Goal: Information Seeking & Learning: Learn about a topic

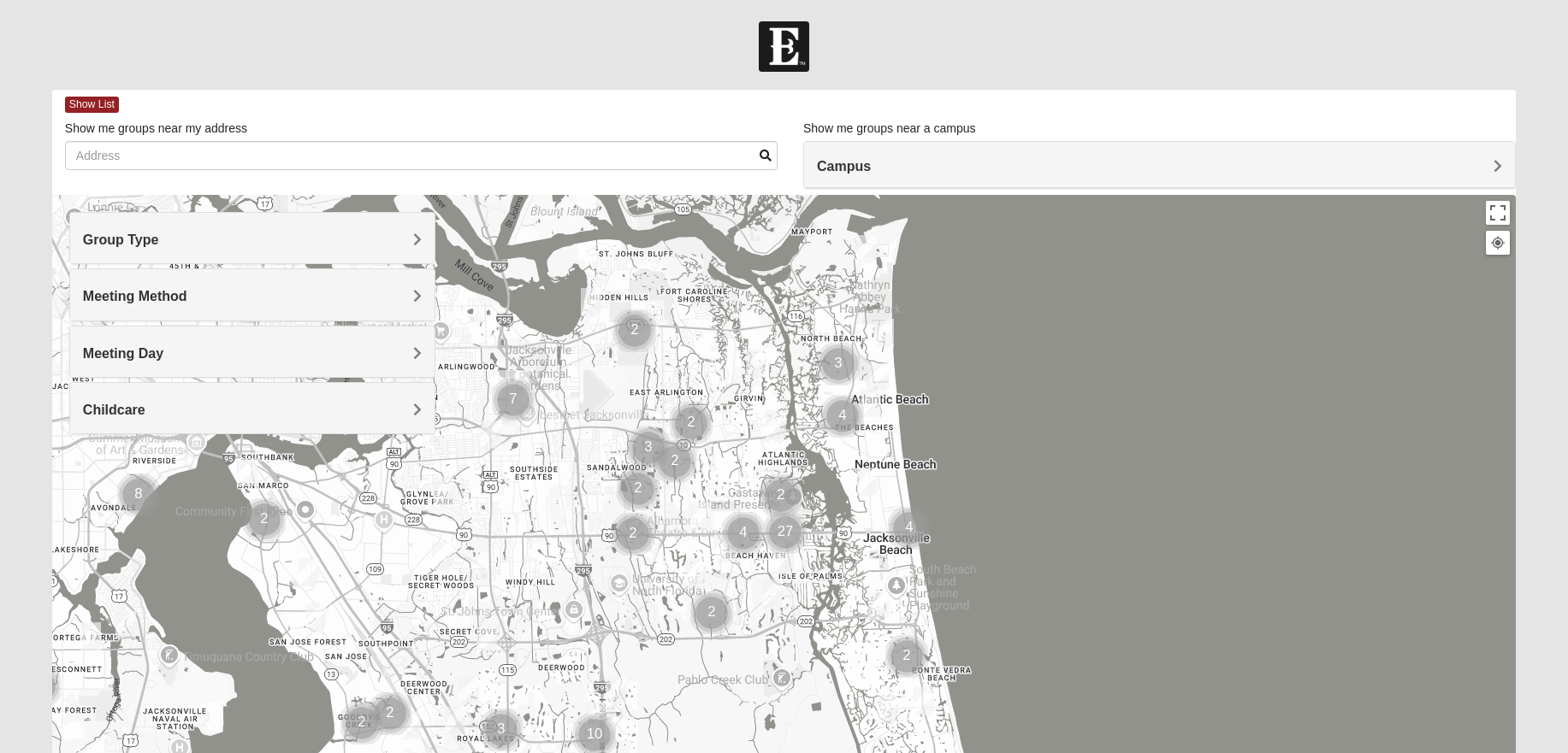
click at [213, 243] on h4 "Group Type" at bounding box center [252, 240] width 338 height 16
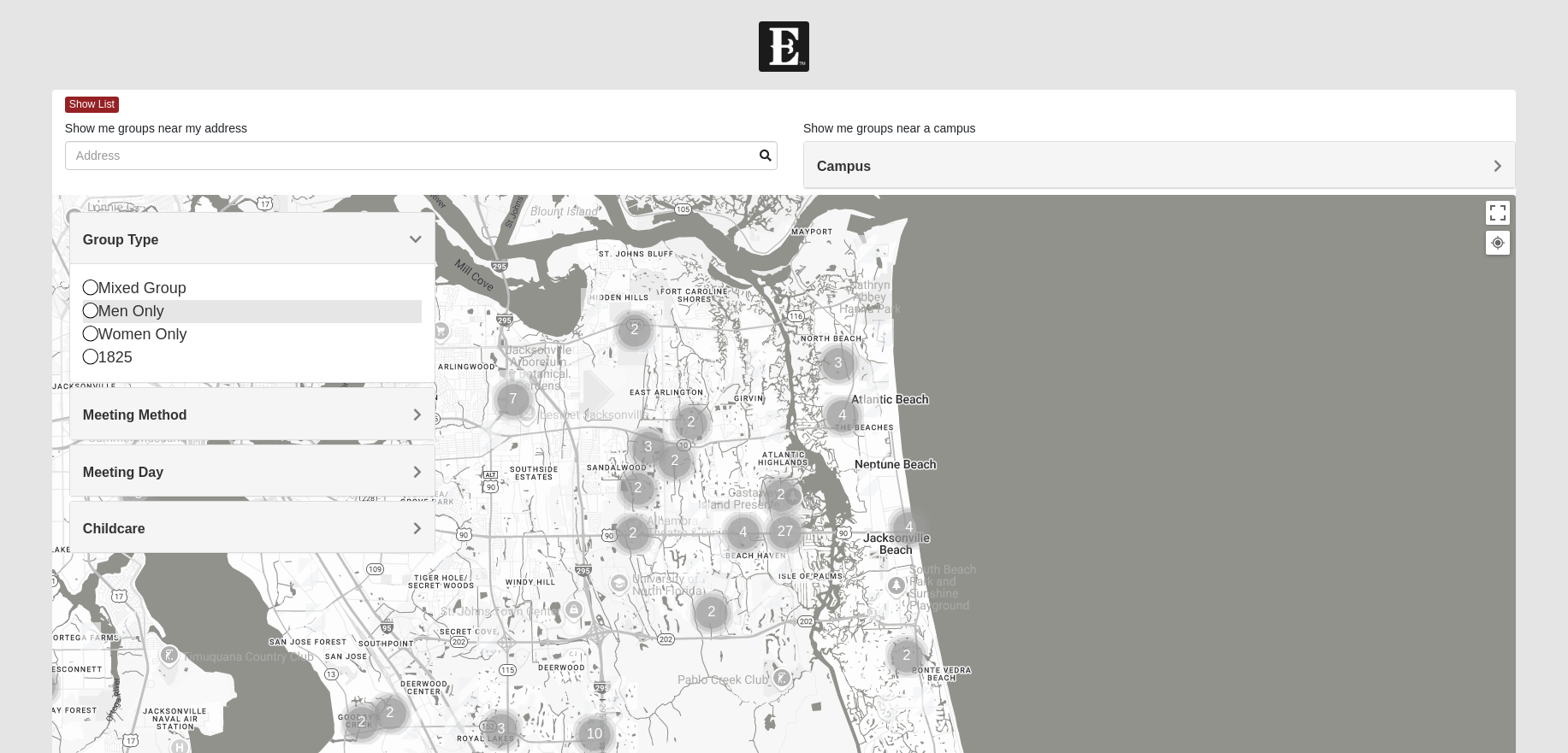
click at [89, 313] on icon at bounding box center [90, 310] width 16 height 15
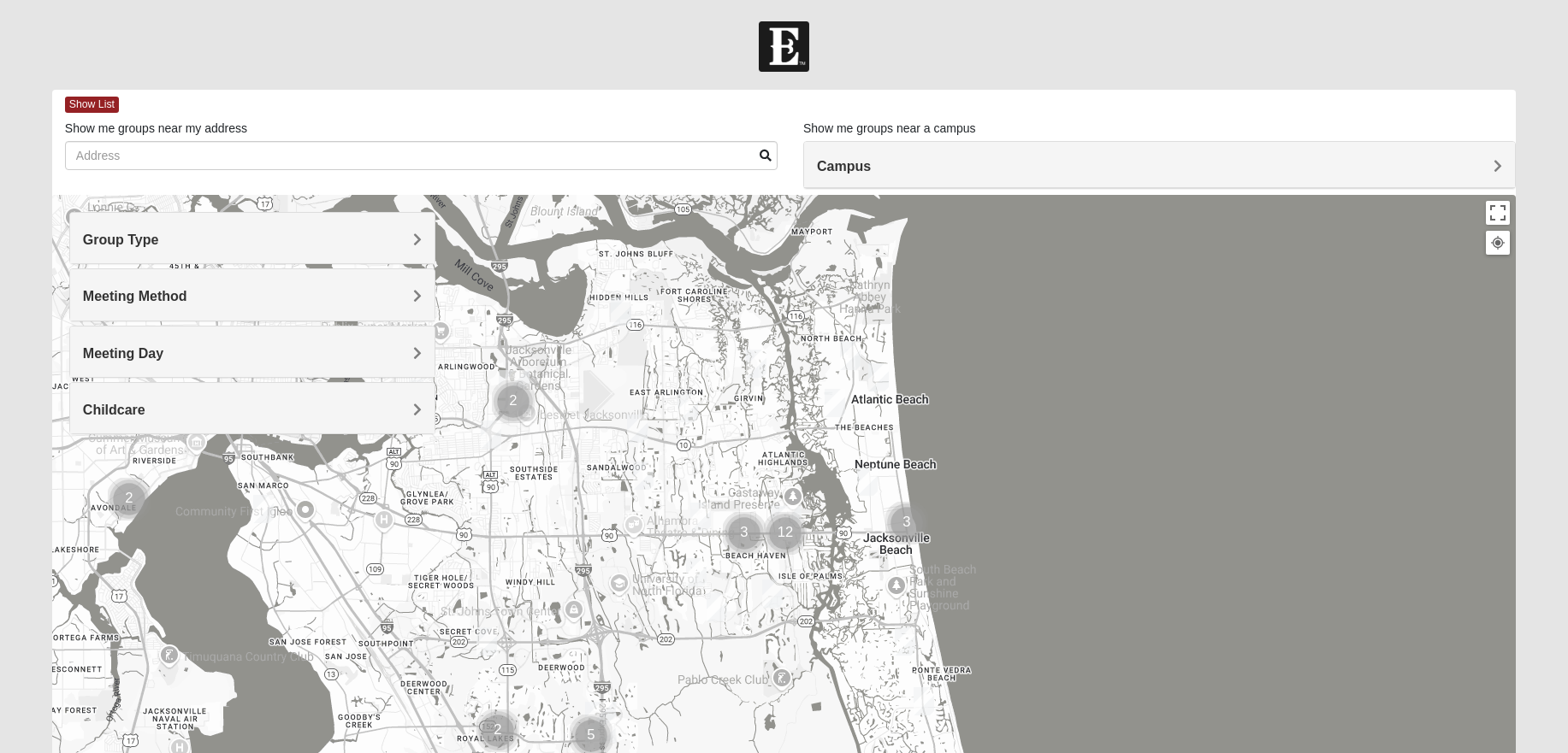
click at [199, 245] on h4 "Group Type" at bounding box center [252, 240] width 338 height 16
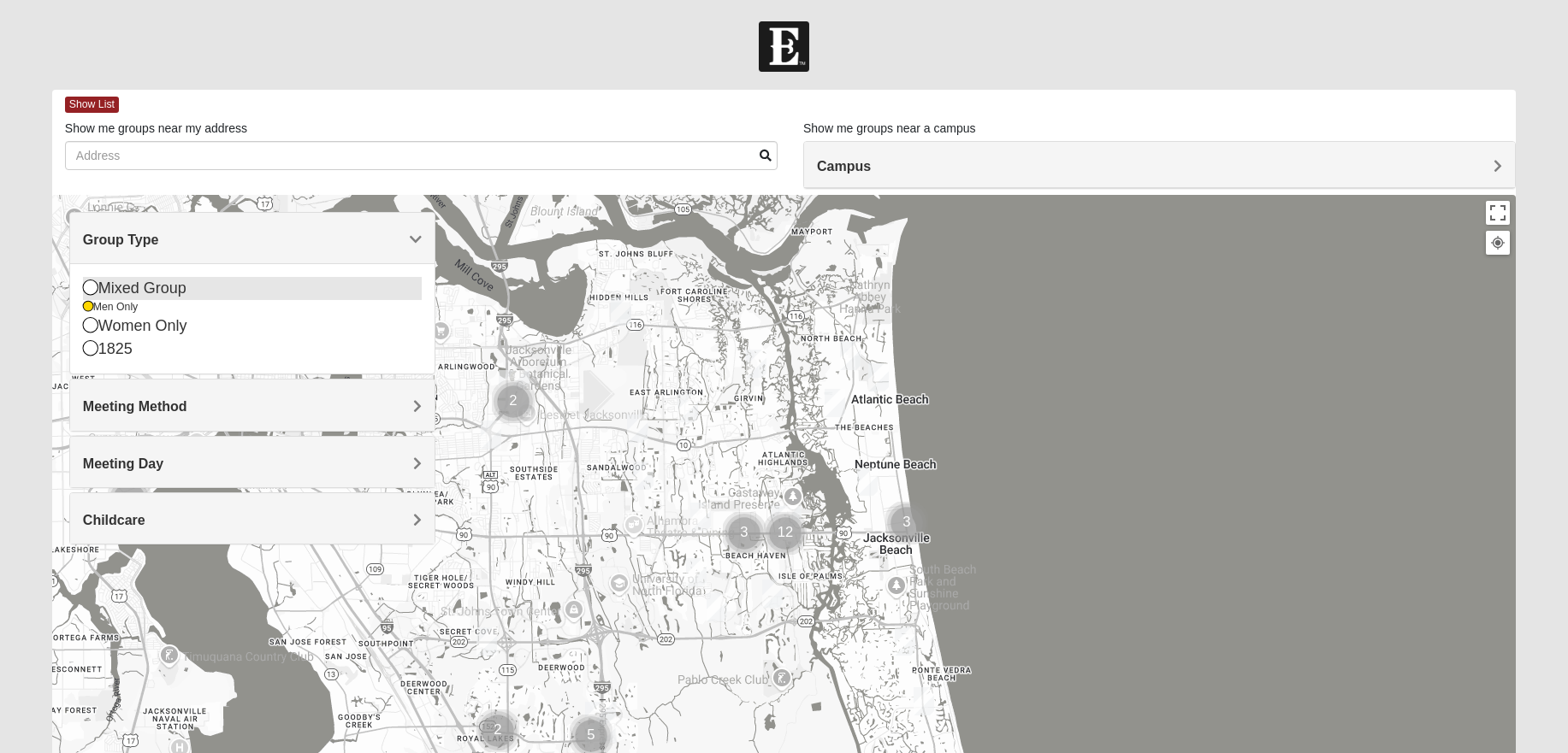
click at [89, 287] on icon at bounding box center [90, 287] width 16 height 15
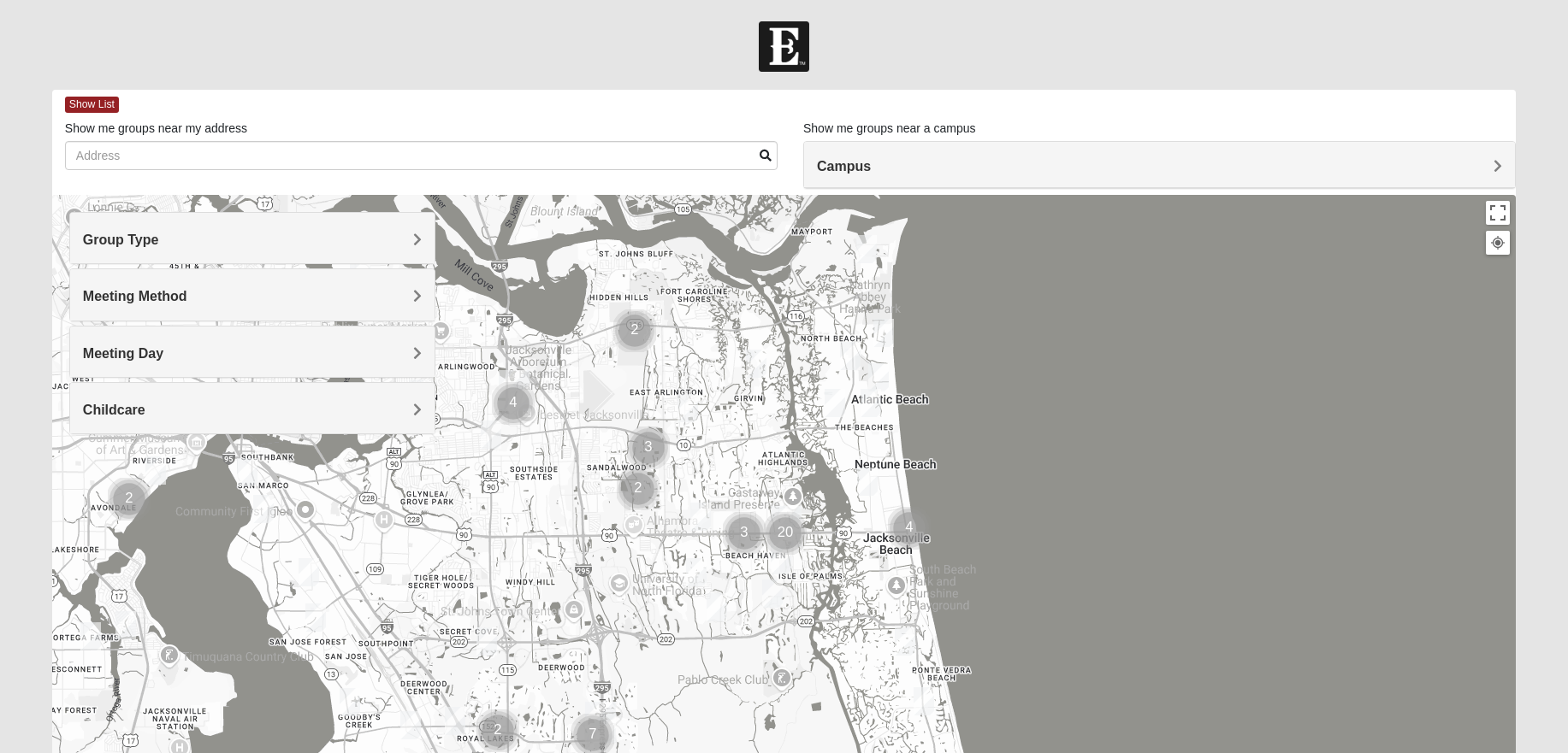
click at [198, 249] on div "Group Type" at bounding box center [252, 237] width 364 height 50
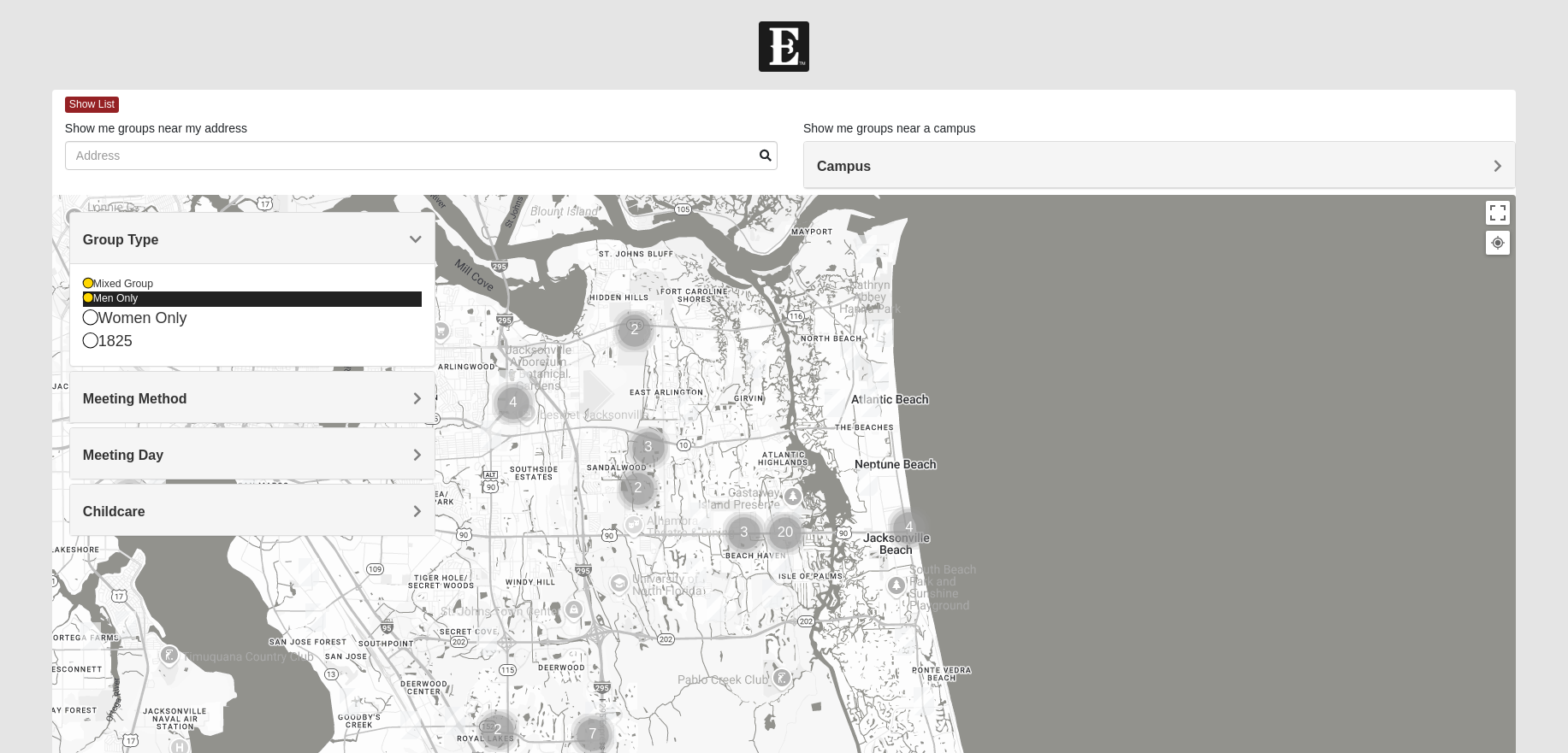
click at [88, 301] on icon at bounding box center [88, 298] width 10 height 10
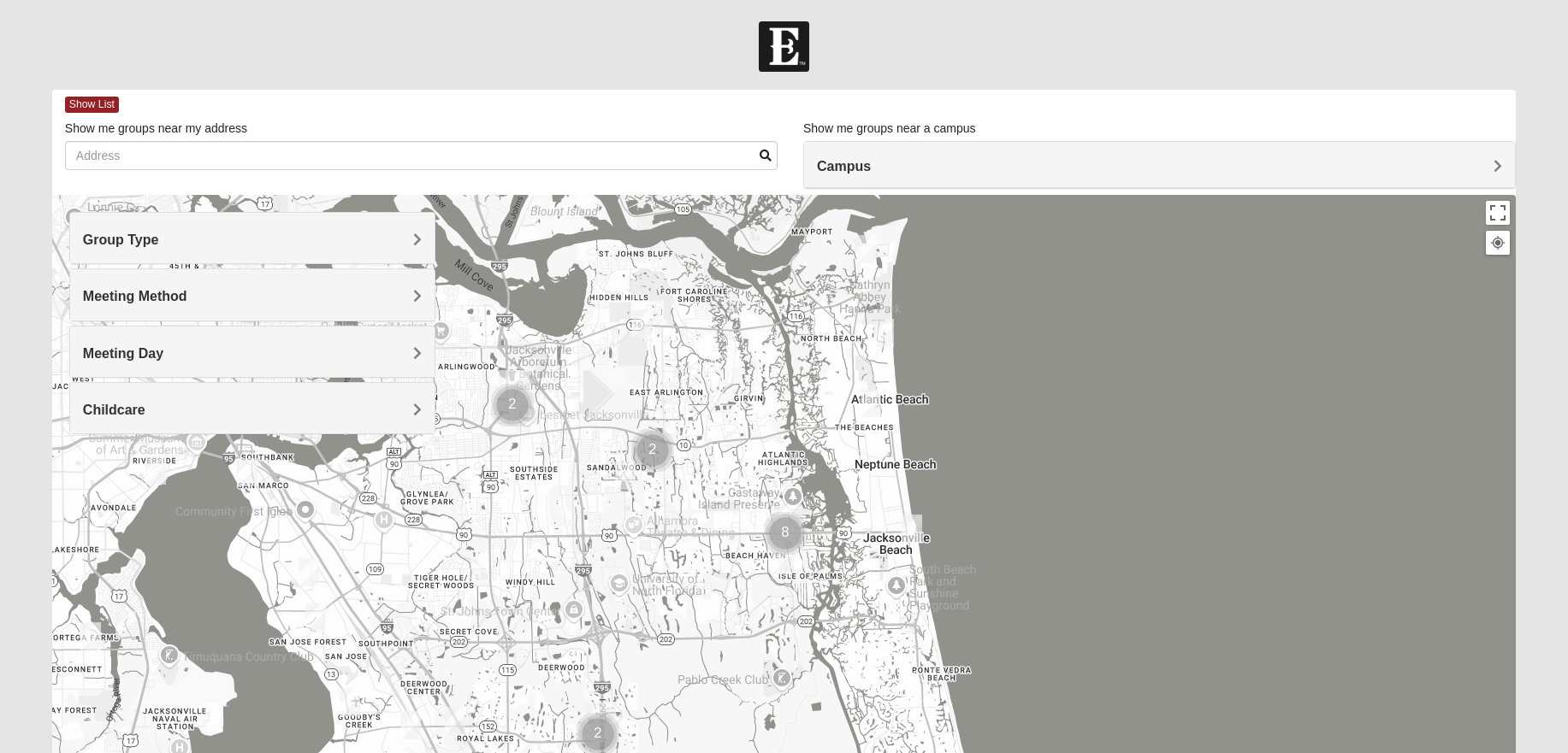
click at [213, 240] on h4 "Group Type" at bounding box center [252, 240] width 338 height 16
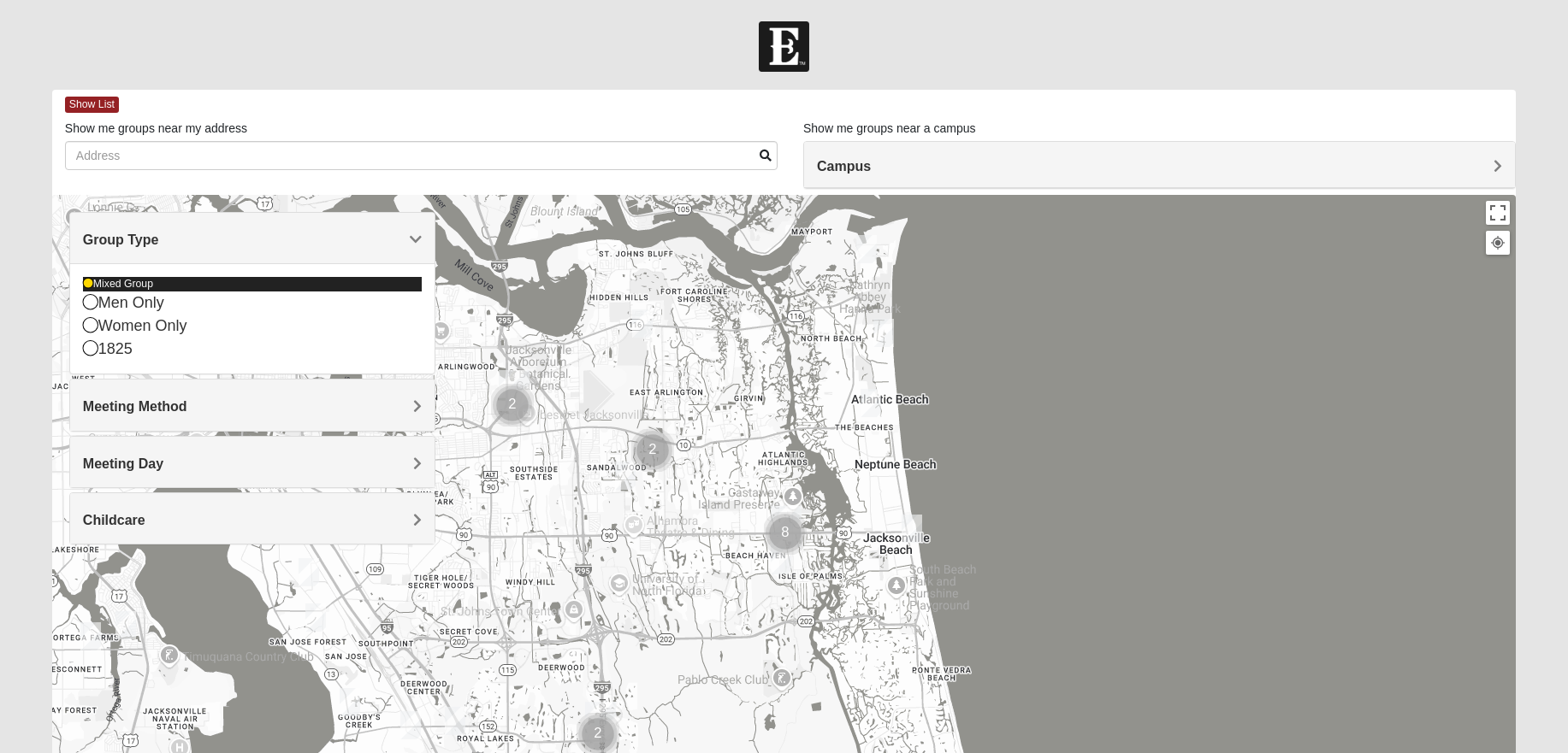
click at [87, 287] on icon at bounding box center [88, 284] width 10 height 10
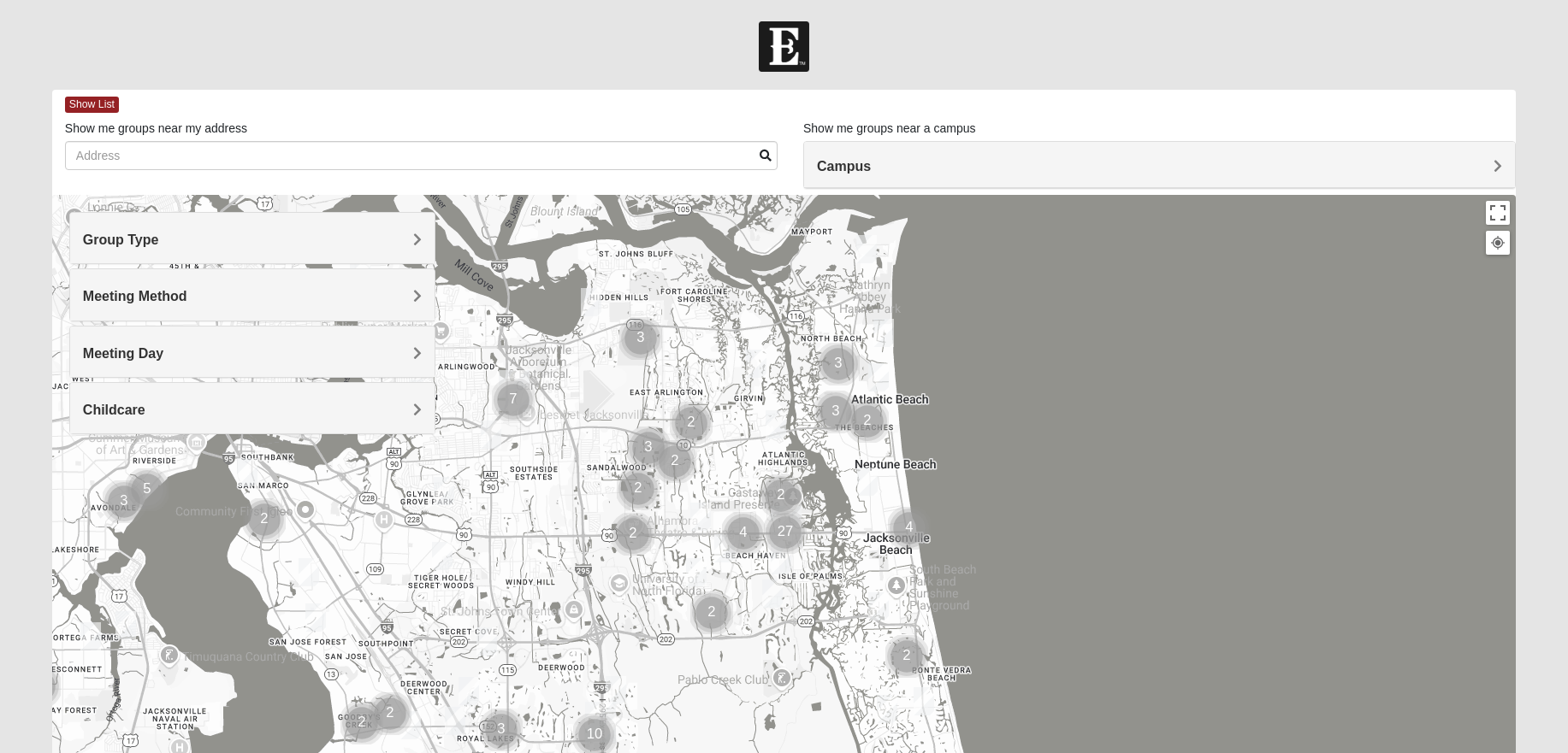
click at [210, 250] on div "Group Type" at bounding box center [252, 237] width 364 height 50
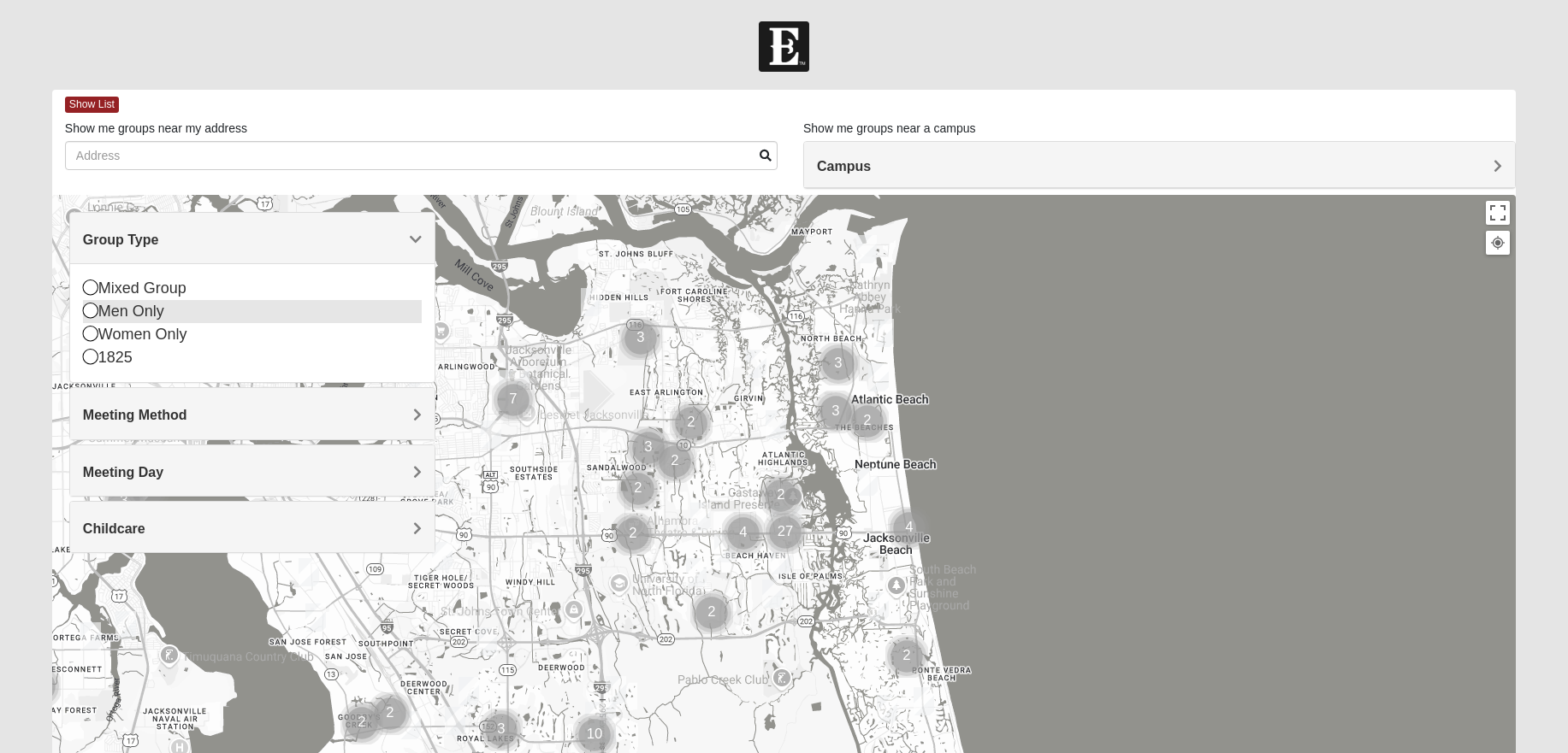
click at [89, 309] on icon at bounding box center [90, 310] width 16 height 15
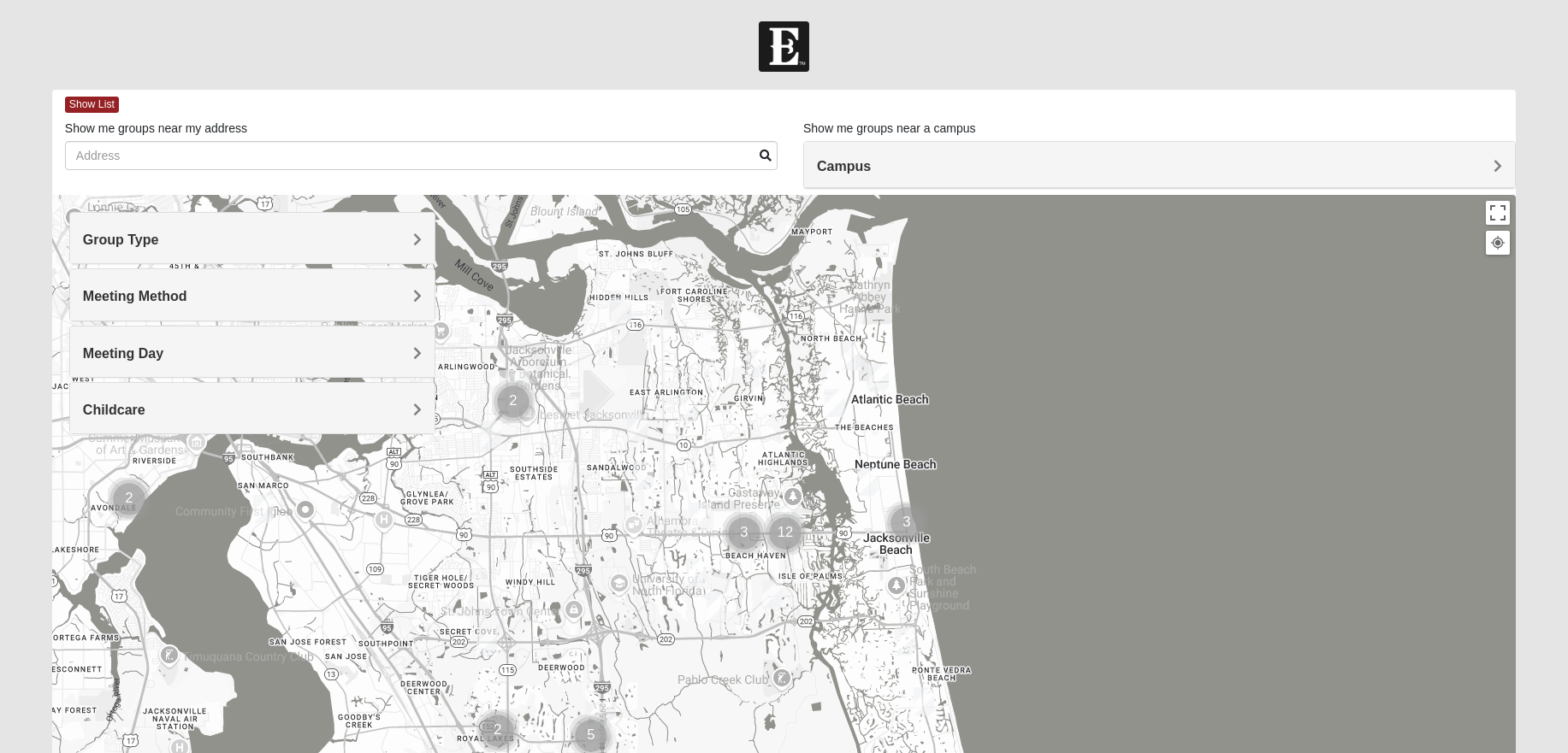
click at [254, 304] on h4 "Meeting Method" at bounding box center [252, 296] width 338 height 16
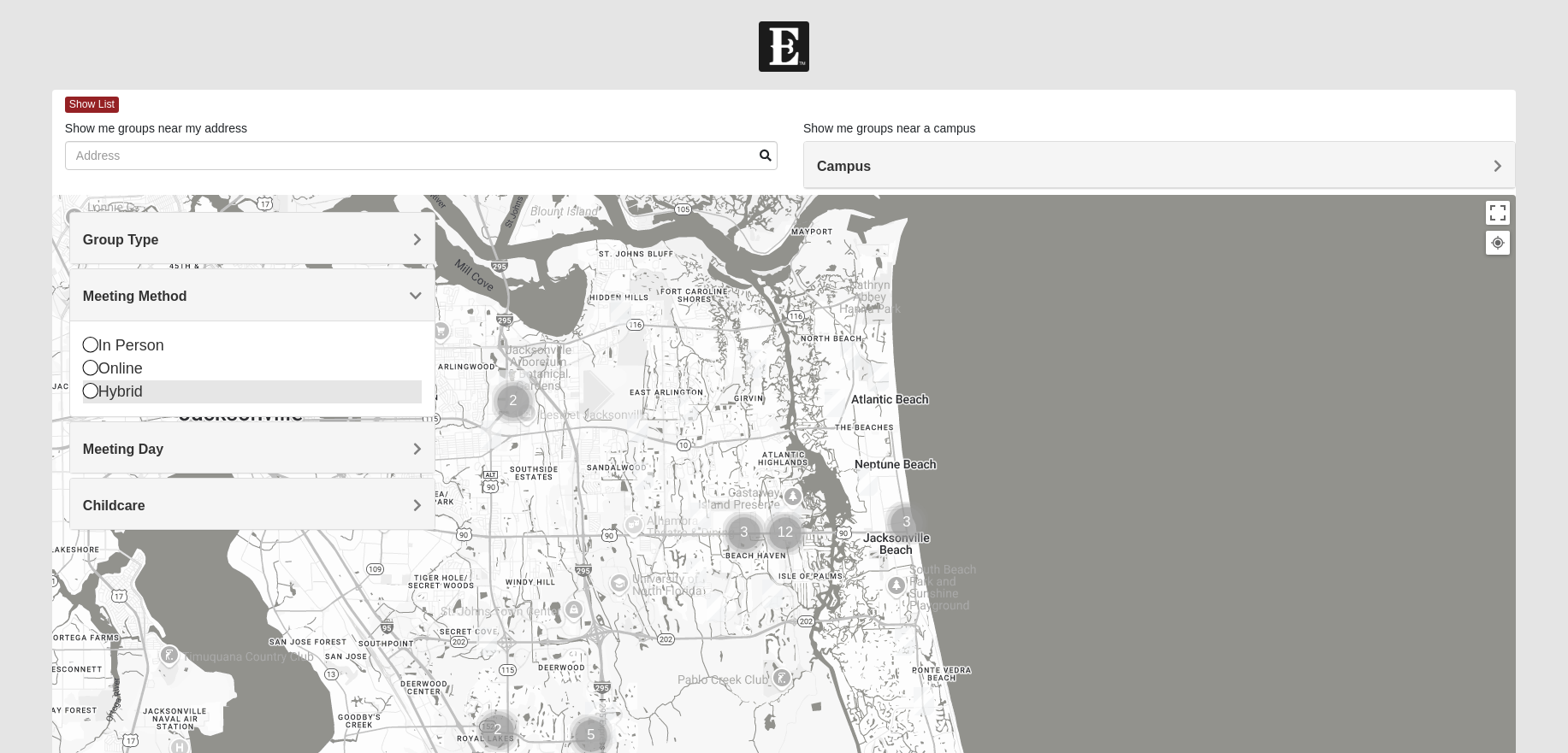
click at [88, 393] on icon at bounding box center [90, 390] width 16 height 15
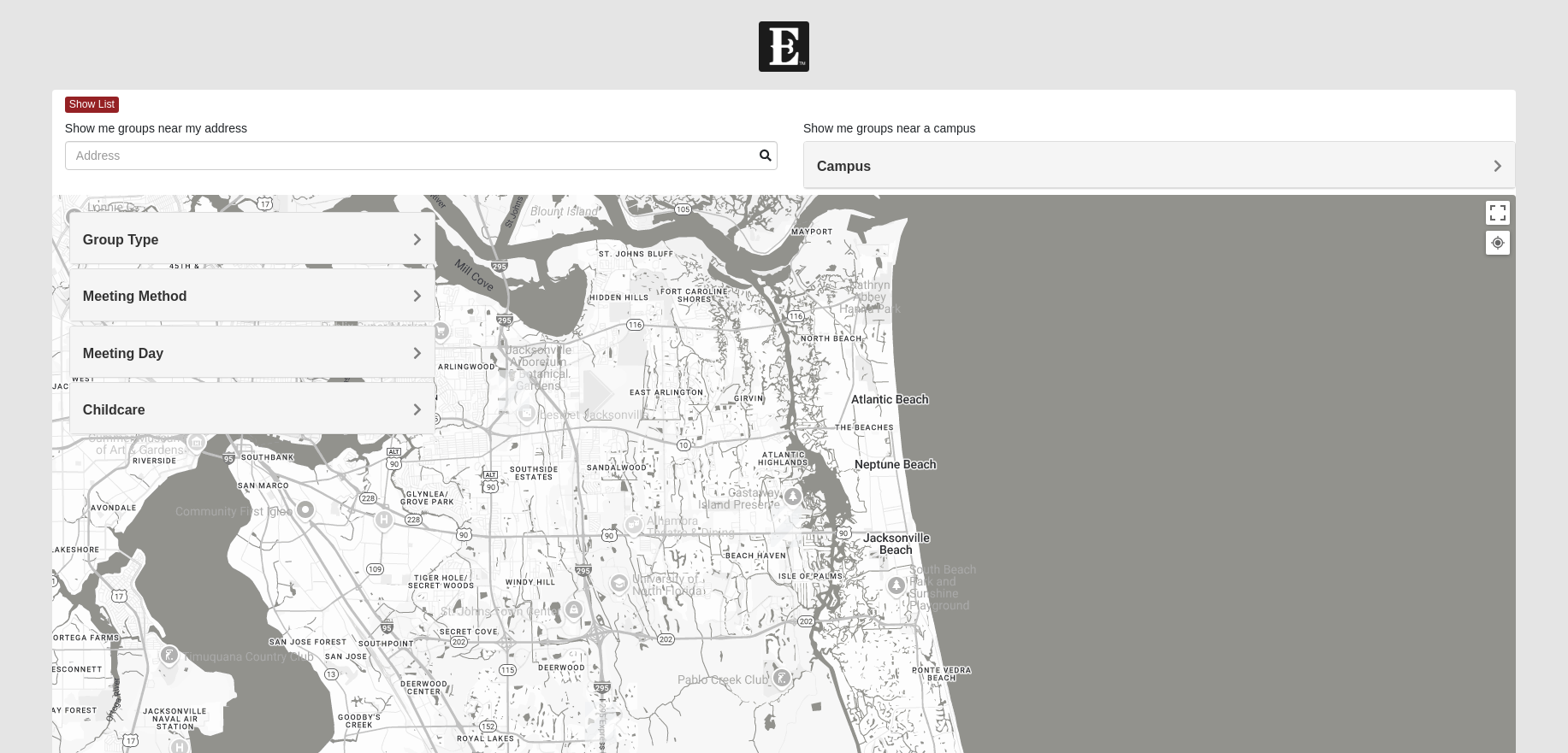
click at [225, 306] on div "Meeting Method" at bounding box center [252, 294] width 364 height 50
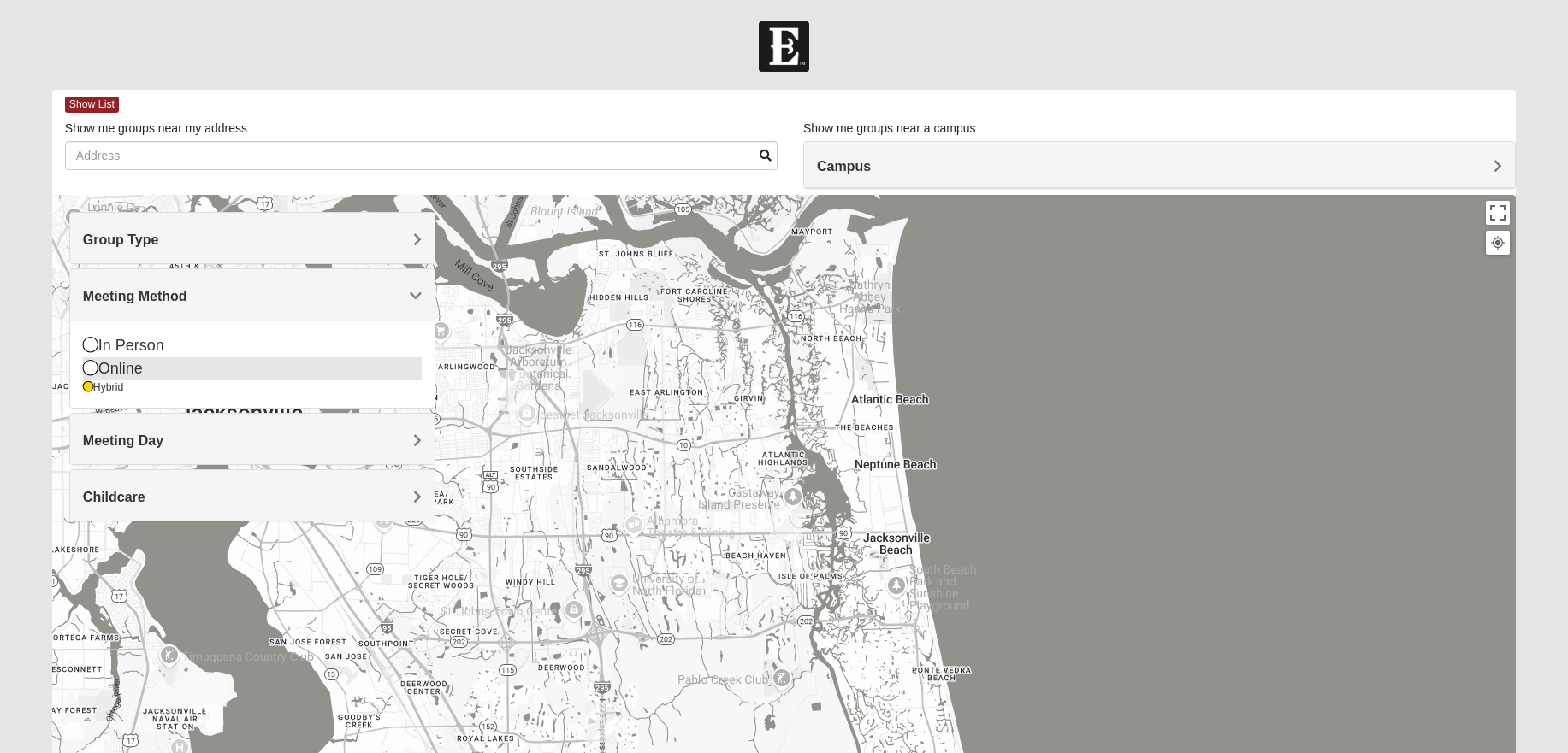
click at [85, 370] on icon at bounding box center [90, 367] width 16 height 15
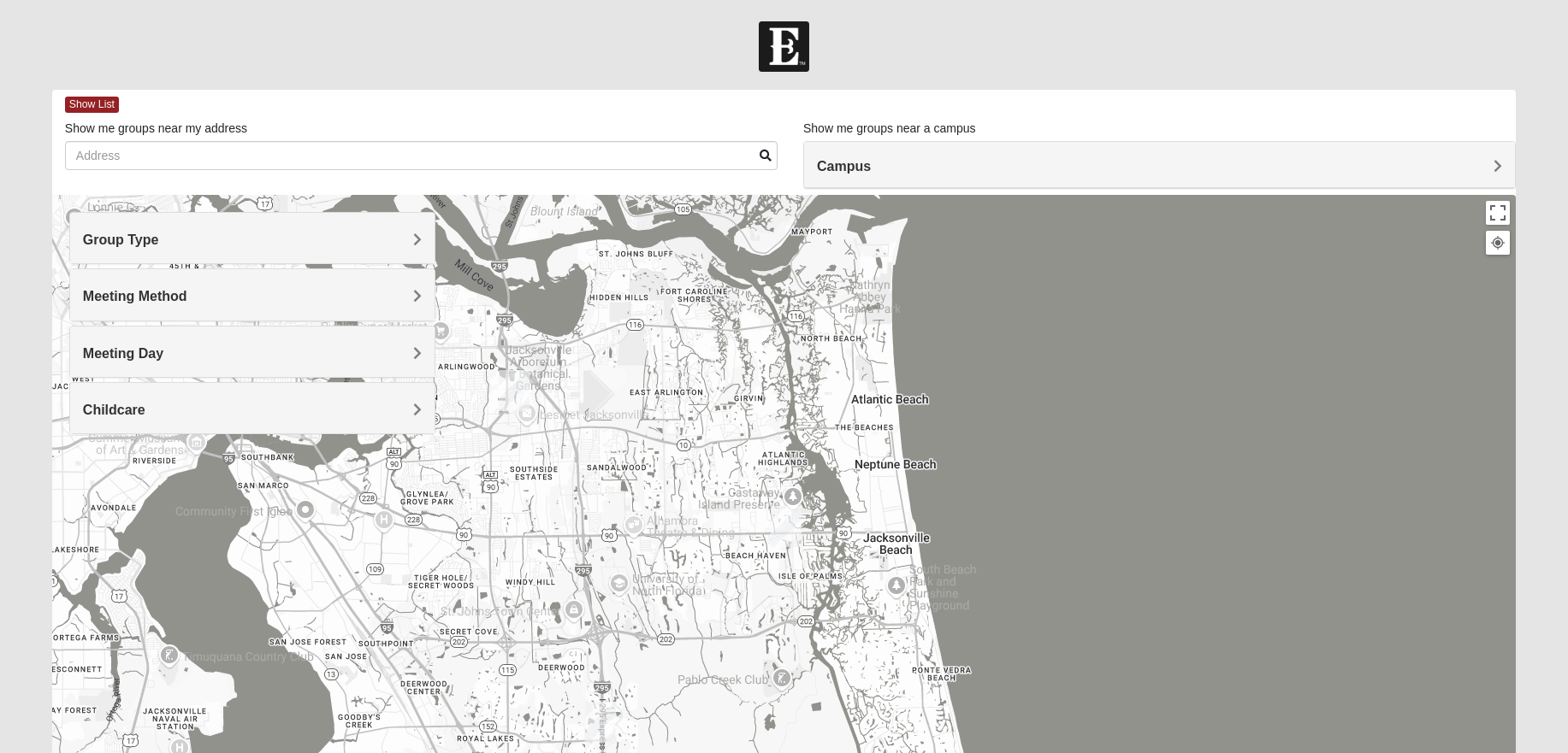
click at [262, 303] on h4 "Meeting Method" at bounding box center [252, 296] width 338 height 16
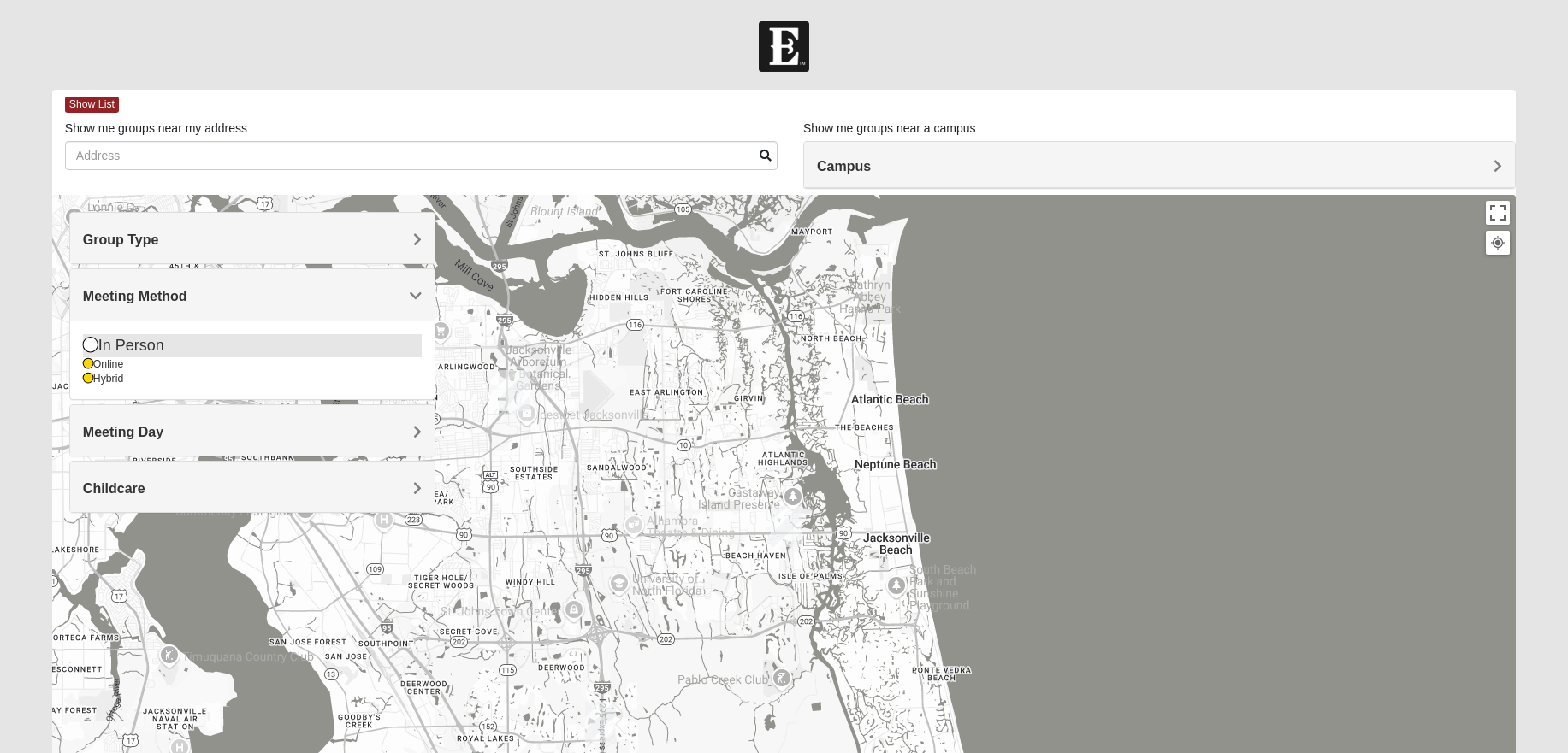
click at [92, 345] on icon at bounding box center [90, 344] width 16 height 15
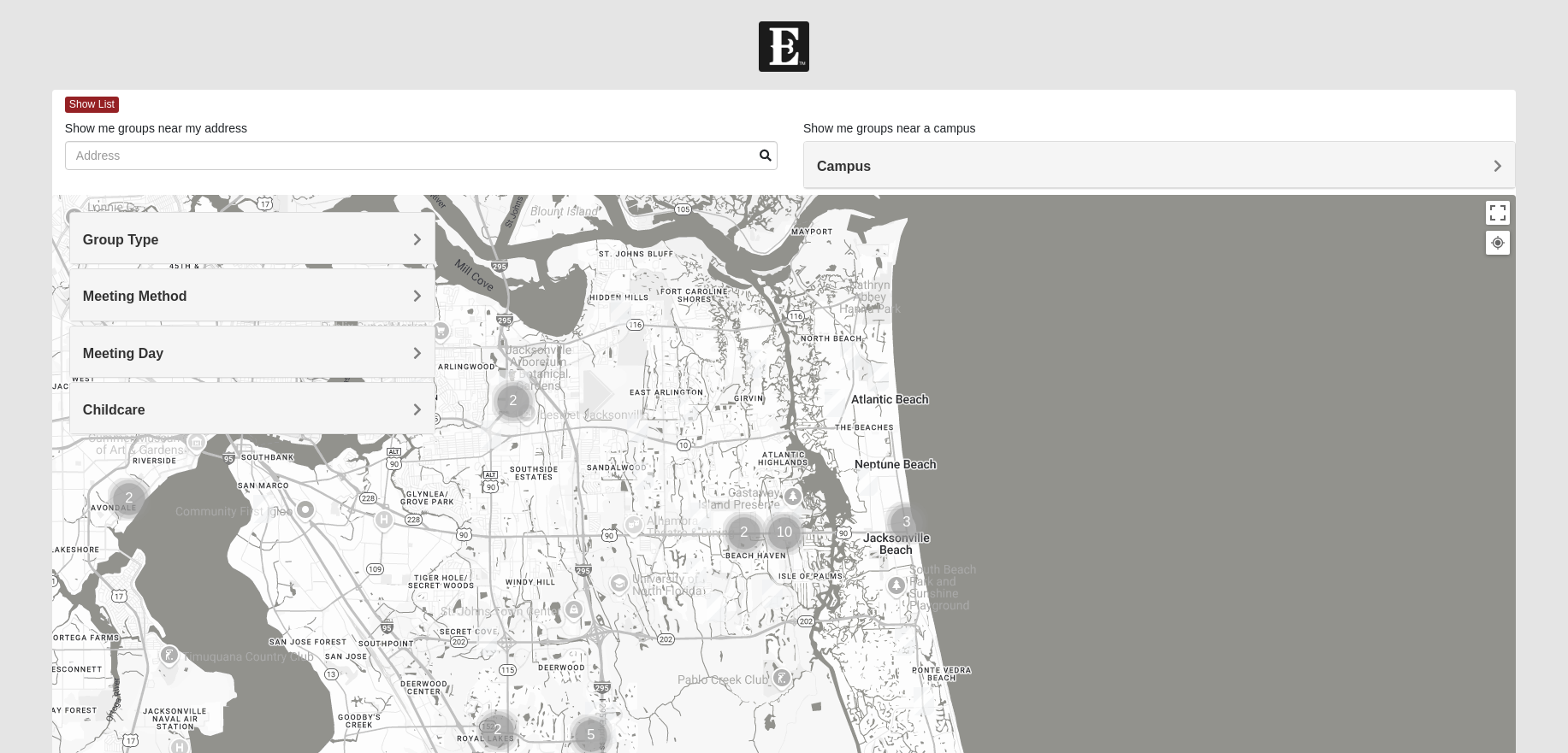
click at [281, 309] on div "Meeting Method" at bounding box center [252, 294] width 364 height 50
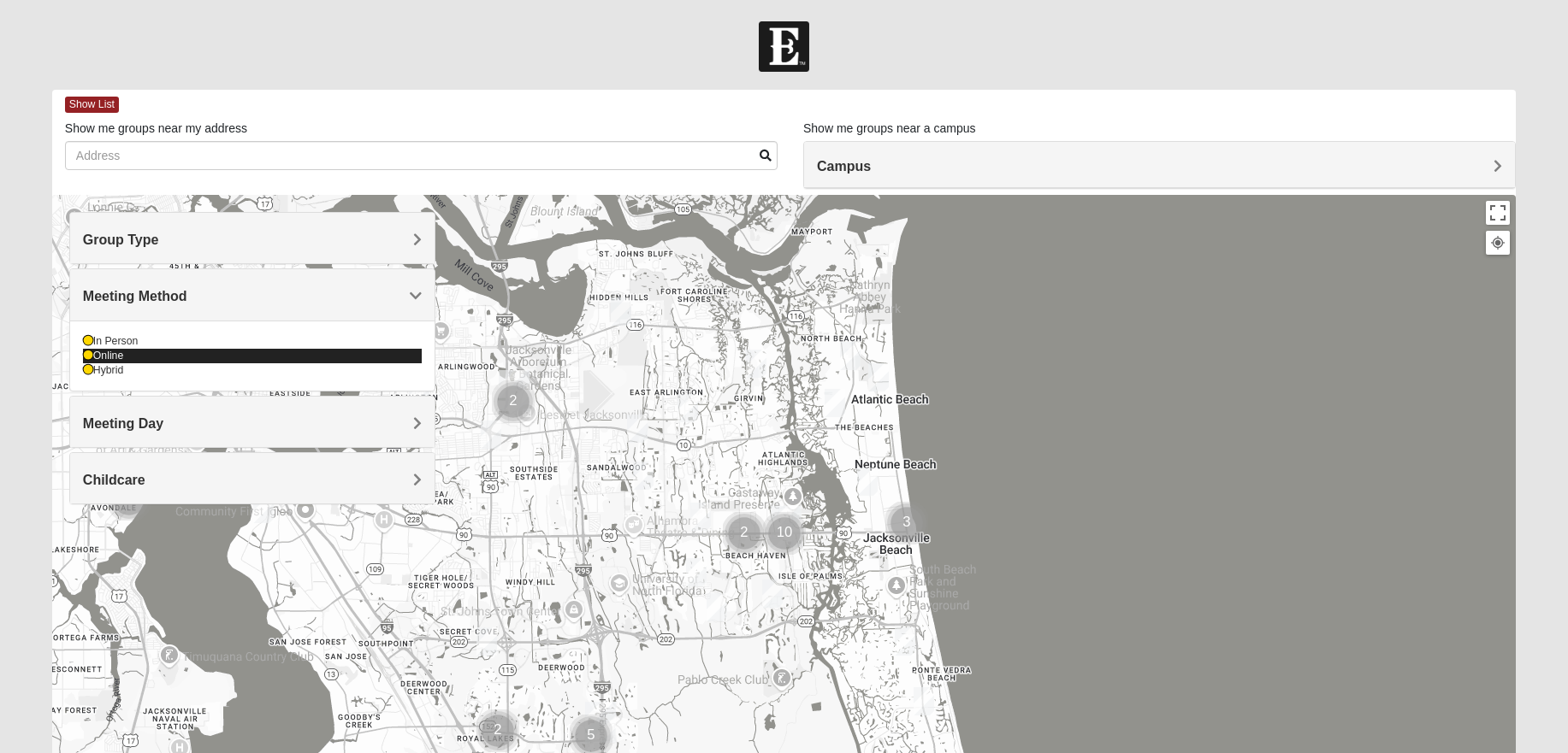
click at [90, 359] on icon at bounding box center [88, 355] width 10 height 10
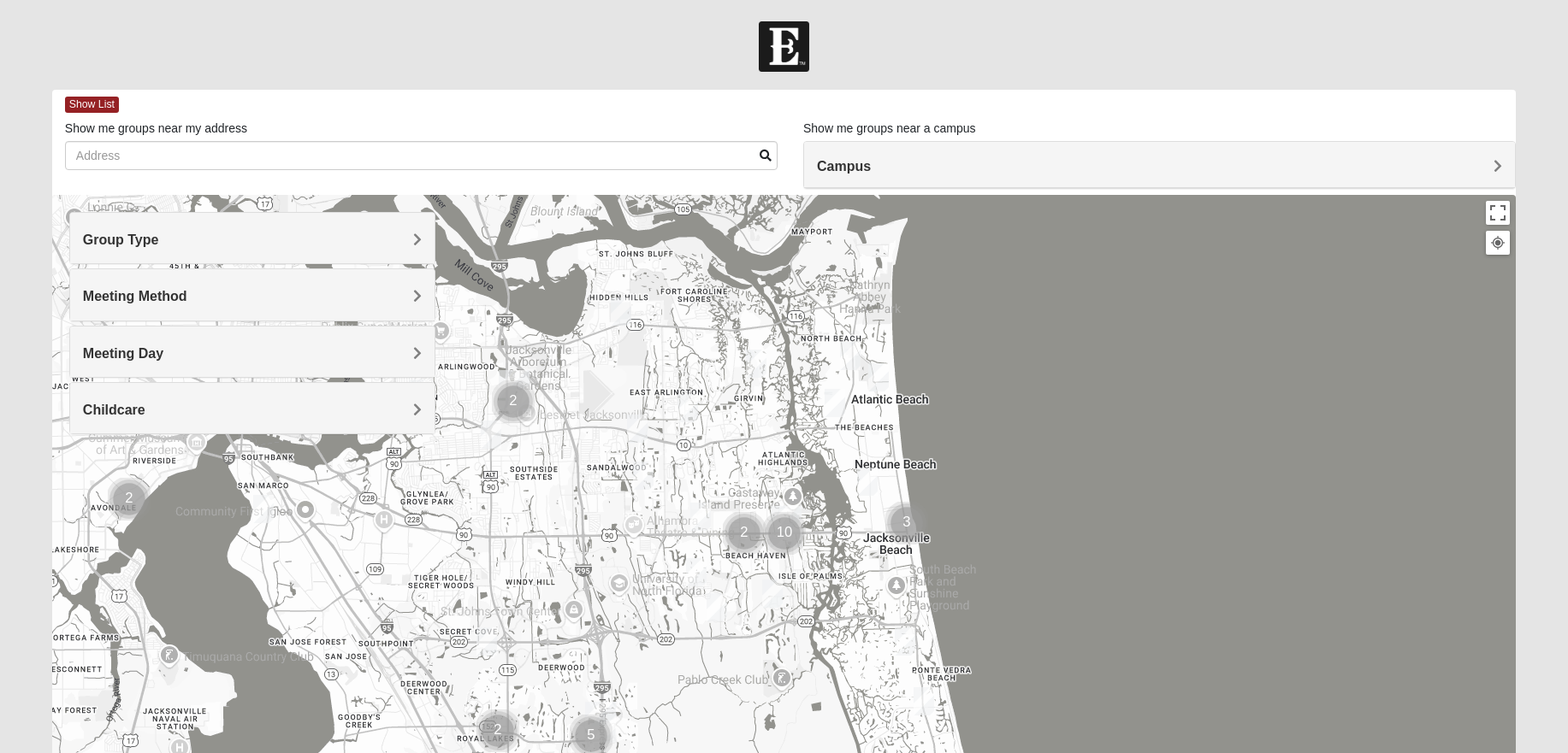
click at [214, 359] on h4 "Meeting Day" at bounding box center [252, 354] width 338 height 16
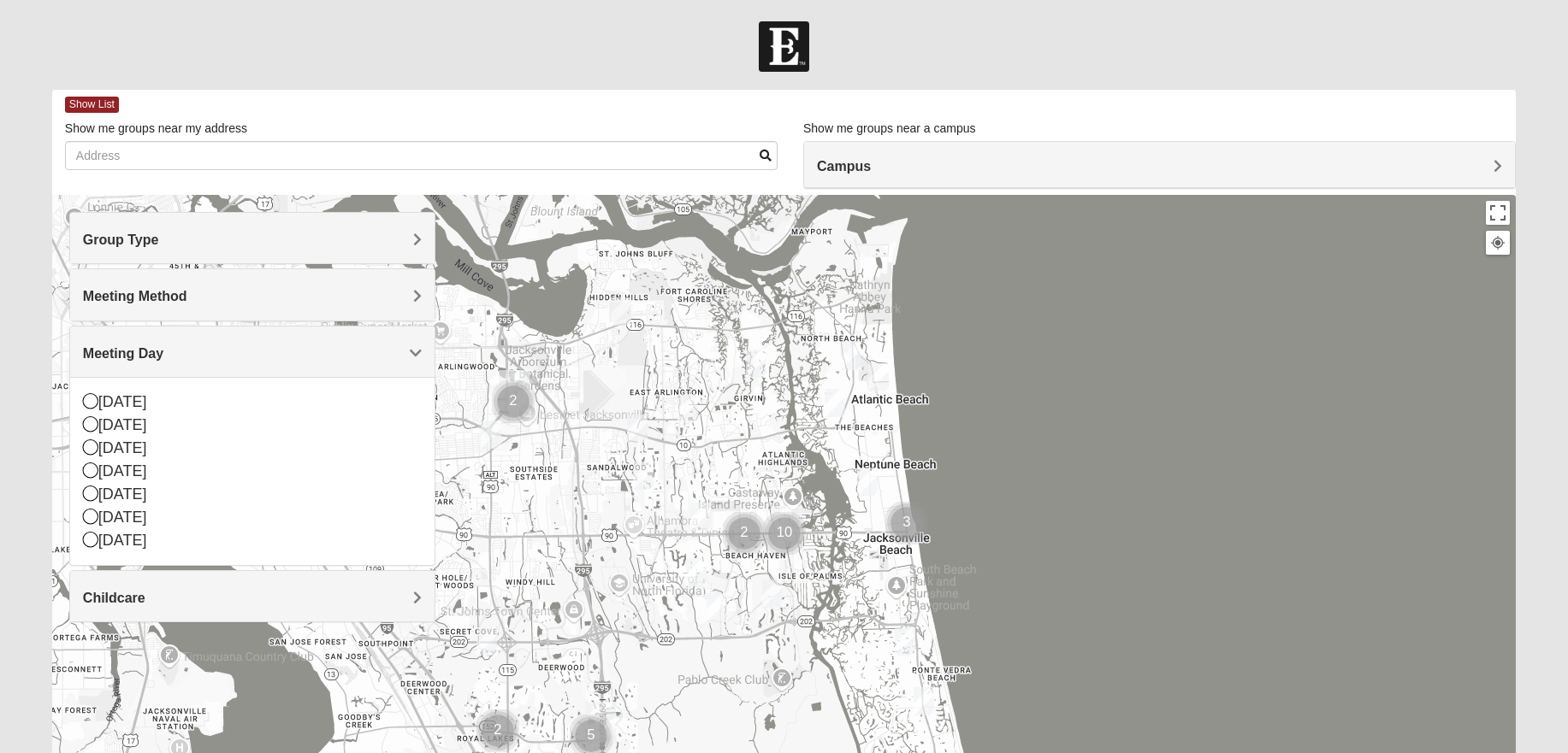
click at [251, 302] on h4 "Meeting Method" at bounding box center [252, 296] width 338 height 16
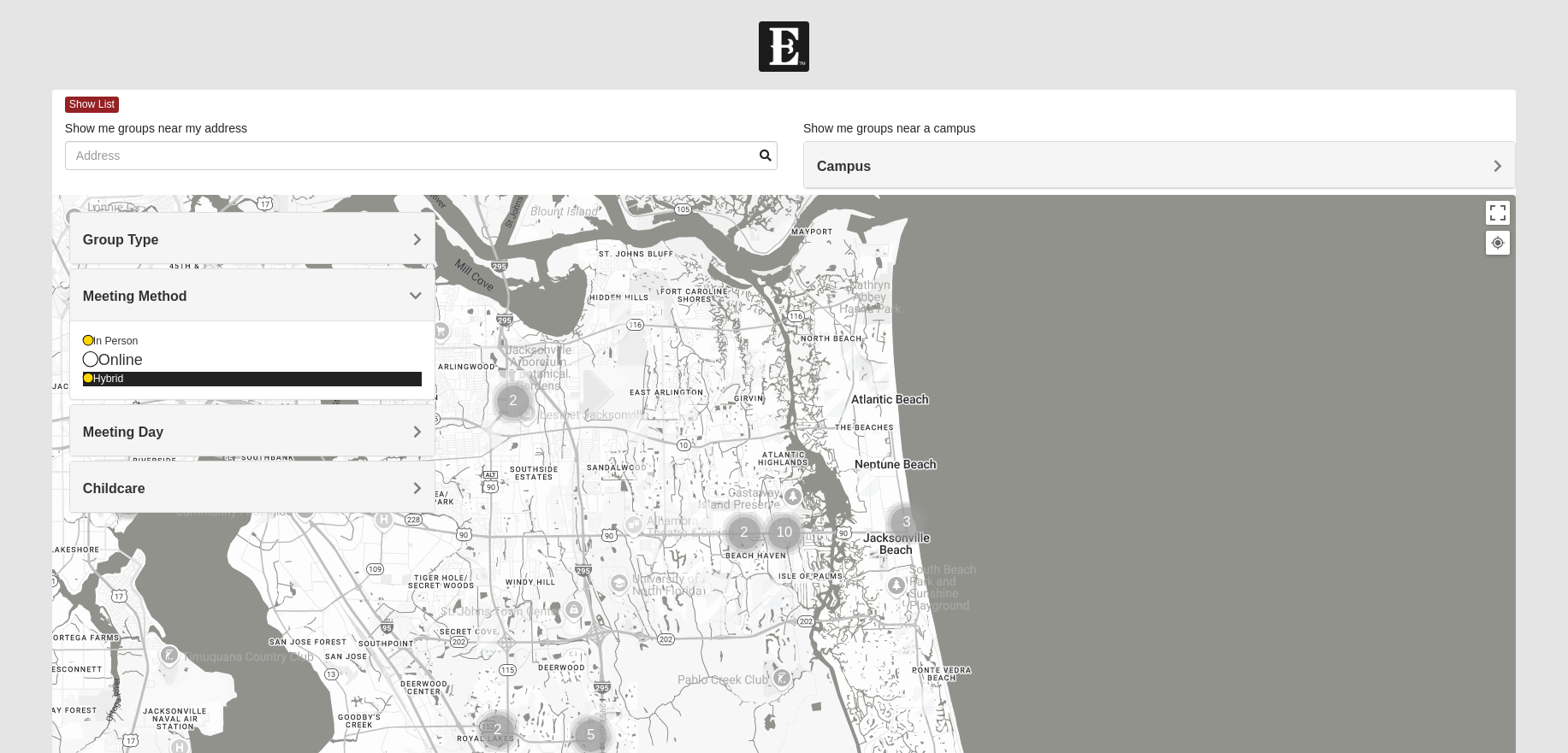
click at [88, 379] on icon at bounding box center [88, 378] width 10 height 10
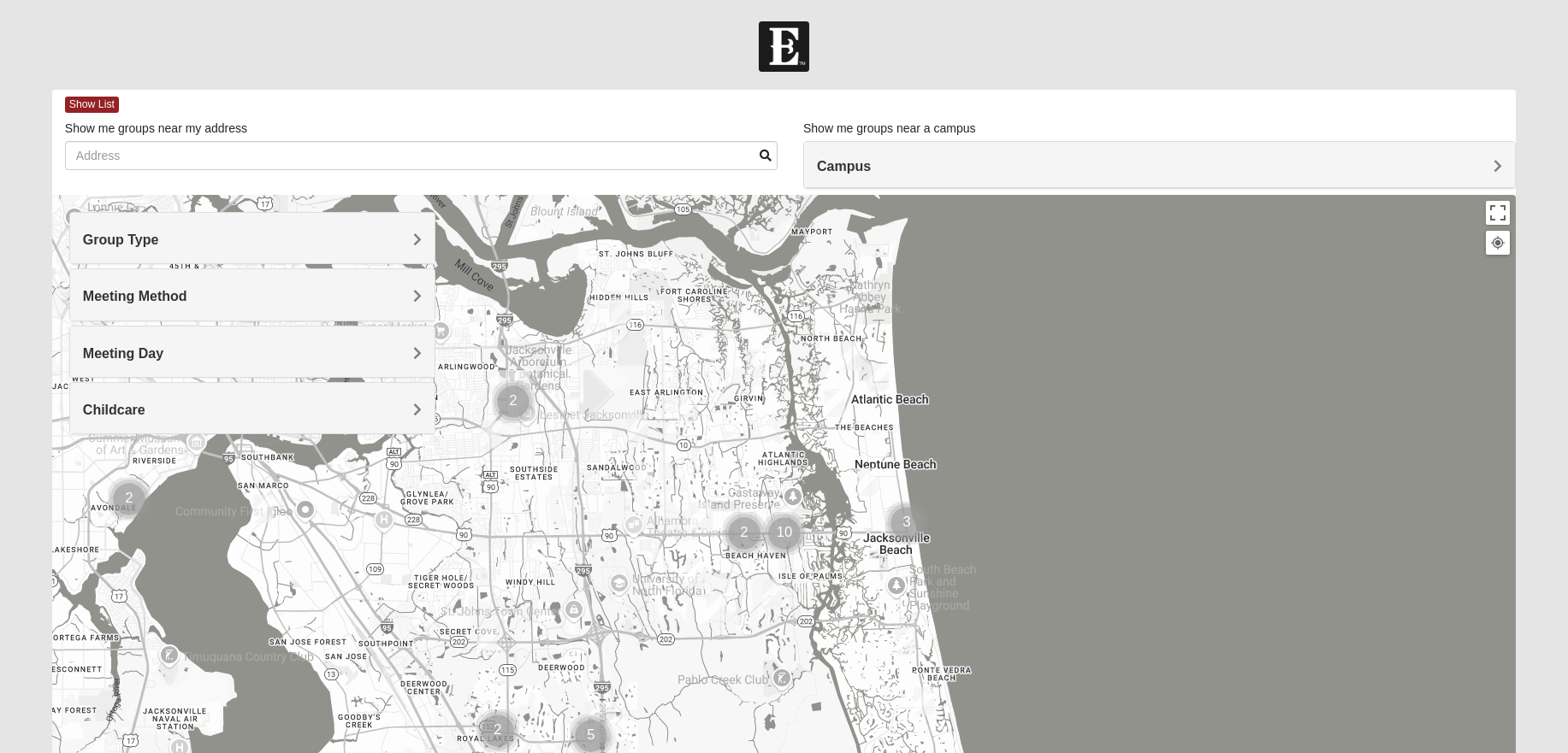
click at [235, 298] on h4 "Meeting Method" at bounding box center [252, 296] width 338 height 16
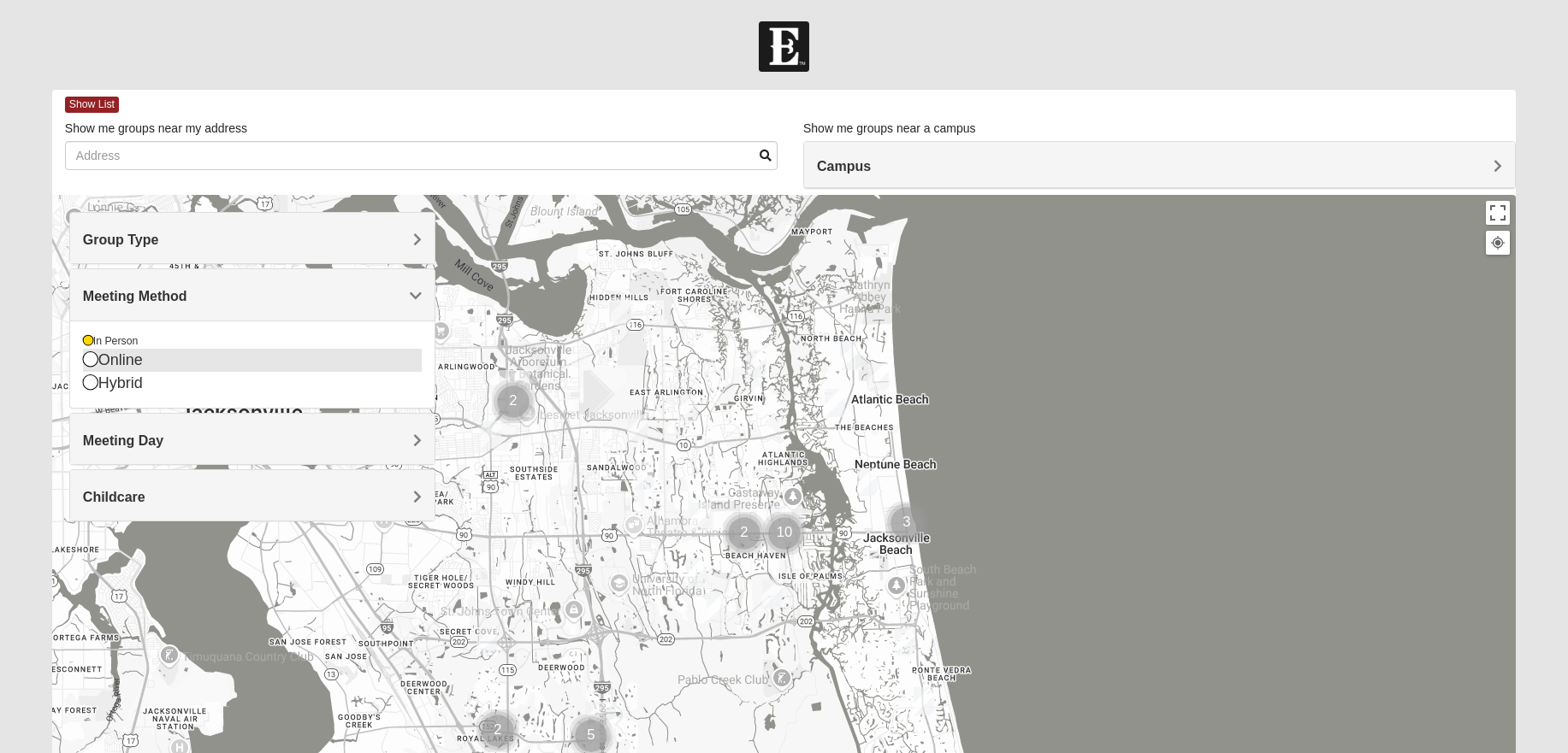
click at [92, 358] on icon at bounding box center [90, 358] width 16 height 15
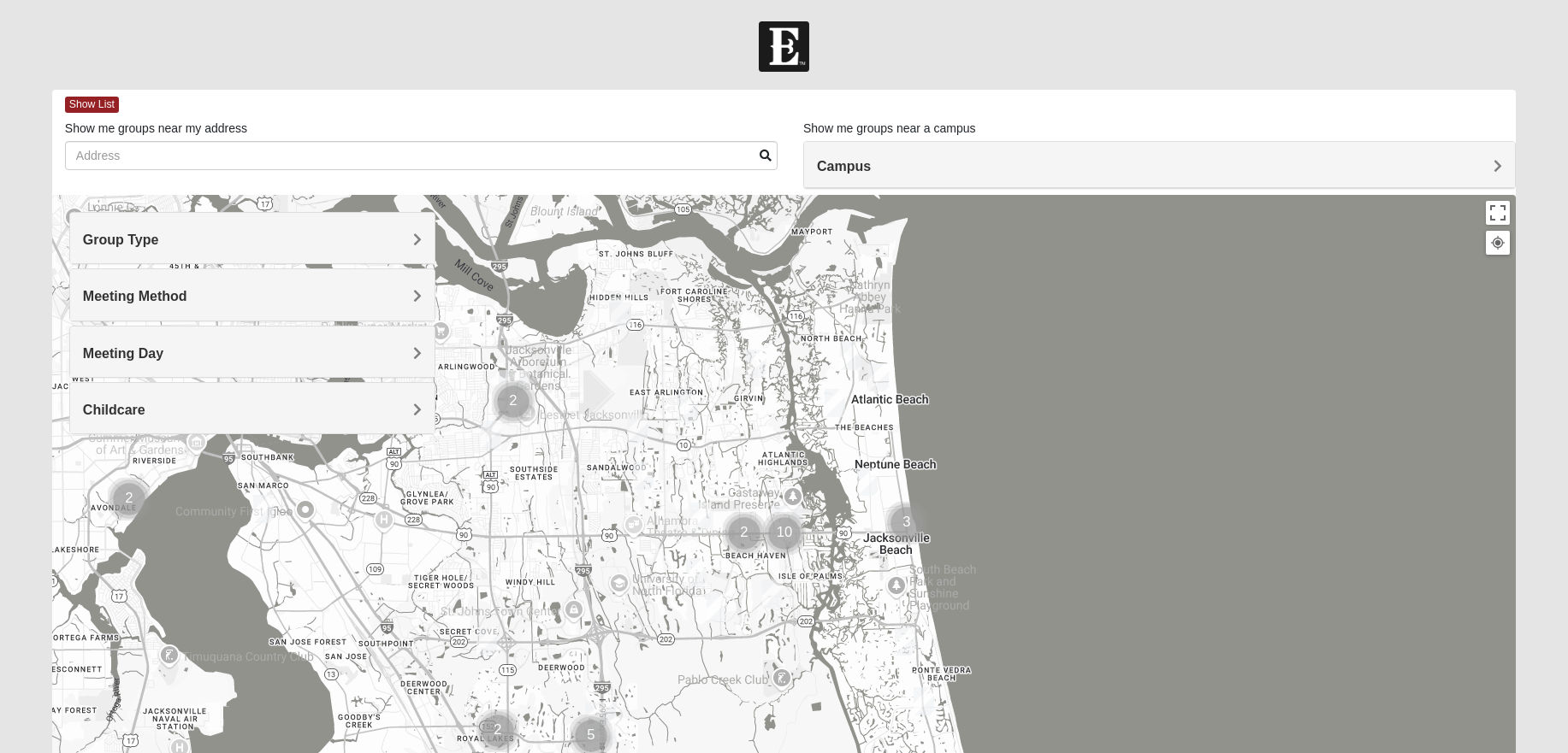
click at [240, 308] on div "Meeting Method" at bounding box center [252, 294] width 364 height 50
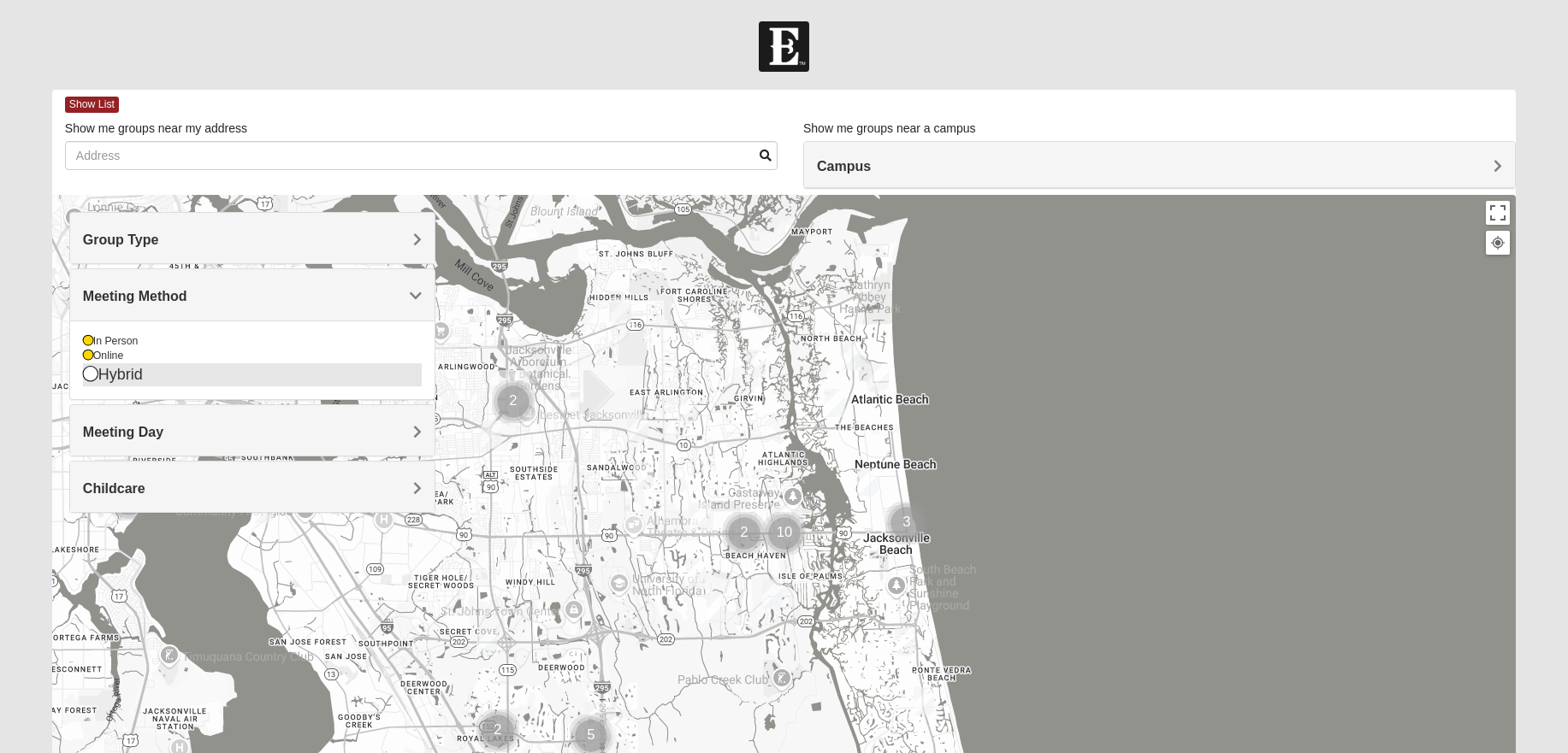
click at [90, 377] on icon at bounding box center [90, 373] width 16 height 15
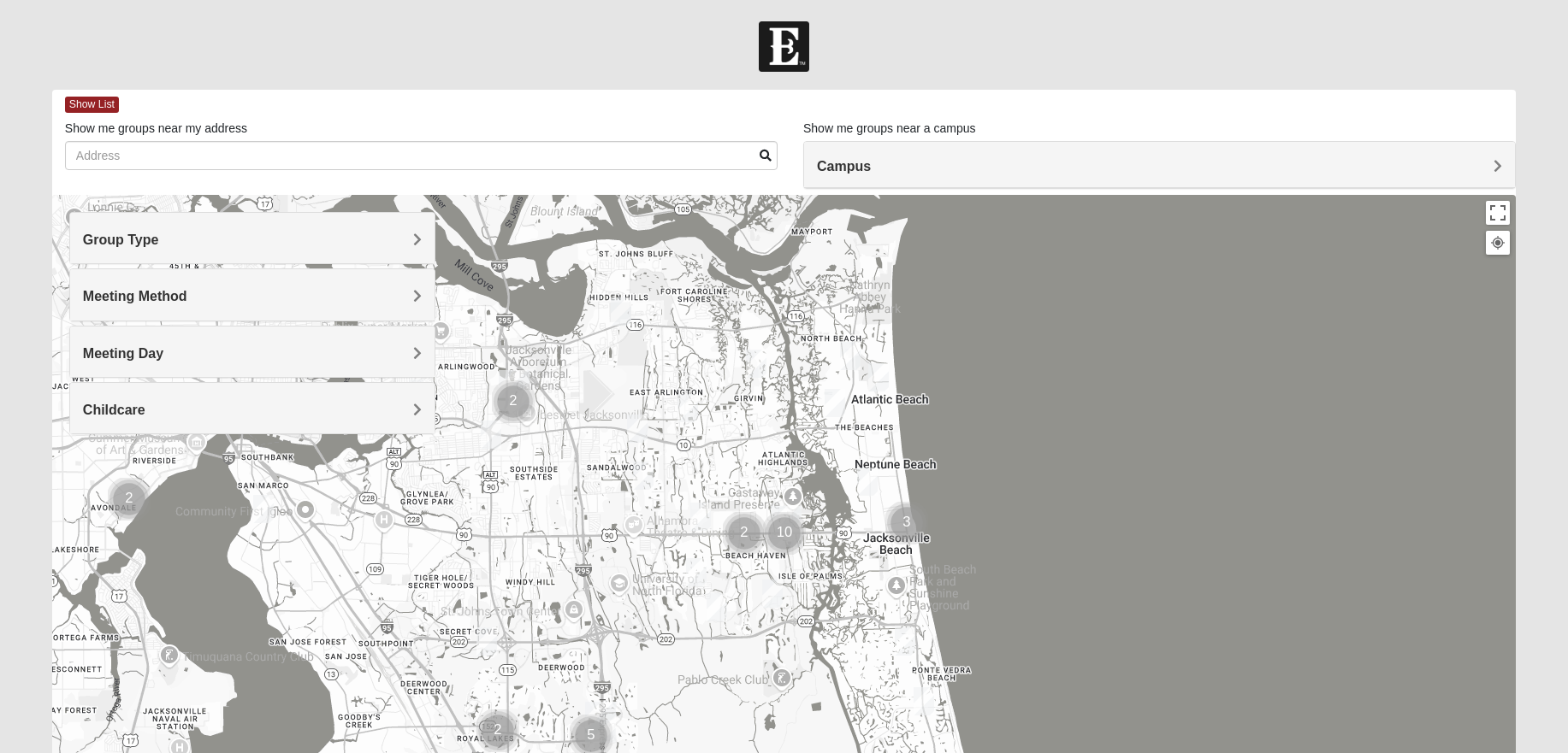
click at [272, 304] on h4 "Meeting Method" at bounding box center [252, 296] width 338 height 16
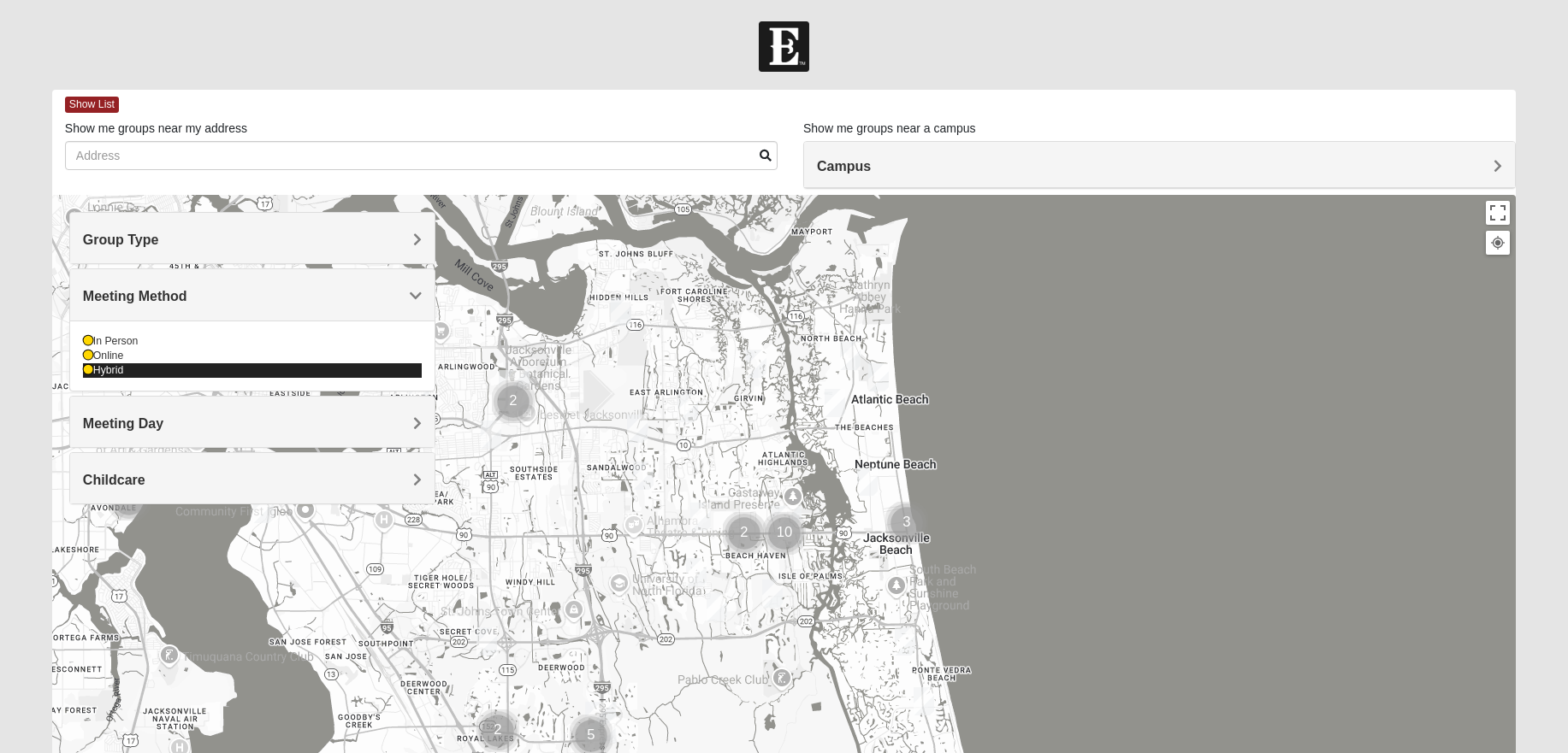
click at [88, 369] on icon at bounding box center [88, 369] width 10 height 10
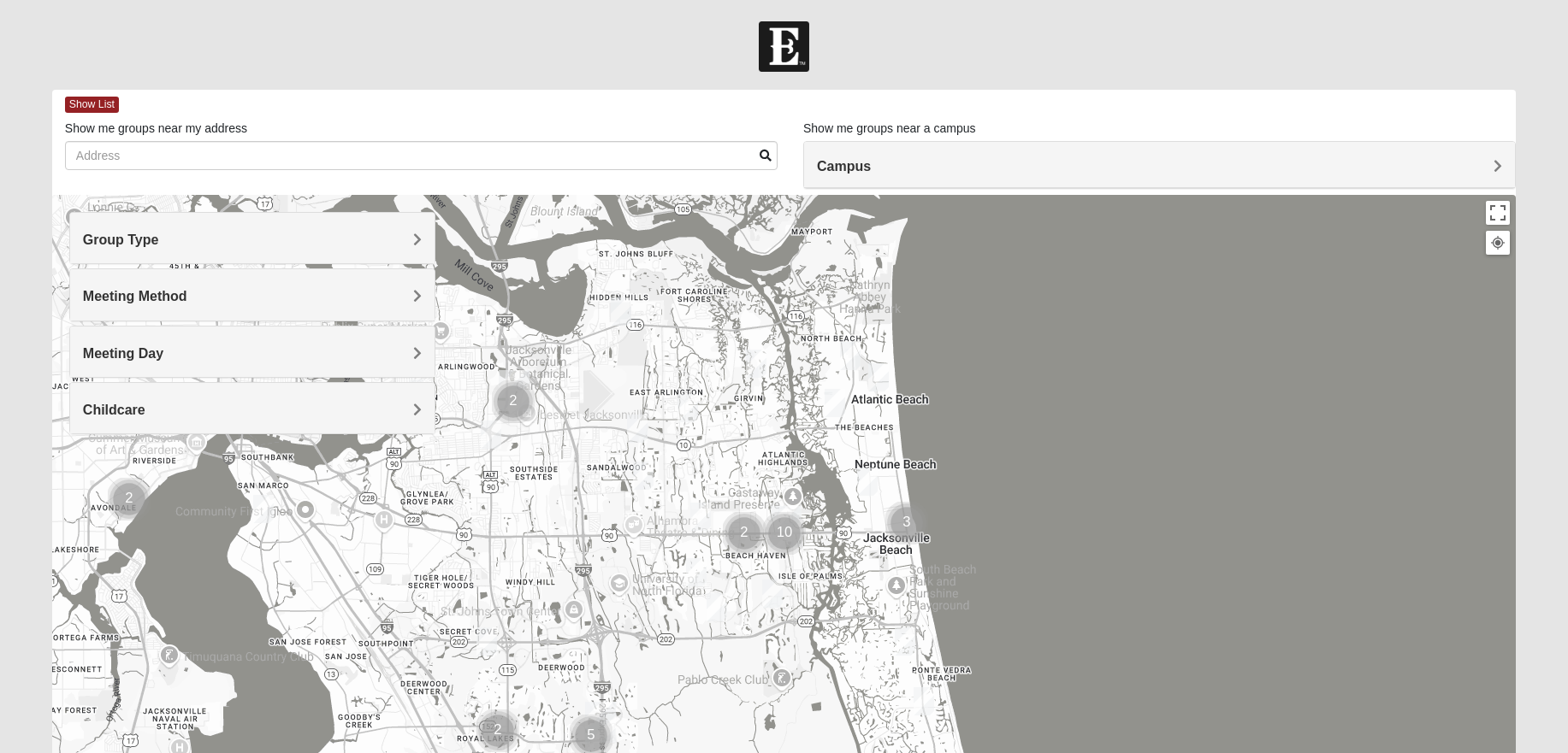
click at [201, 310] on div "Meeting Method" at bounding box center [252, 294] width 364 height 50
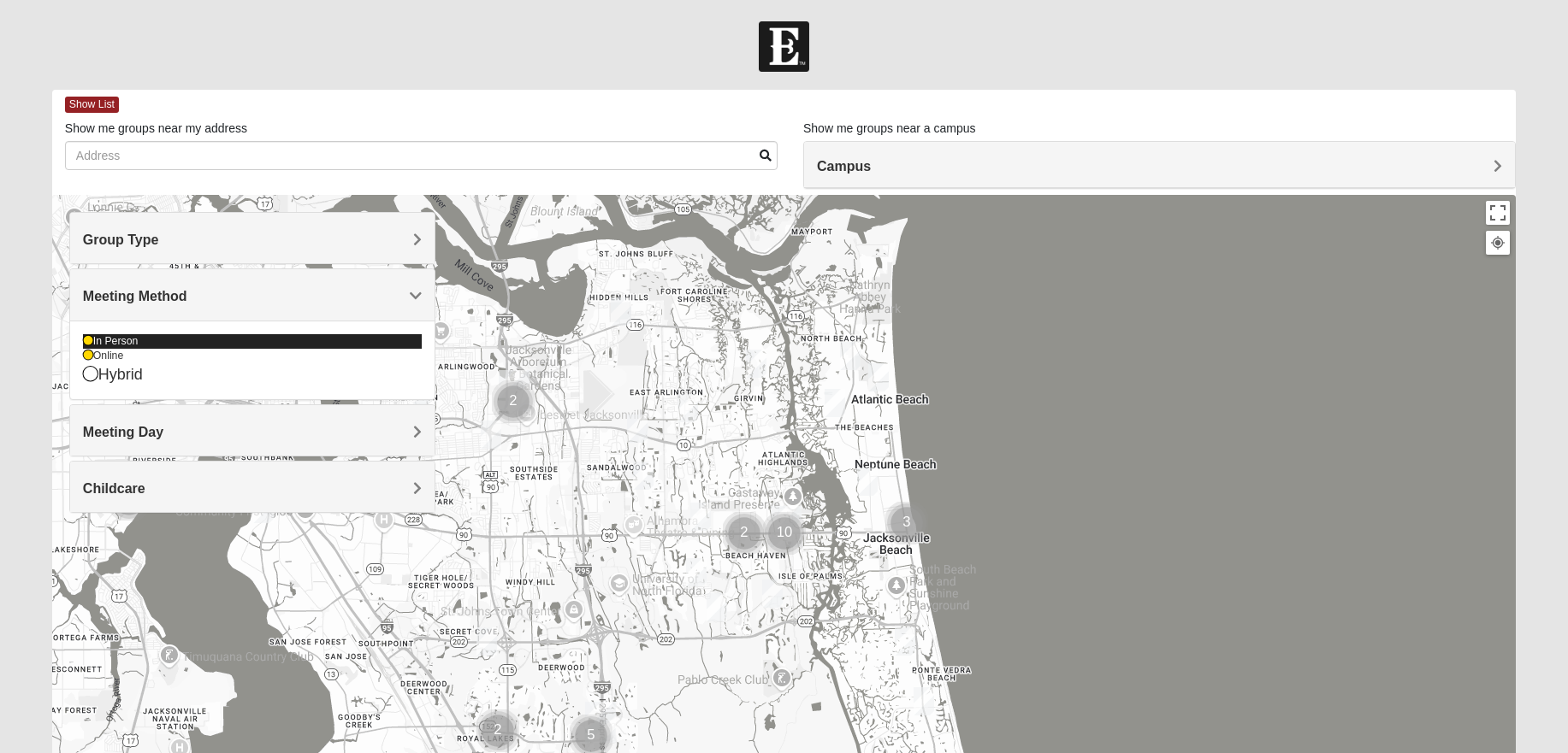
click at [89, 340] on icon at bounding box center [88, 341] width 10 height 10
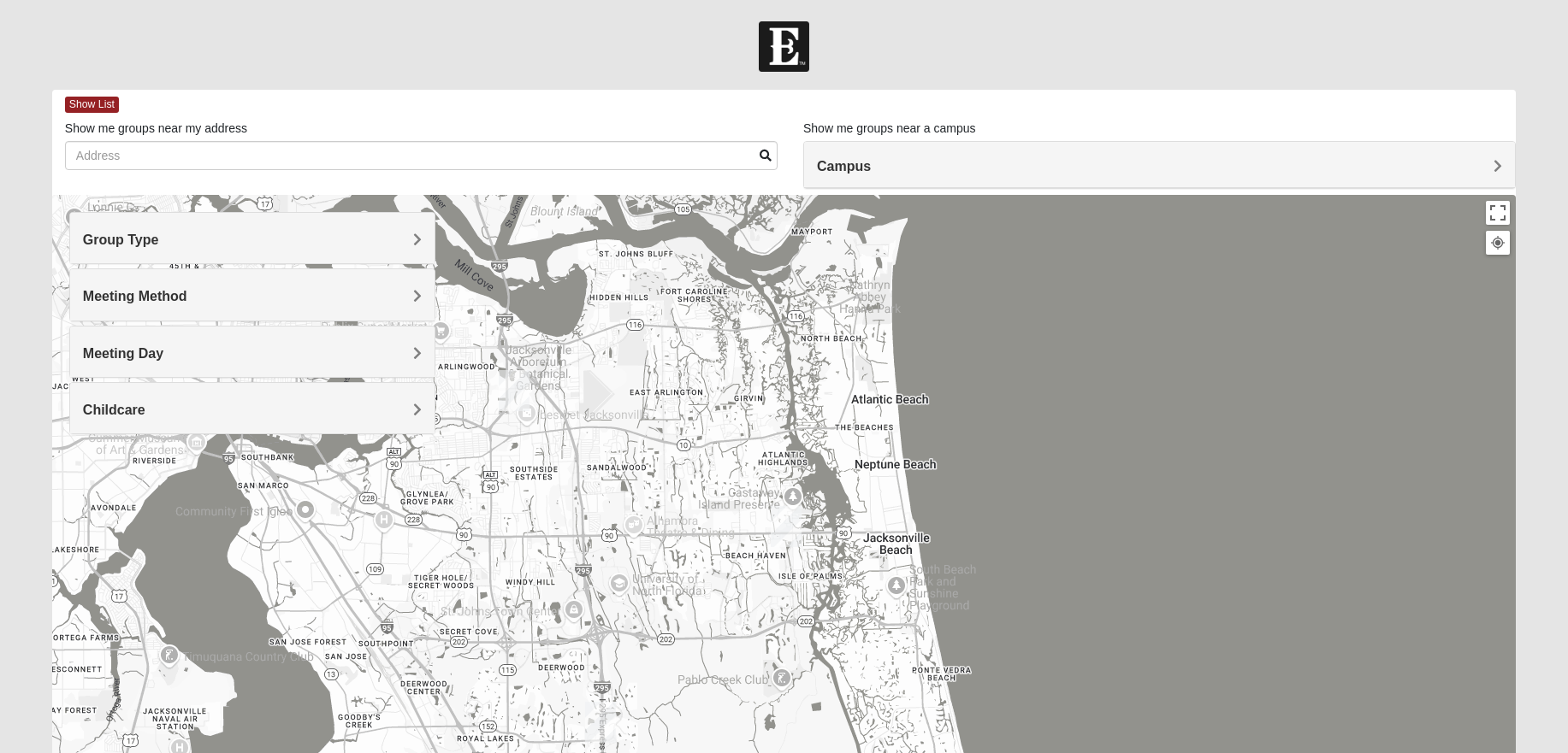
click at [588, 524] on div at bounding box center [784, 537] width 1463 height 684
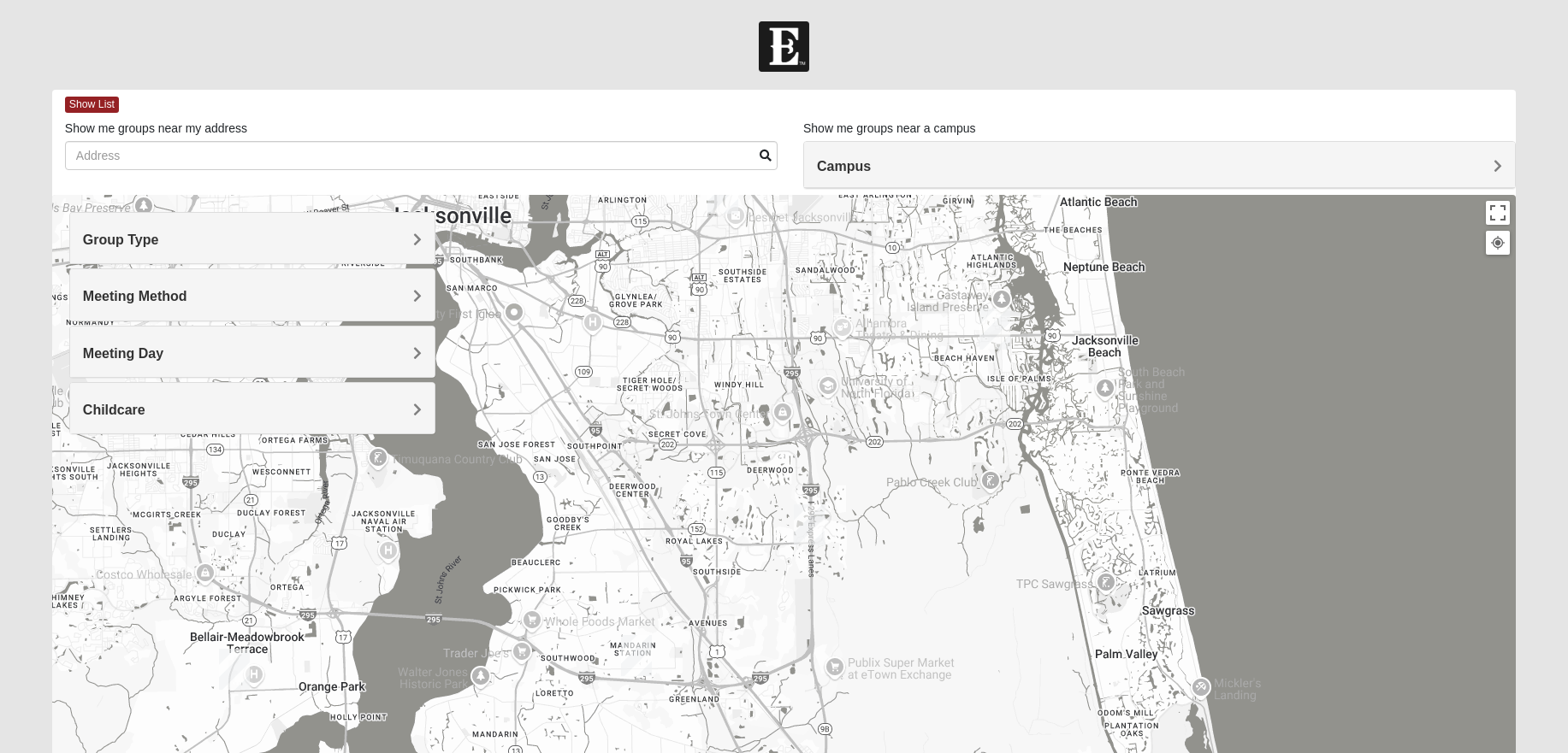
drag, startPoint x: 588, startPoint y: 524, endPoint x: 804, endPoint y: 326, distance: 293.0
click at [804, 326] on div at bounding box center [784, 537] width 1463 height 684
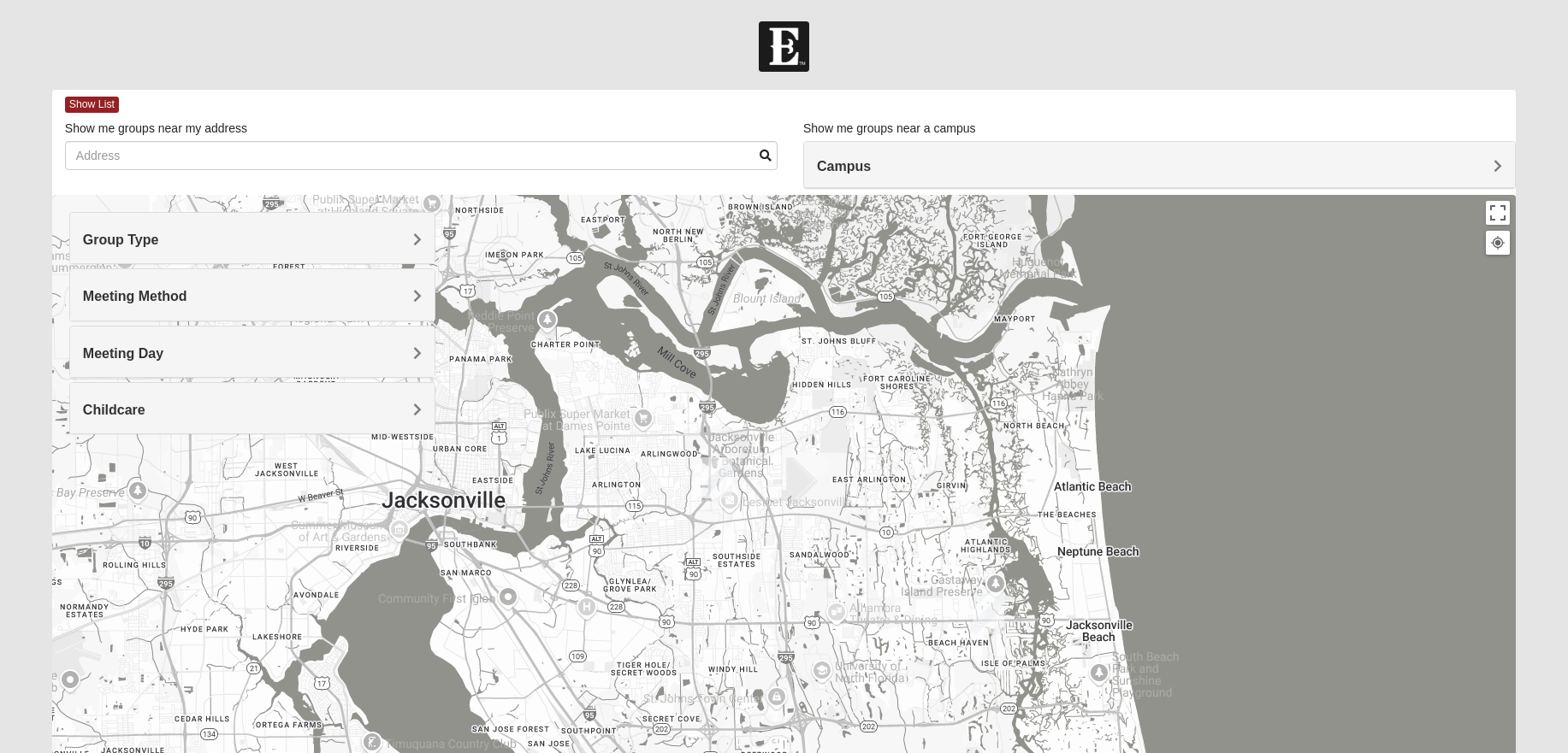
drag, startPoint x: 680, startPoint y: 614, endPoint x: 678, endPoint y: 904, distance: 290.0
click at [678, 752] on html "Log In Find A Group Error Show List Loading Groups" at bounding box center [784, 470] width 1568 height 941
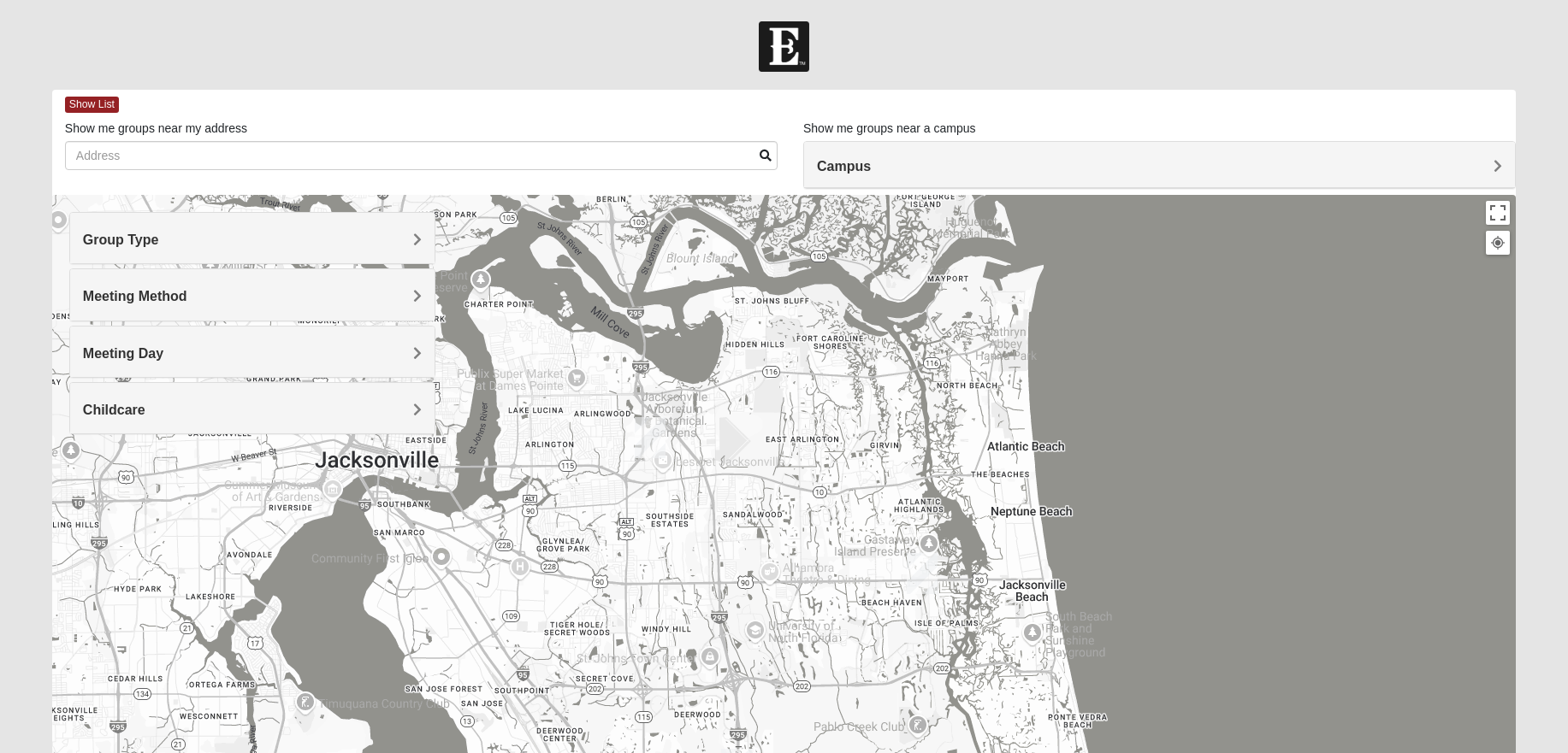
drag, startPoint x: 790, startPoint y: 535, endPoint x: 718, endPoint y: 473, distance: 95.0
click at [718, 473] on div at bounding box center [784, 537] width 1463 height 684
click at [917, 569] on img "San Pablo" at bounding box center [922, 573] width 31 height 41
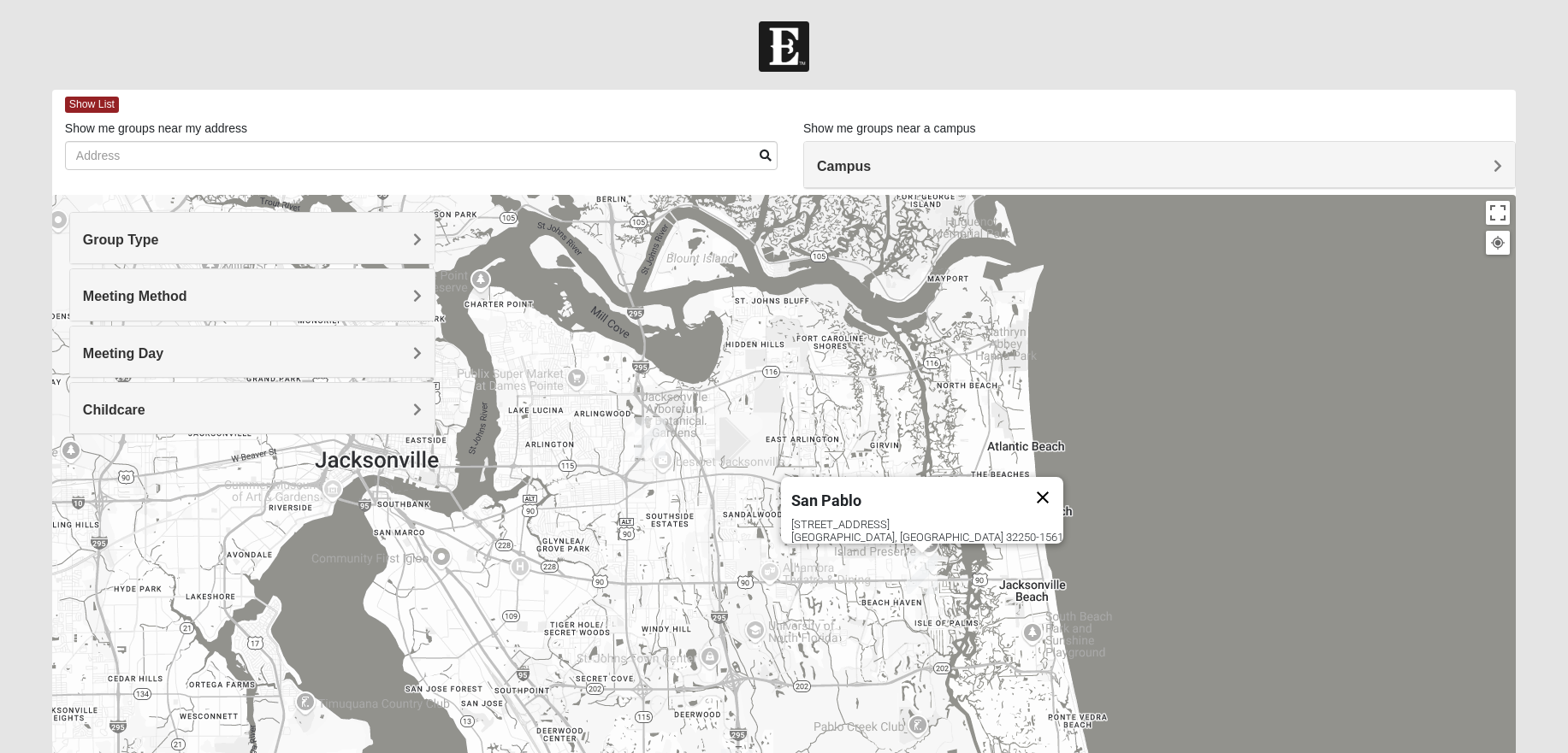
click at [1023, 485] on button "Close" at bounding box center [1043, 497] width 41 height 41
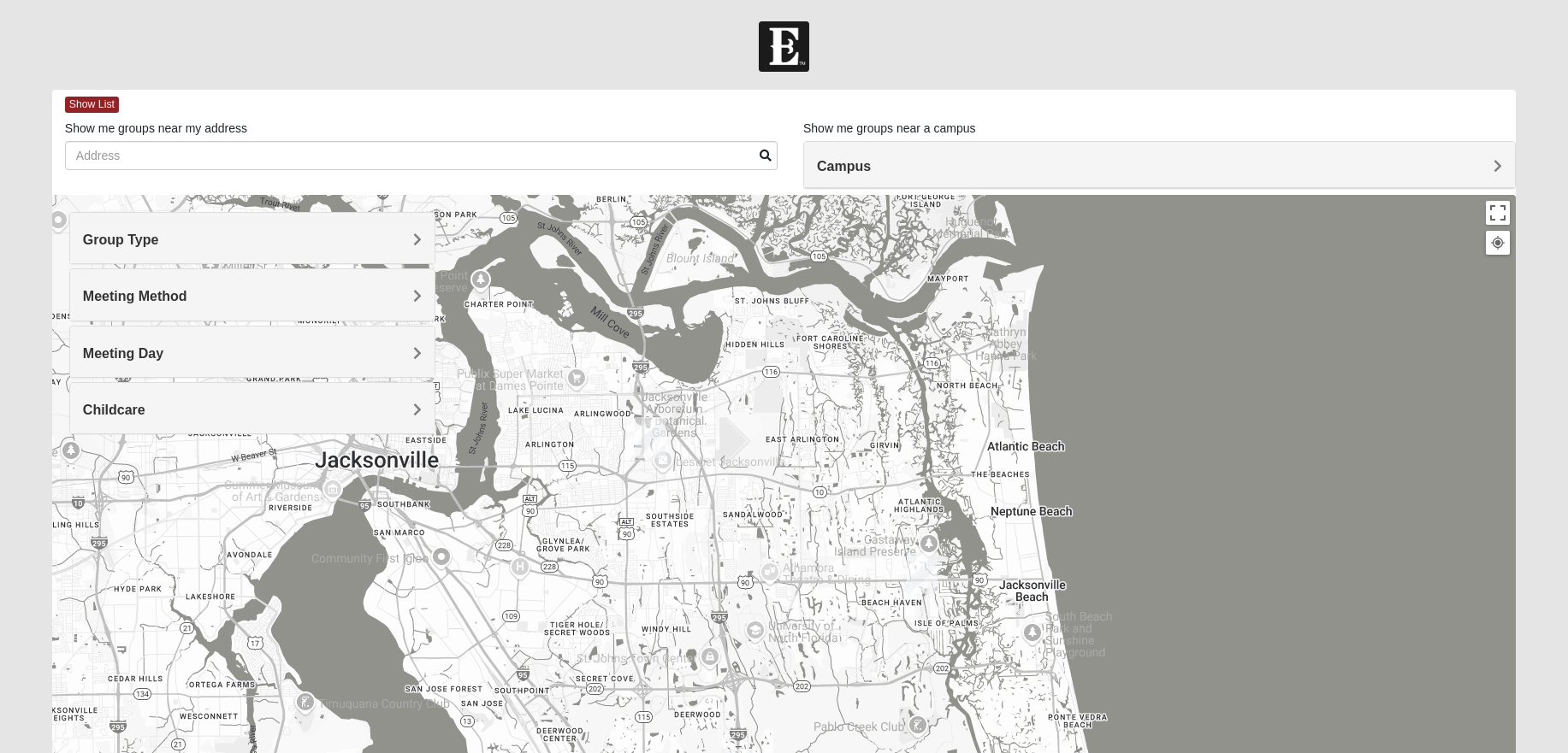
click at [236, 293] on h4 "Meeting Method" at bounding box center [252, 296] width 338 height 16
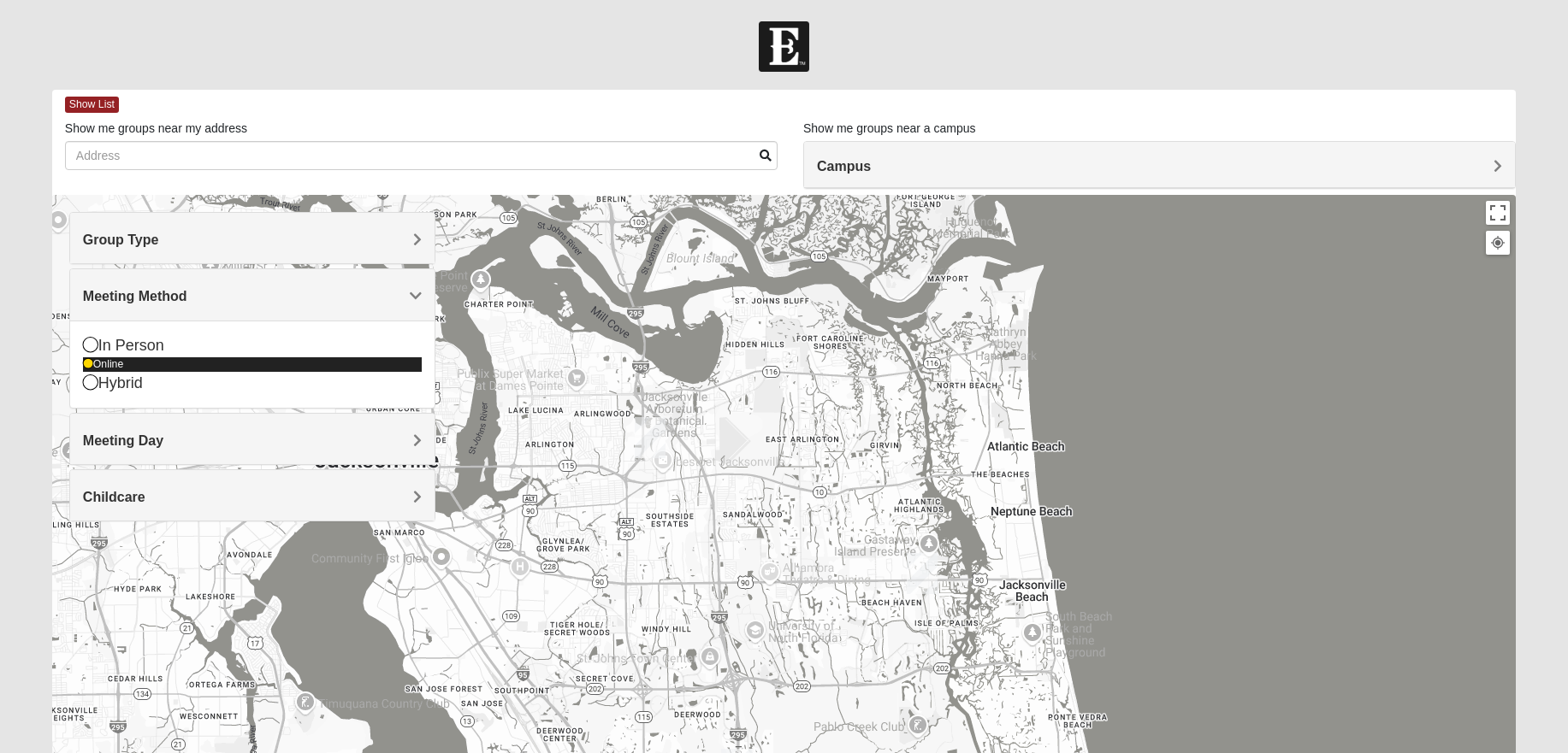
click at [86, 364] on icon at bounding box center [88, 364] width 10 height 10
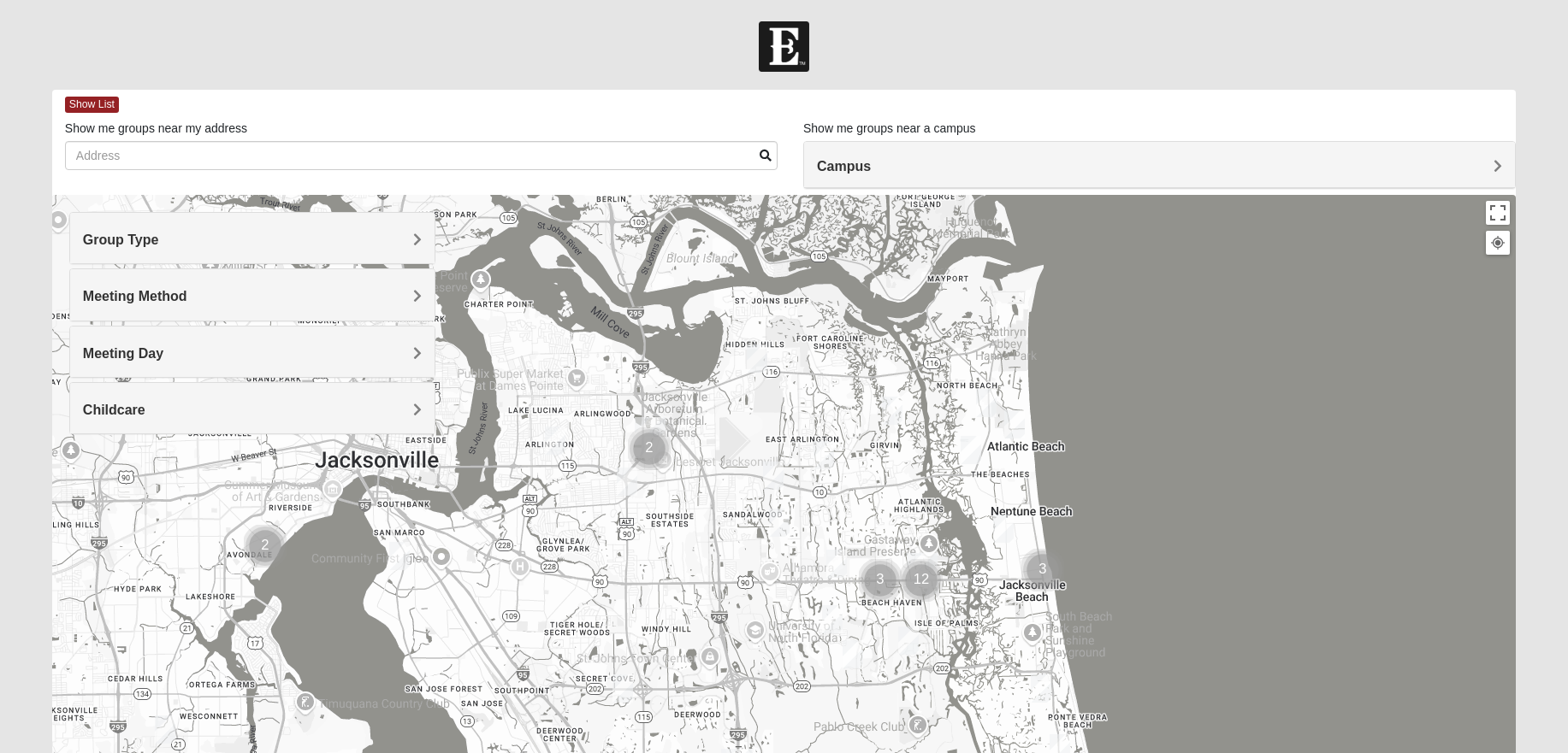
click at [161, 295] on span "Meeting Method" at bounding box center [135, 296] width 104 height 15
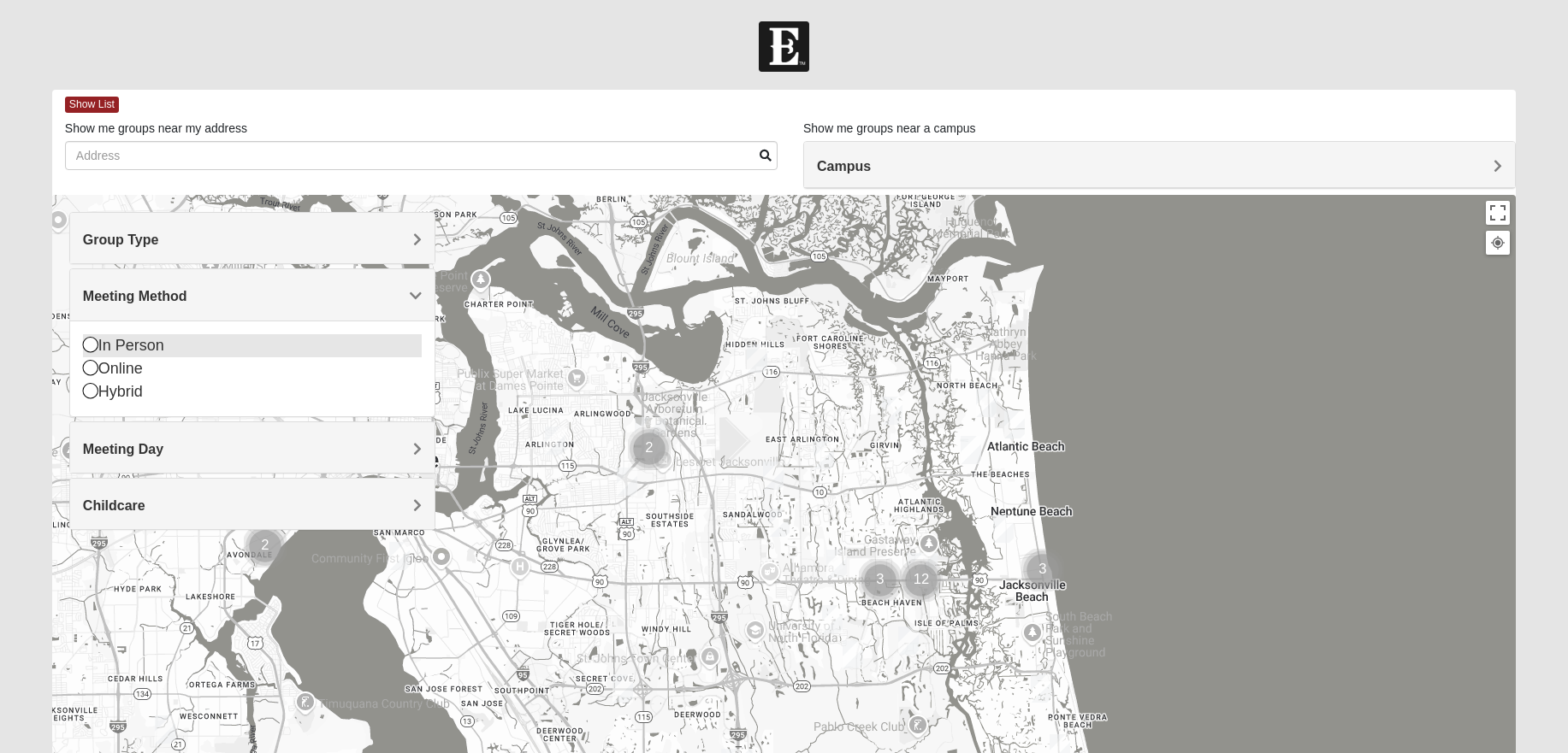
click at [89, 347] on icon at bounding box center [90, 344] width 16 height 15
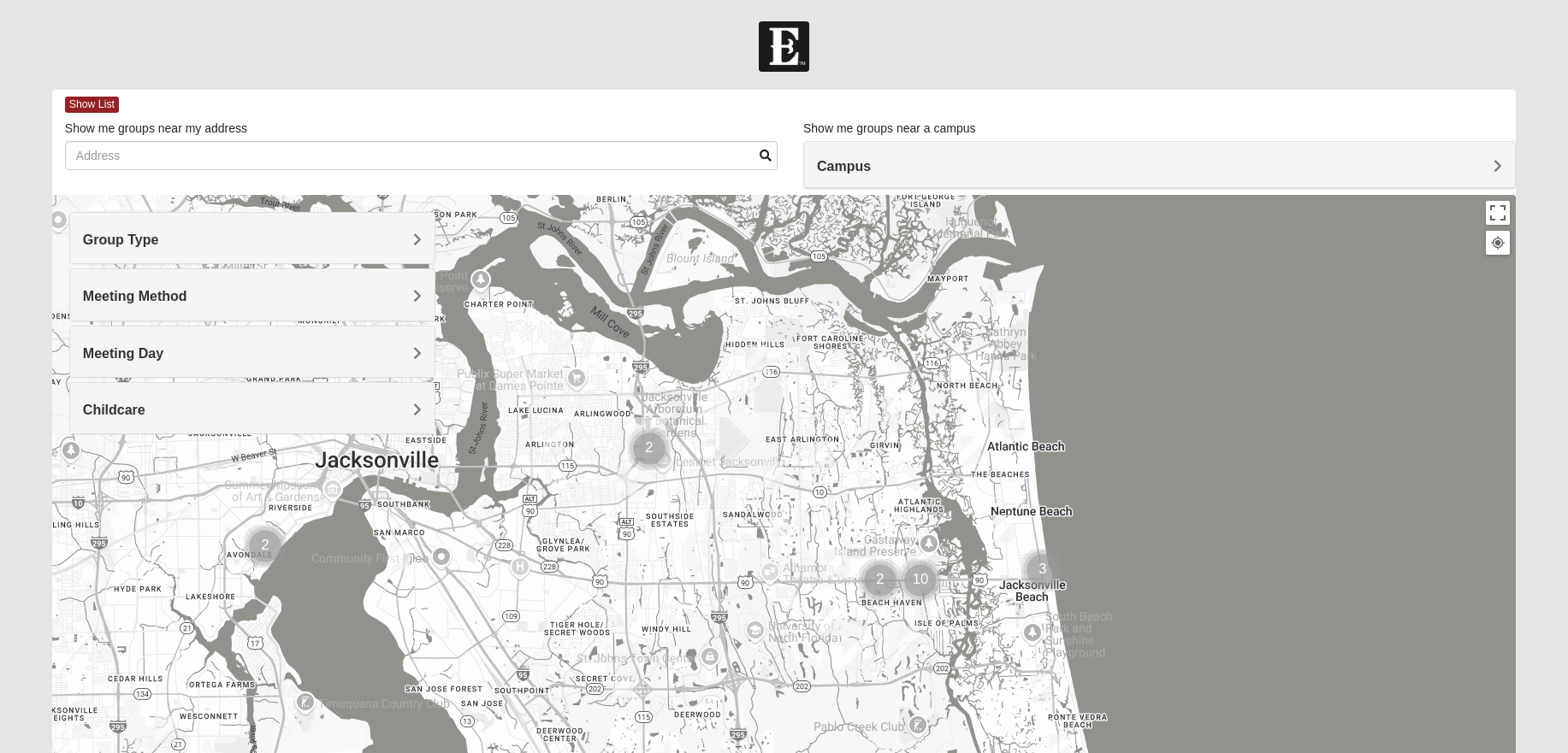
click at [160, 416] on h4 "Childcare" at bounding box center [252, 410] width 338 height 16
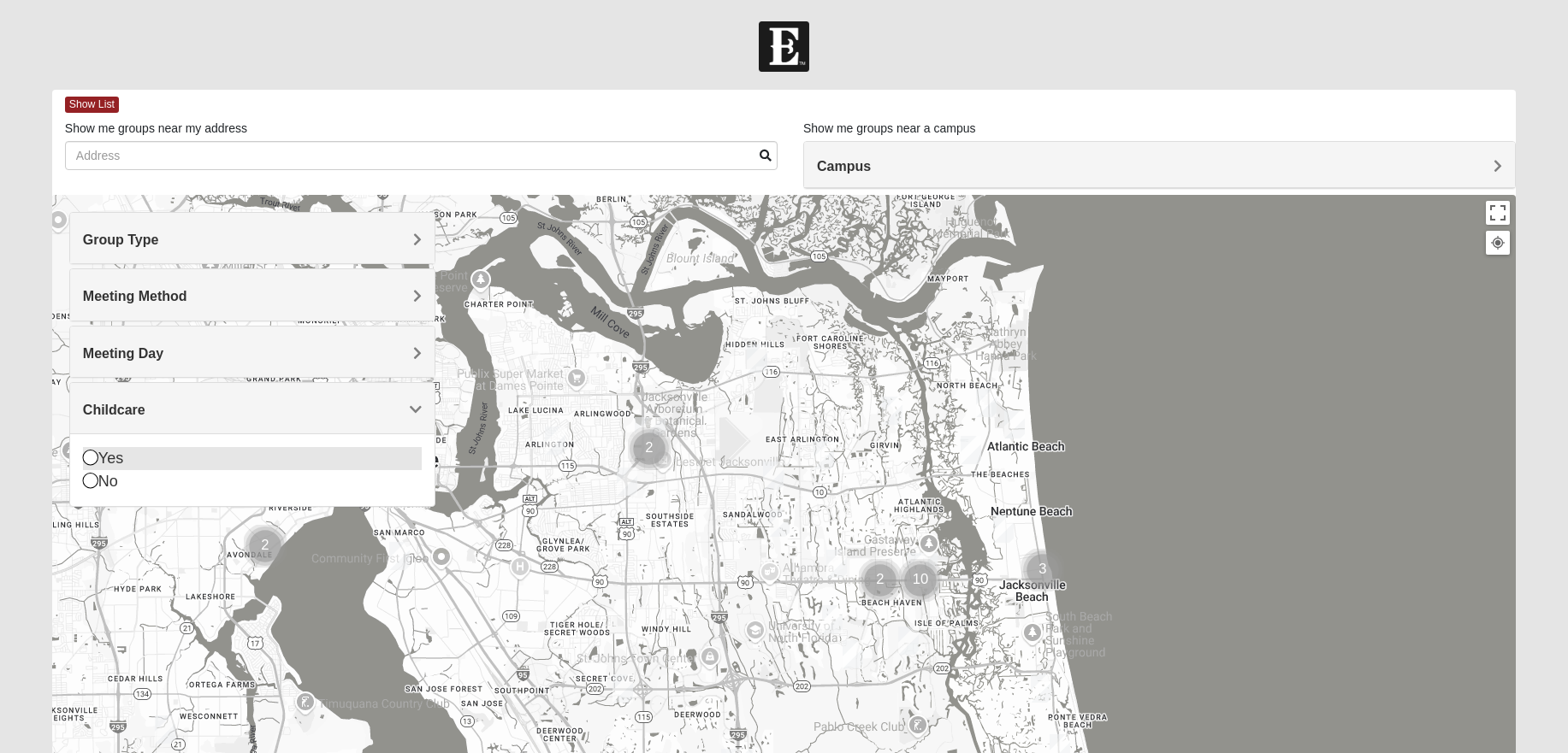
click at [89, 459] on icon at bounding box center [90, 457] width 16 height 15
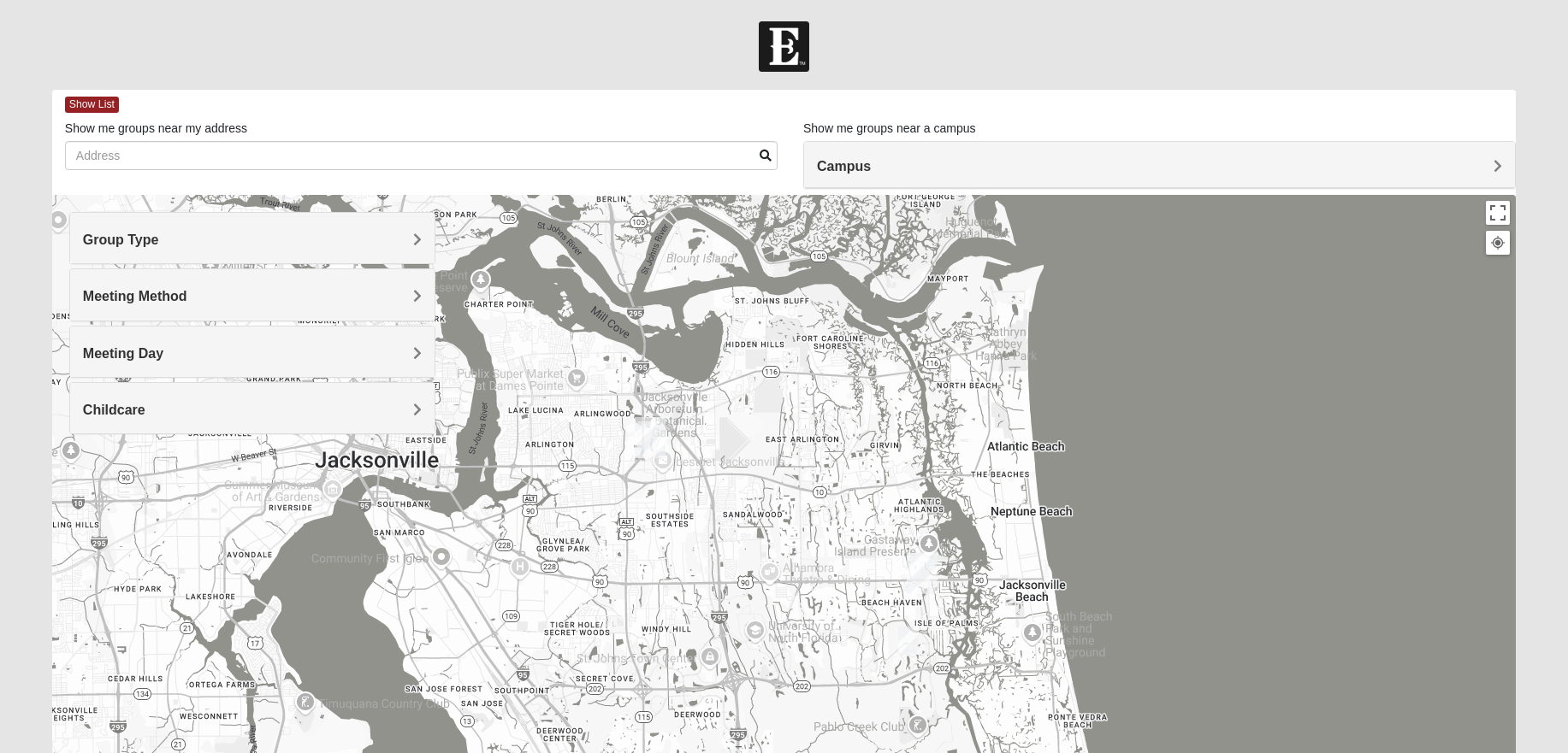
click at [294, 400] on div "Childcare" at bounding box center [252, 407] width 364 height 50
click at [95, 476] on icon at bounding box center [90, 471] width 16 height 15
click at [269, 362] on div "Meeting Day" at bounding box center [252, 351] width 364 height 50
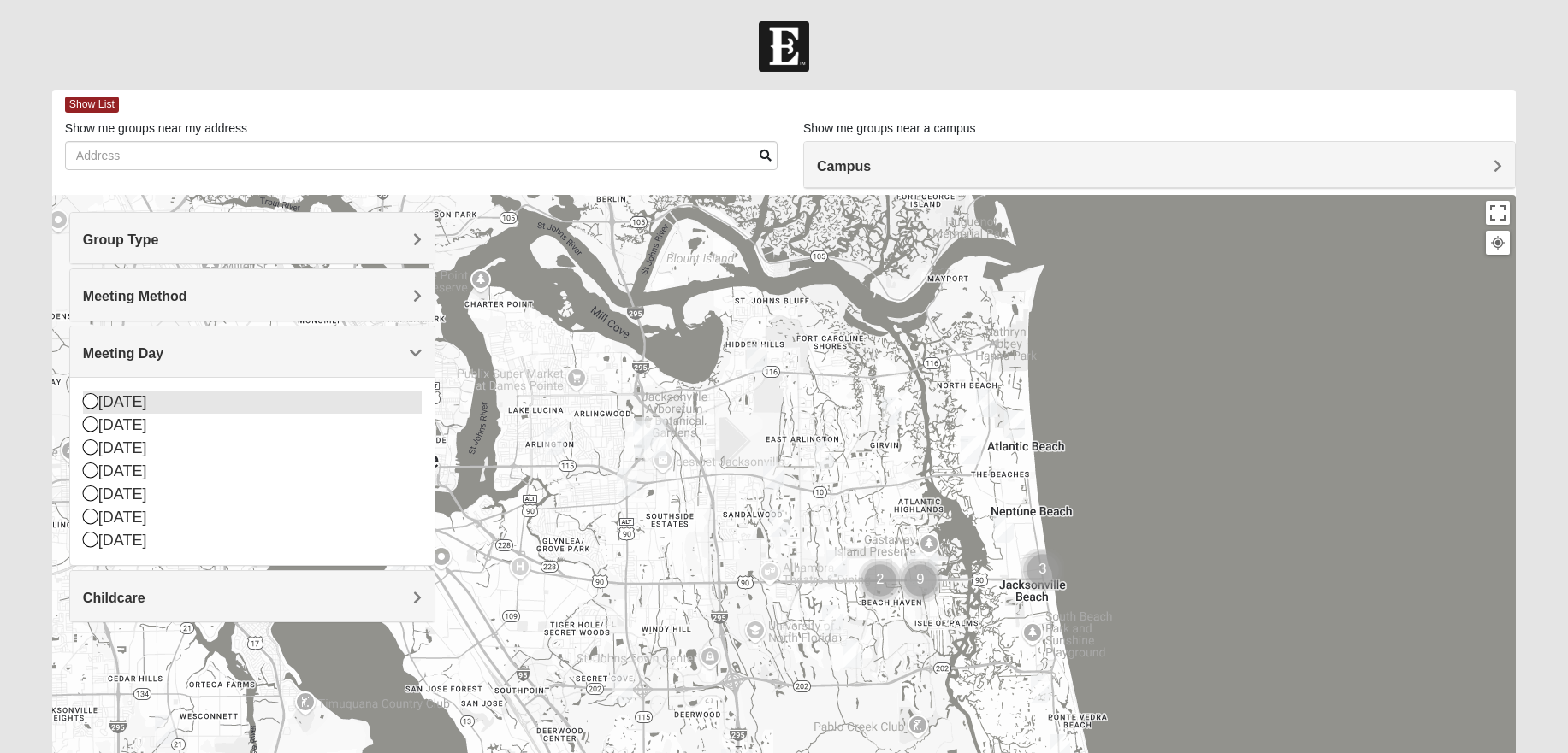
click at [90, 401] on icon at bounding box center [90, 400] width 16 height 15
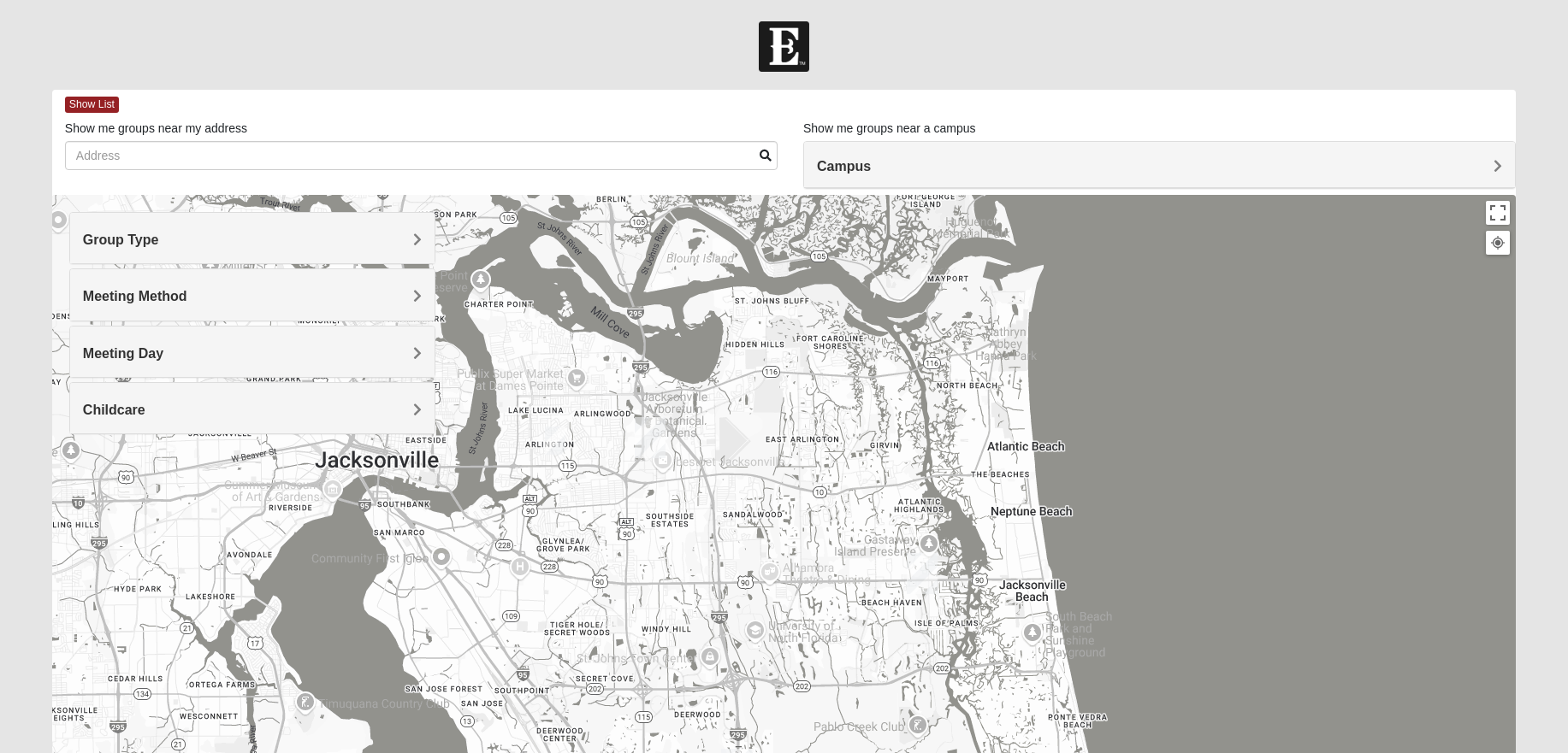
click at [227, 359] on h4 "Meeting Day" at bounding box center [252, 354] width 338 height 16
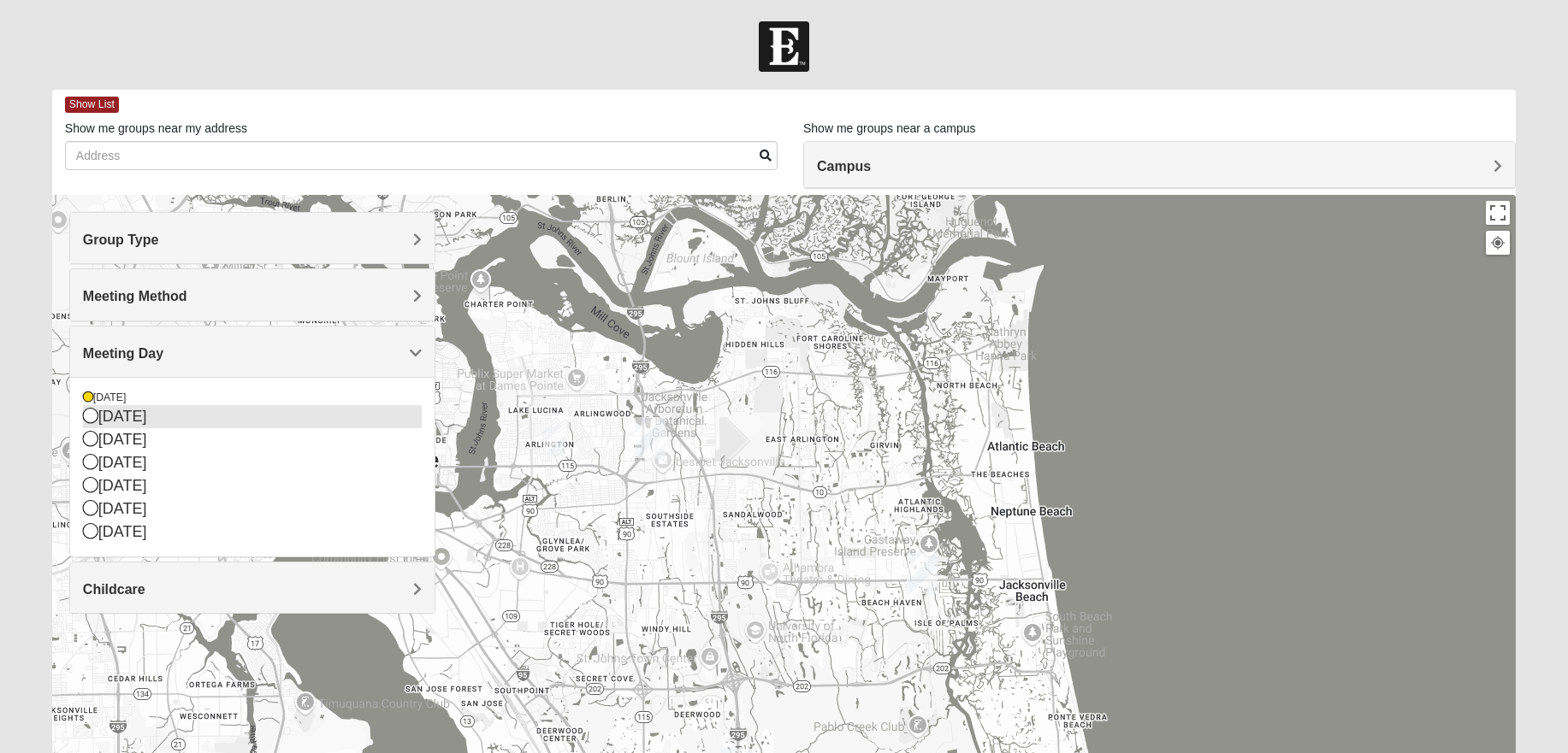
click at [96, 415] on icon at bounding box center [90, 415] width 16 height 15
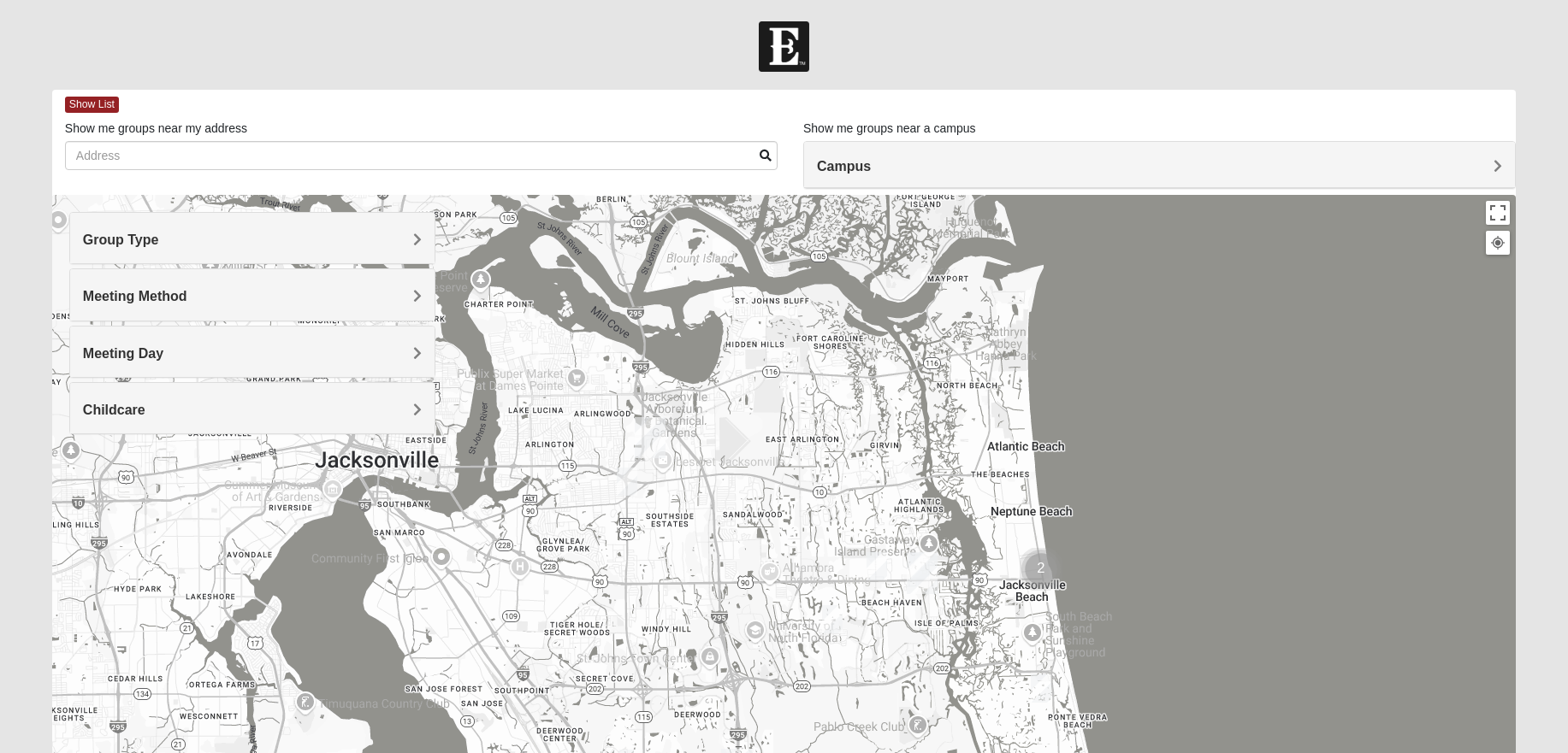
click at [246, 358] on h4 "Meeting Day" at bounding box center [252, 354] width 338 height 16
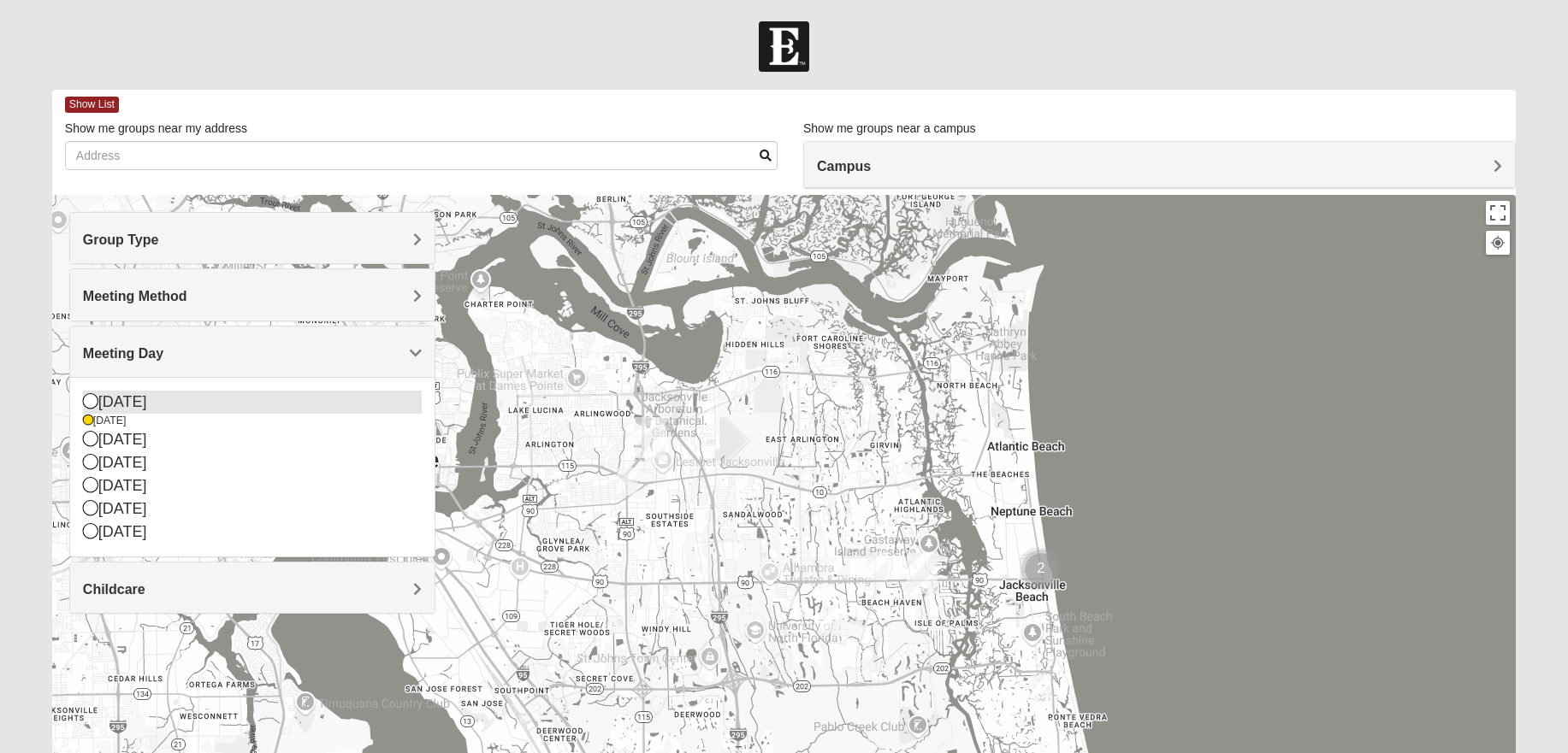
click at [91, 406] on icon at bounding box center [90, 400] width 16 height 15
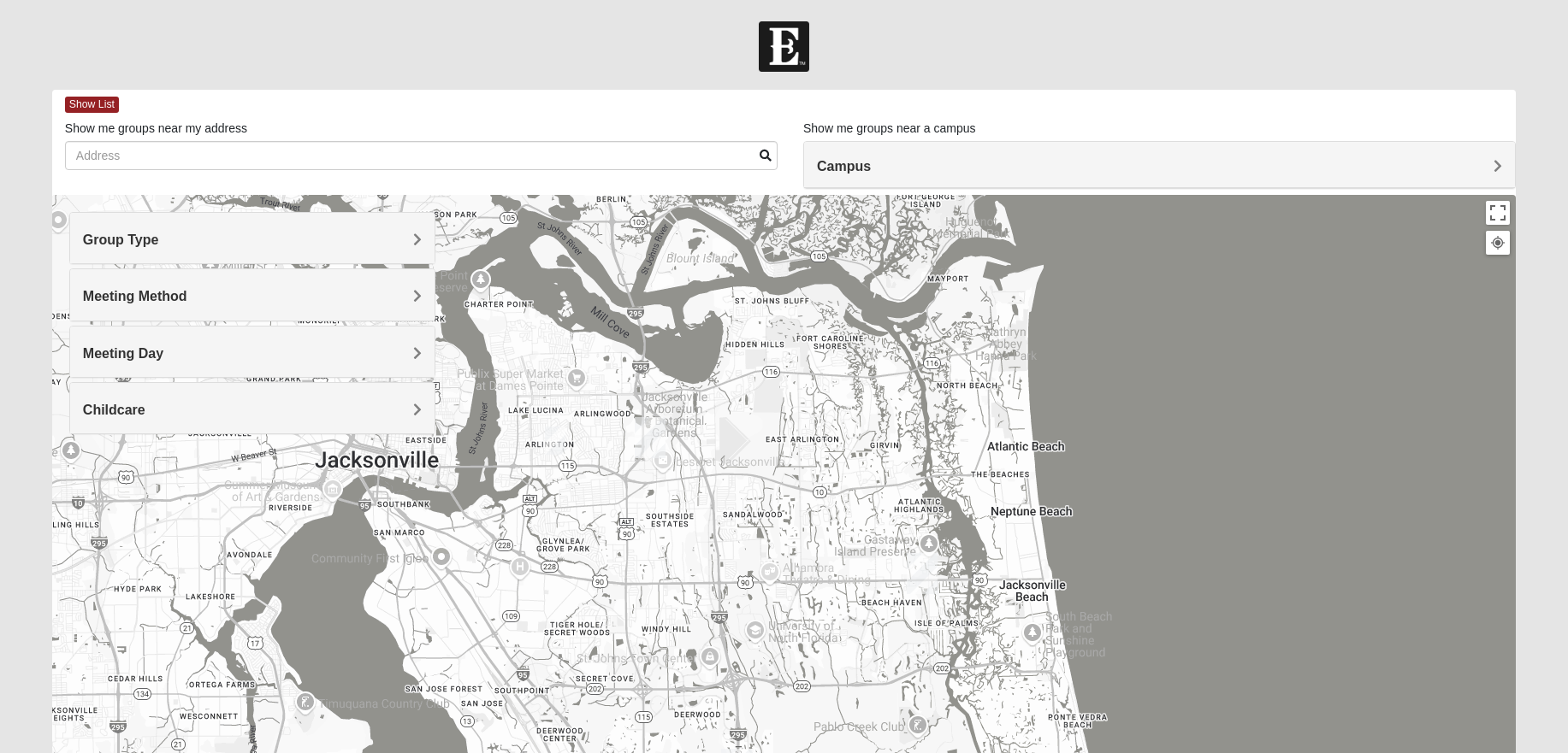
click at [282, 361] on h4 "Meeting Day" at bounding box center [252, 354] width 338 height 16
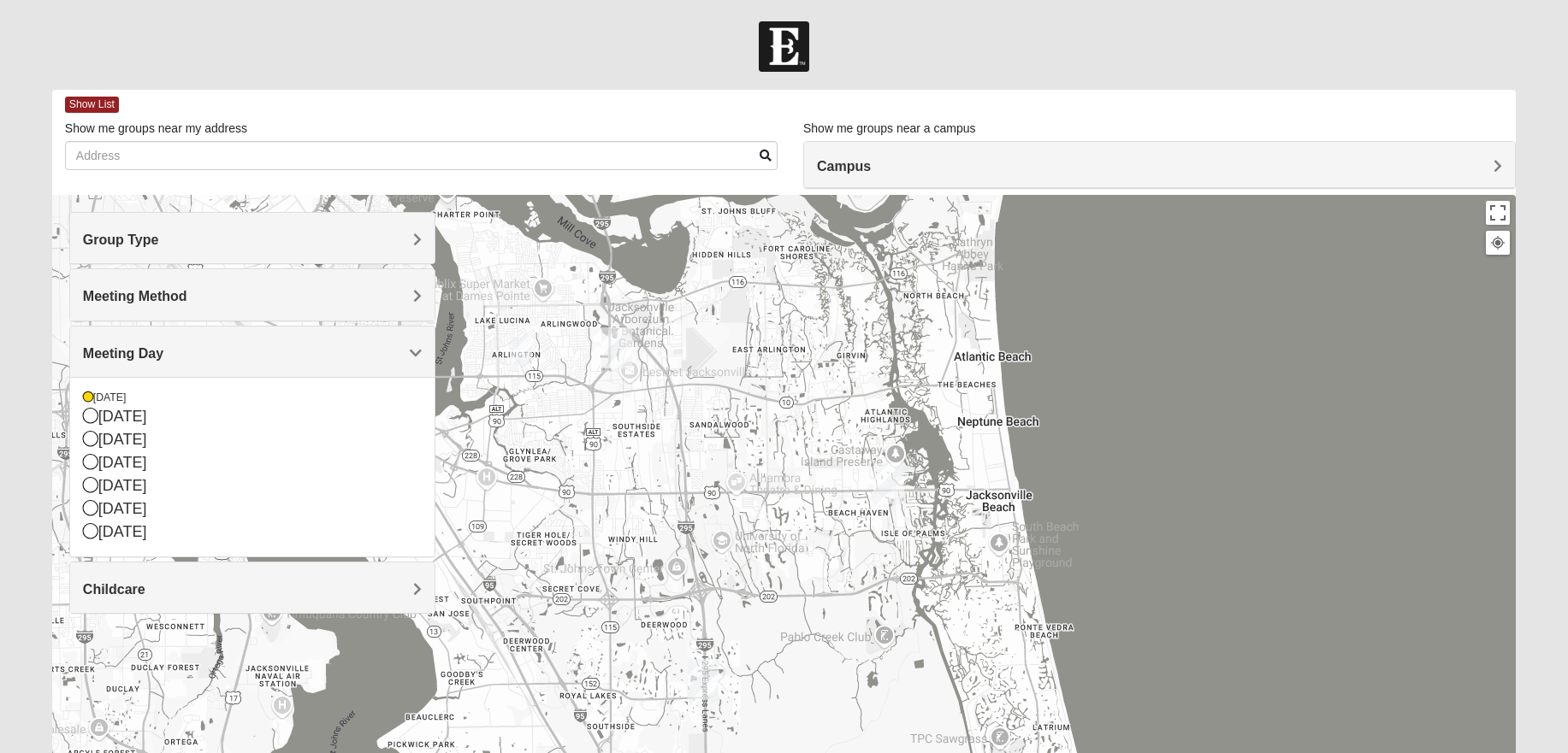
drag, startPoint x: 642, startPoint y: 515, endPoint x: 609, endPoint y: 423, distance: 97.7
click at [609, 423] on div at bounding box center [784, 537] width 1463 height 684
click at [92, 418] on icon at bounding box center [90, 415] width 16 height 15
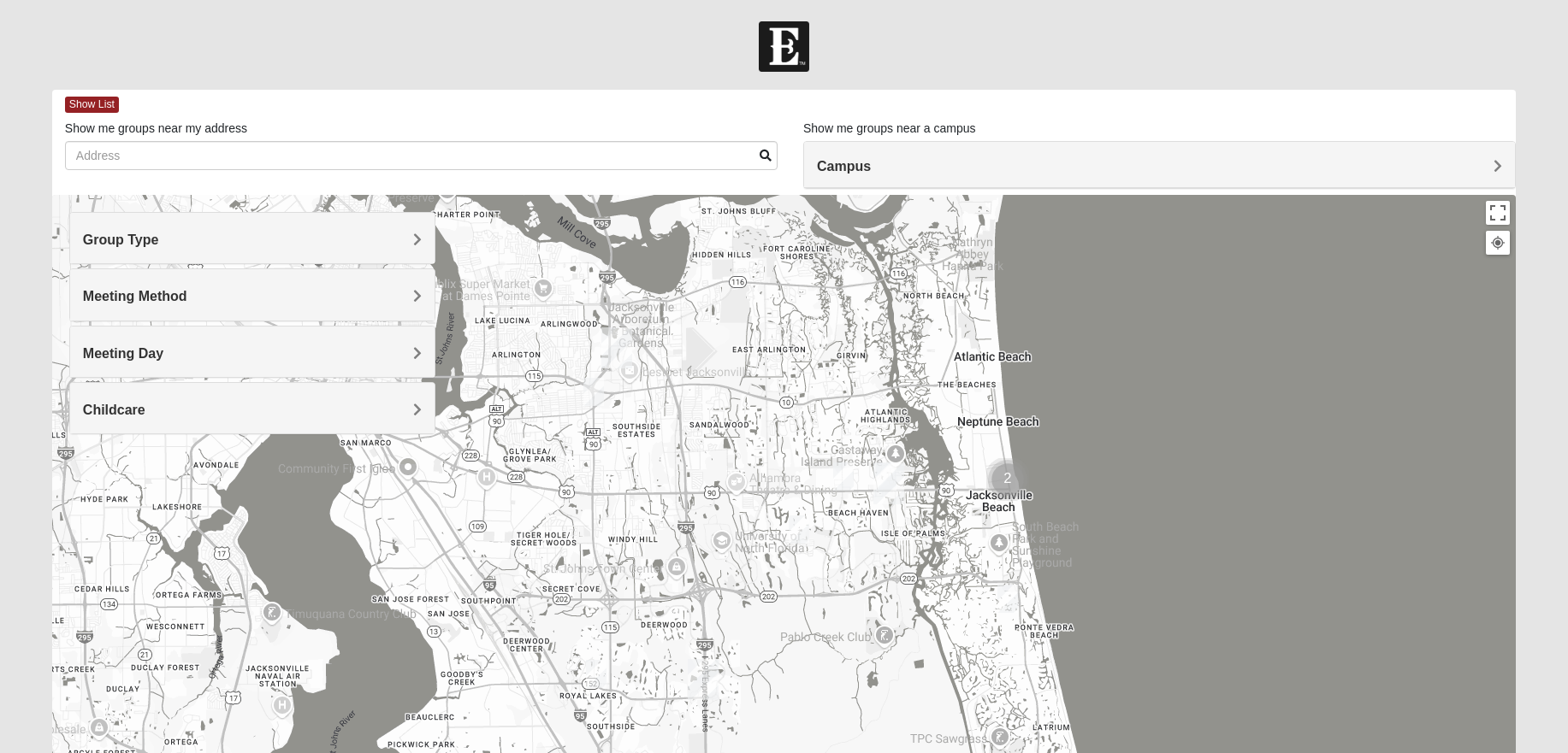
click at [844, 471] on img "Mens Dobson 32224" at bounding box center [843, 476] width 21 height 28
click at [734, 429] on span "Learn More" at bounding box center [742, 438] width 72 height 18
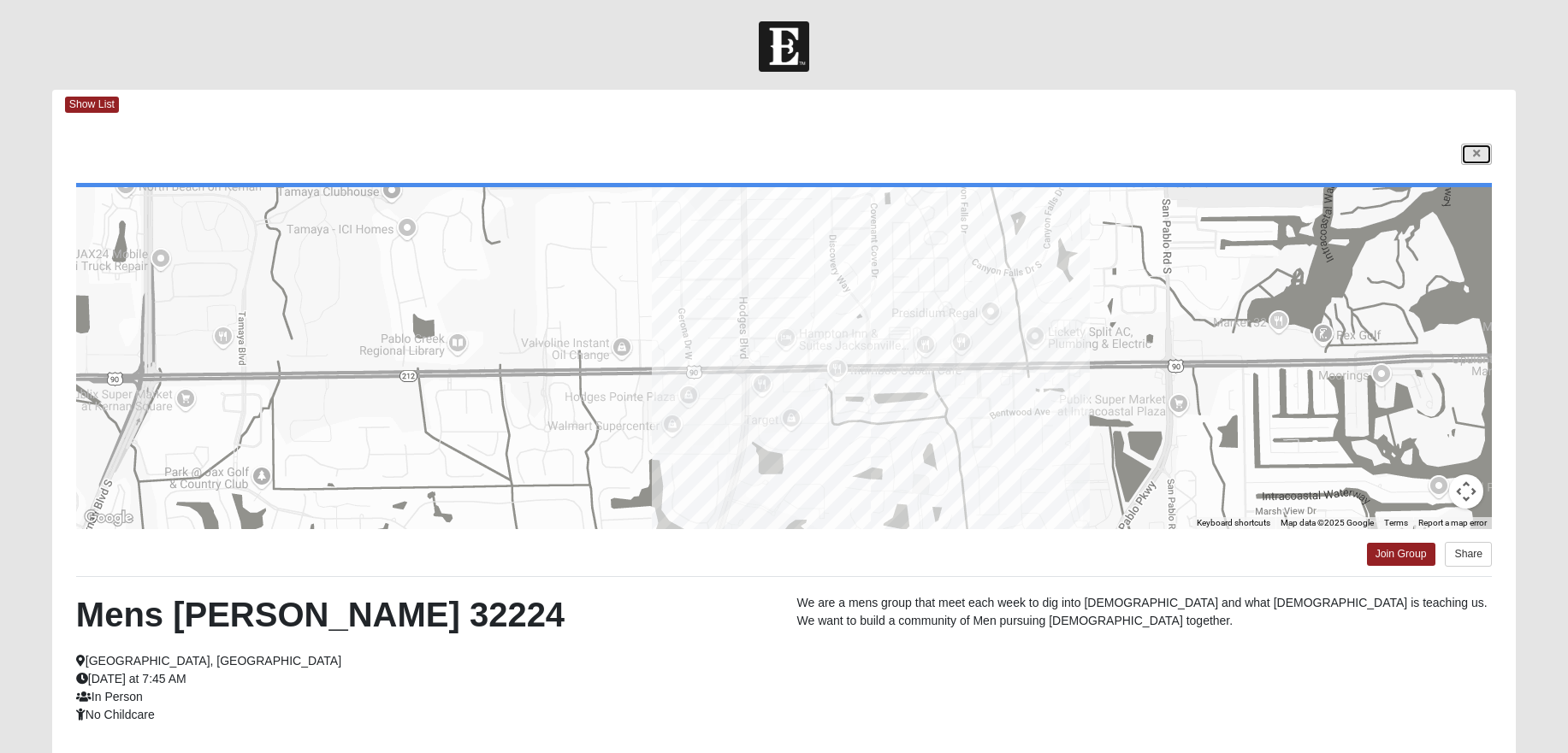
click at [1473, 152] on icon at bounding box center [1477, 153] width 7 height 10
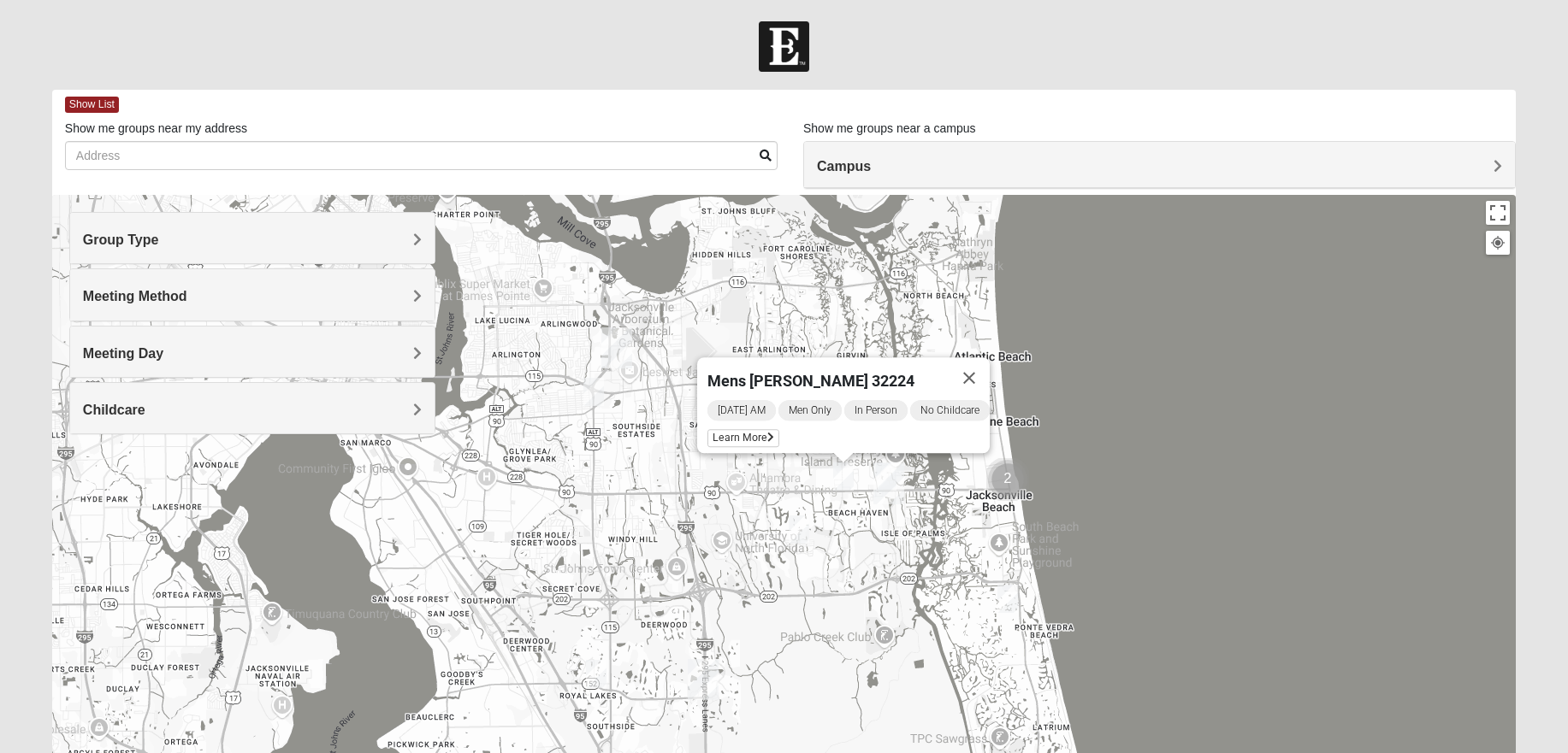
click at [888, 479] on img "San Pablo" at bounding box center [888, 483] width 31 height 41
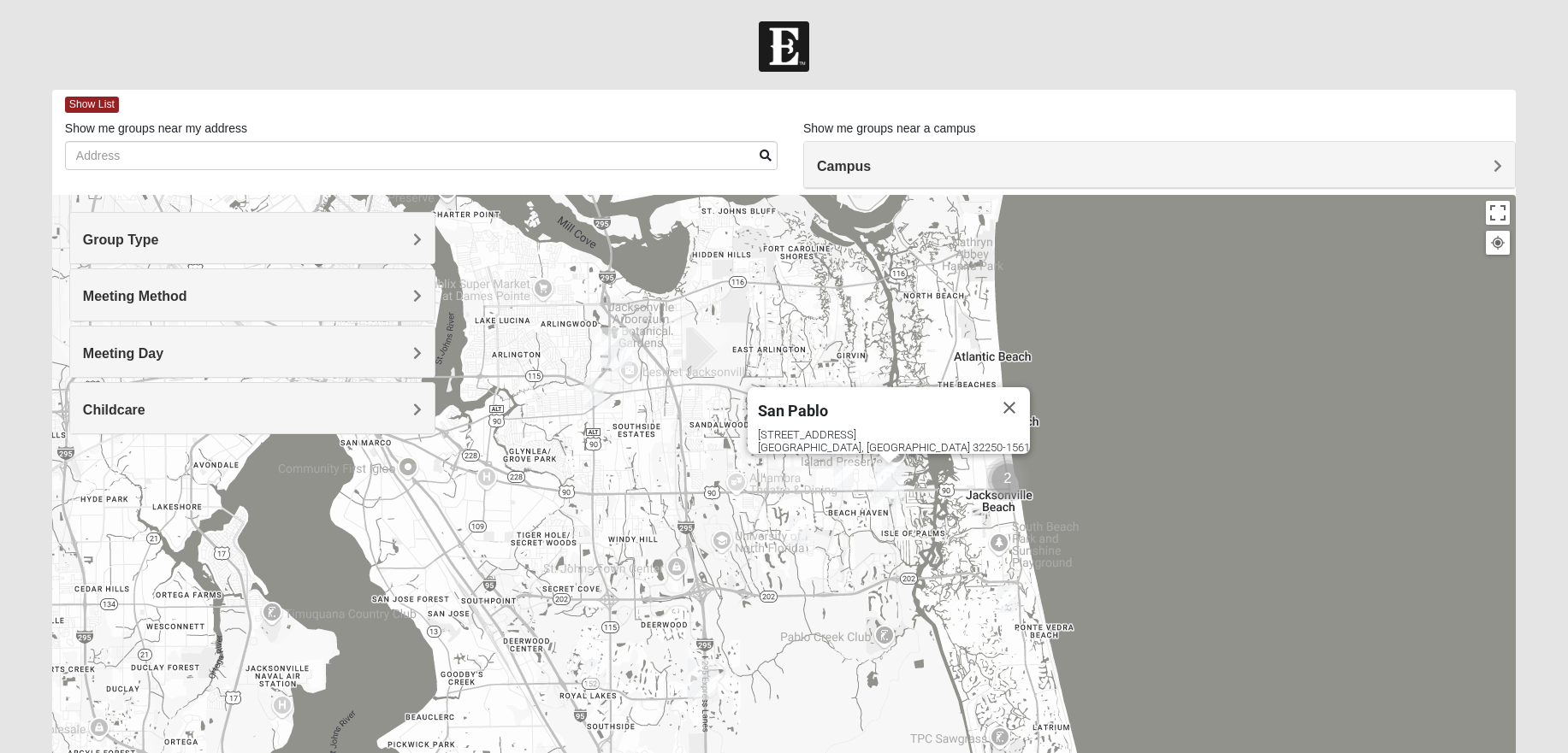
click at [888, 475] on img "San Pablo" at bounding box center [888, 483] width 31 height 41
click at [989, 394] on button "Close" at bounding box center [1009, 407] width 41 height 41
click at [845, 471] on img "Mens Dobson 32224" at bounding box center [843, 476] width 21 height 28
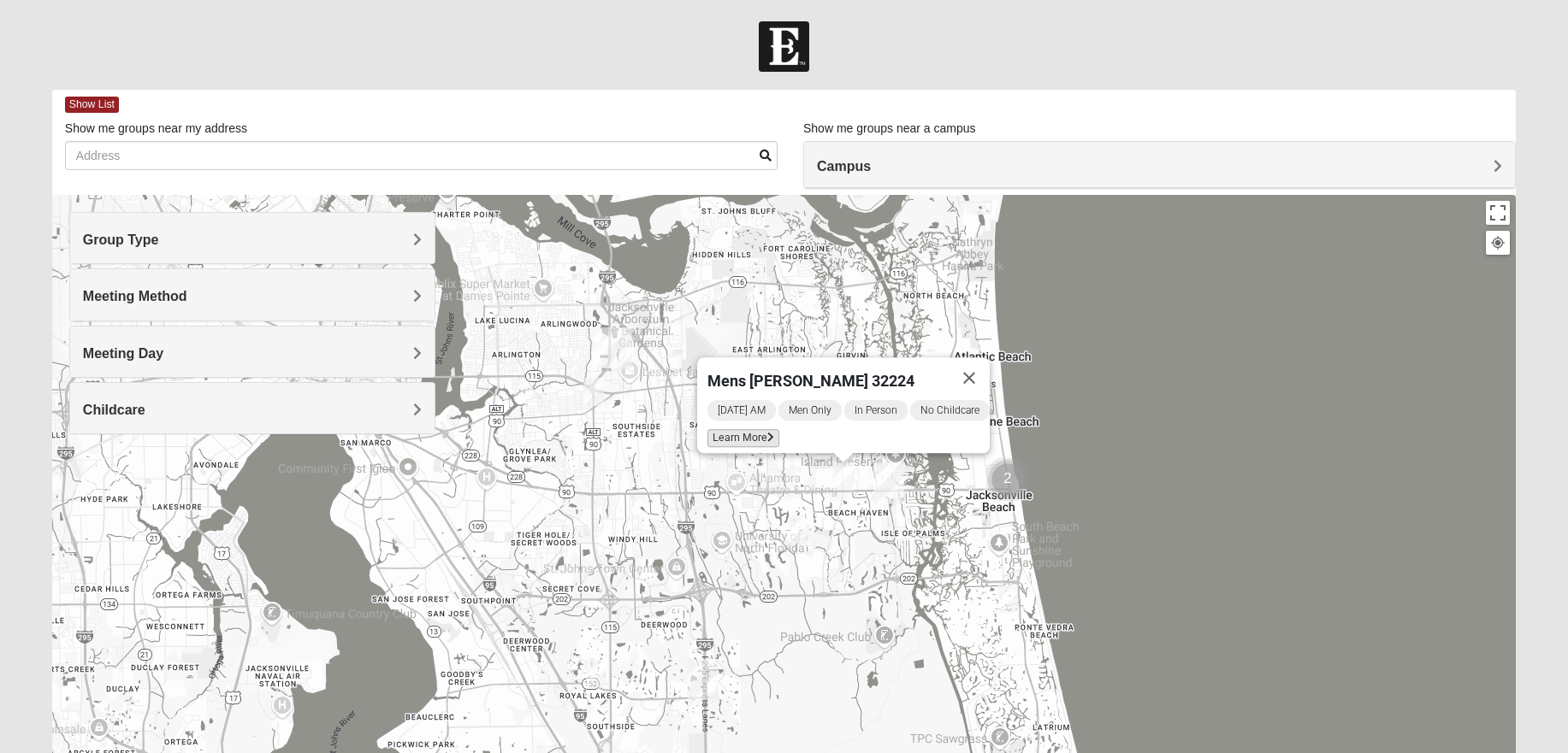
click at [741, 434] on span "Learn More" at bounding box center [742, 438] width 72 height 18
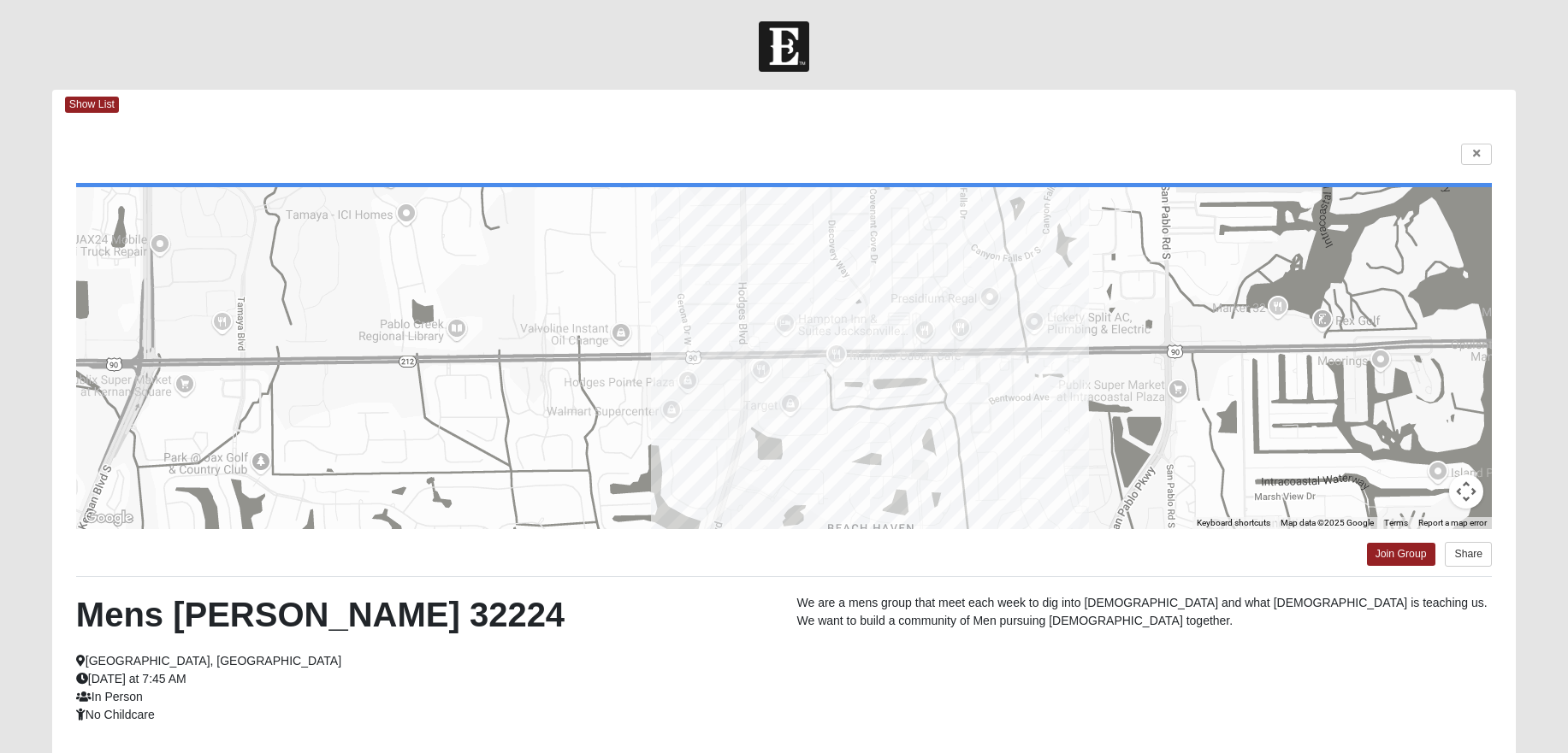
drag, startPoint x: 980, startPoint y: 474, endPoint x: 978, endPoint y: 457, distance: 17.1
click at [978, 457] on div at bounding box center [784, 357] width 1416 height 342
click at [1475, 156] on icon at bounding box center [1477, 153] width 7 height 10
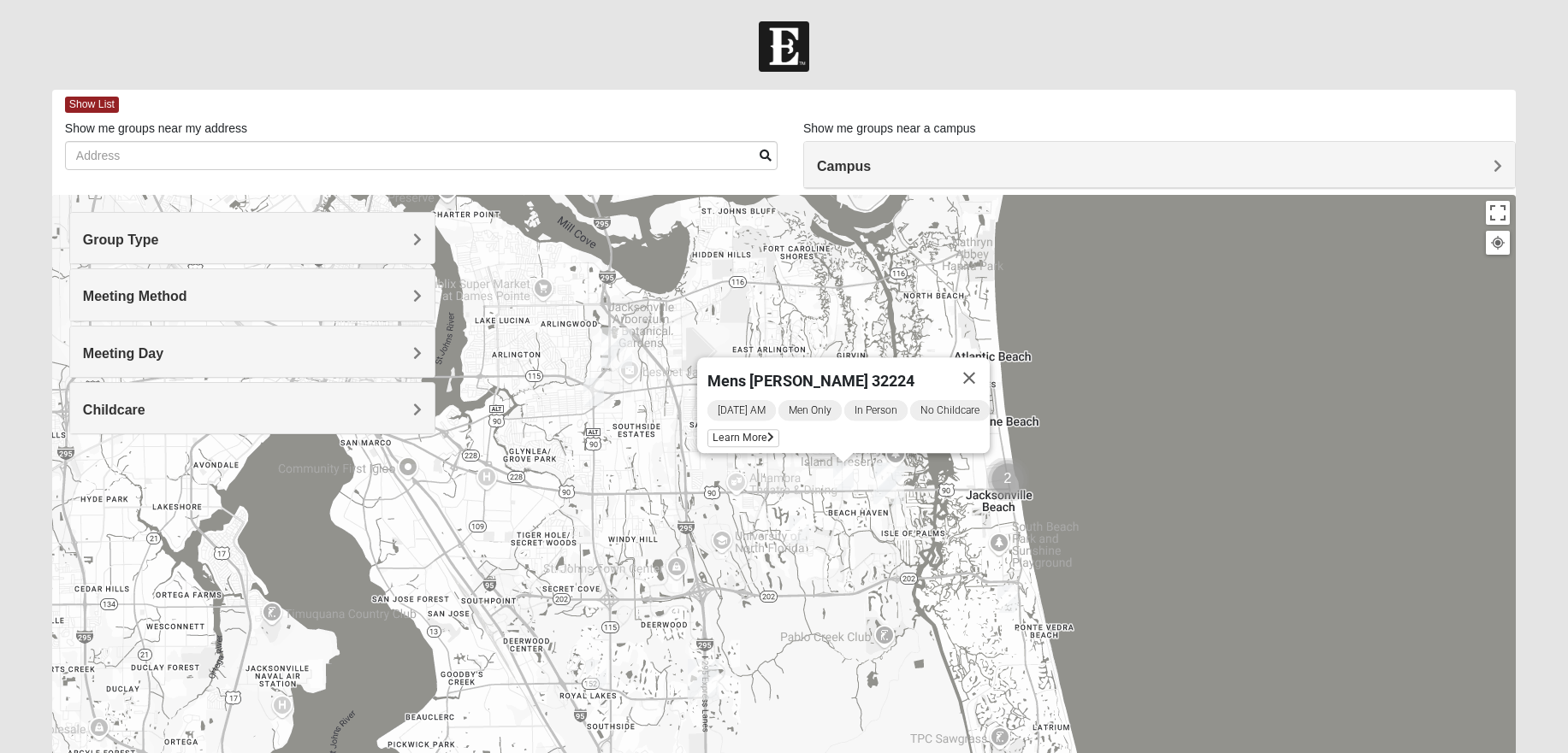
click at [799, 527] on img "Mens Johnson 32224" at bounding box center [799, 529] width 21 height 28
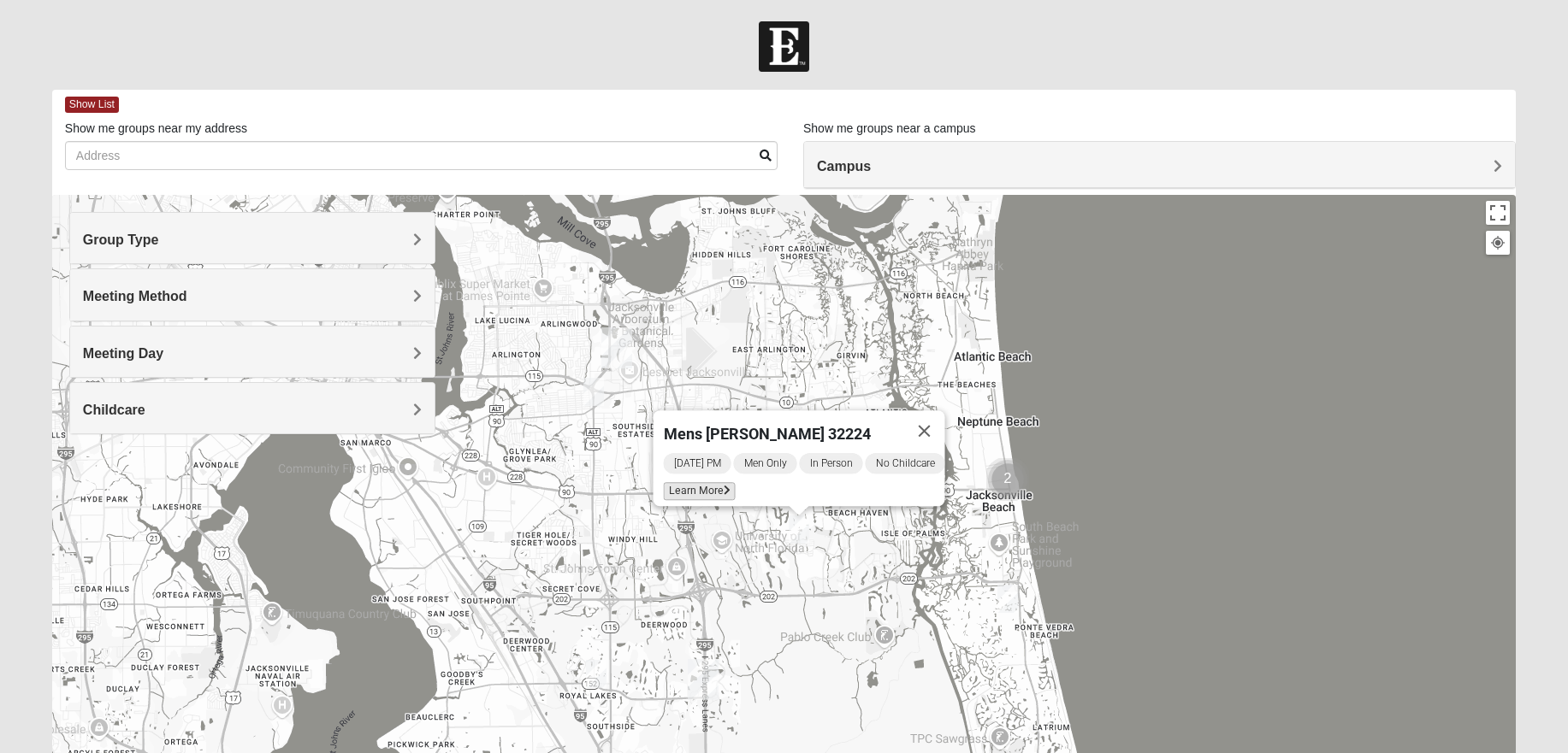
click at [700, 482] on span "Learn More" at bounding box center [699, 491] width 72 height 18
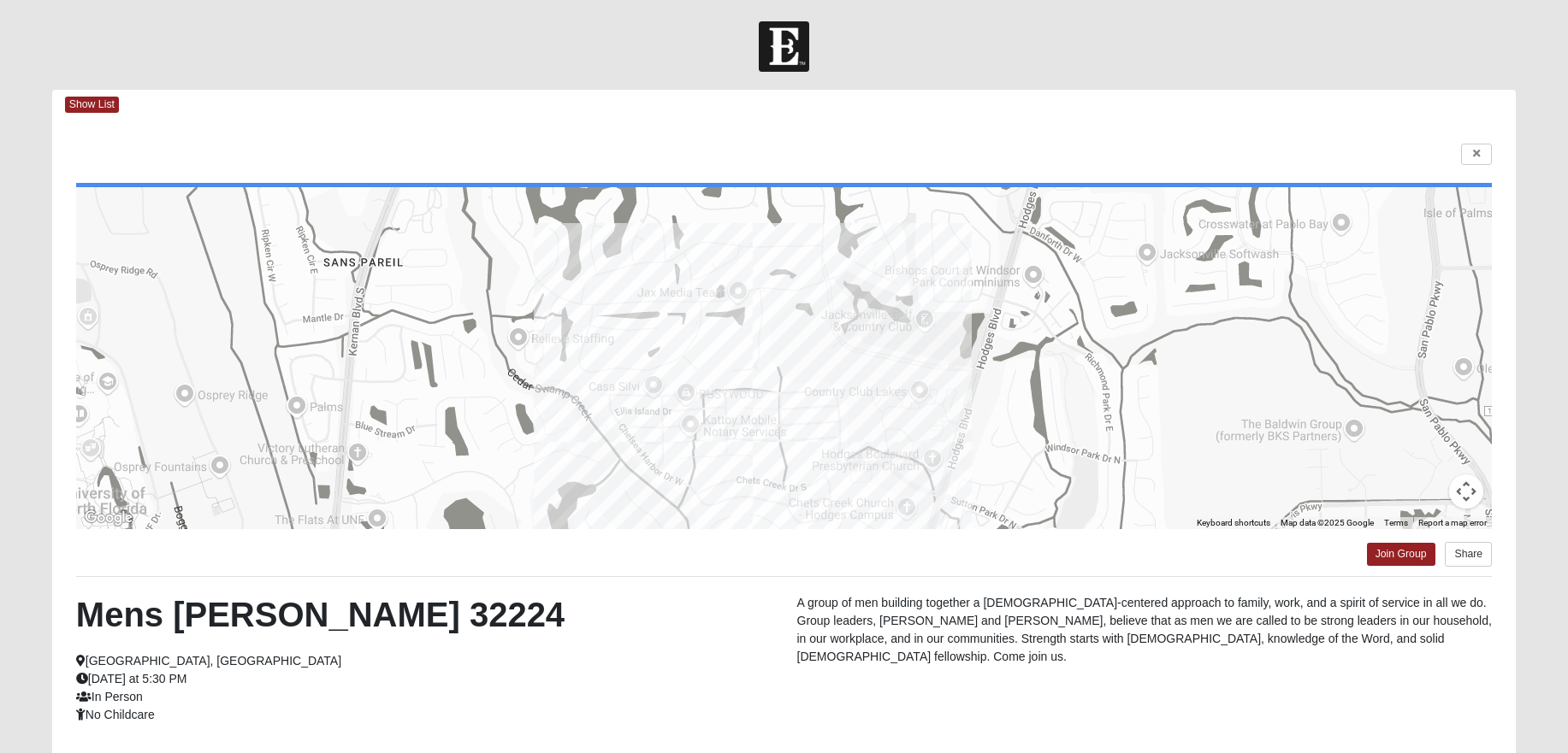
drag, startPoint x: 1027, startPoint y: 387, endPoint x: 988, endPoint y: 445, distance: 69.9
click at [988, 445] on div at bounding box center [784, 357] width 1416 height 342
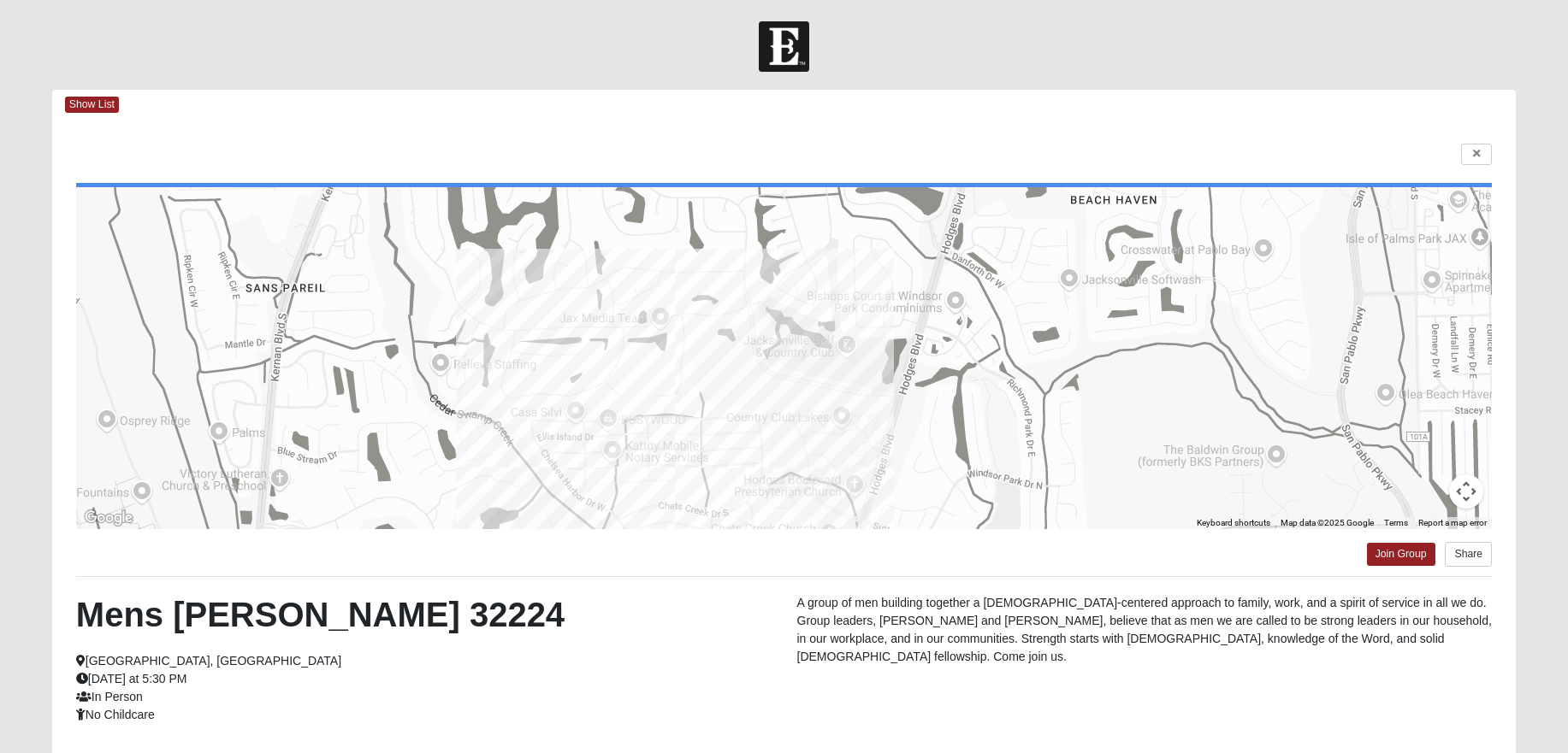
drag, startPoint x: 1072, startPoint y: 300, endPoint x: 994, endPoint y: 328, distance: 82.9
click at [994, 328] on div at bounding box center [784, 357] width 1416 height 342
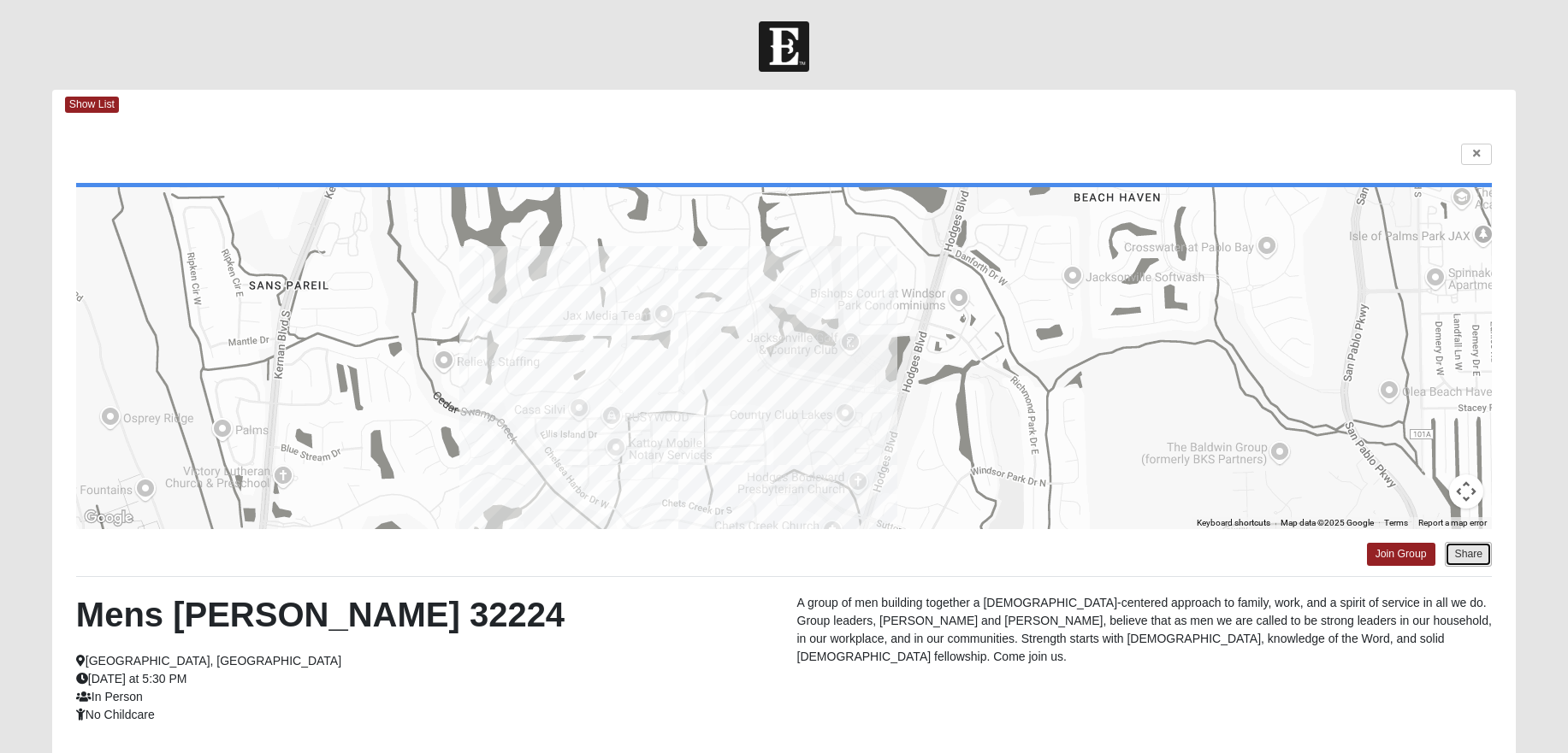
click at [1462, 560] on button "Share" at bounding box center [1469, 554] width 47 height 25
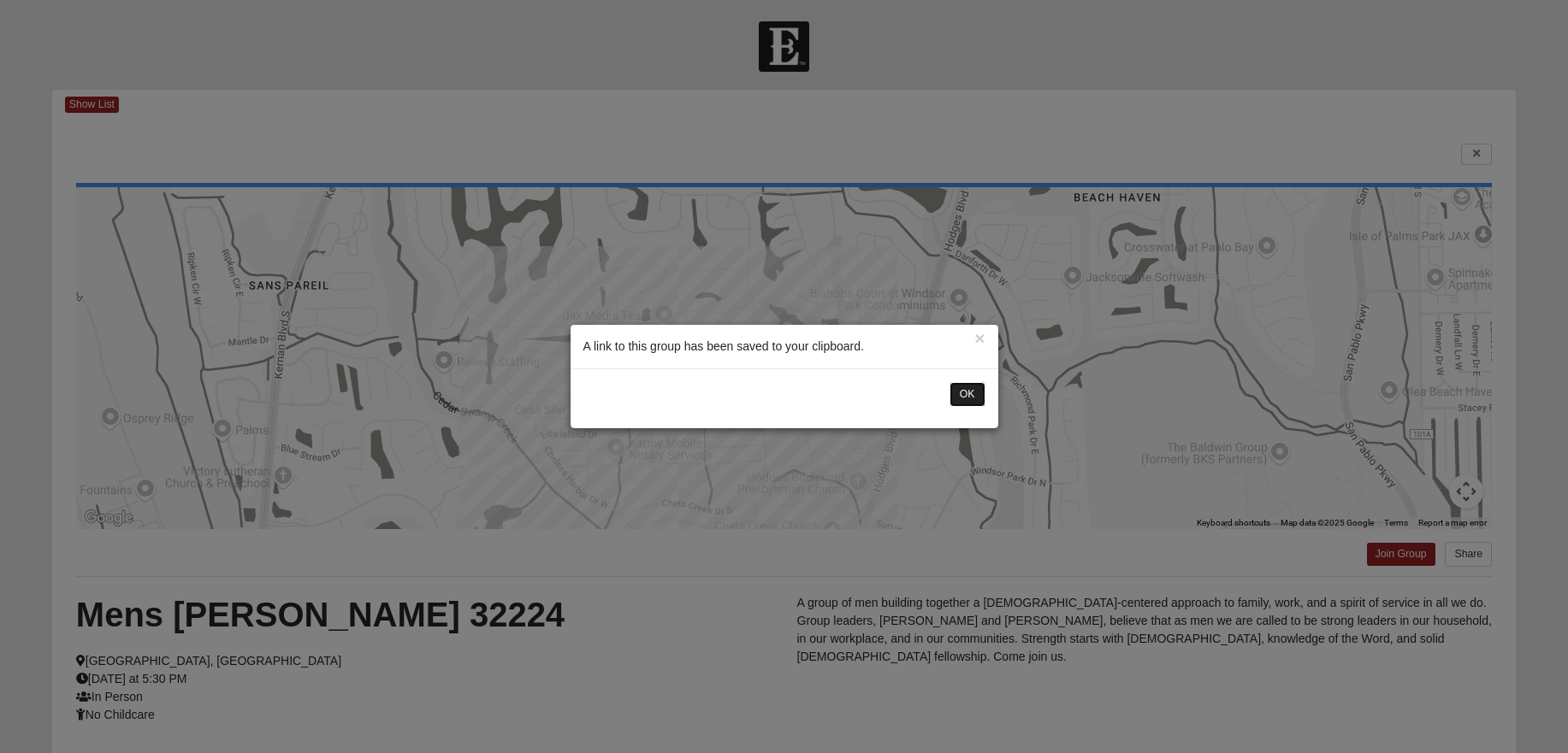
click at [974, 393] on button "OK" at bounding box center [967, 394] width 36 height 25
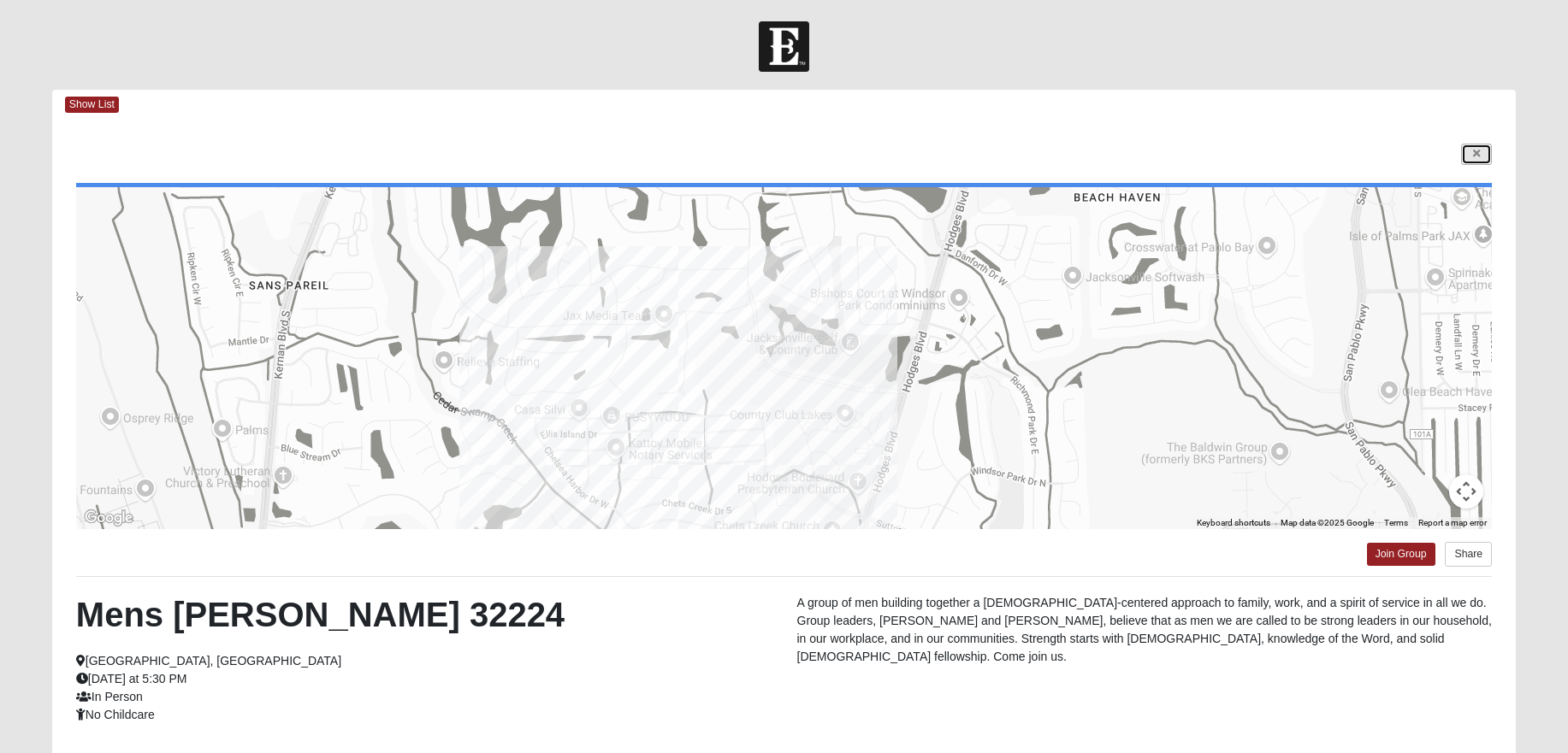
click at [1476, 152] on icon at bounding box center [1477, 153] width 7 height 10
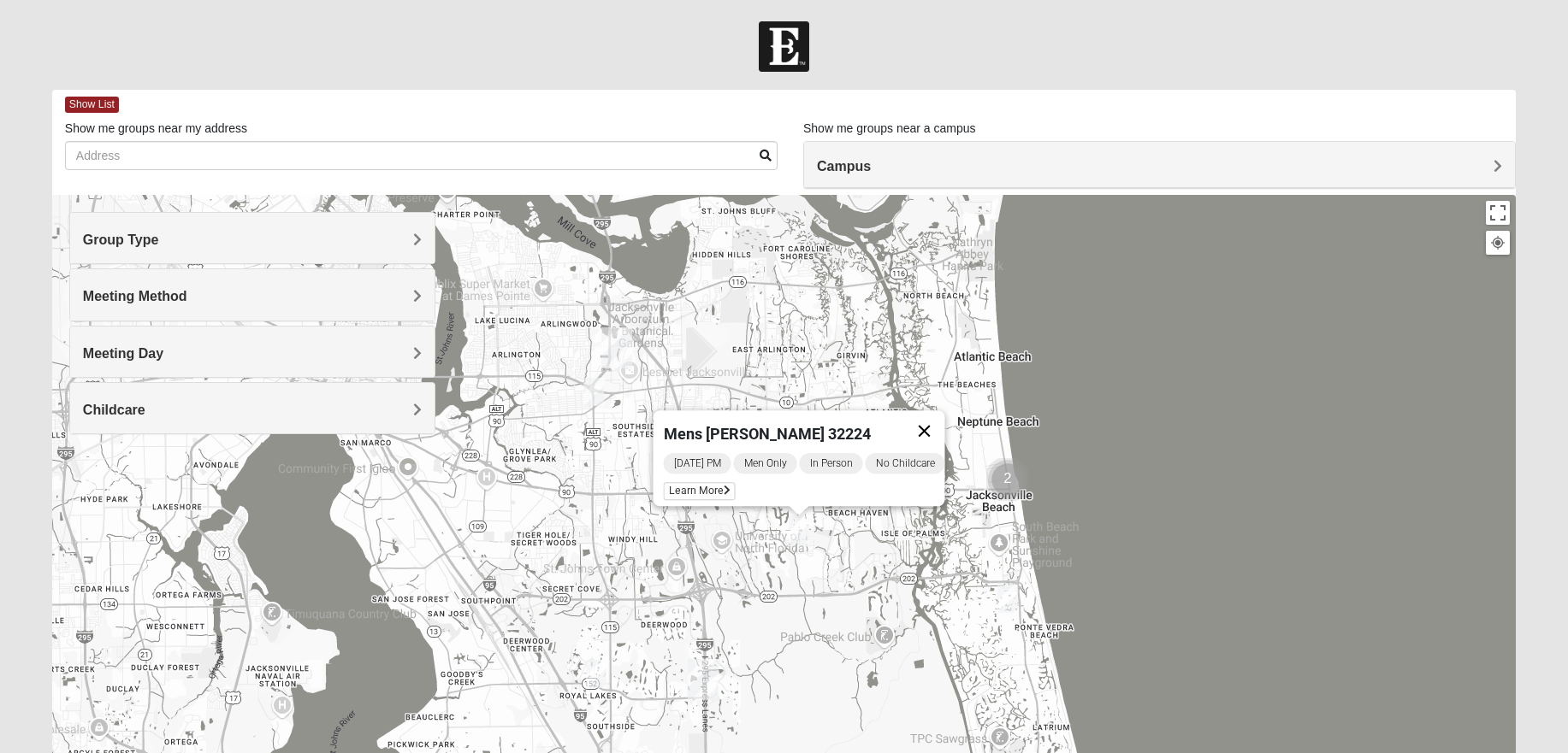
click at [938, 418] on button "Close" at bounding box center [923, 430] width 41 height 41
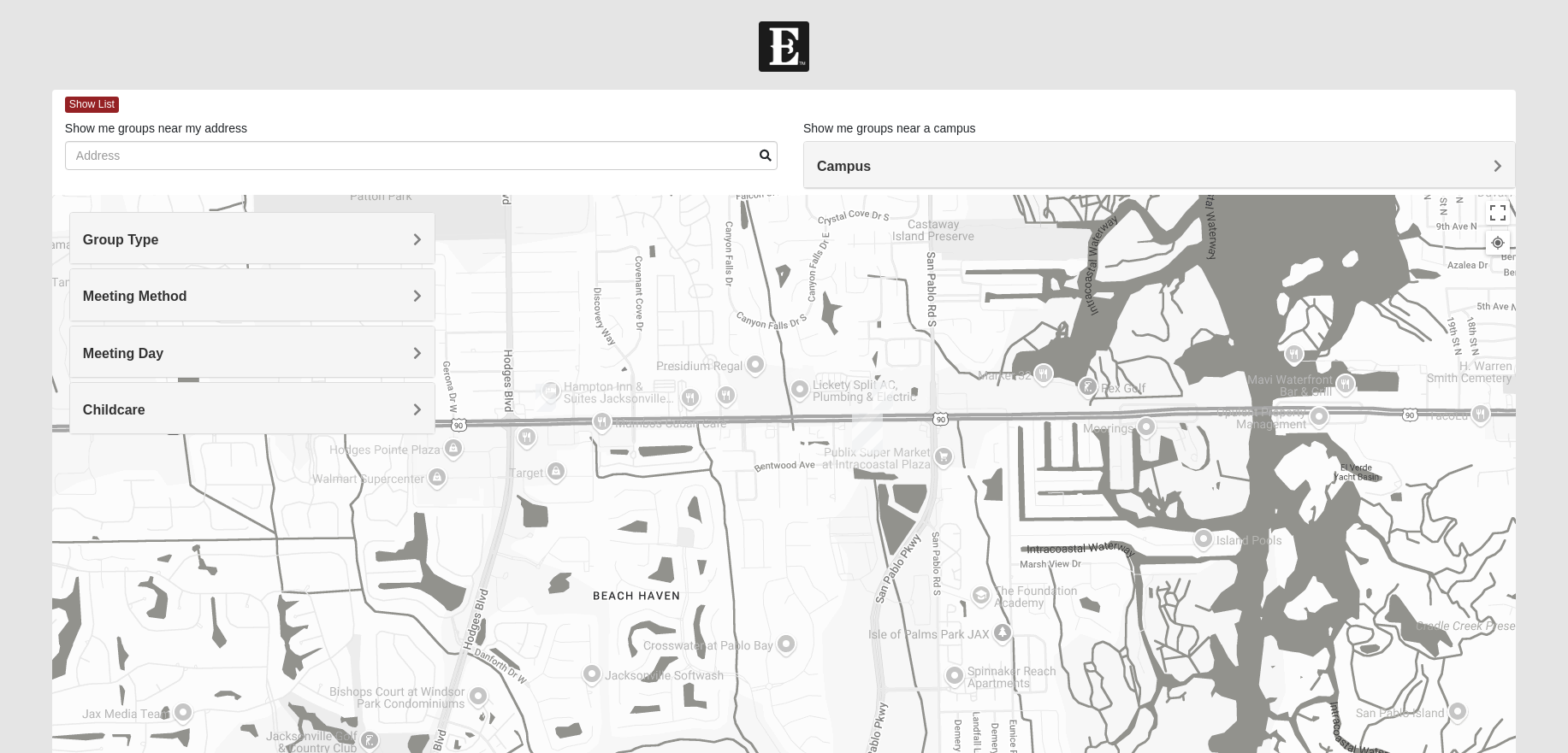
click at [885, 391] on img "Mens Baez 32250" at bounding box center [882, 396] width 21 height 28
click at [783, 349] on span "Learn More" at bounding box center [783, 358] width 72 height 18
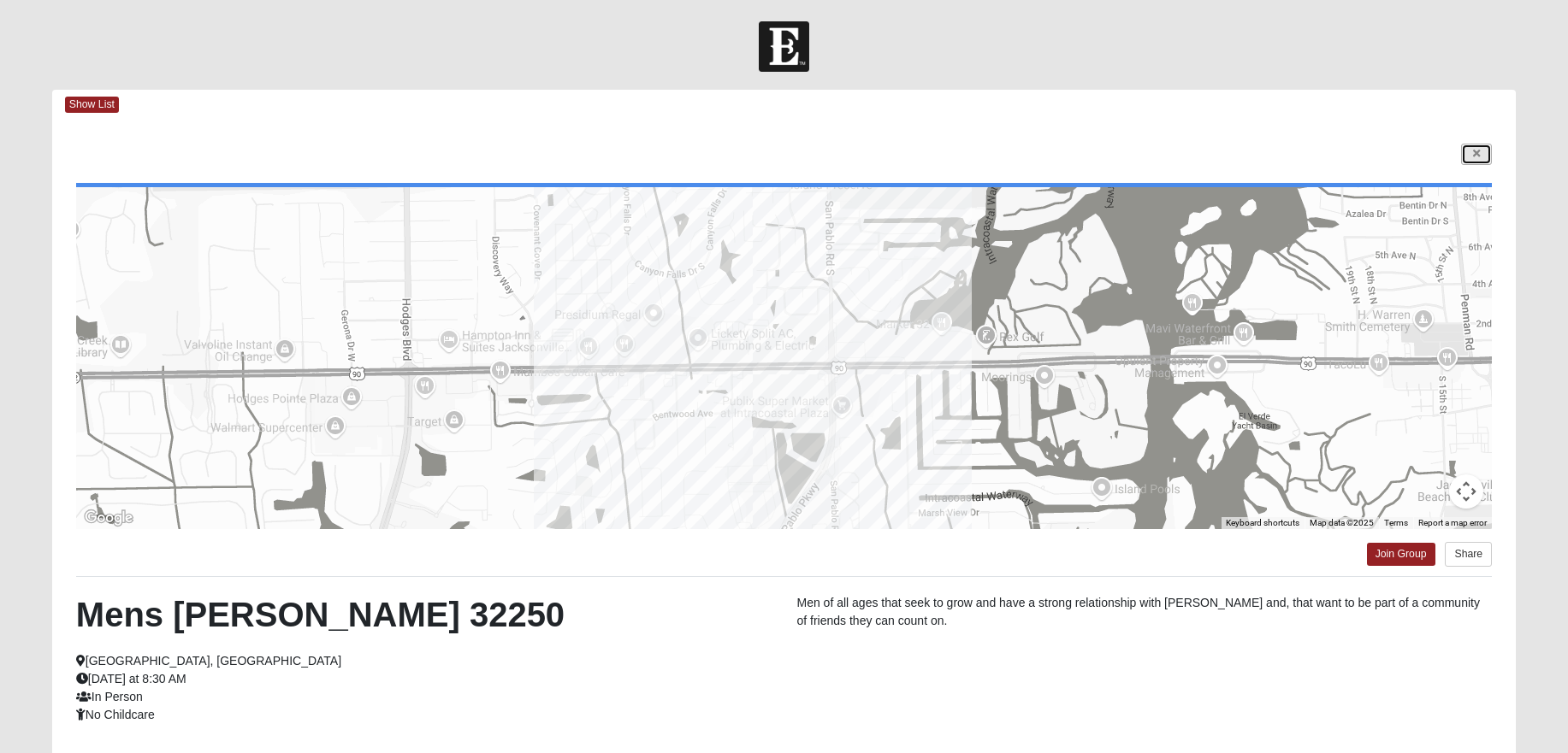
click at [1484, 147] on link at bounding box center [1477, 154] width 31 height 21
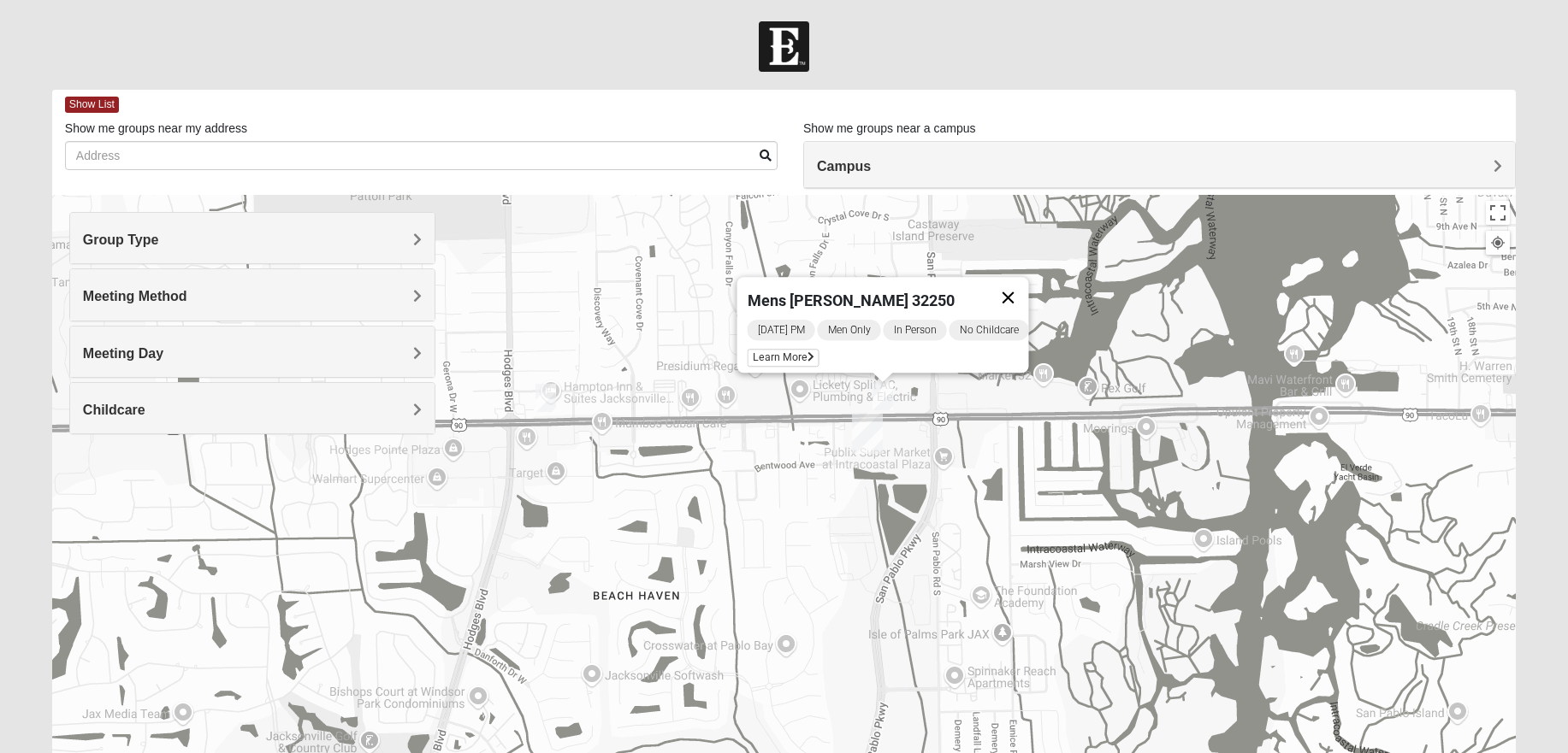
click at [1020, 291] on button "Close" at bounding box center [1007, 297] width 41 height 41
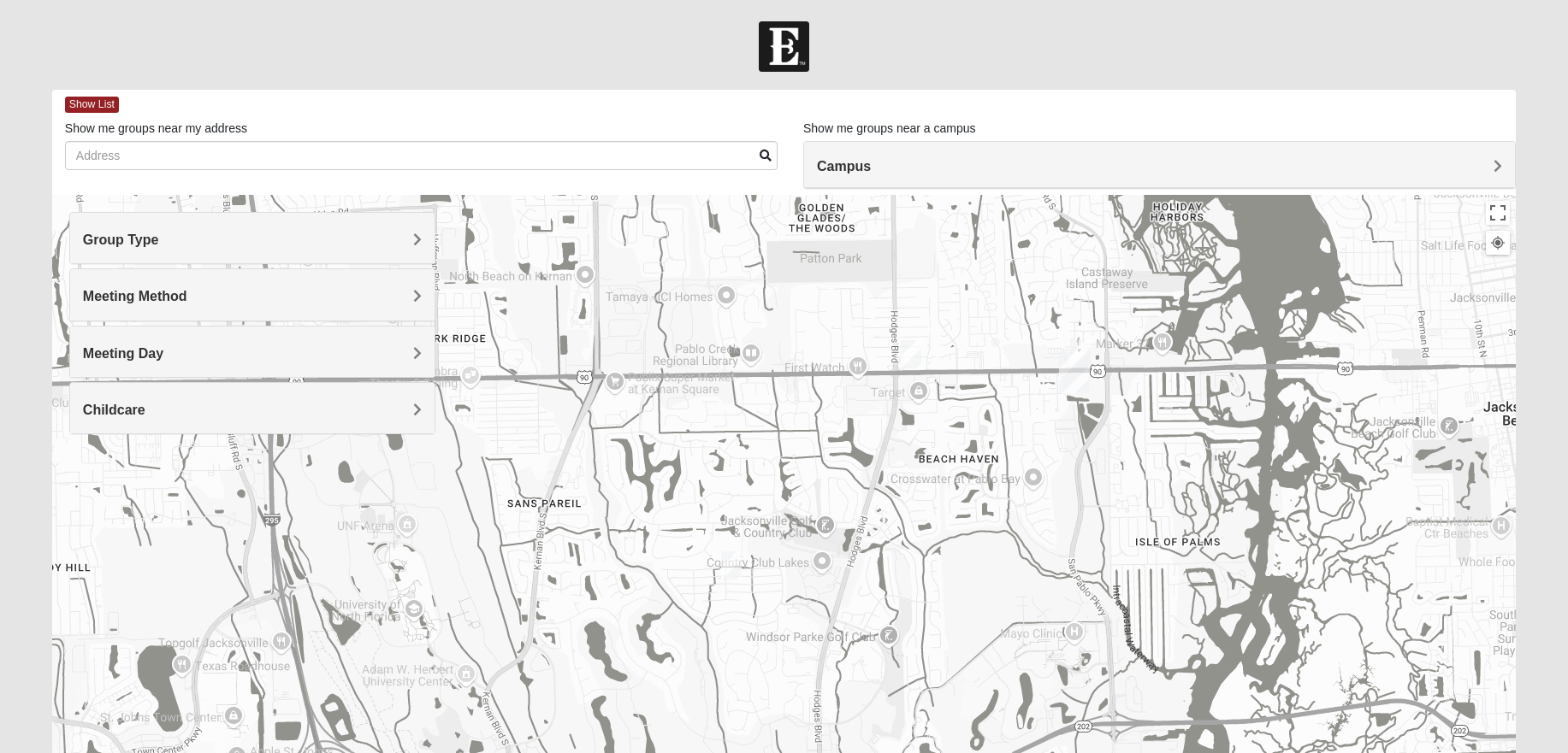
drag, startPoint x: 790, startPoint y: 430, endPoint x: 925, endPoint y: 446, distance: 135.9
click at [925, 446] on div at bounding box center [784, 537] width 1463 height 684
click at [238, 347] on h4 "Meeting Day" at bounding box center [252, 354] width 338 height 16
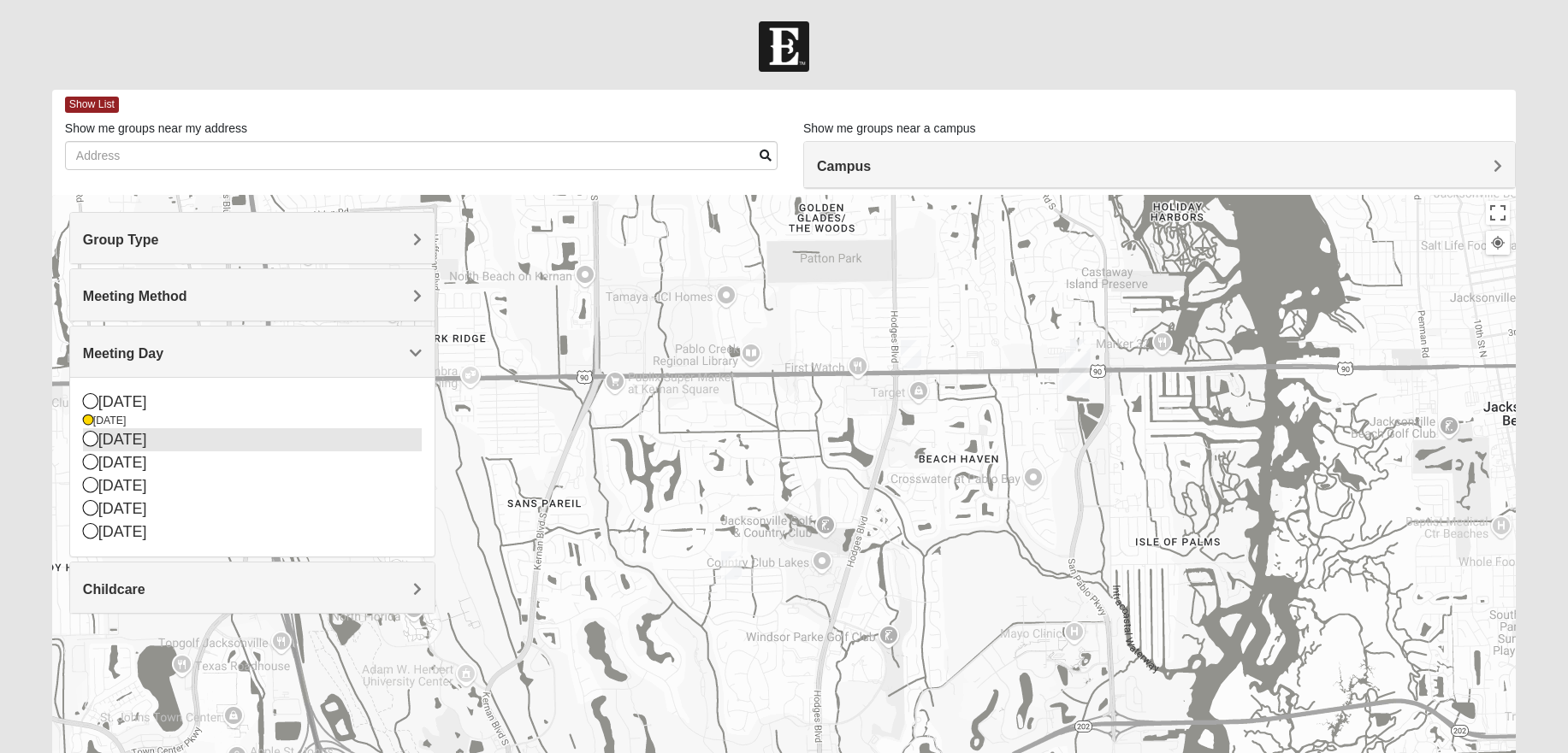
click at [91, 438] on icon at bounding box center [90, 438] width 16 height 15
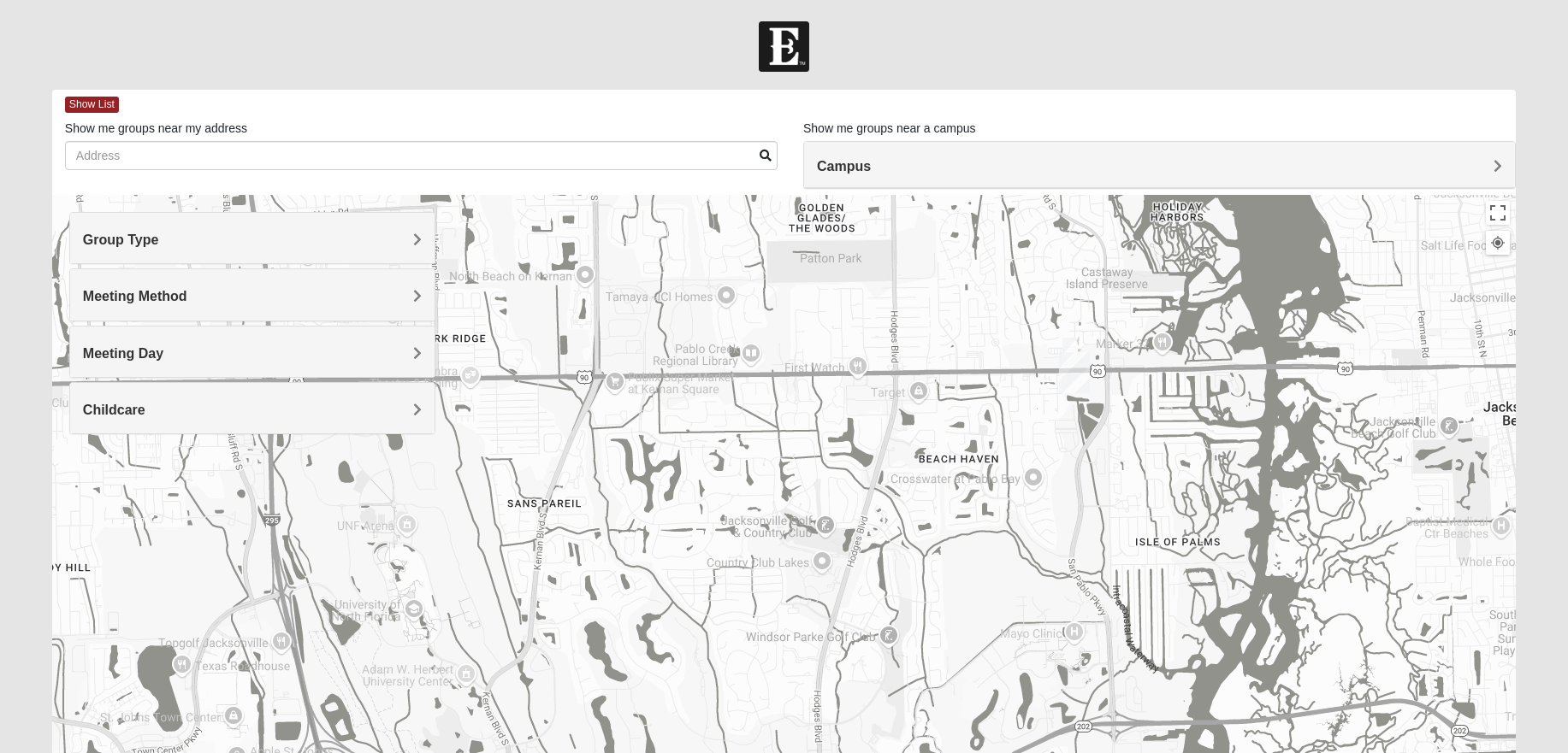
click at [1074, 343] on img "Mens Vinke 32250" at bounding box center [1073, 351] width 21 height 28
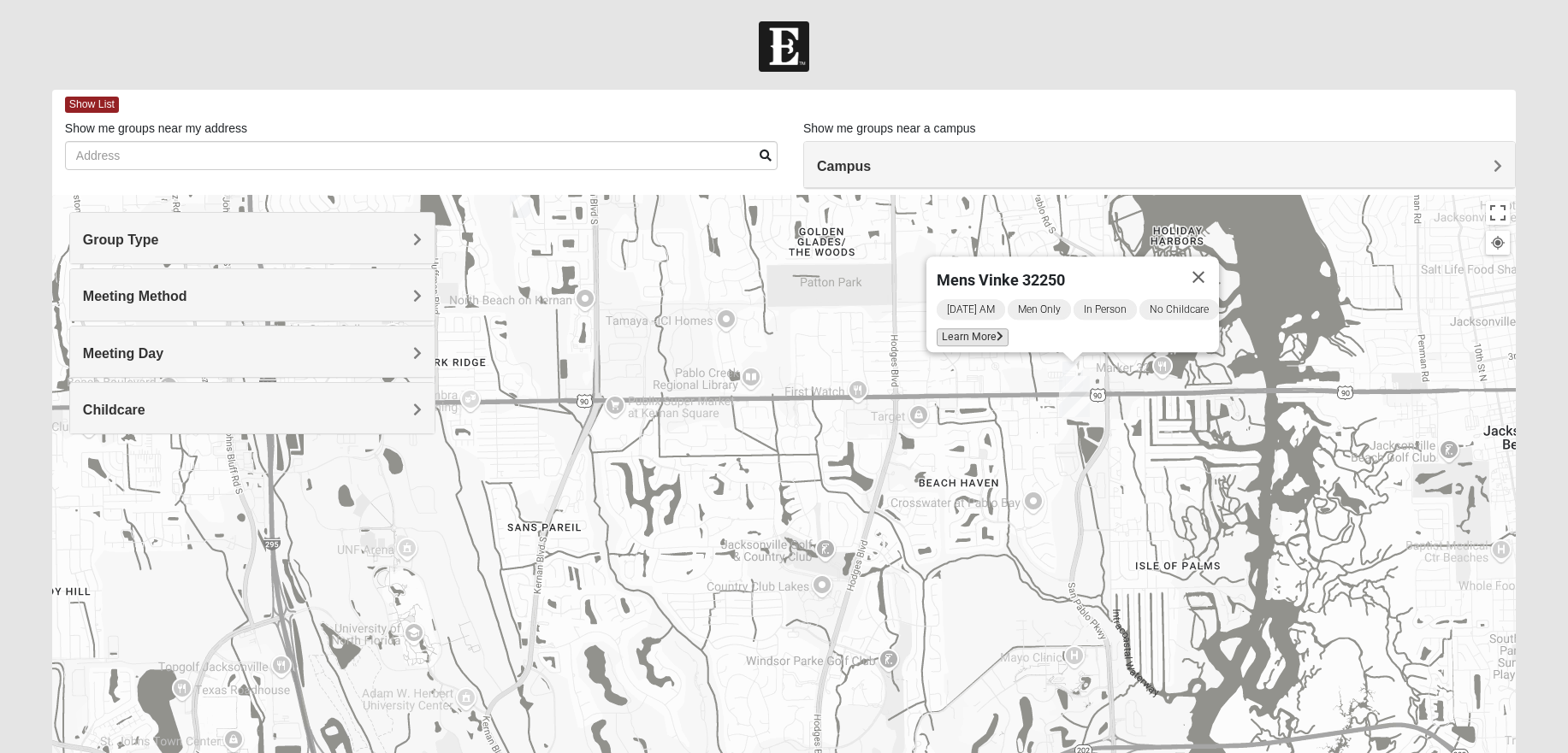
click at [971, 328] on span "Learn More" at bounding box center [972, 337] width 72 height 18
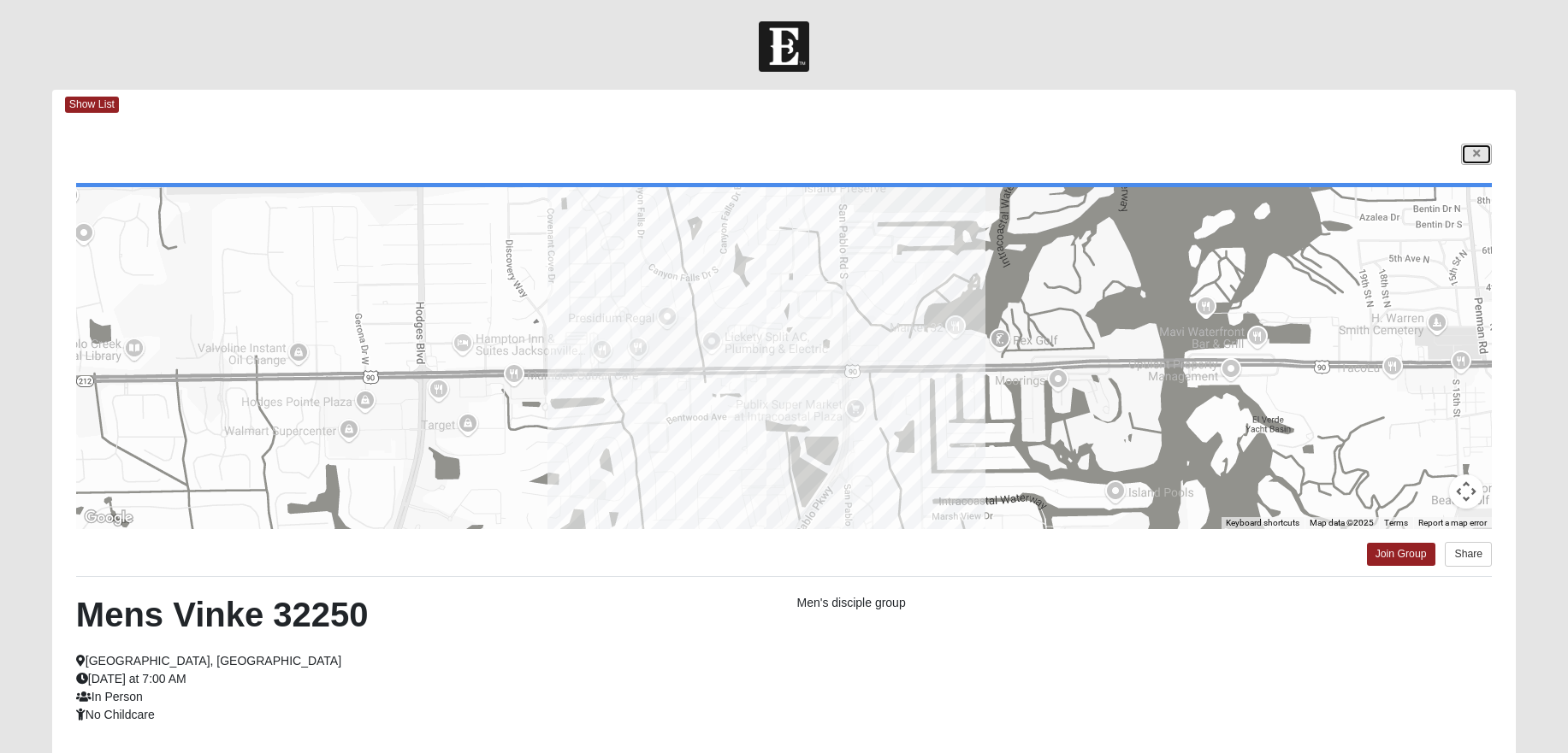
click at [1476, 155] on icon at bounding box center [1477, 153] width 7 height 10
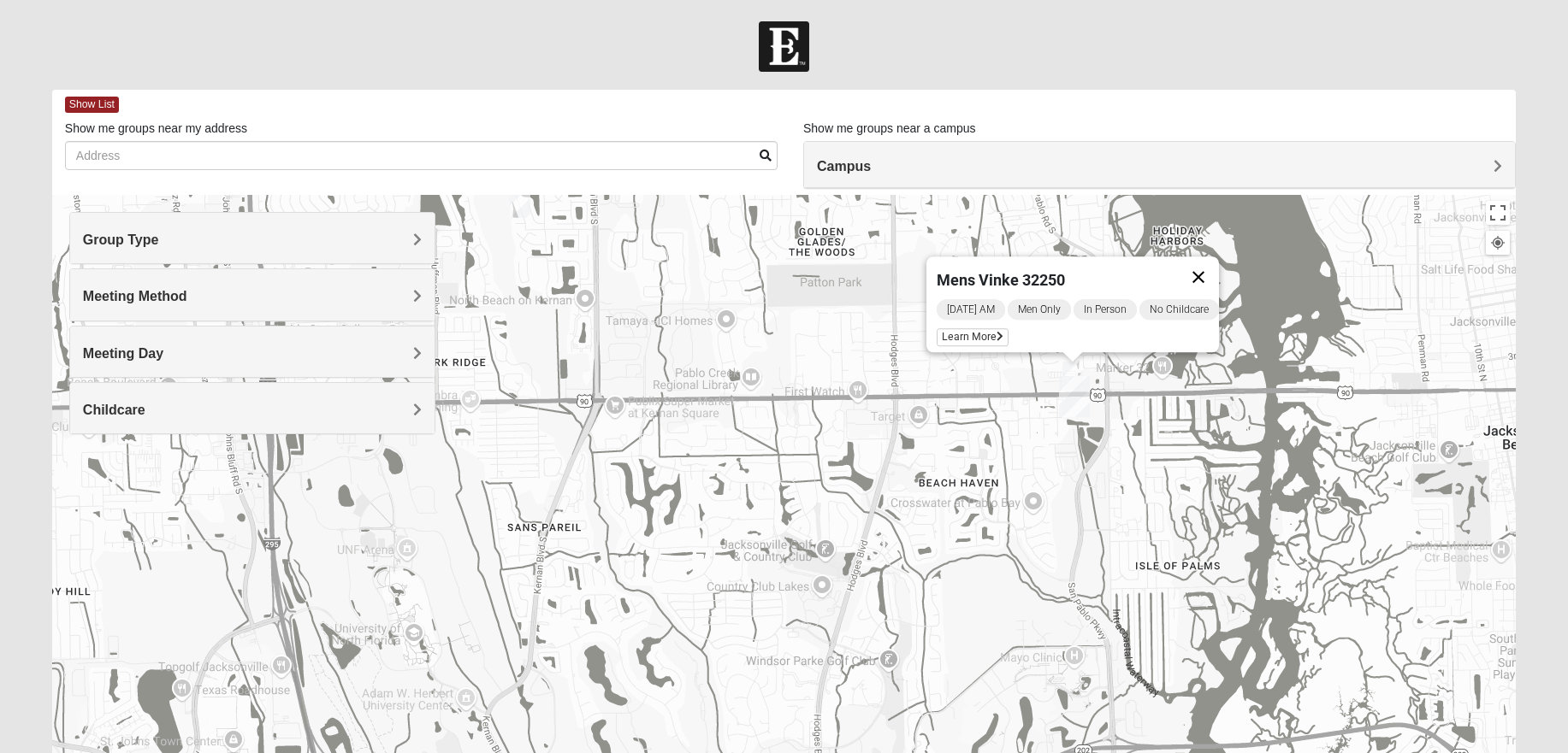
click at [1212, 263] on button "Close" at bounding box center [1198, 276] width 41 height 41
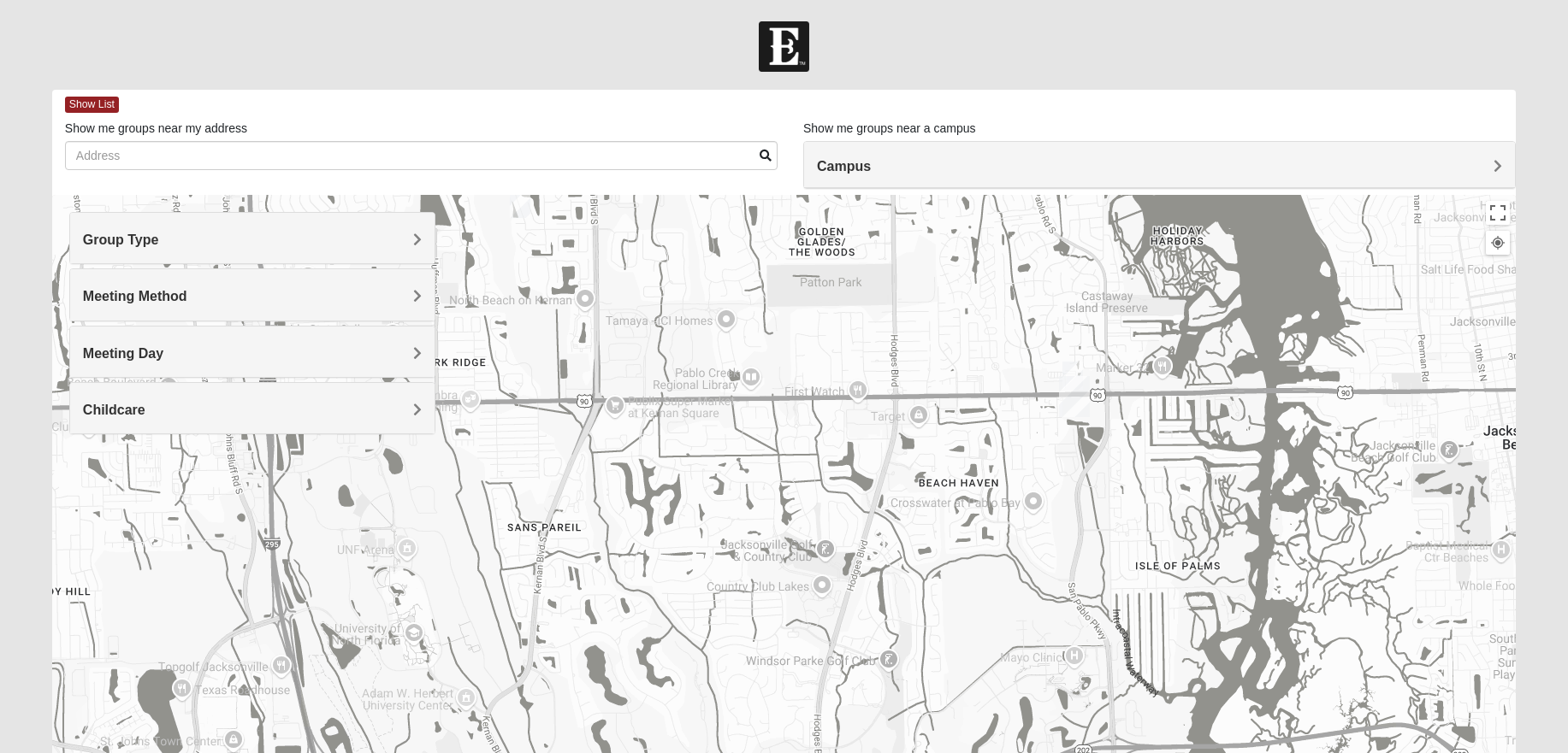
click at [266, 289] on h4 "Meeting Method" at bounding box center [252, 296] width 338 height 16
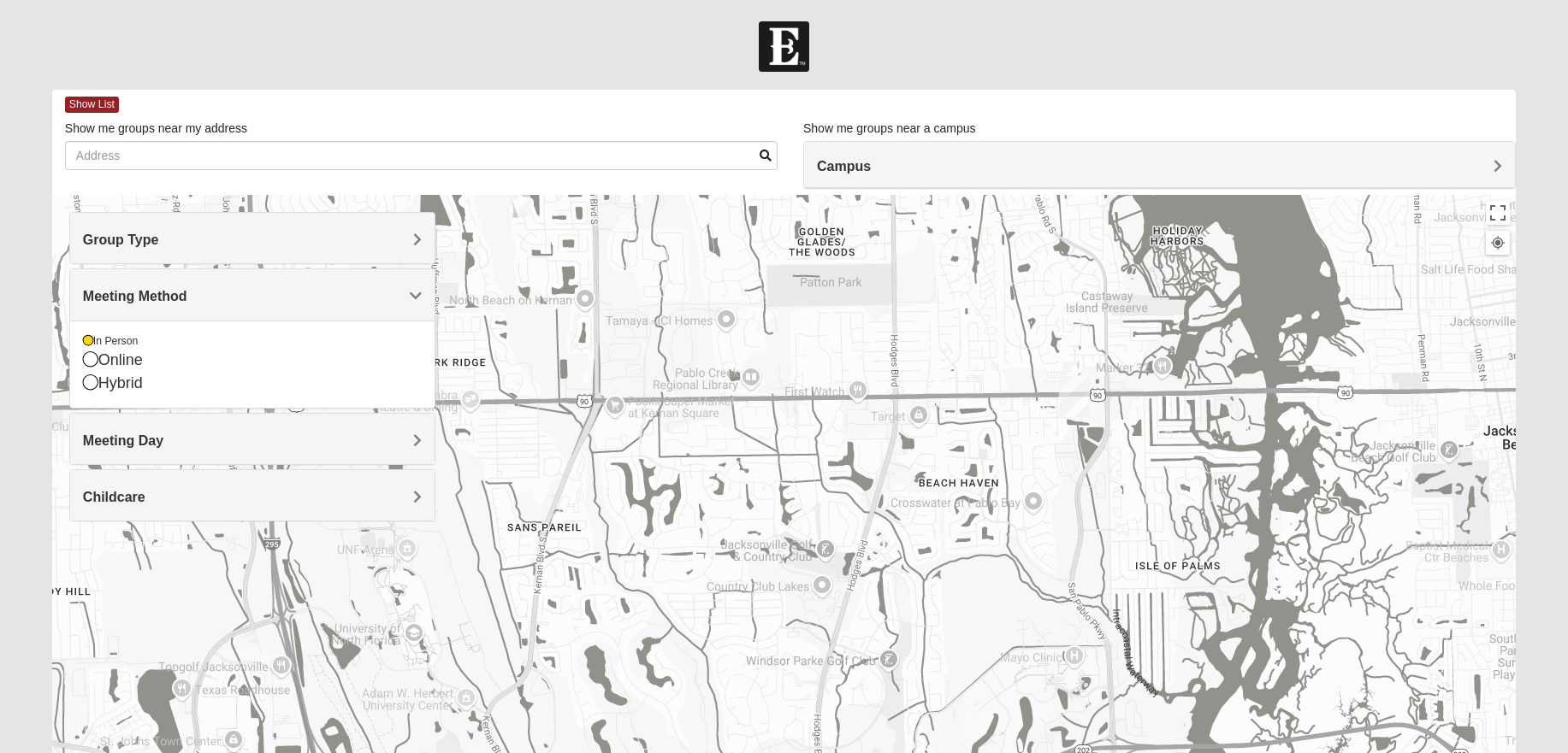
click at [220, 439] on h4 "Meeting Day" at bounding box center [252, 440] width 338 height 16
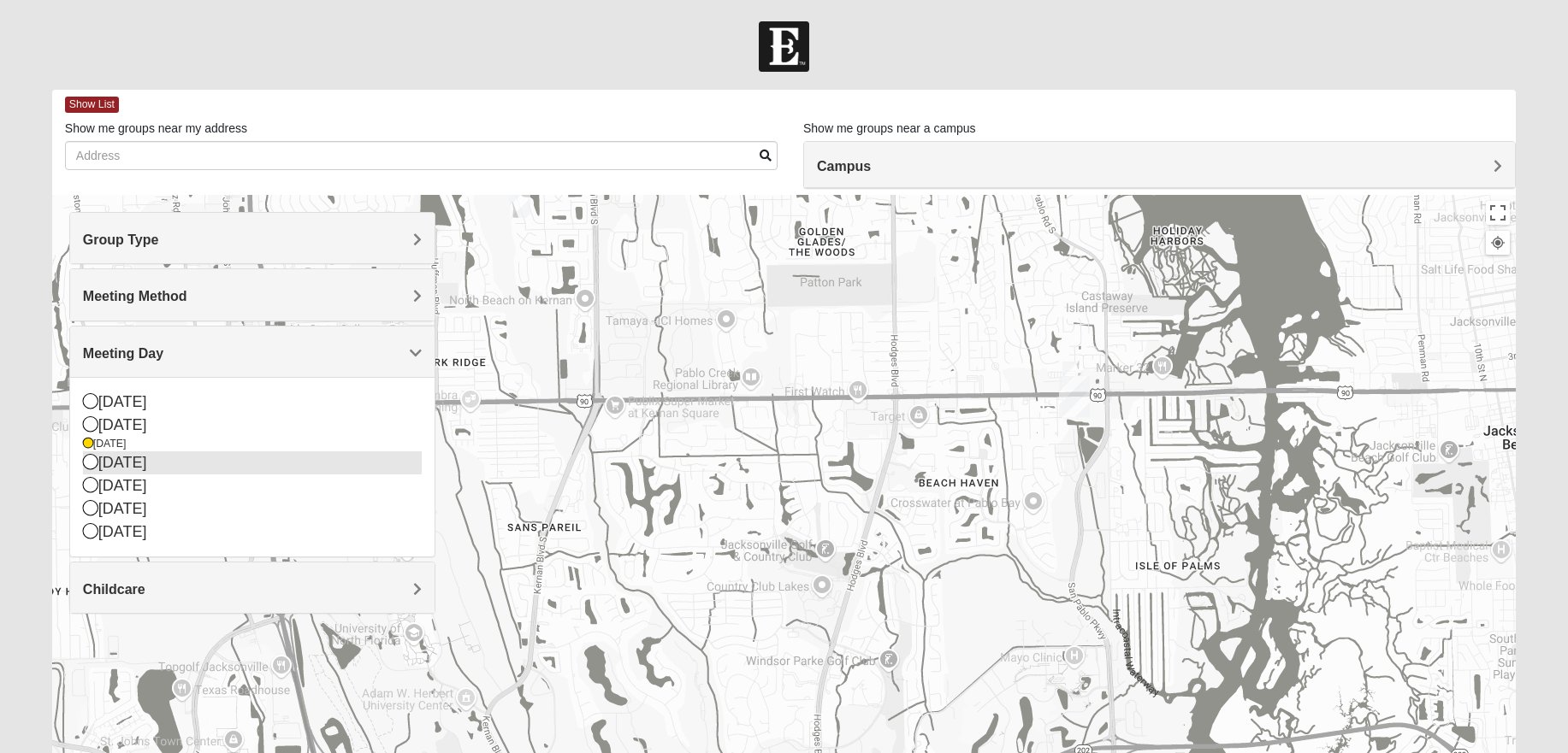
click at [91, 463] on icon at bounding box center [90, 461] width 16 height 15
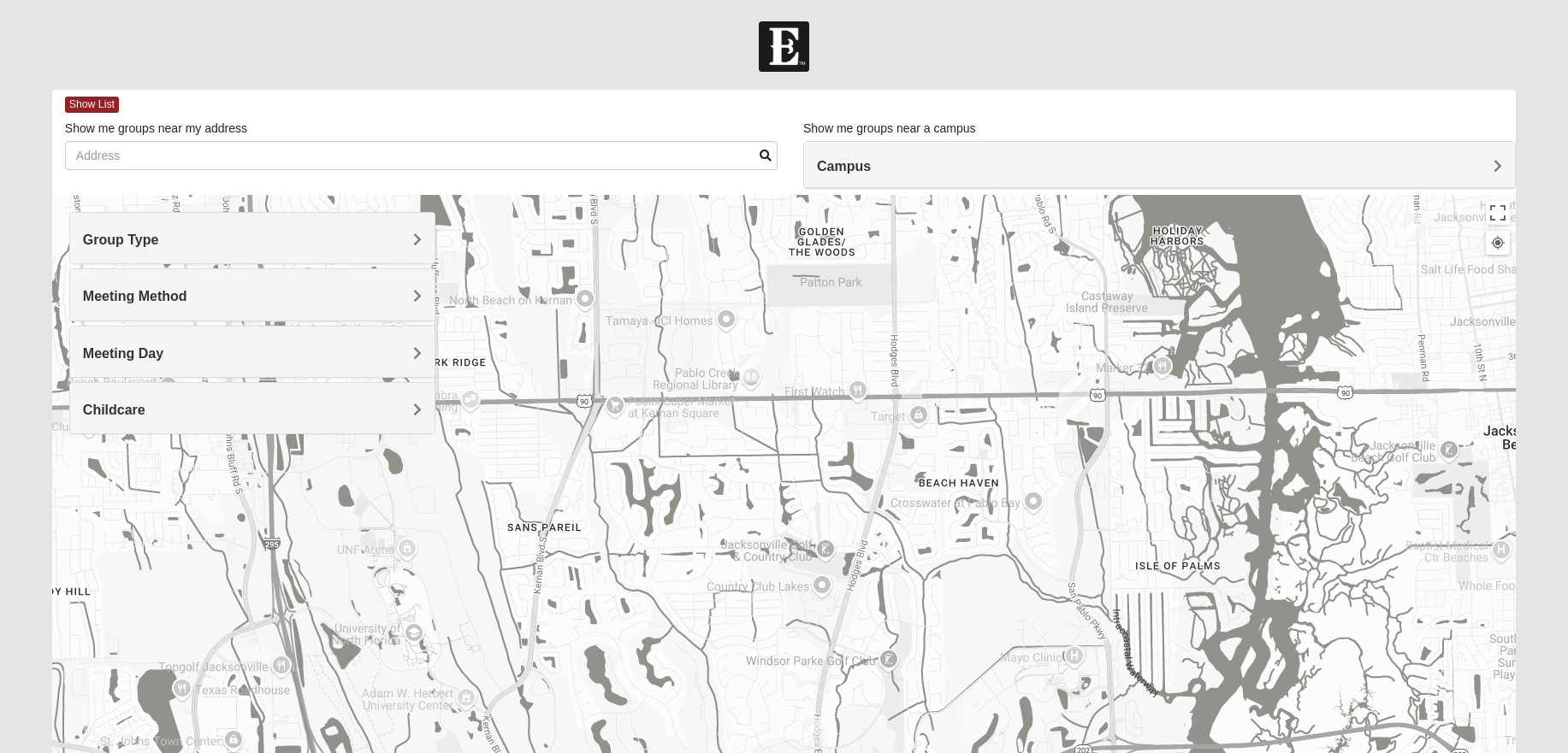
click at [748, 363] on img "Mens Hamilton 32250" at bounding box center [749, 367] width 21 height 28
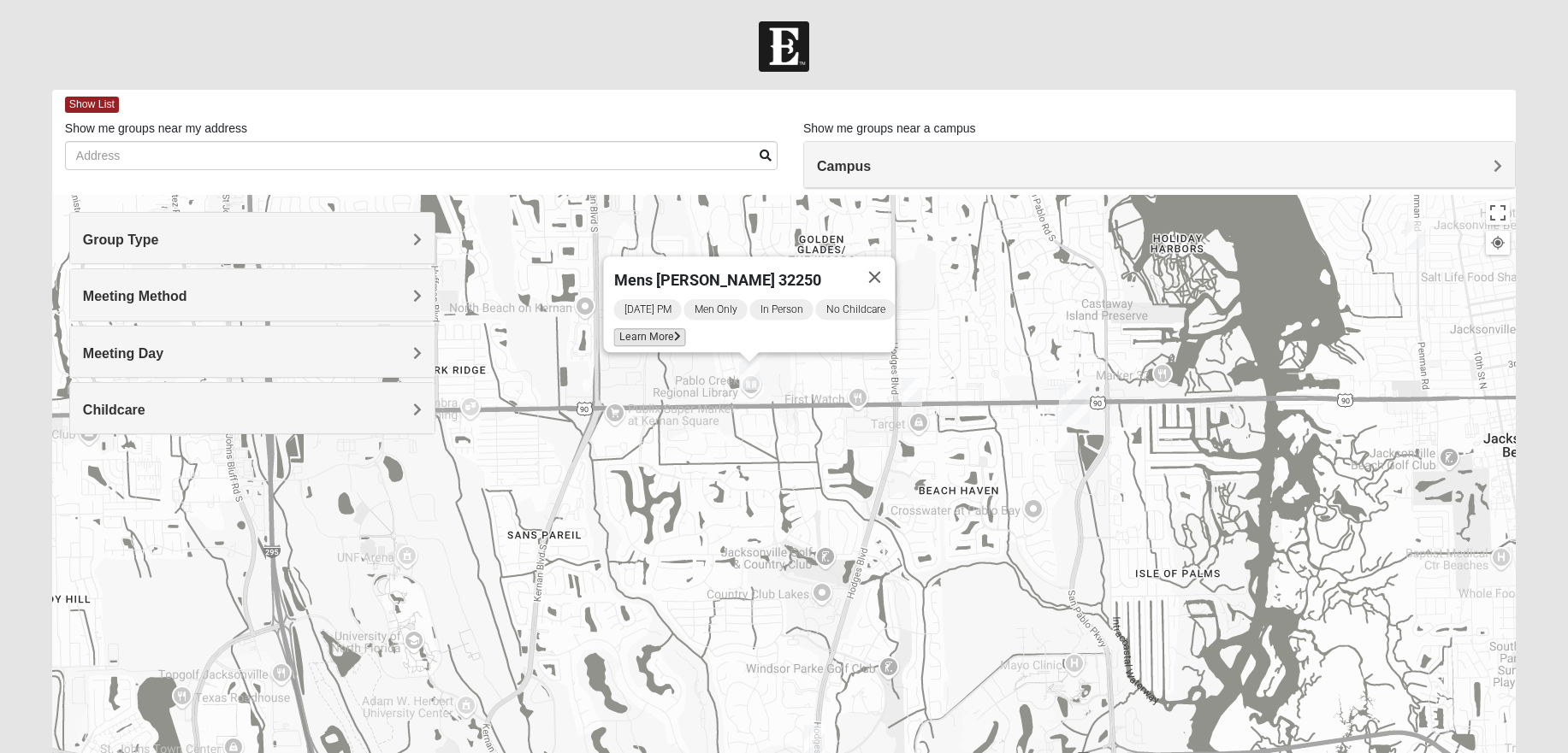
click at [648, 332] on span "Learn More" at bounding box center [649, 337] width 72 height 18
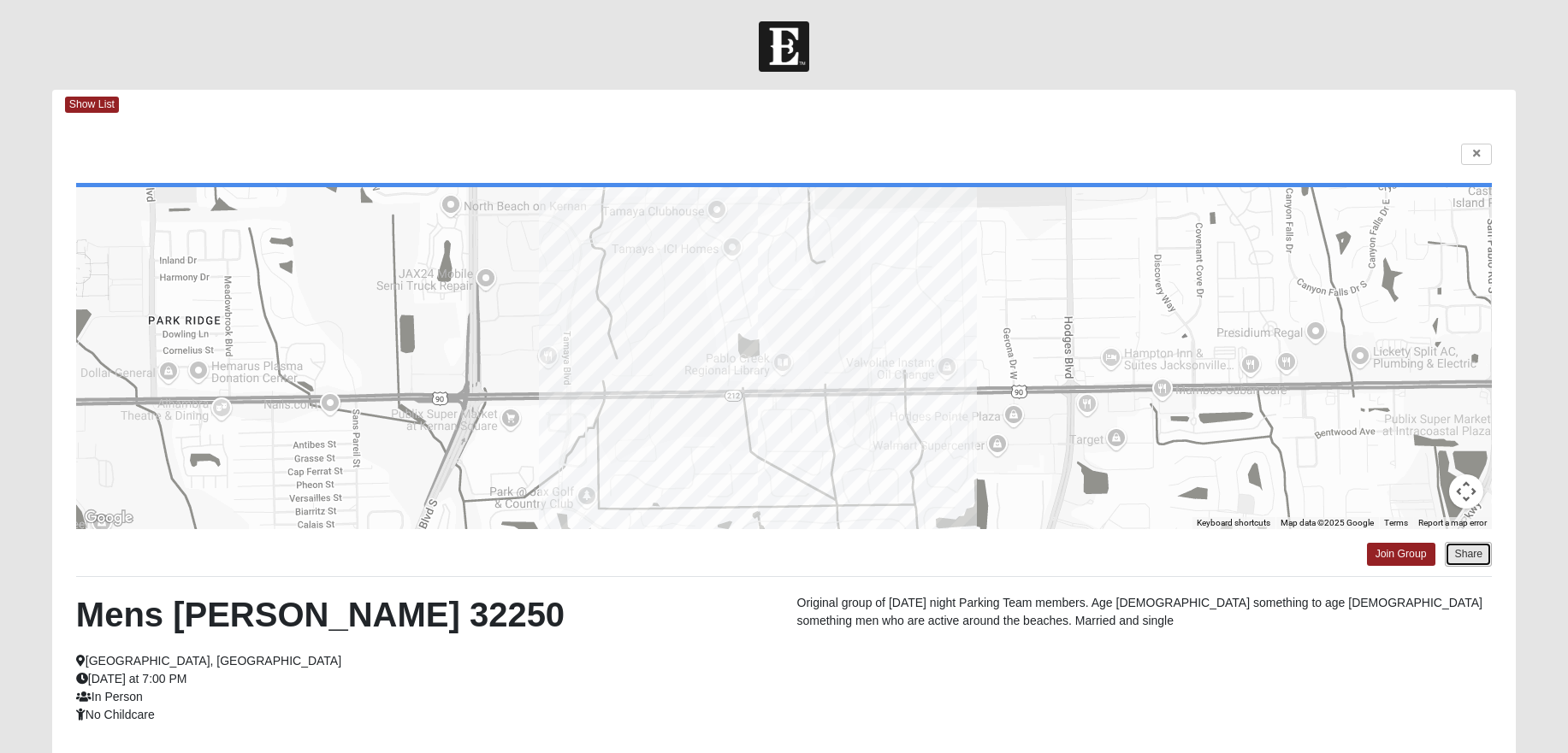
click at [1477, 557] on button "Share" at bounding box center [1469, 554] width 47 height 25
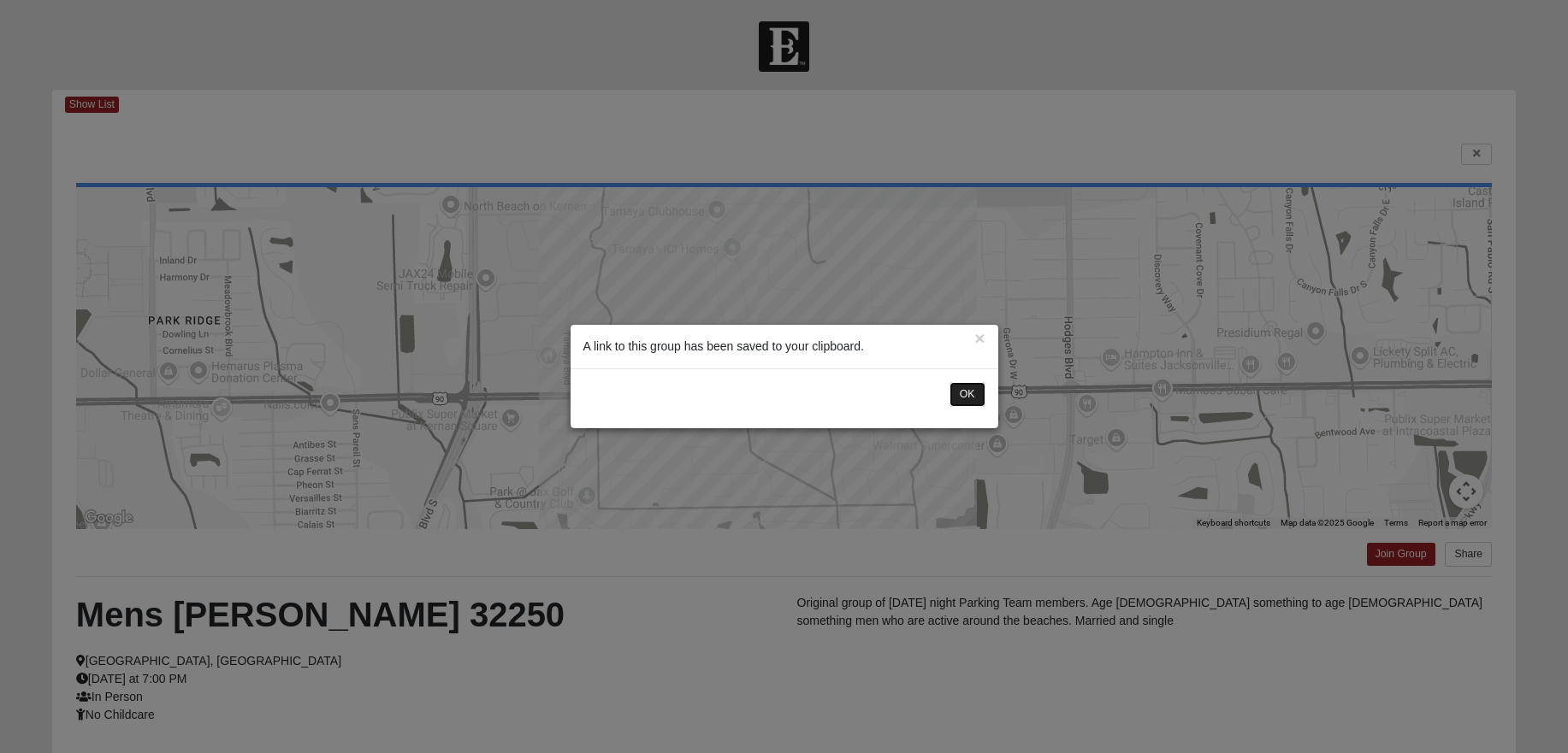
click at [968, 391] on button "OK" at bounding box center [967, 394] width 36 height 25
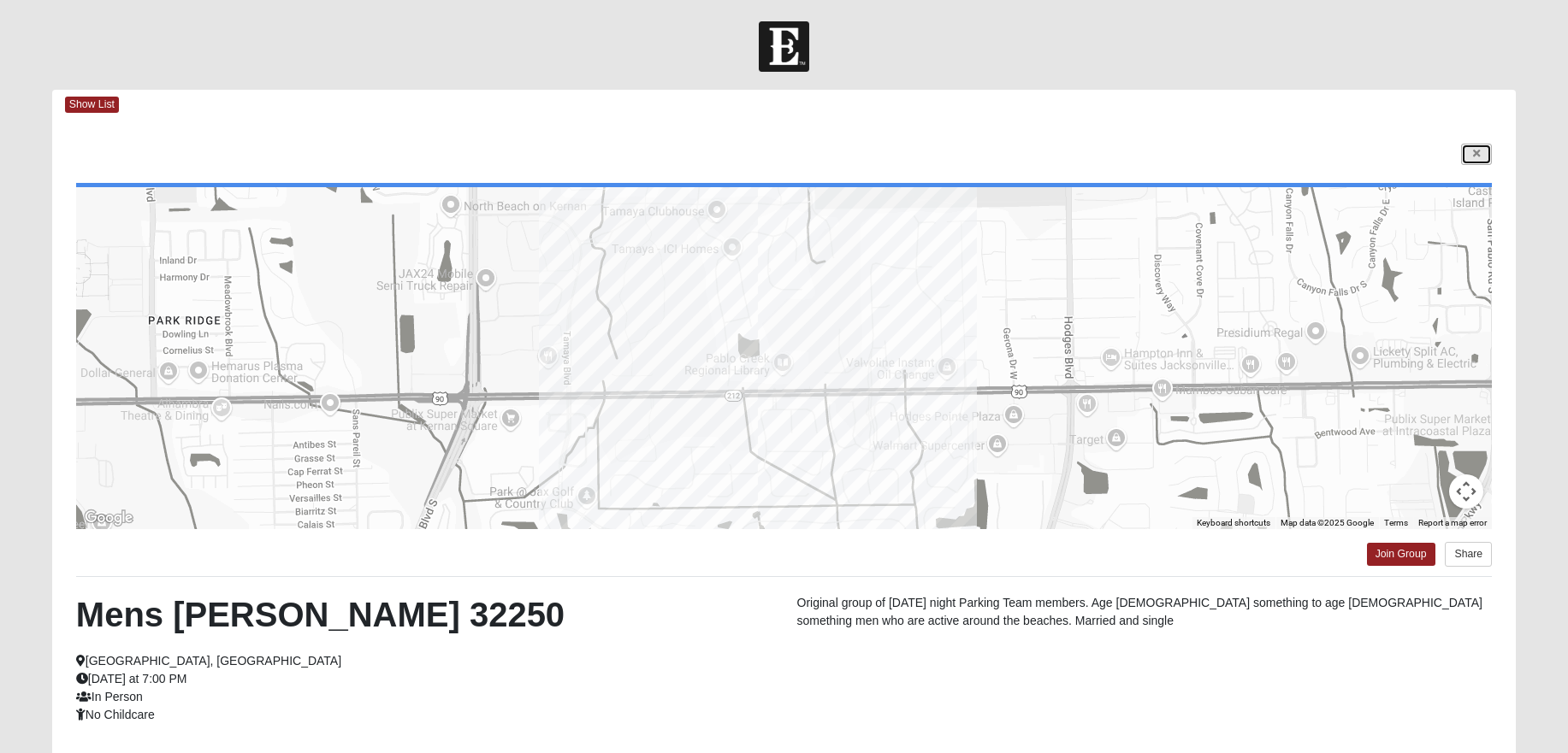
click at [1474, 150] on icon at bounding box center [1477, 153] width 7 height 10
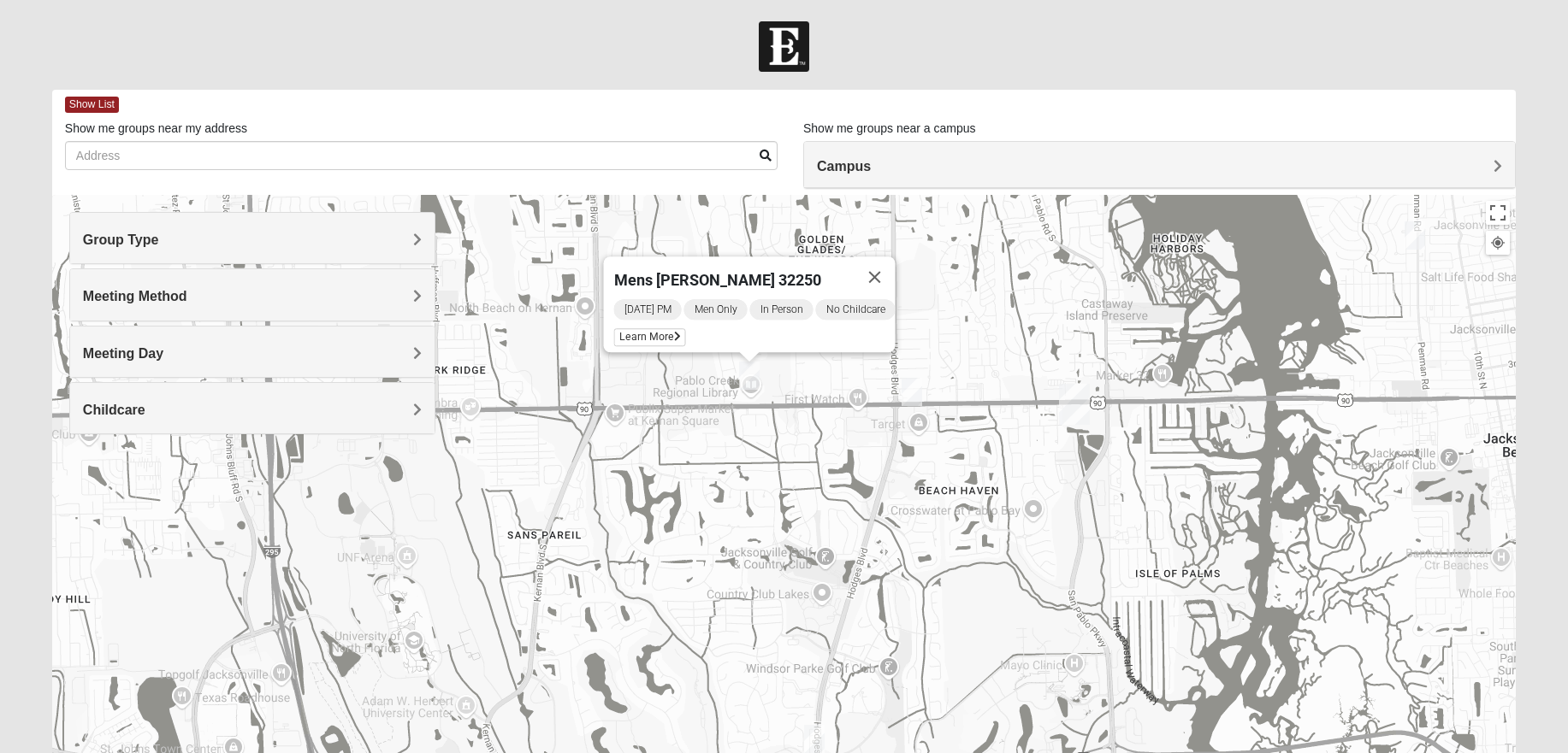
click at [254, 343] on div "Meeting Day" at bounding box center [252, 351] width 364 height 50
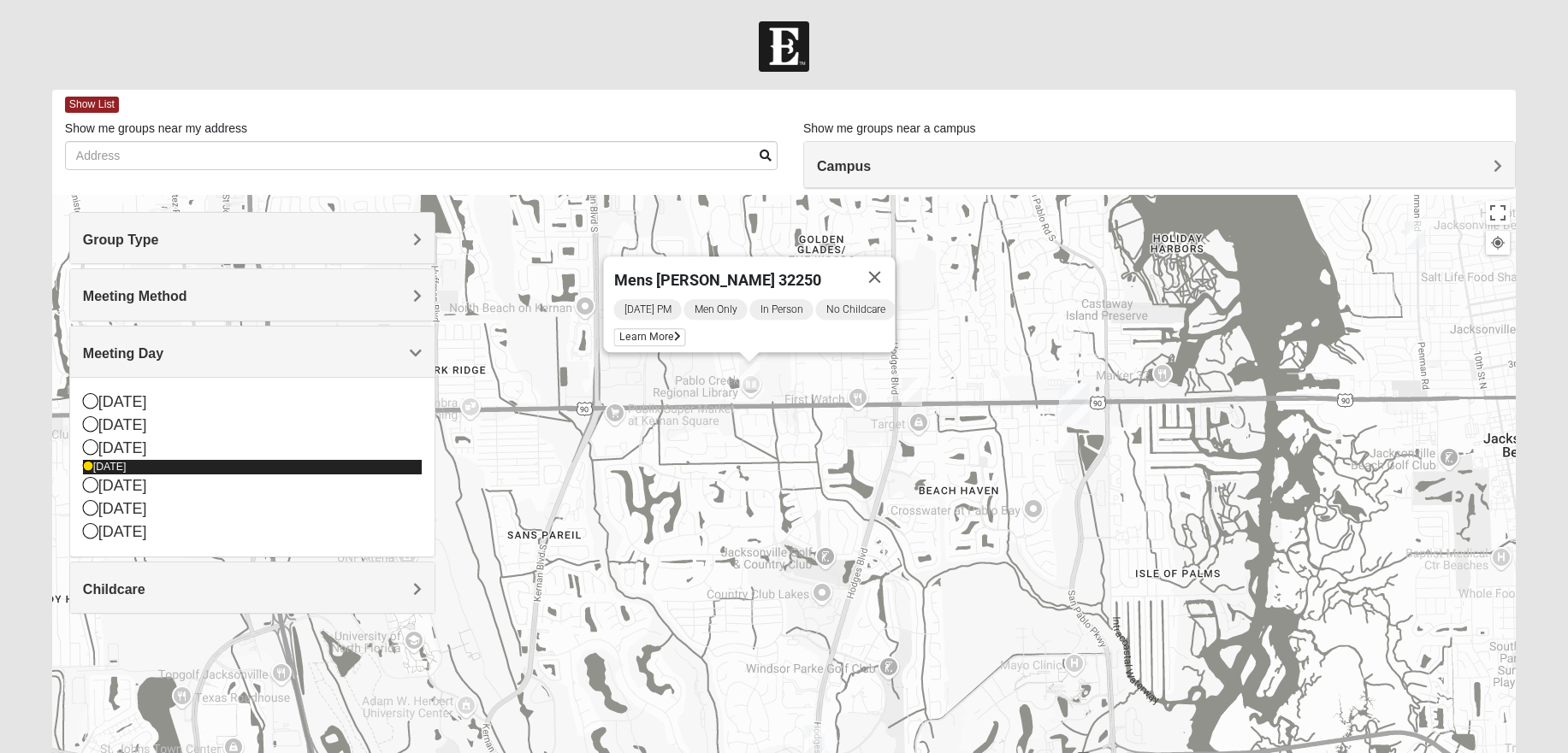
click at [86, 469] on icon at bounding box center [88, 466] width 10 height 10
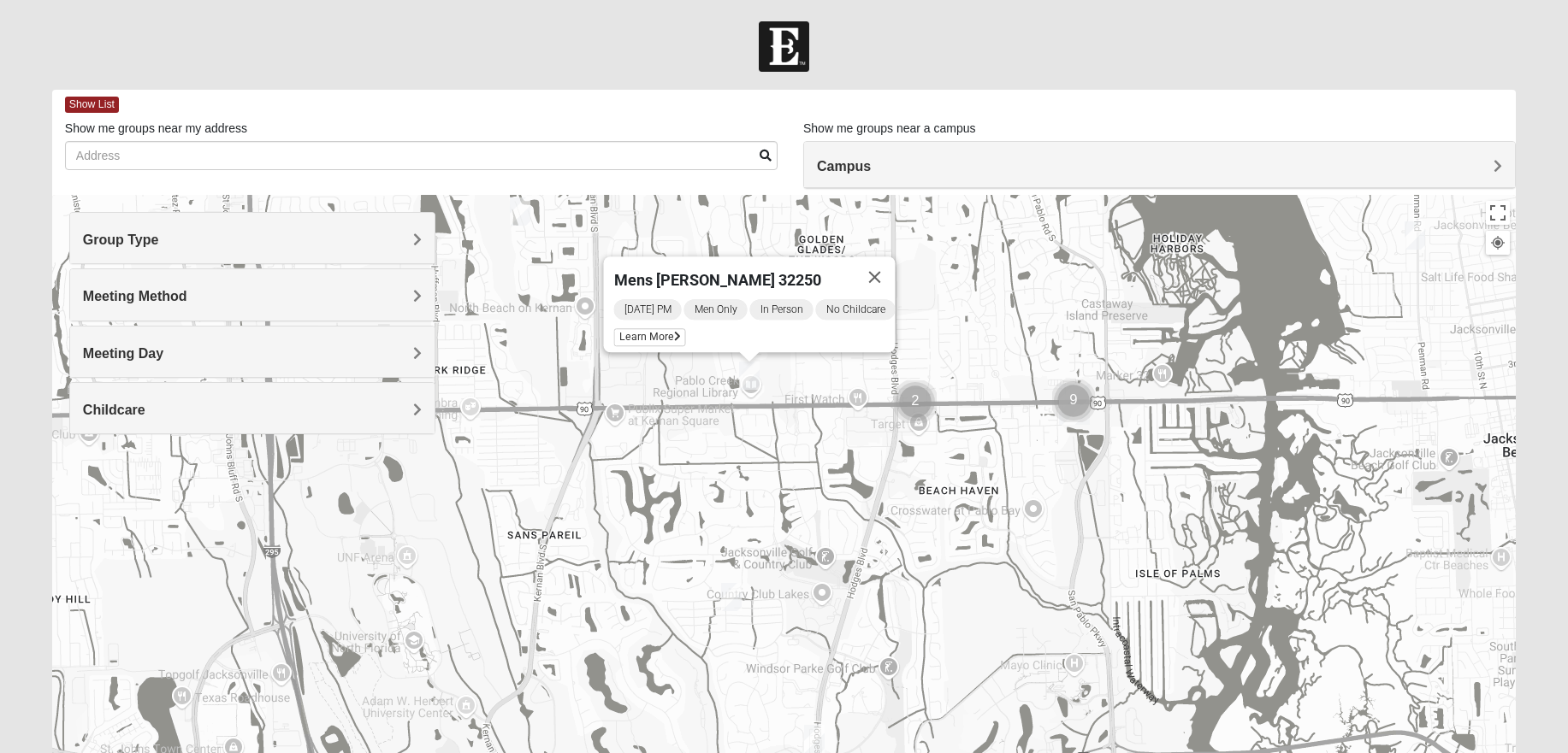
click at [161, 356] on span "Meeting Day" at bounding box center [123, 354] width 80 height 15
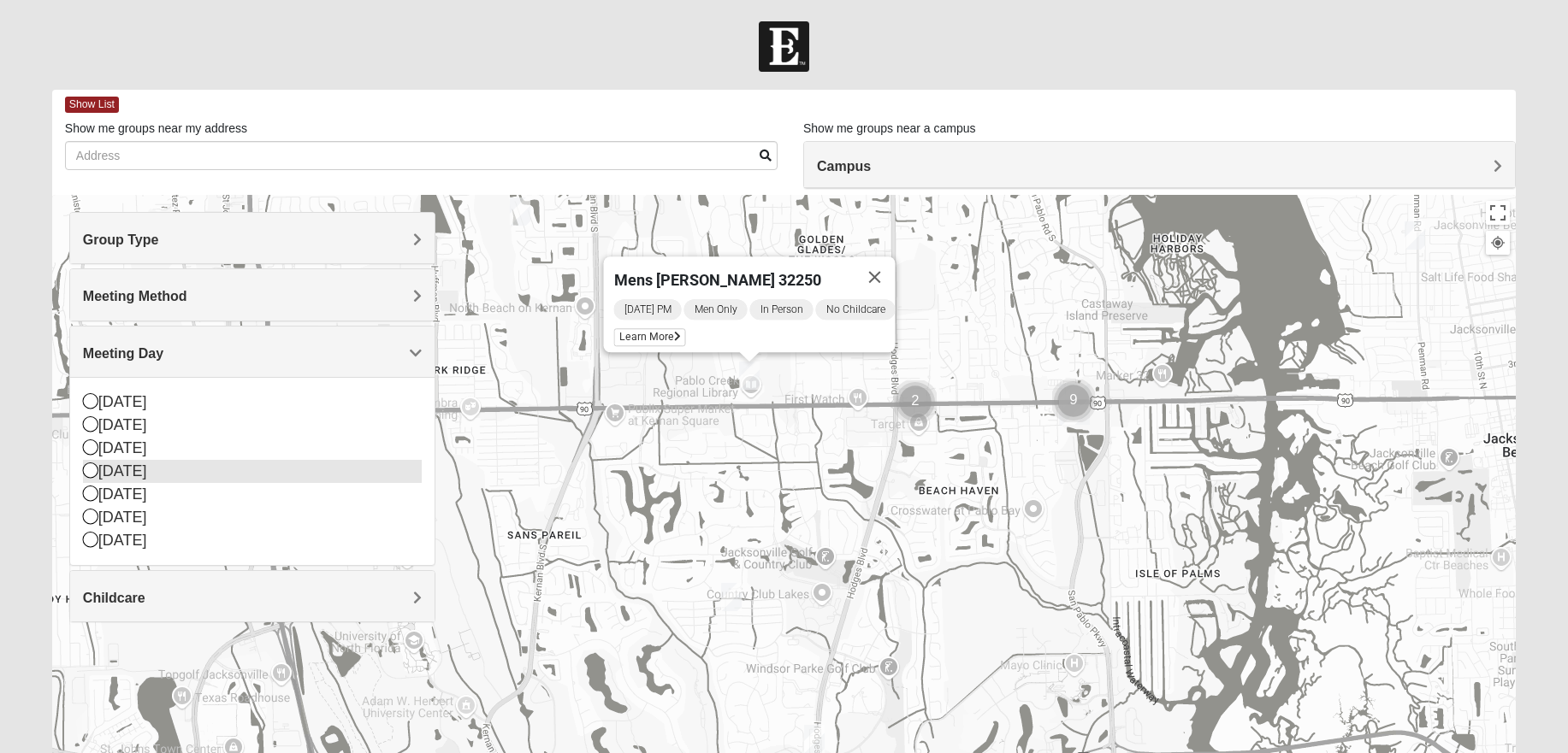
click at [89, 470] on icon at bounding box center [90, 469] width 16 height 15
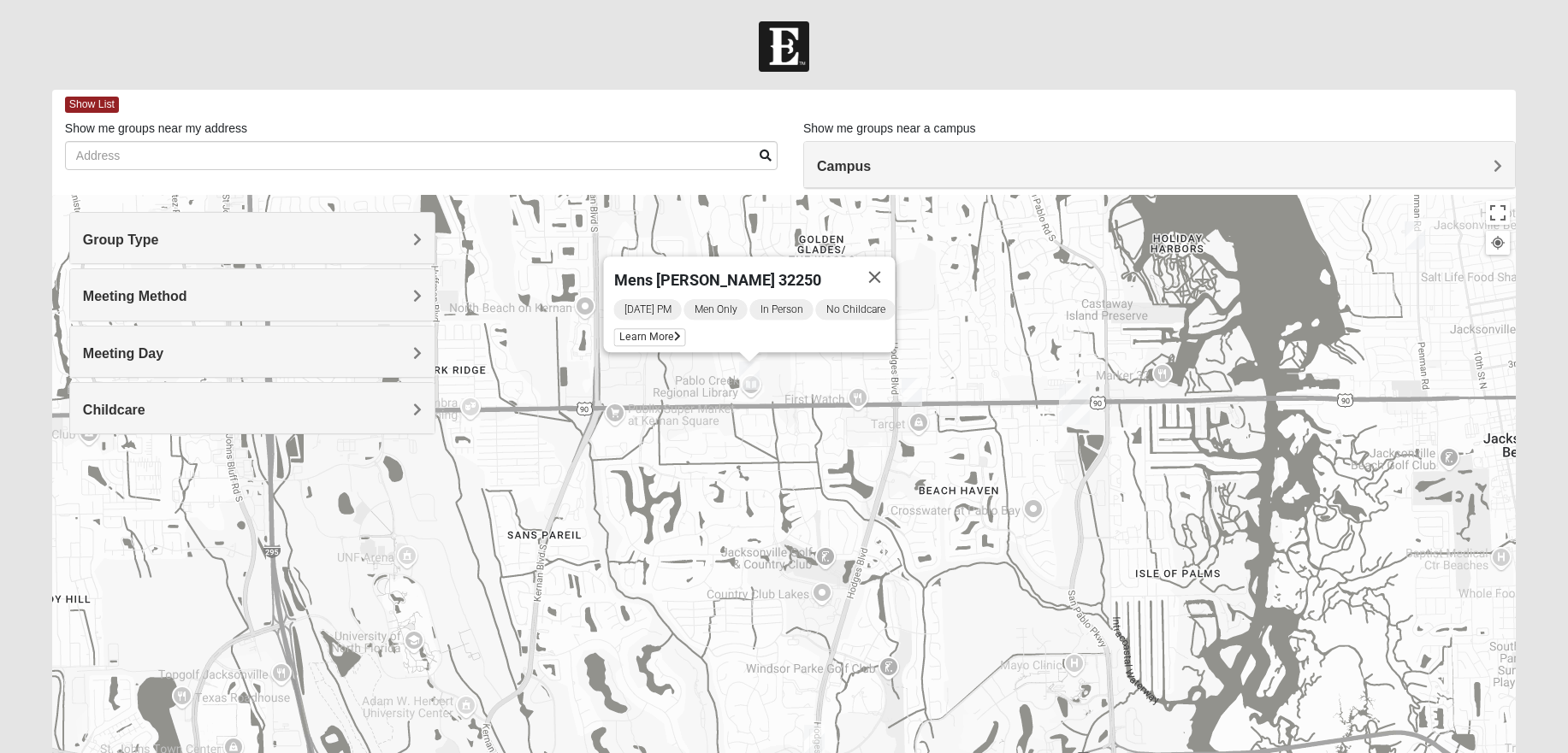
click at [914, 387] on img "Mens Brown 32224" at bounding box center [911, 391] width 21 height 28
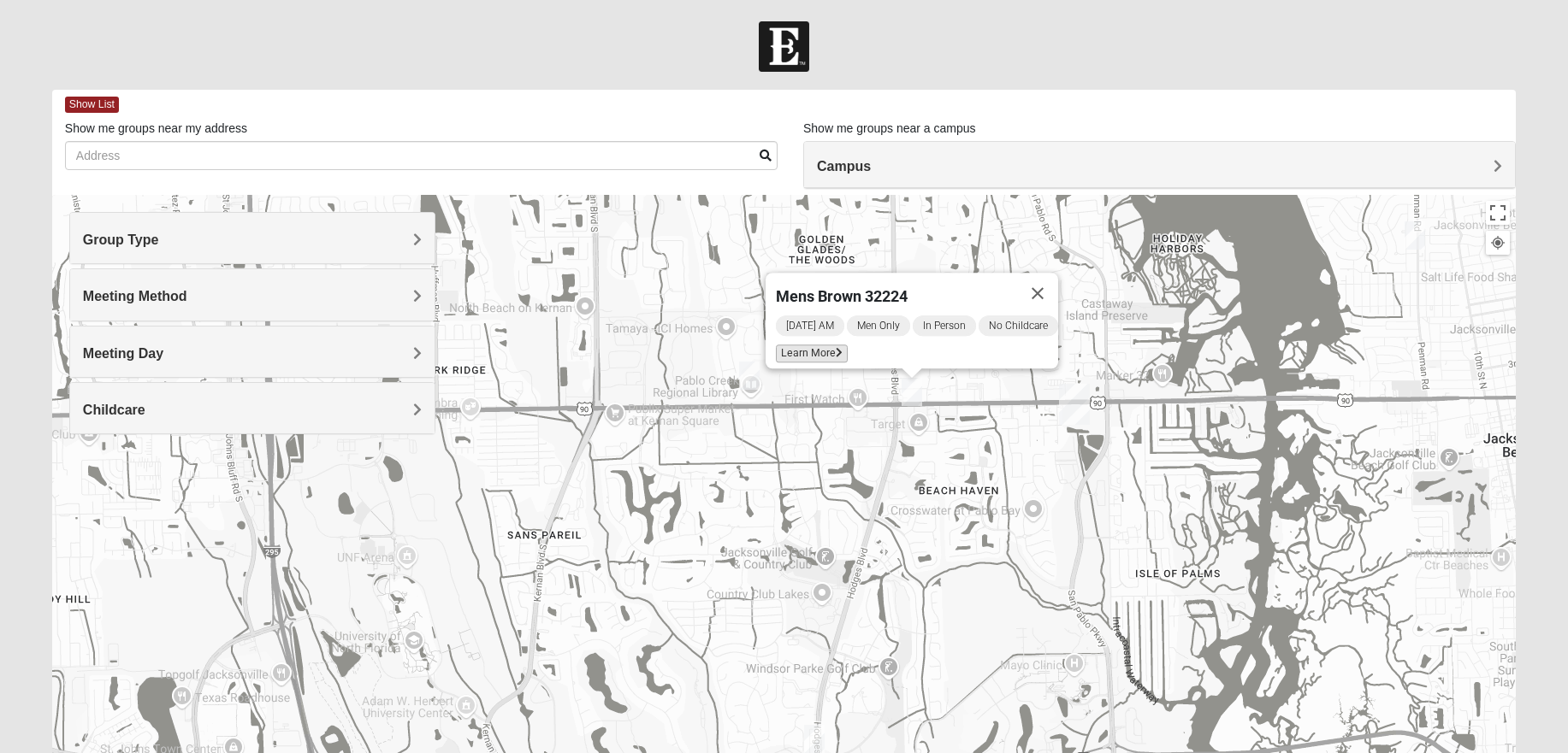
click at [805, 345] on span "Learn More" at bounding box center [812, 354] width 72 height 18
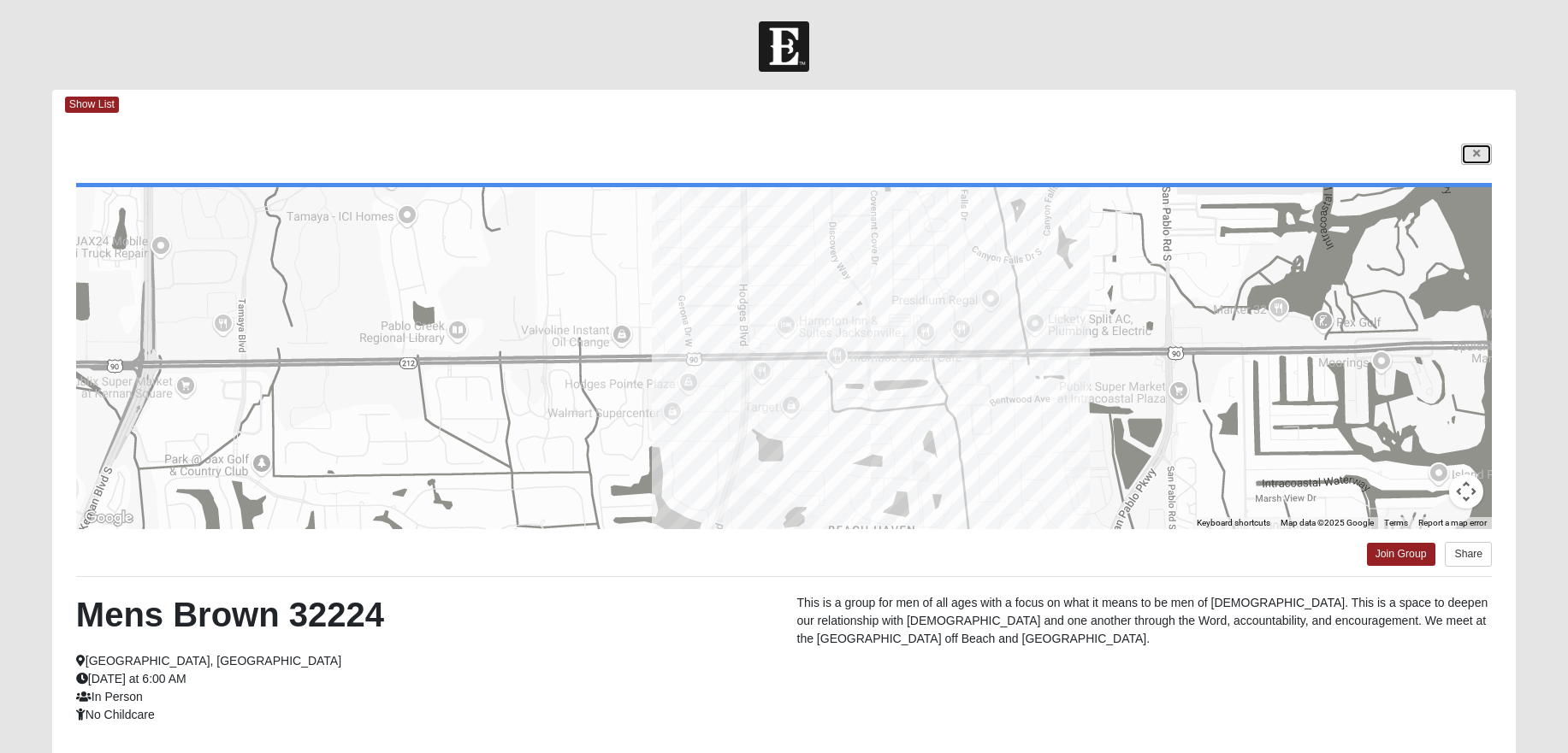
click at [1475, 155] on icon at bounding box center [1477, 153] width 7 height 10
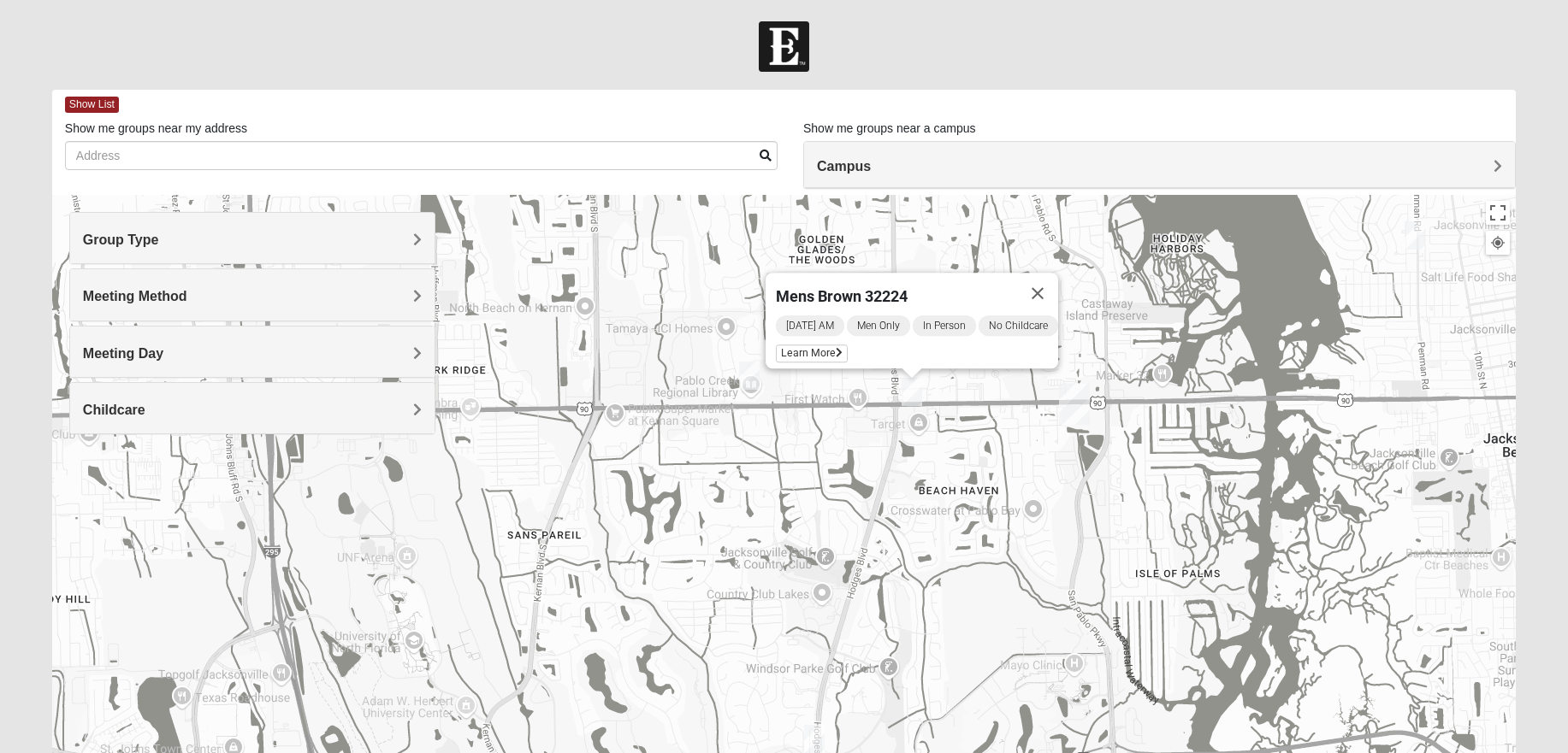
click at [748, 374] on img "Mens Hamilton 32250" at bounding box center [749, 376] width 21 height 28
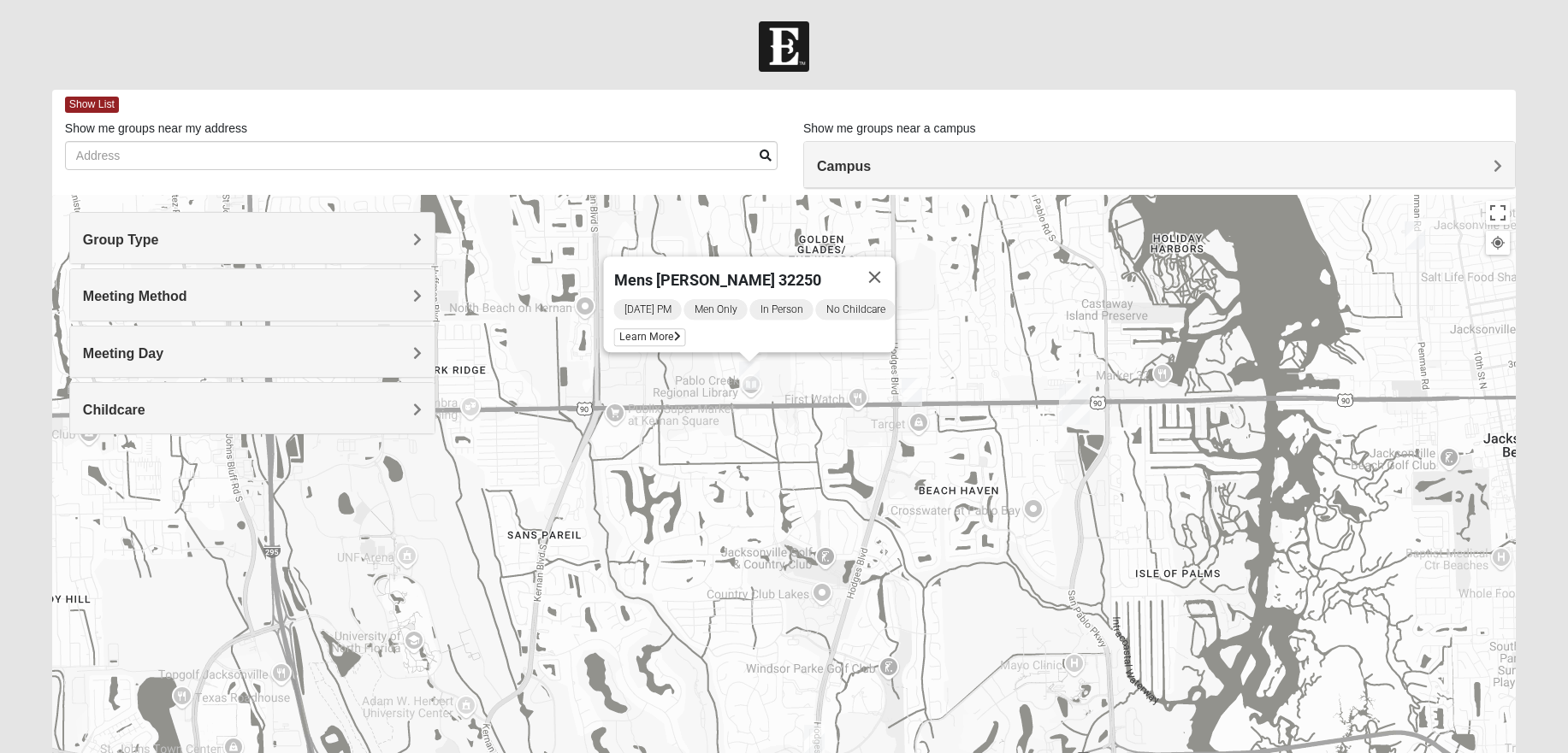
click at [753, 370] on img "Mens Hamilton 32250" at bounding box center [749, 376] width 21 height 28
click at [646, 328] on span "Learn More" at bounding box center [649, 337] width 72 height 18
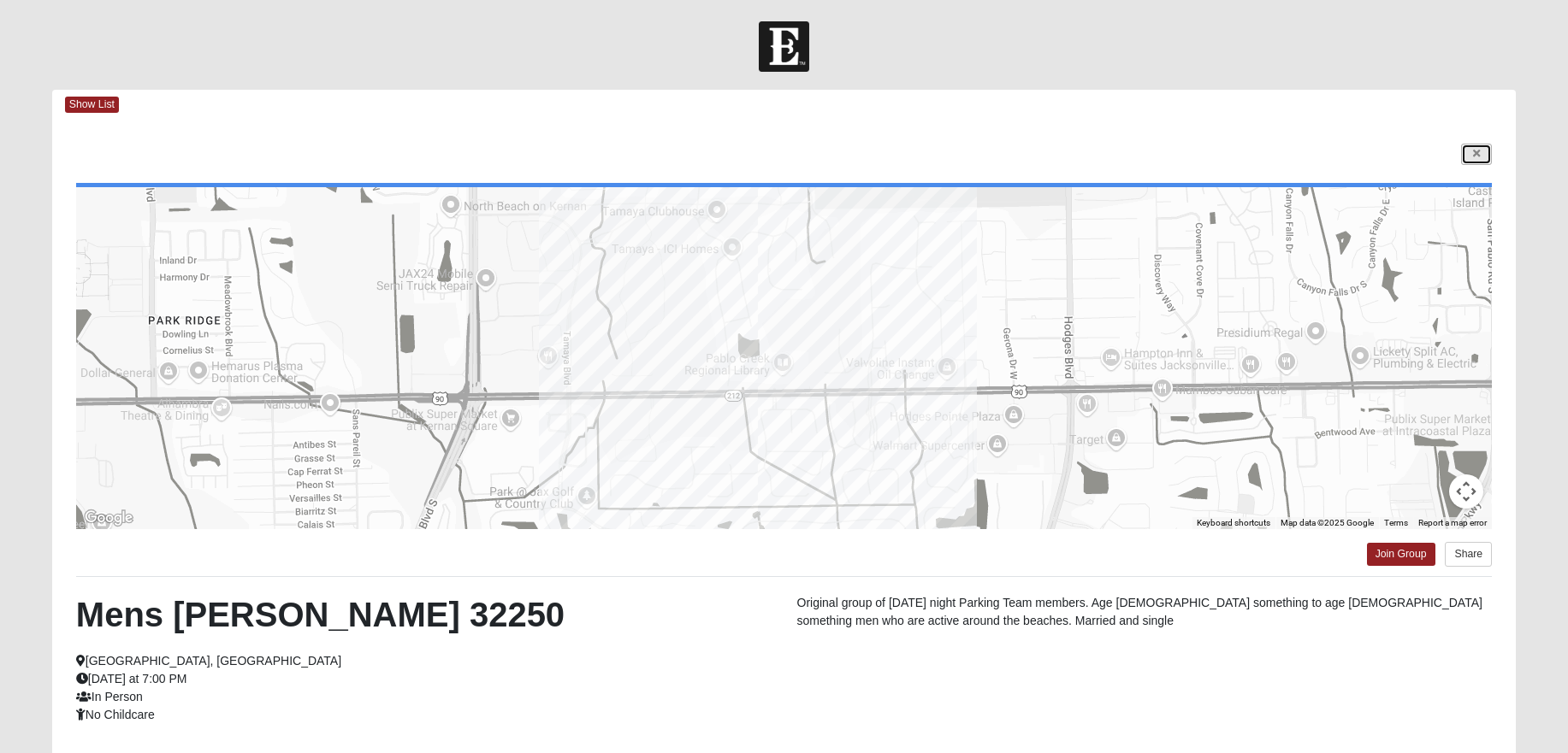
click at [1478, 152] on icon at bounding box center [1477, 153] width 7 height 10
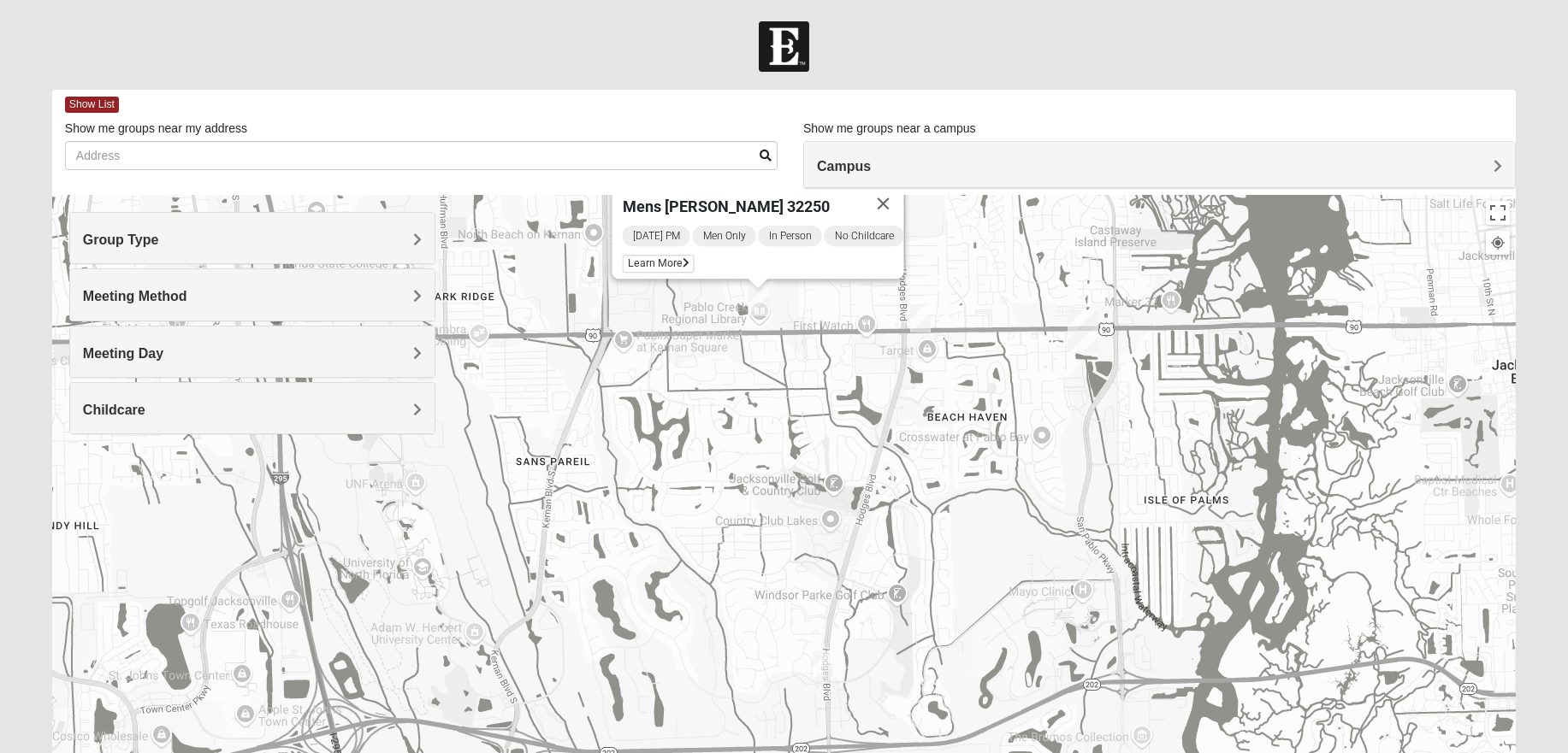
drag, startPoint x: 914, startPoint y: 613, endPoint x: 923, endPoint y: 538, distance: 75.5
click at [923, 538] on div "Mens [PERSON_NAME] 32250 [DATE] PM Men Only In Person No Childcare Learn More" at bounding box center [784, 537] width 1463 height 684
click at [826, 663] on img "Mens Howard/Glee 32224" at bounding box center [823, 665] width 21 height 28
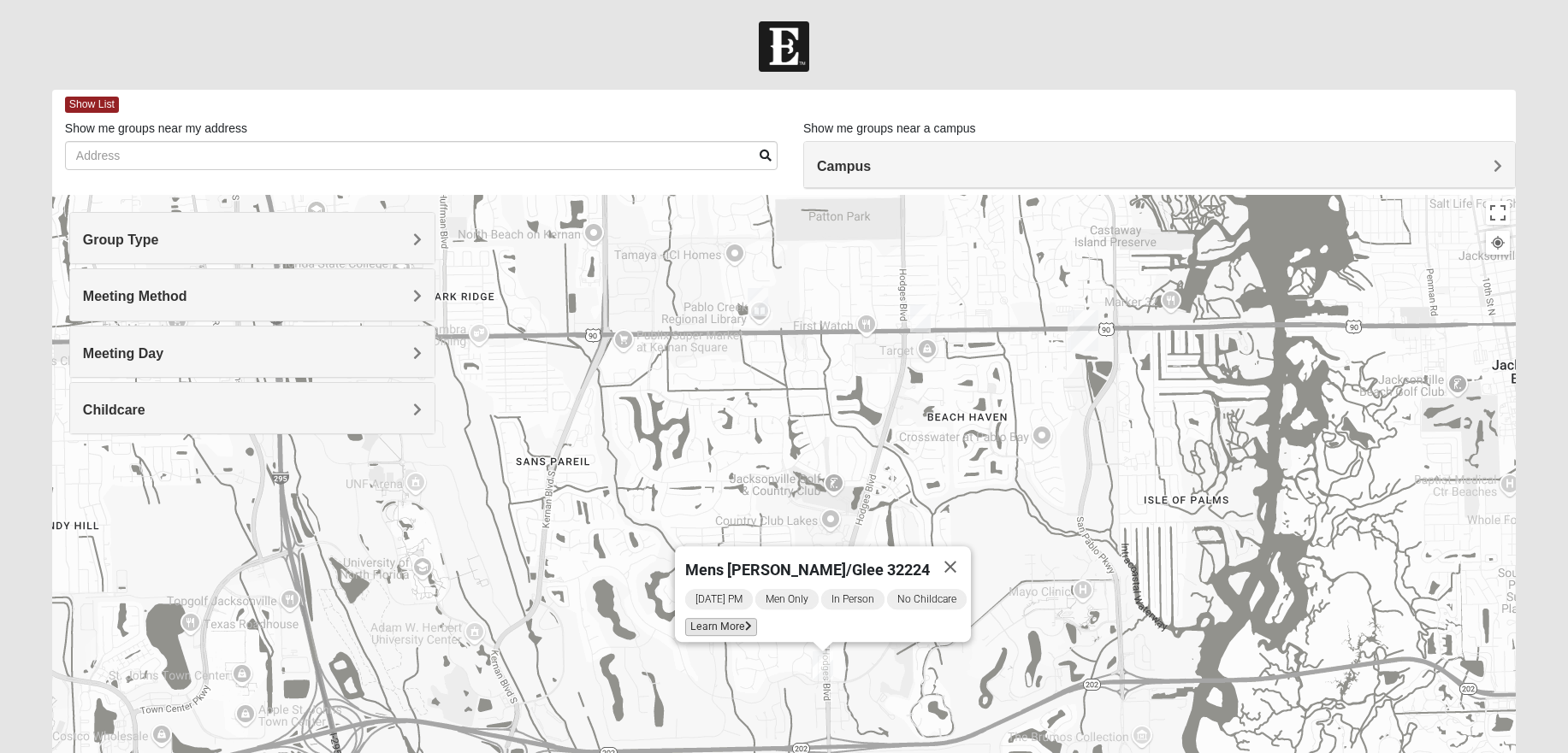
click at [709, 618] on span "Learn More" at bounding box center [721, 627] width 72 height 18
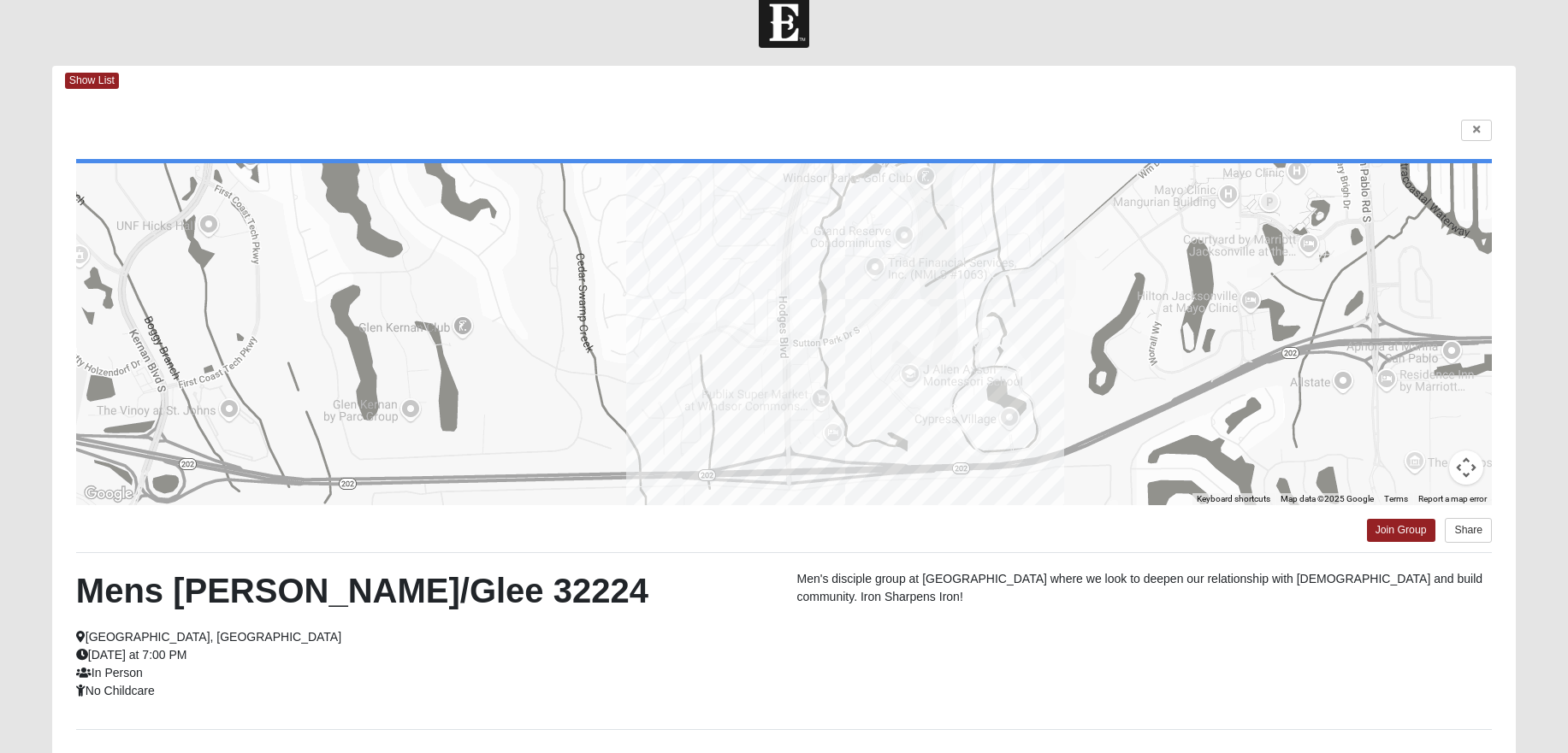
scroll to position [26, 0]
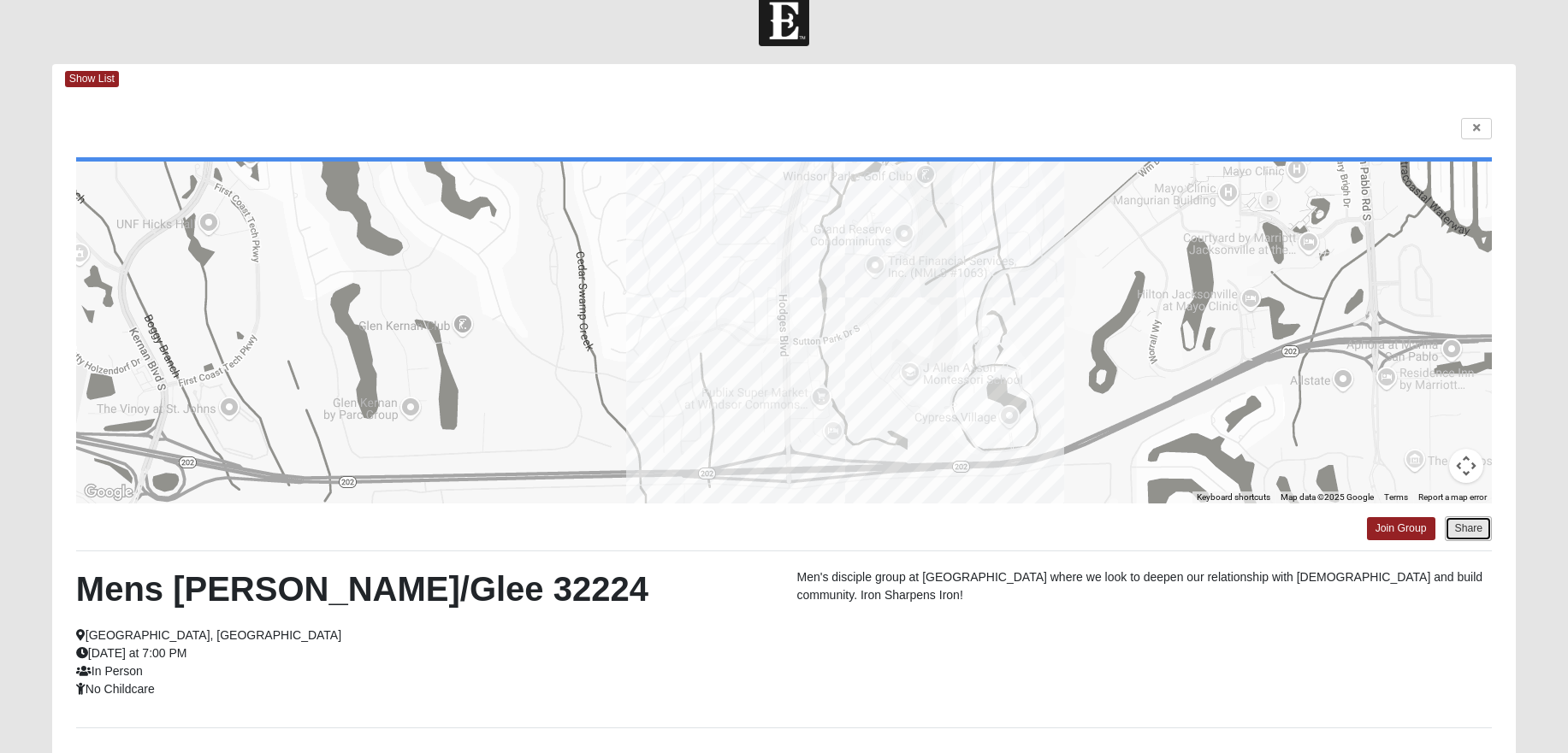
click at [1467, 530] on button "Share" at bounding box center [1469, 528] width 47 height 25
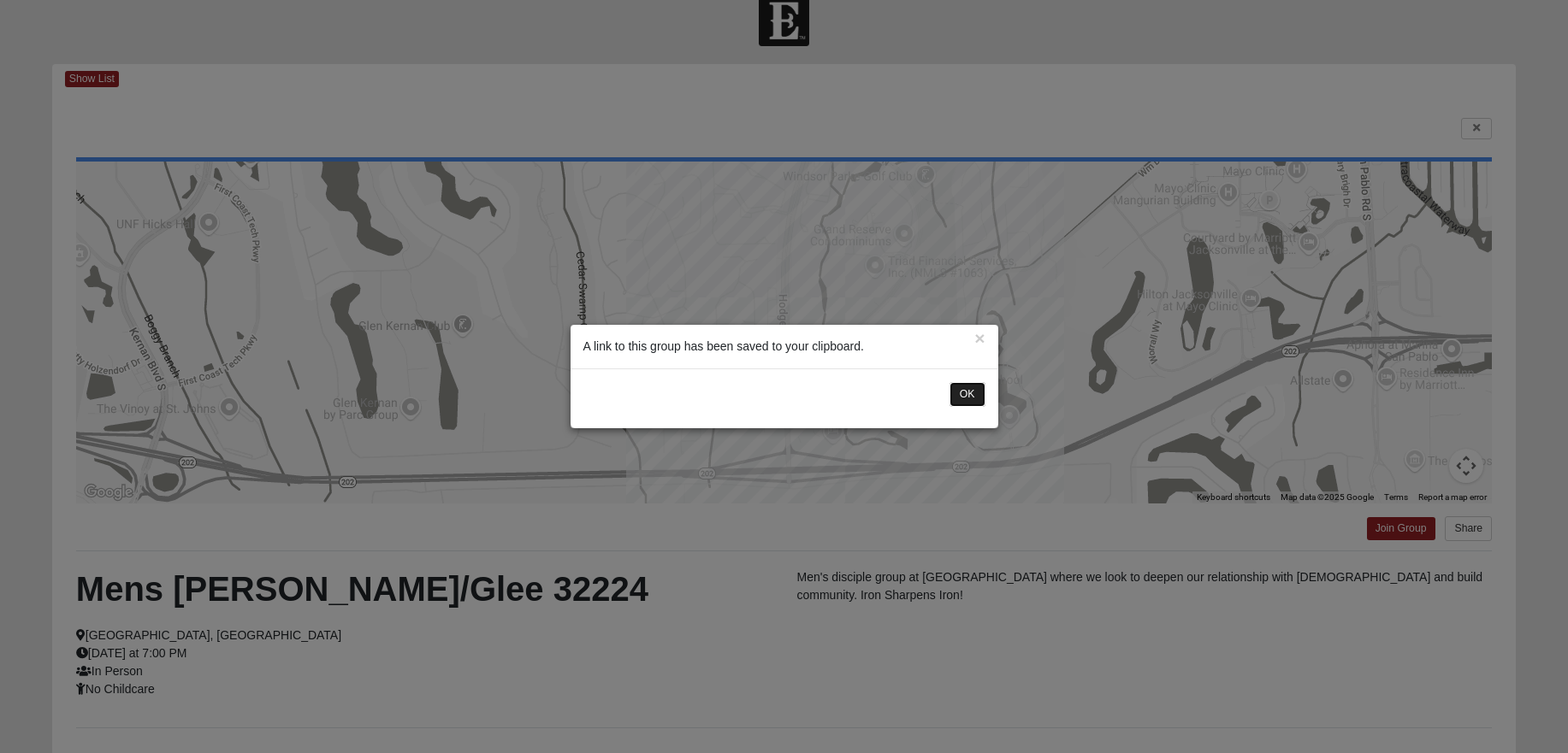
click at [968, 397] on button "OK" at bounding box center [967, 394] width 36 height 25
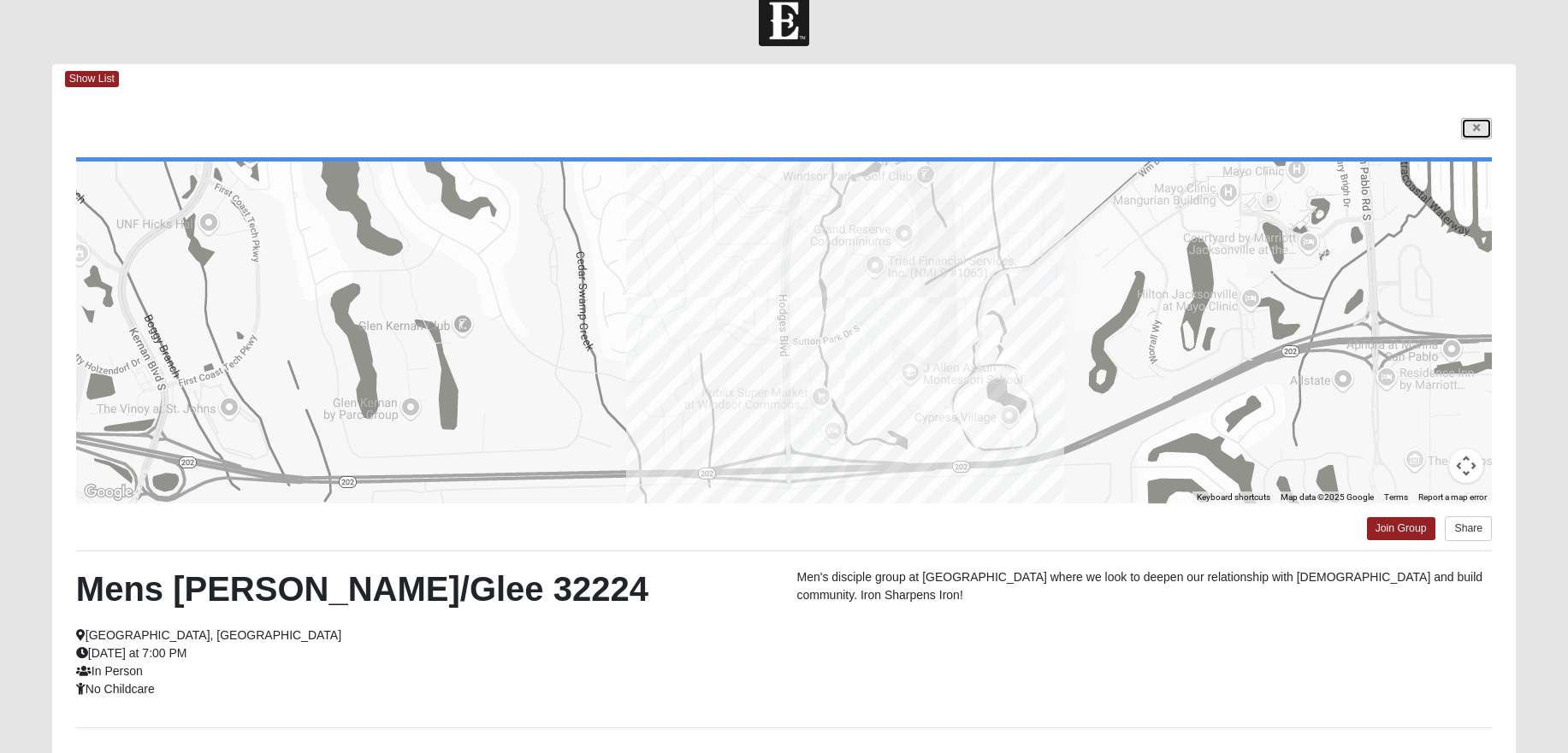
click at [1476, 128] on icon at bounding box center [1477, 128] width 7 height 10
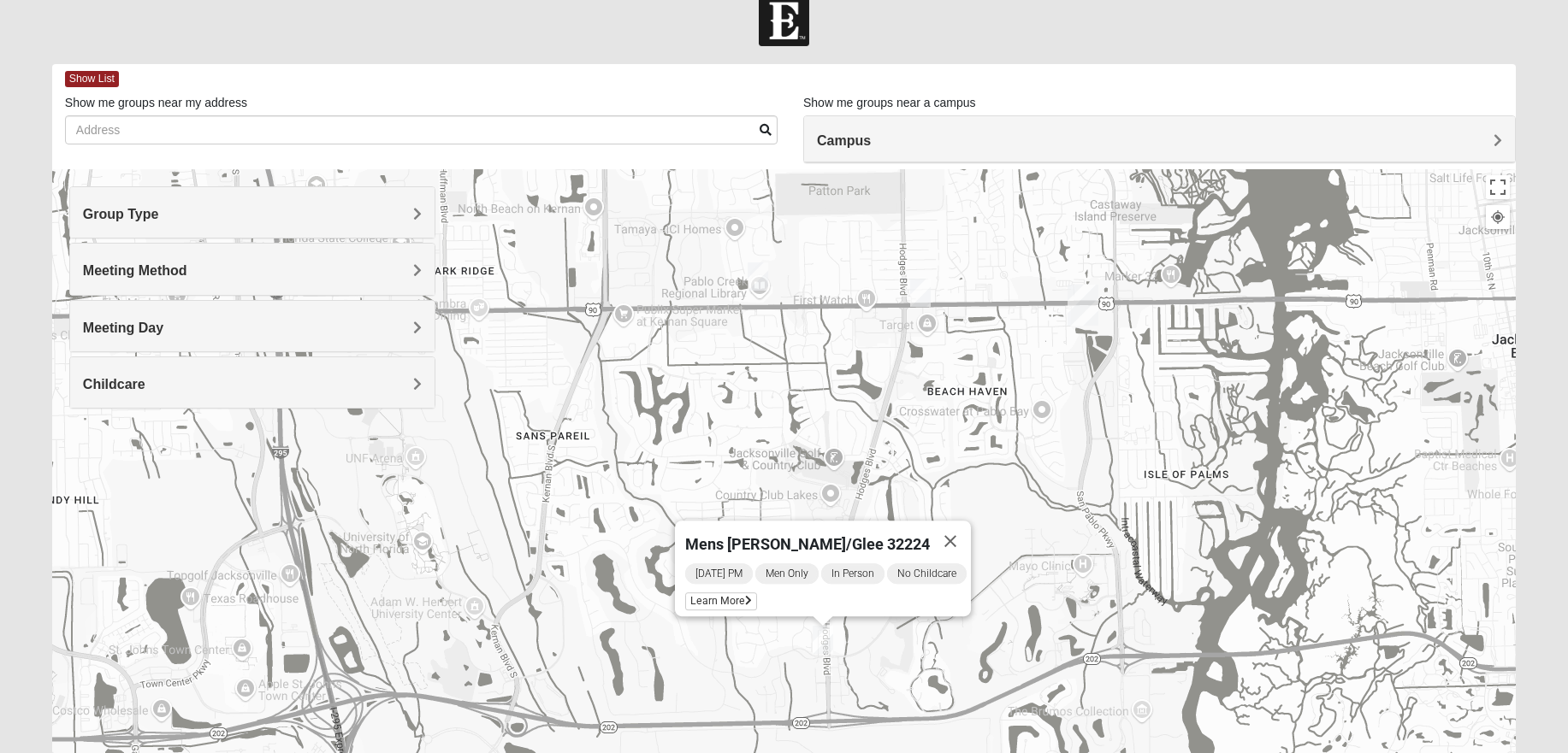
click at [218, 325] on h4 "Meeting Day" at bounding box center [252, 328] width 338 height 16
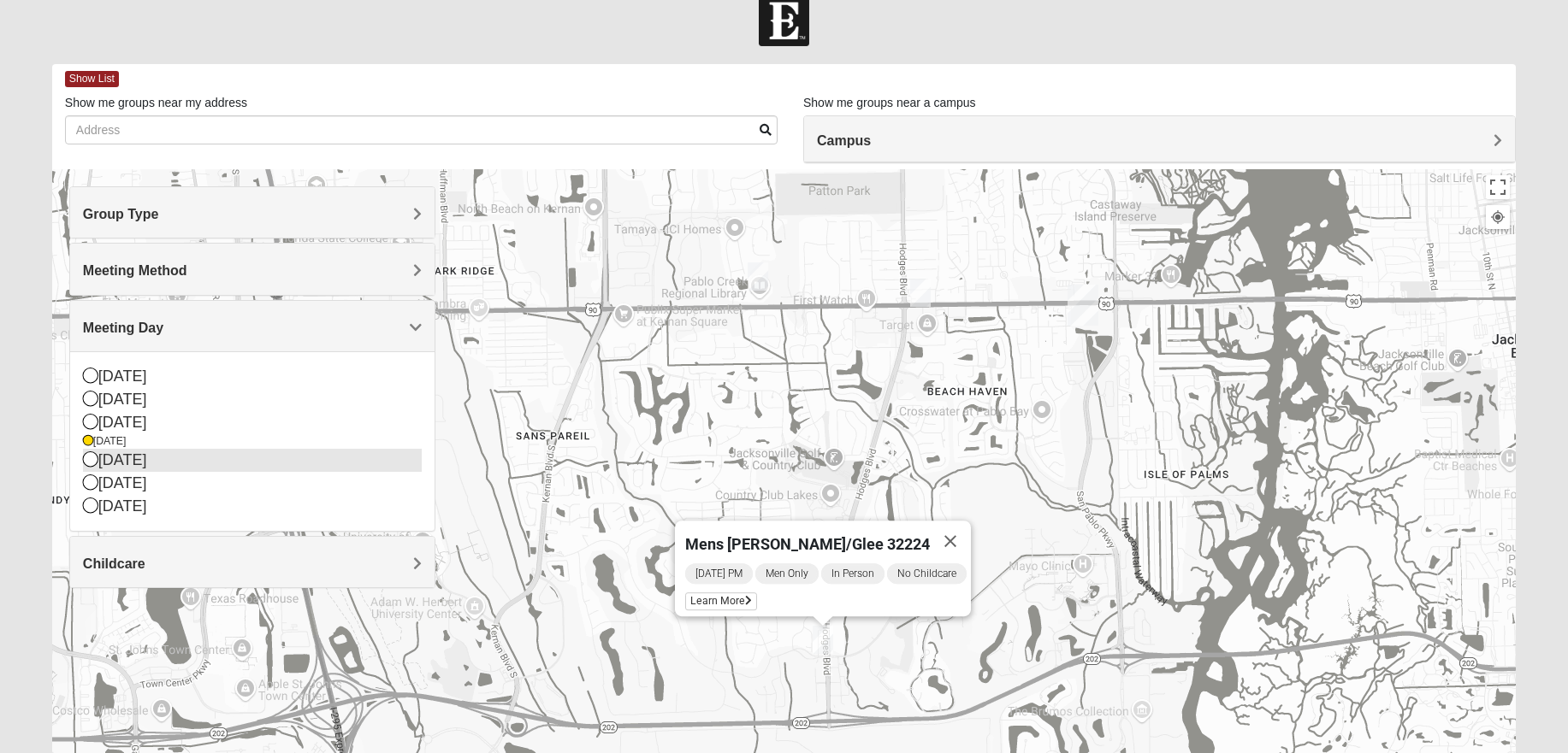
click at [93, 462] on icon at bounding box center [90, 459] width 16 height 15
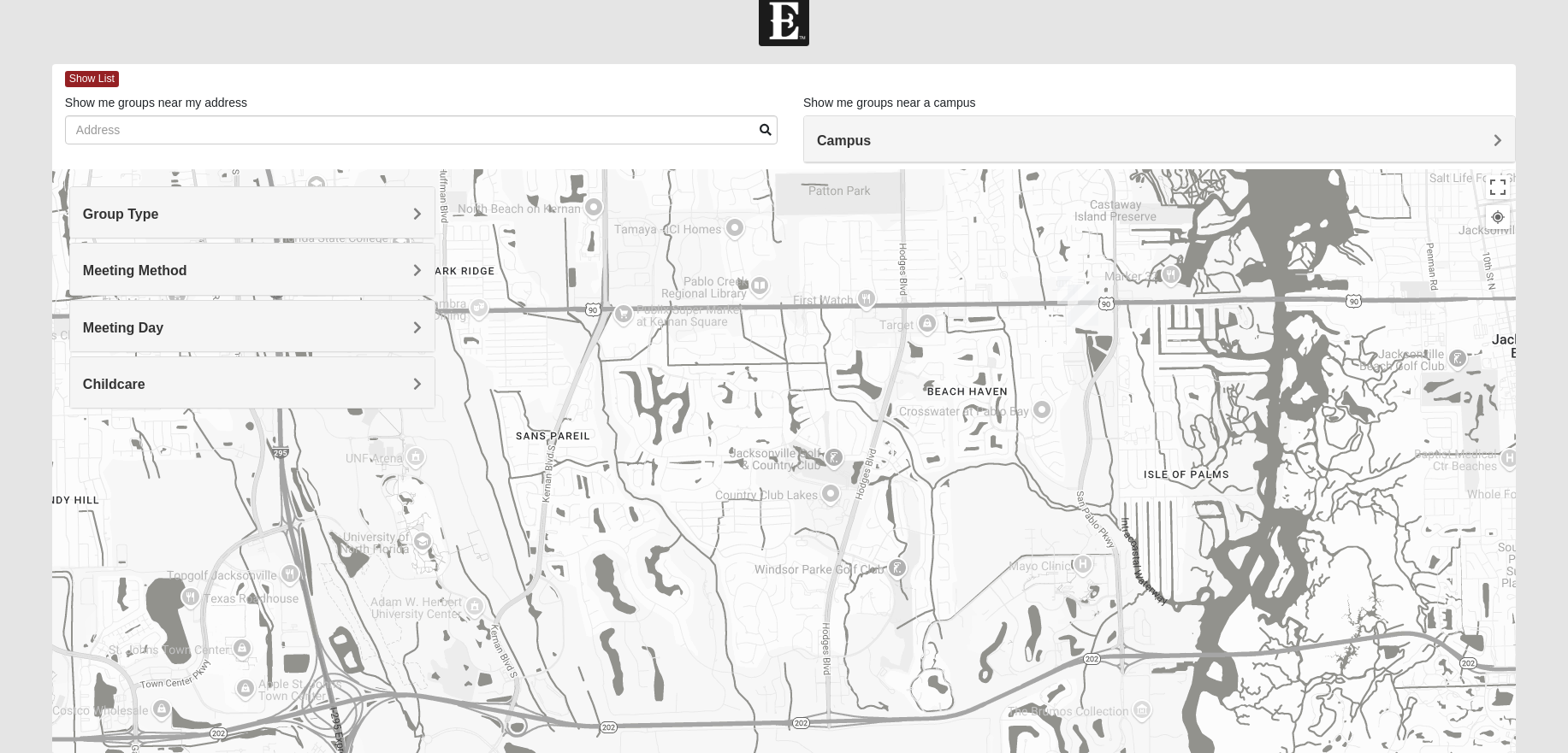
click at [1065, 282] on img "Mens Hartley/Vail 32250" at bounding box center [1067, 290] width 21 height 28
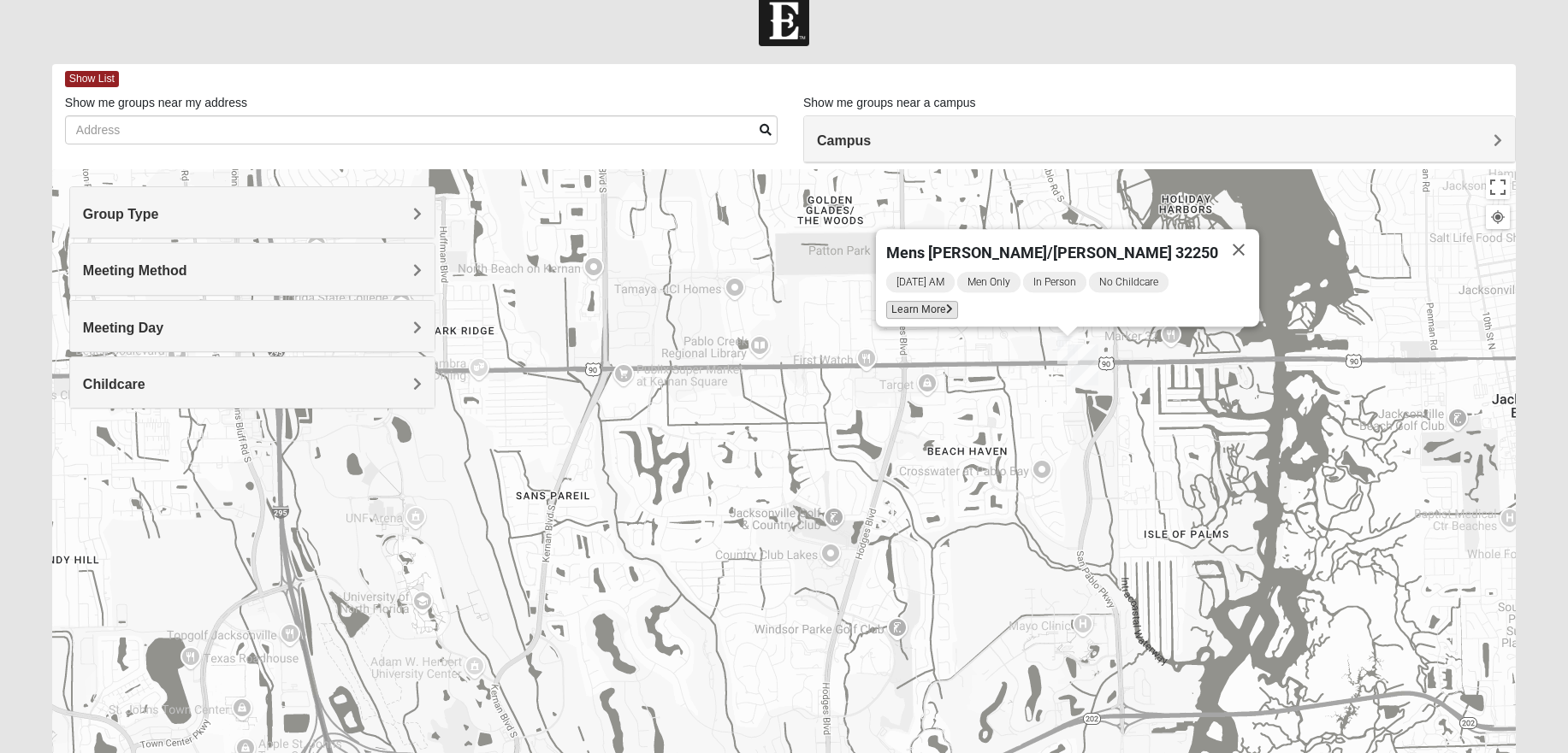
click at [958, 301] on span "Learn More" at bounding box center [921, 310] width 72 height 18
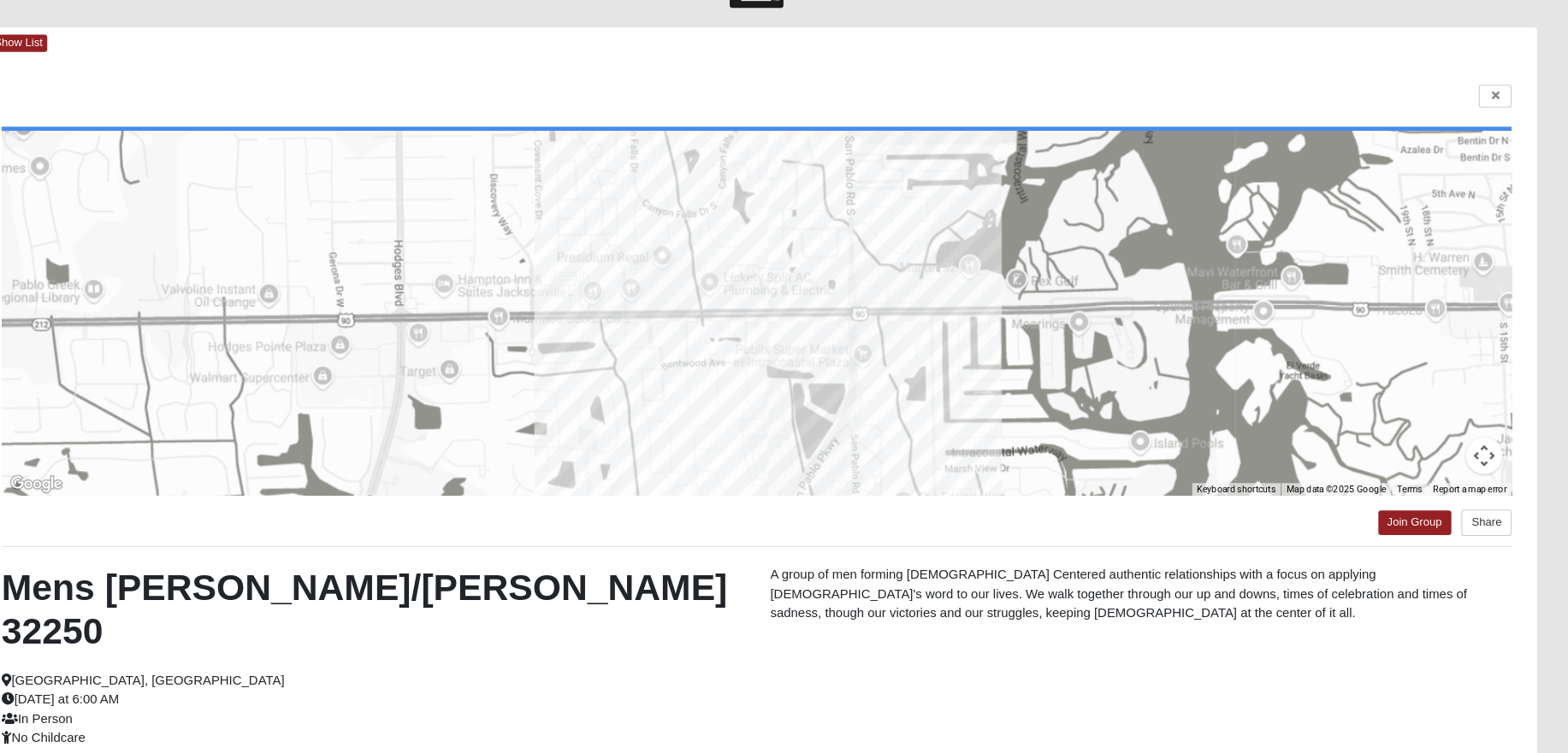
scroll to position [22, 0]
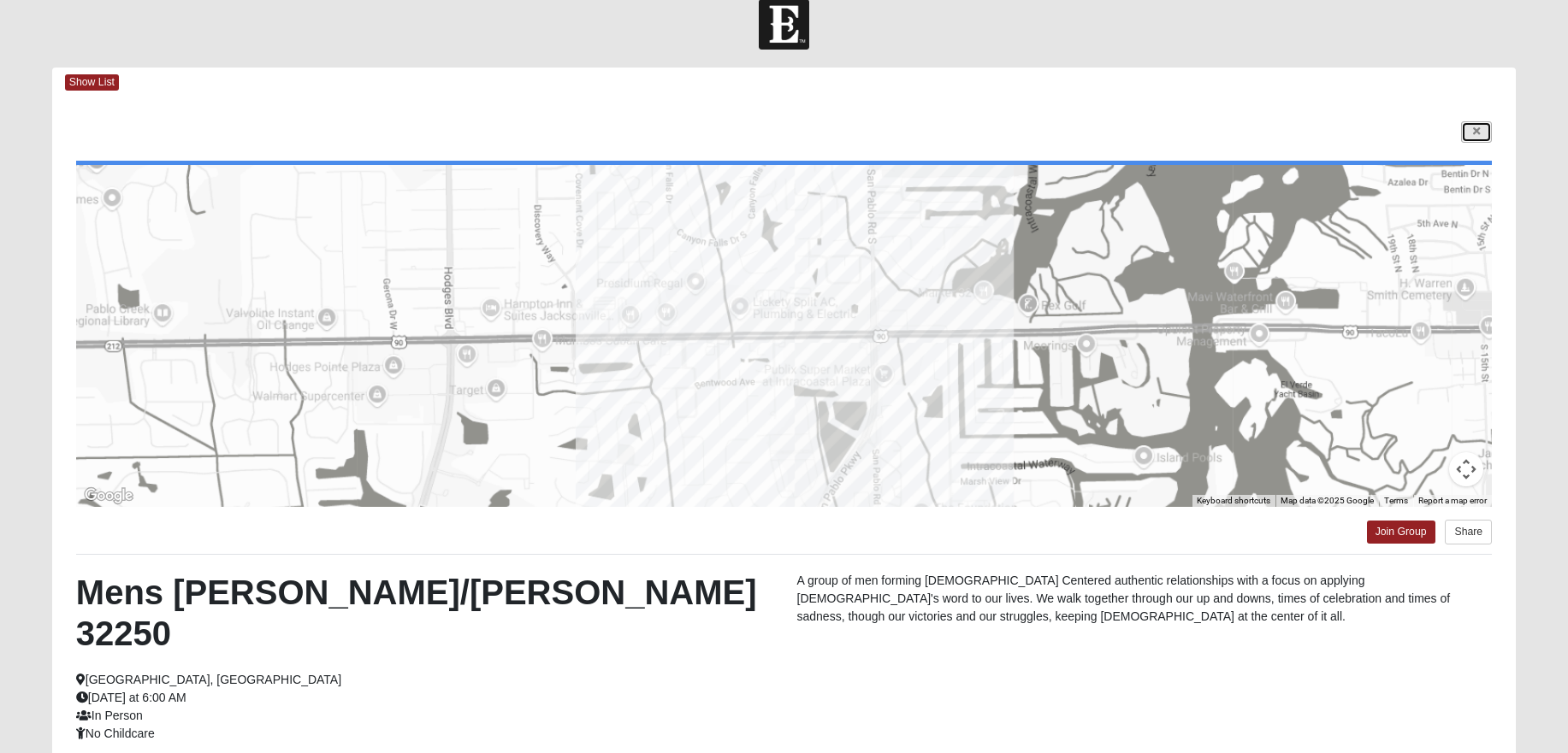
click at [1480, 133] on link at bounding box center [1477, 131] width 31 height 21
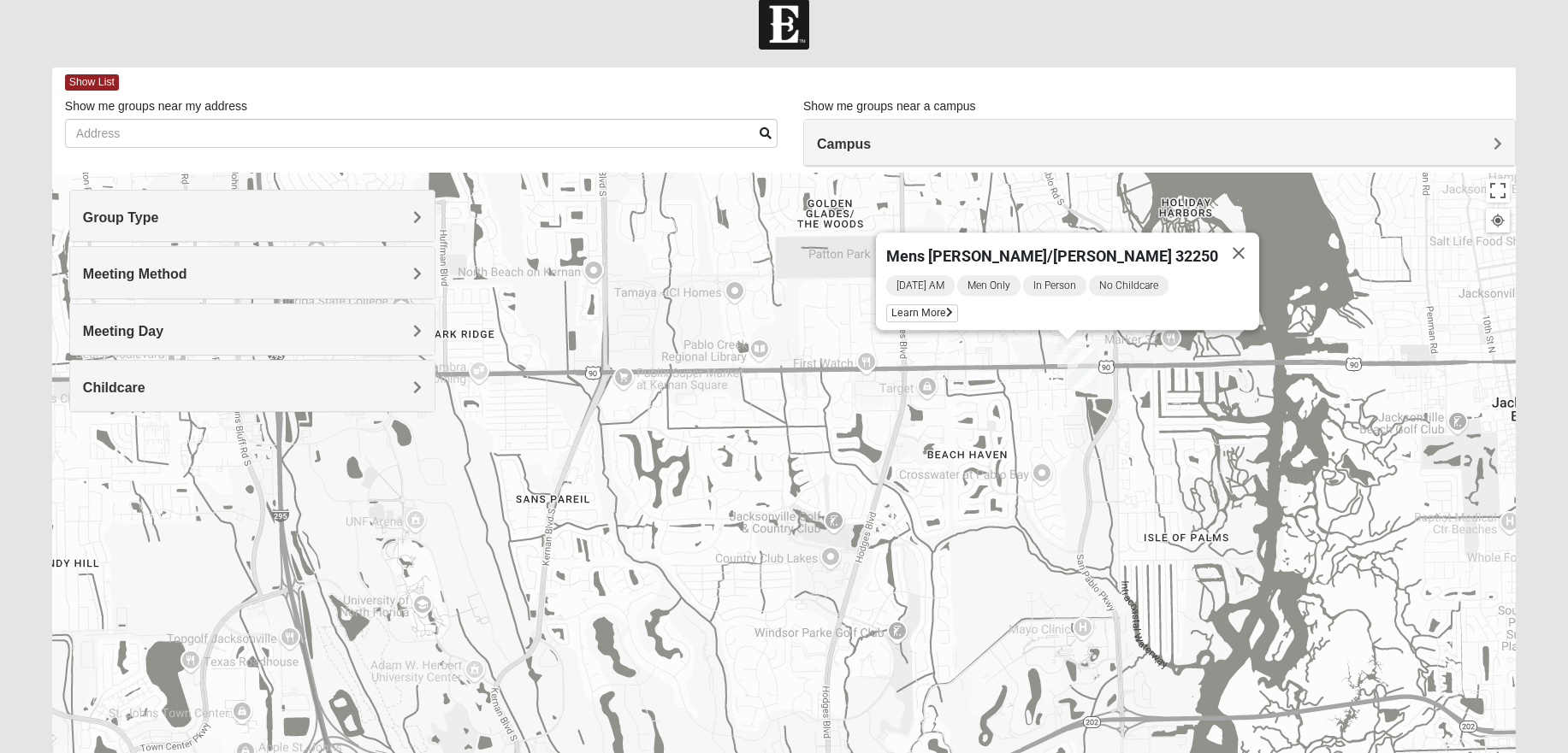
click at [219, 333] on h4 "Meeting Day" at bounding box center [252, 331] width 338 height 16
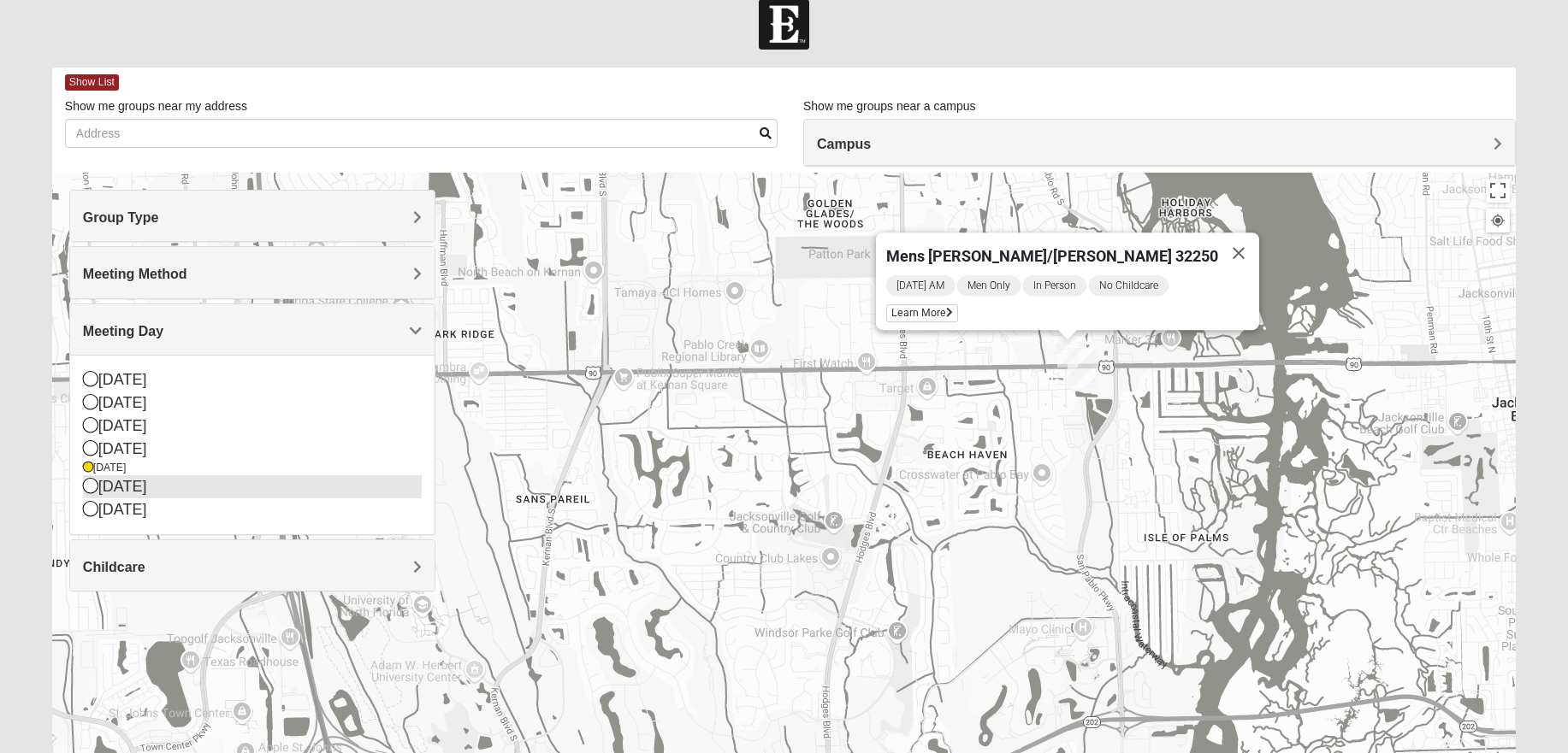
click at [89, 486] on icon at bounding box center [90, 485] width 16 height 15
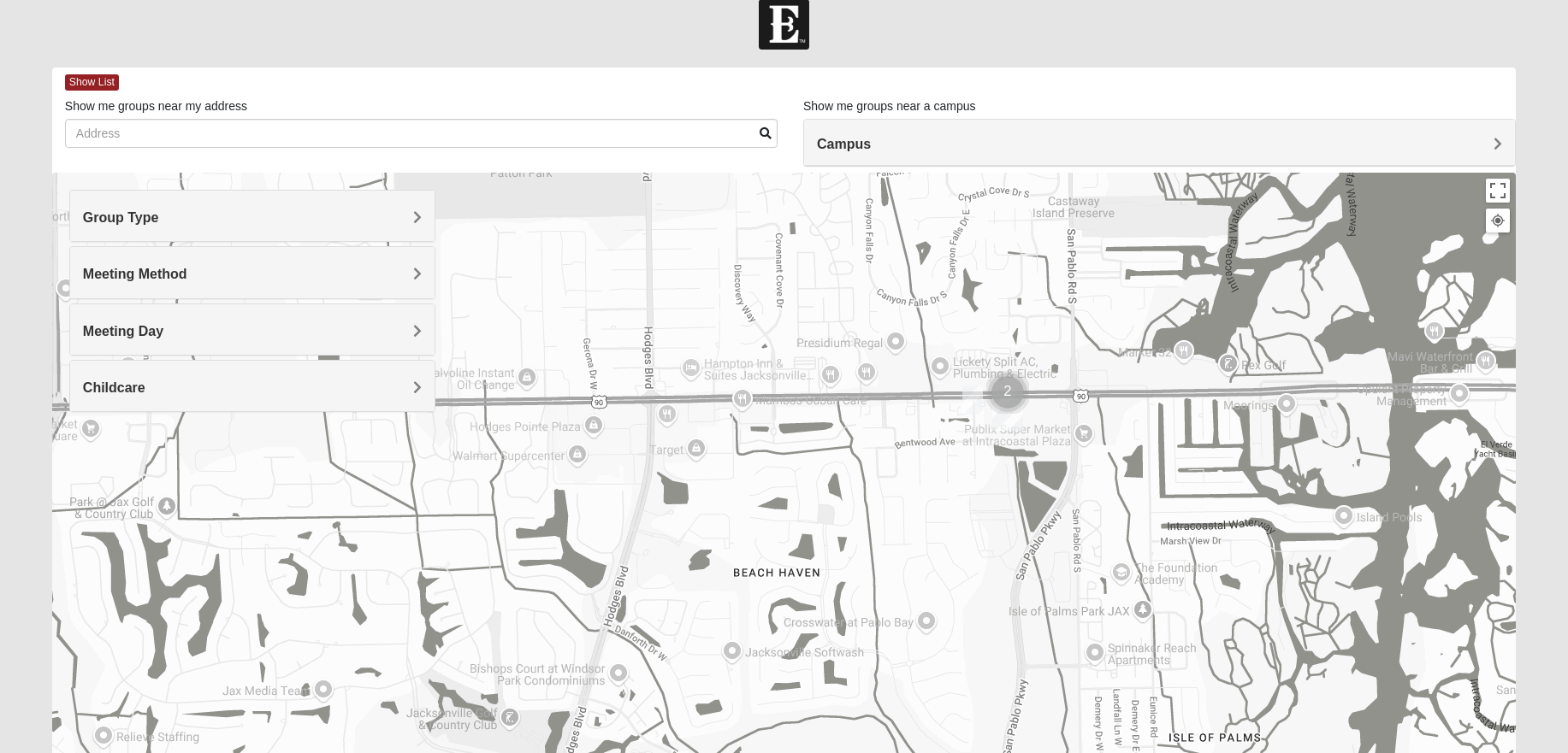
drag, startPoint x: 1159, startPoint y: 414, endPoint x: 1001, endPoint y: 497, distance: 178.5
click at [1001, 497] on div at bounding box center [784, 514] width 1463 height 684
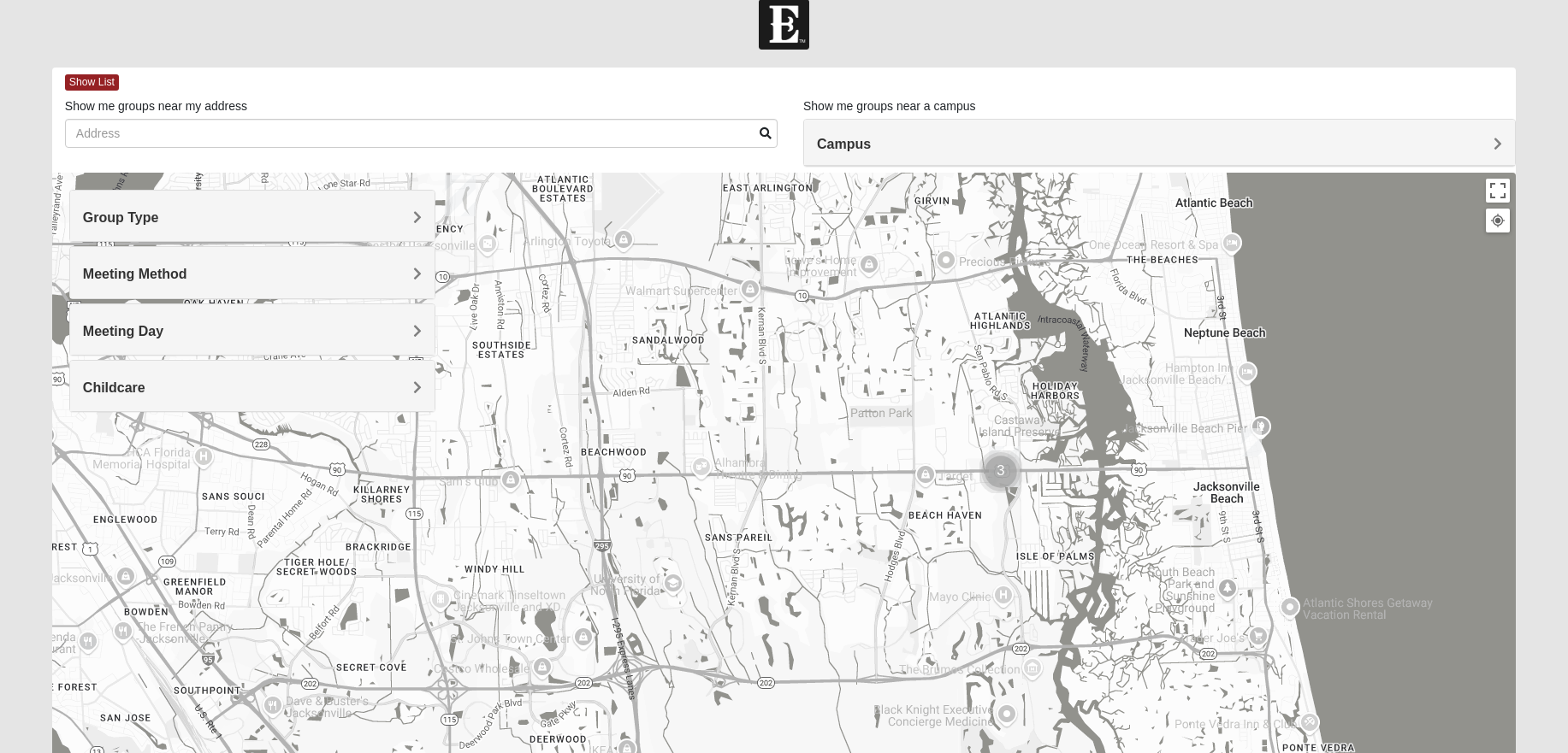
click at [1255, 436] on img "Mens McLauchlan 32250" at bounding box center [1251, 442] width 21 height 28
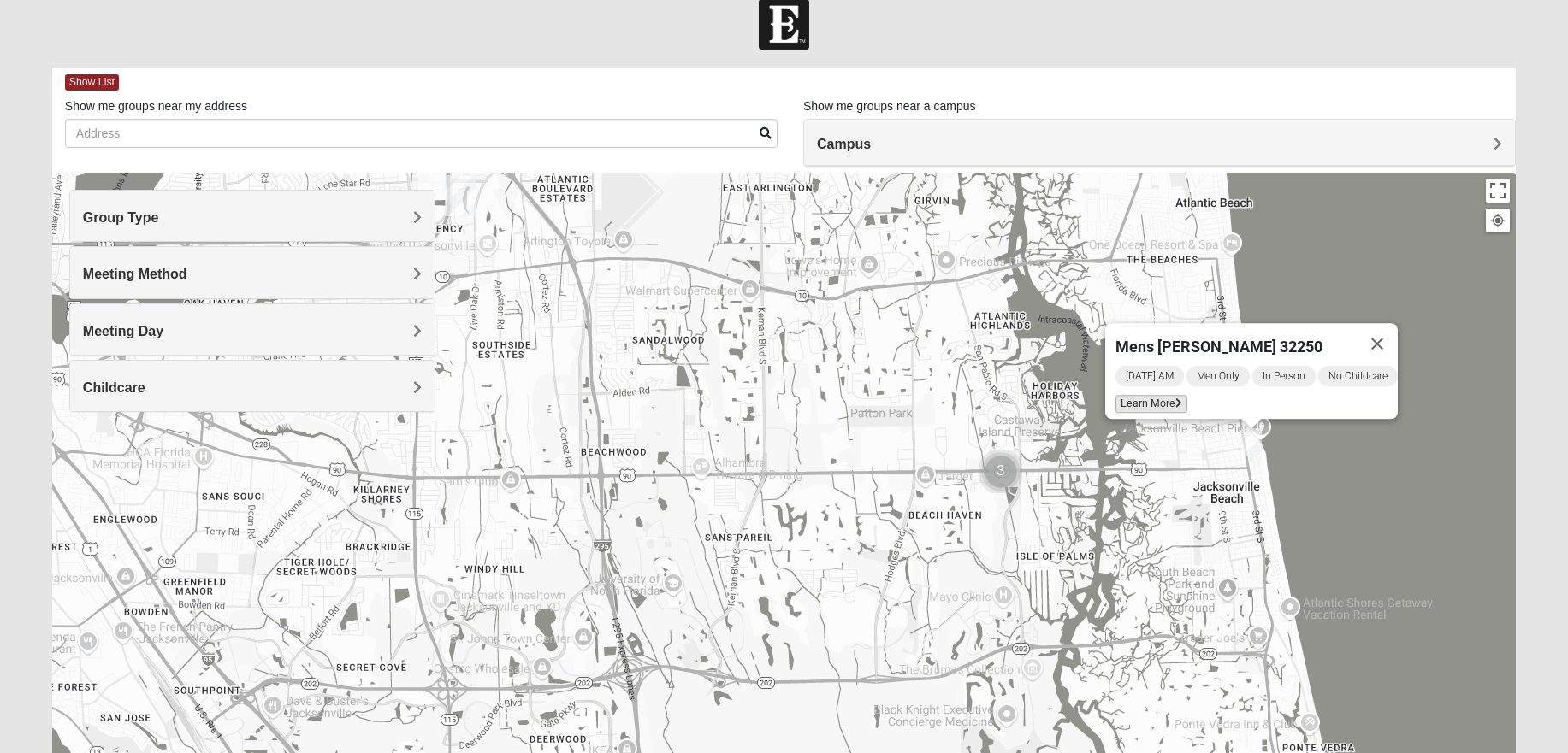
click at [1147, 395] on span "Learn More" at bounding box center [1151, 404] width 72 height 18
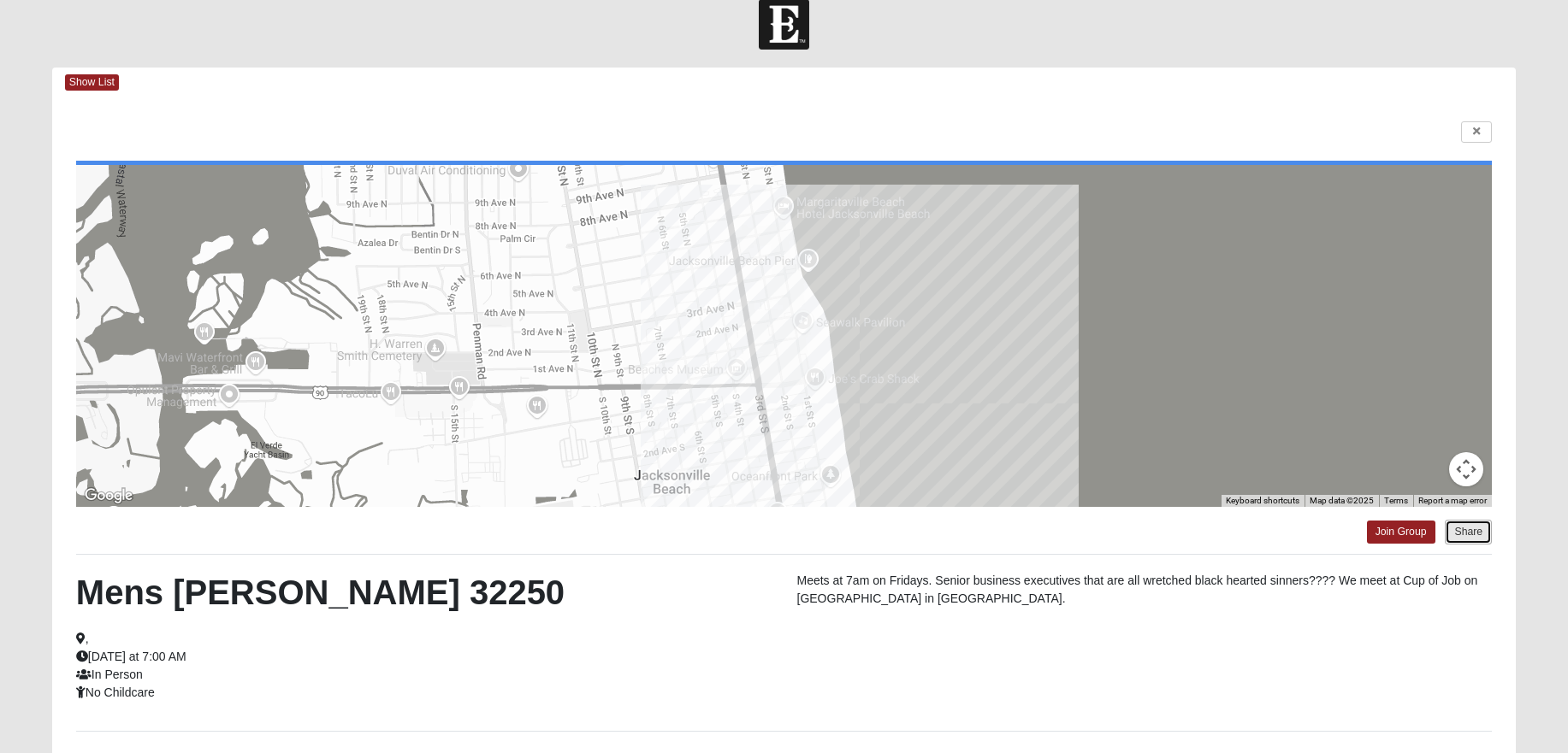
click at [1469, 531] on button "Share" at bounding box center [1469, 531] width 47 height 25
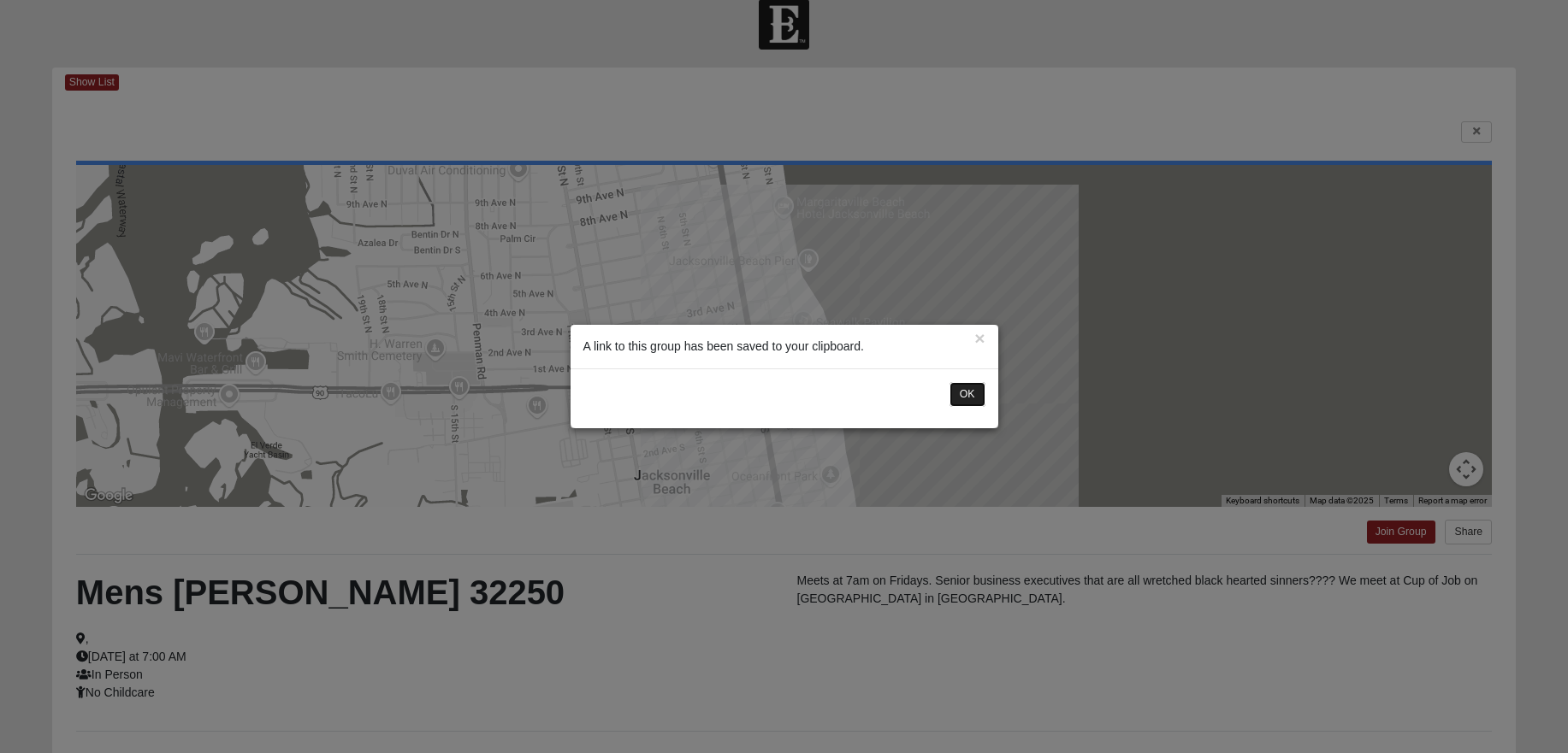
click at [968, 396] on button "OK" at bounding box center [967, 394] width 36 height 25
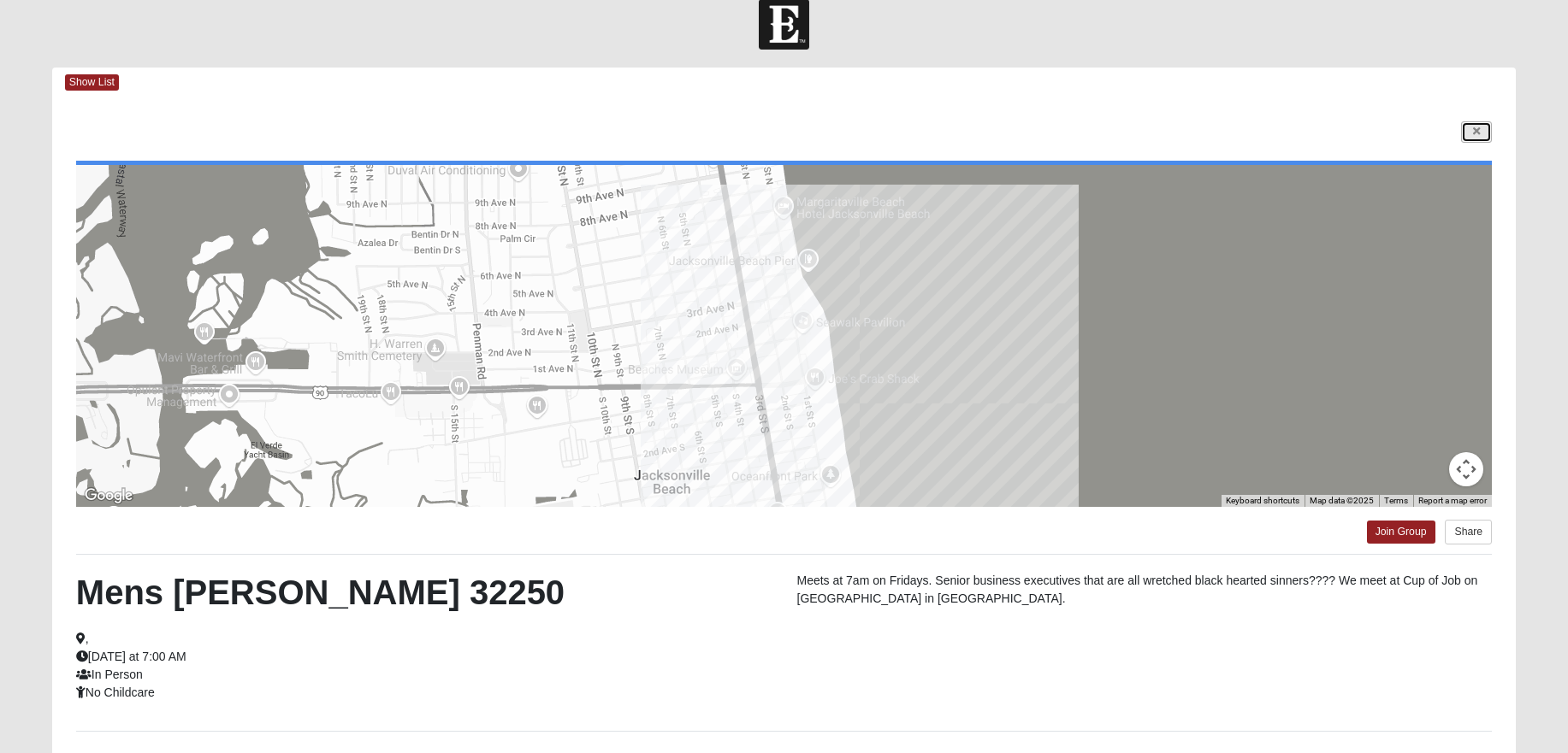
click at [1480, 132] on link at bounding box center [1477, 131] width 31 height 21
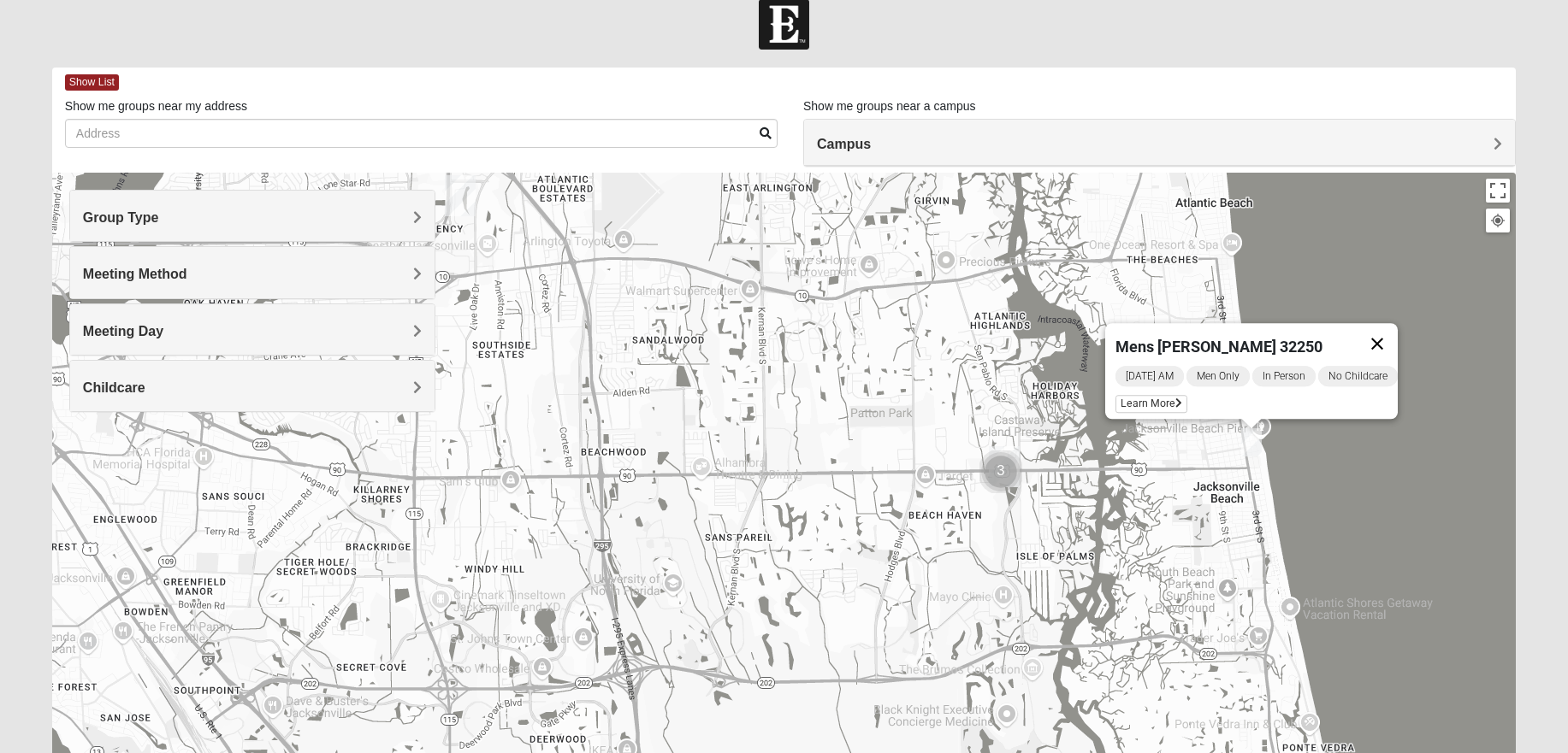
click at [1380, 332] on button "Close" at bounding box center [1376, 343] width 41 height 41
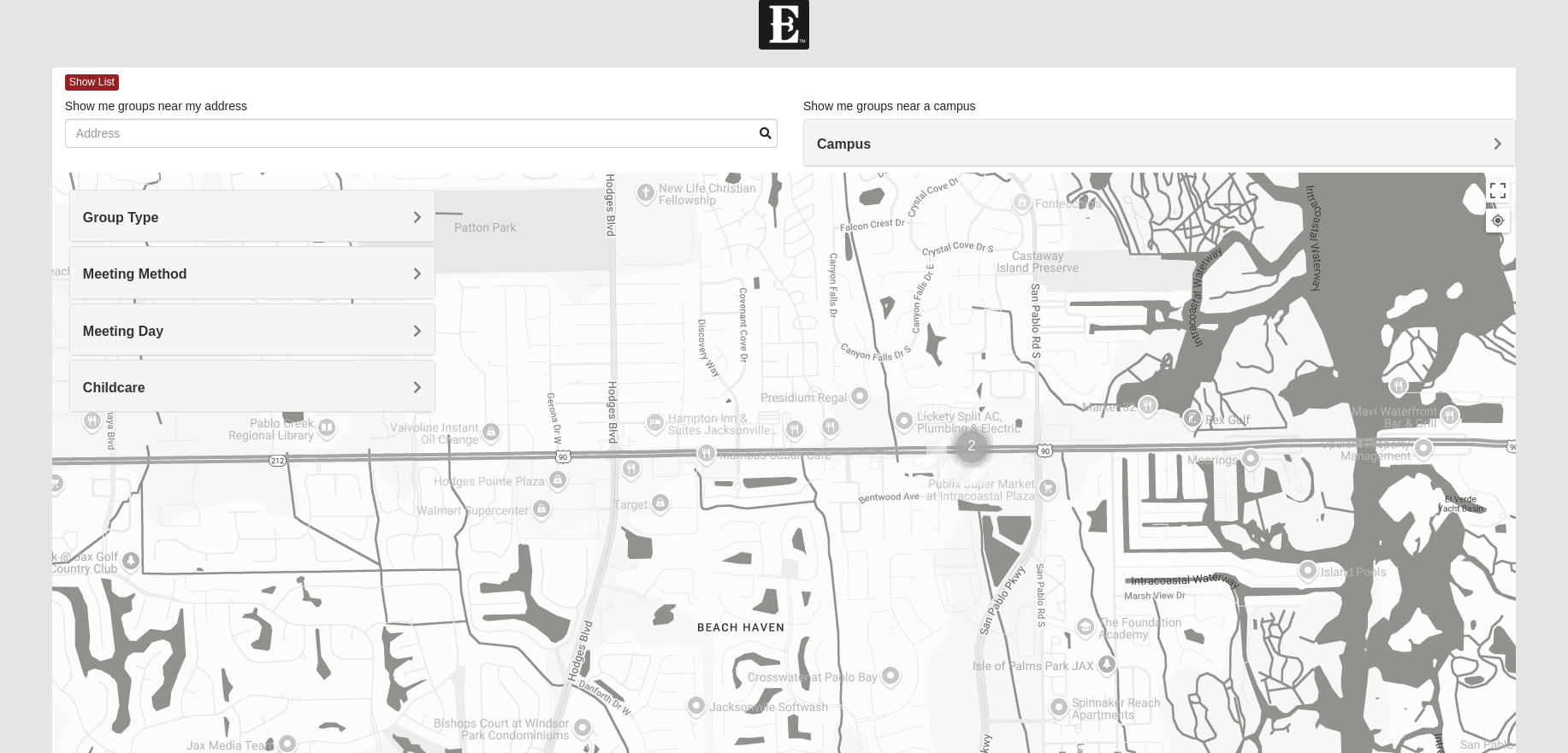
drag, startPoint x: 1029, startPoint y: 408, endPoint x: 887, endPoint y: 566, distance: 212.4
click at [887, 565] on div at bounding box center [784, 514] width 1463 height 684
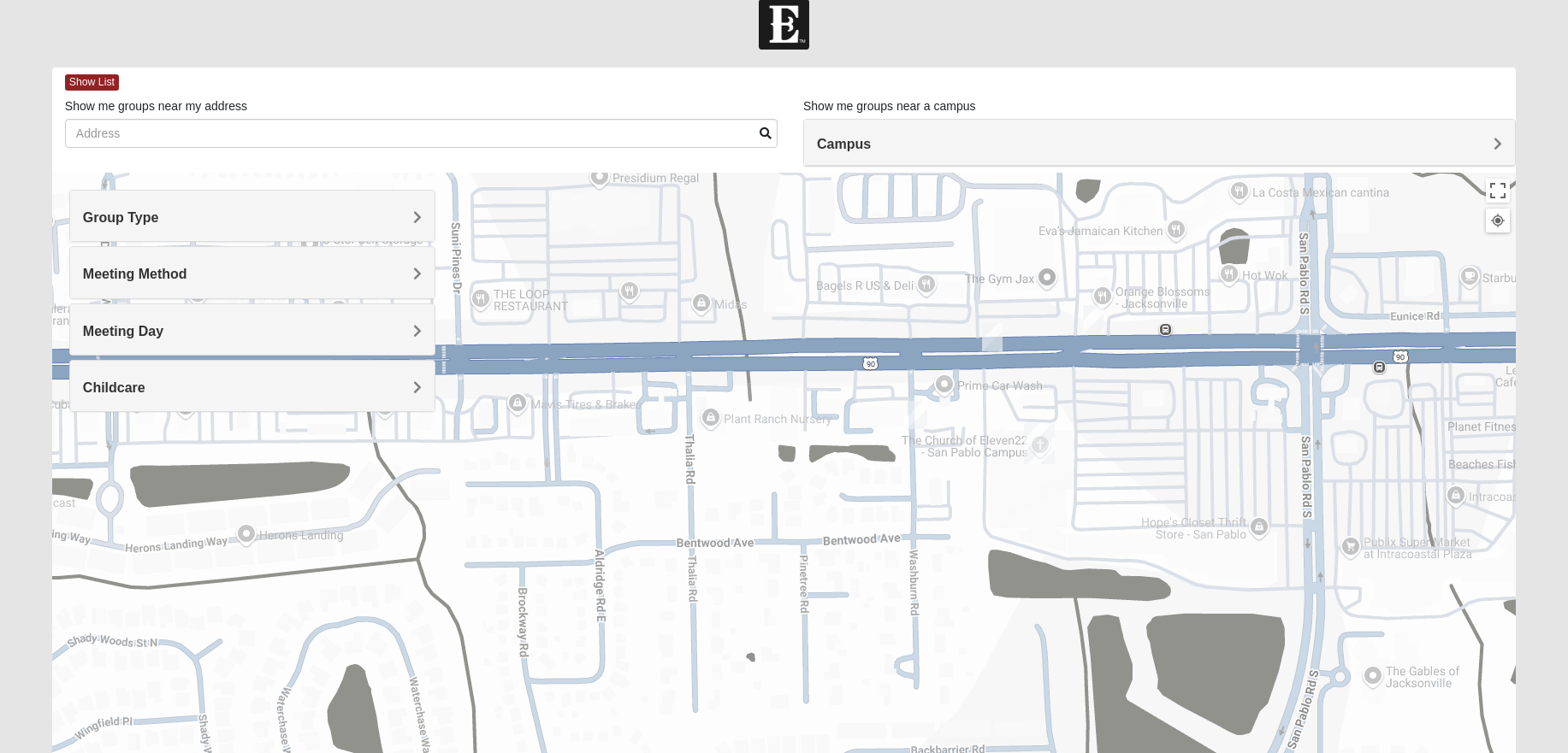
drag, startPoint x: 1174, startPoint y: 459, endPoint x: 1044, endPoint y: 612, distance: 200.8
click at [1044, 612] on div at bounding box center [784, 514] width 1463 height 684
click at [919, 412] on img "Mens Proctor 32250" at bounding box center [916, 415] width 21 height 28
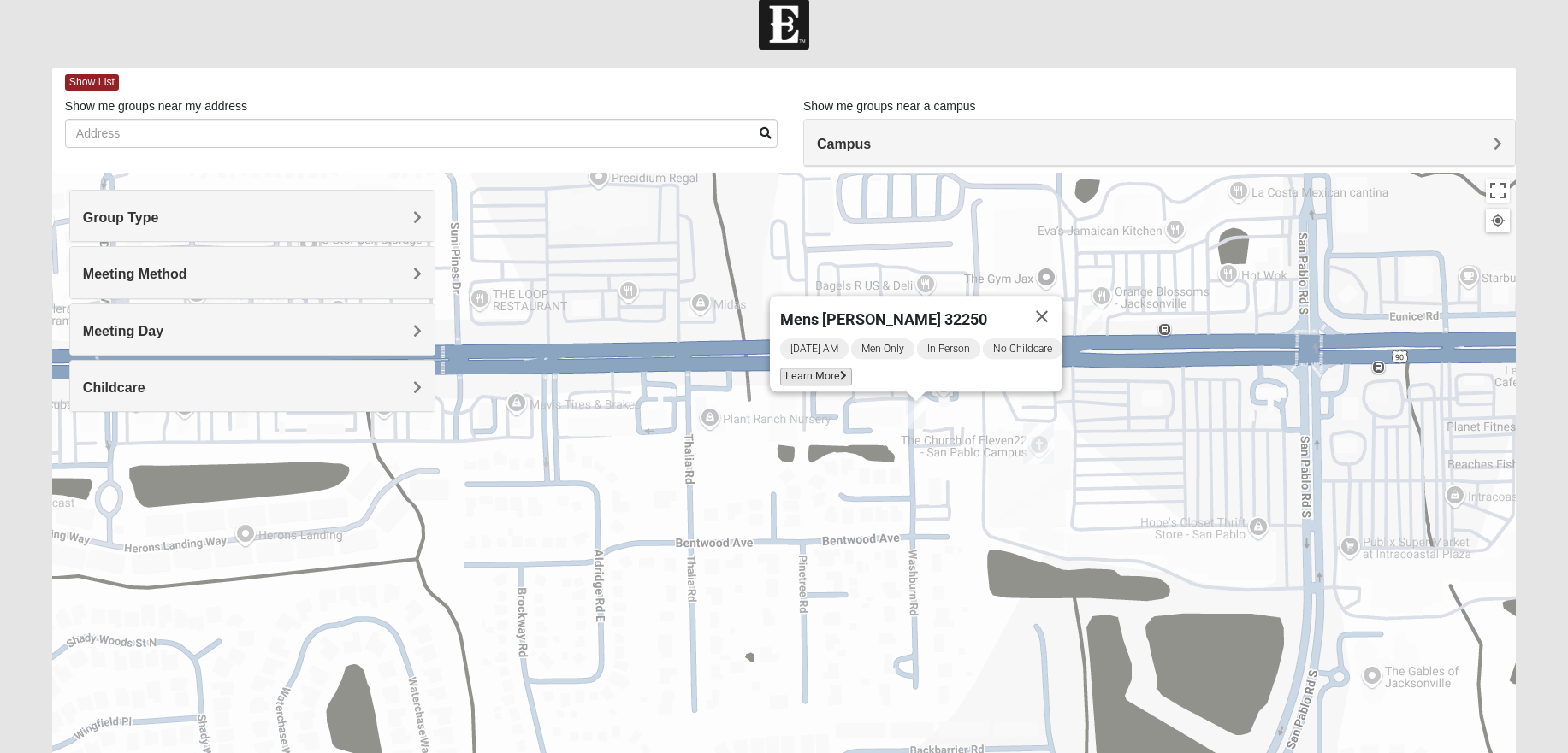
click at [806, 367] on span "Learn More" at bounding box center [815, 376] width 72 height 18
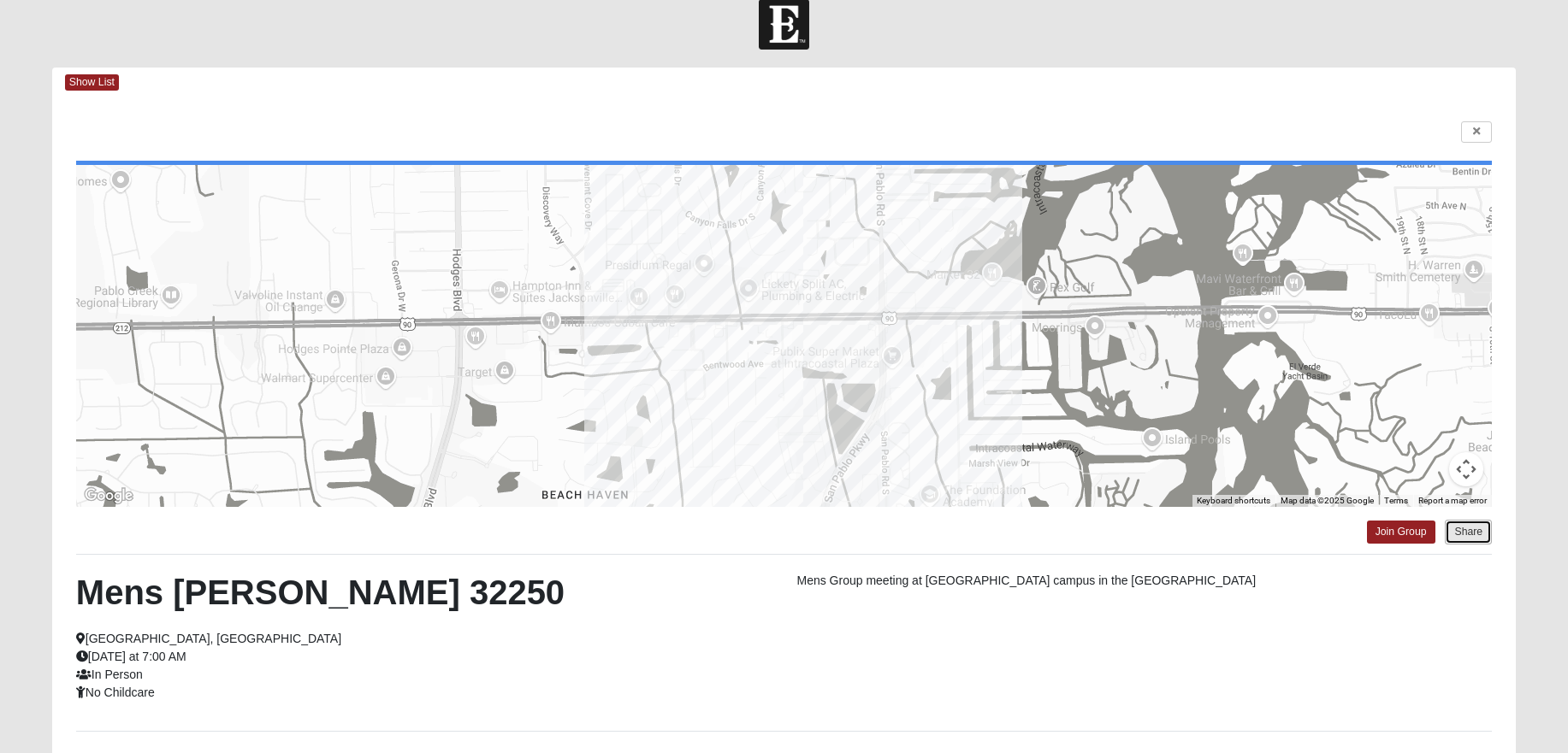
click at [1470, 532] on button "Share" at bounding box center [1469, 531] width 47 height 25
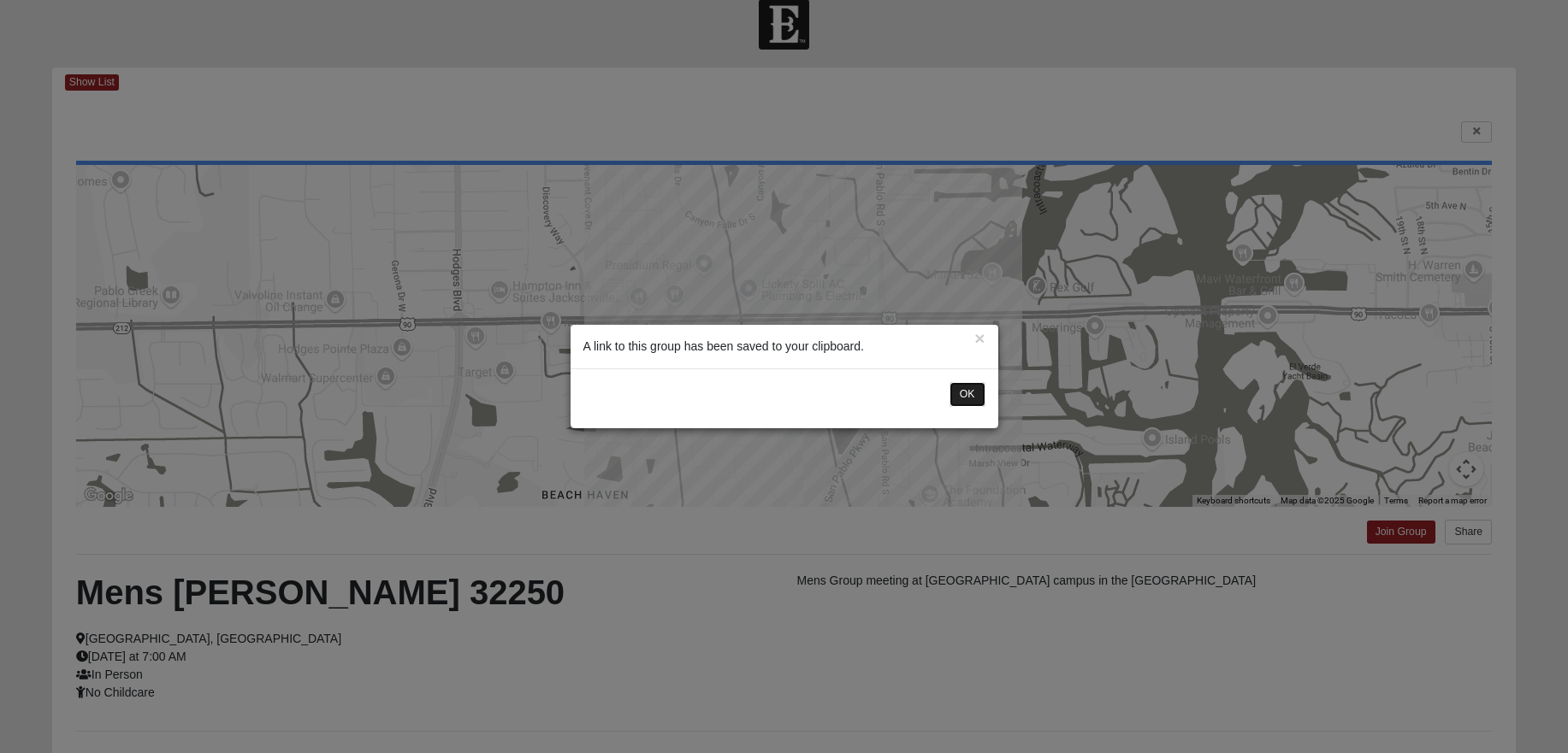
click at [967, 397] on button "OK" at bounding box center [967, 394] width 36 height 25
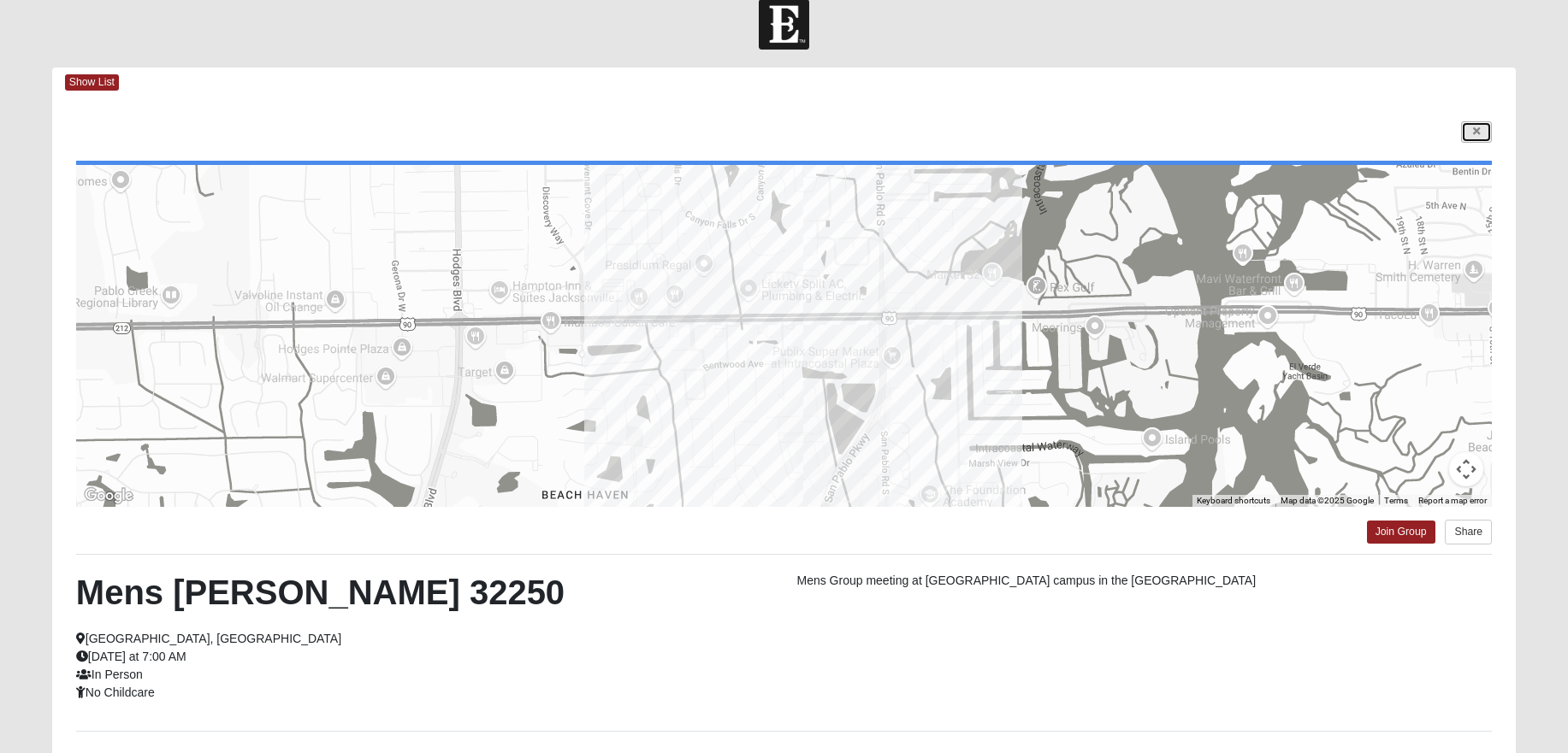
click at [1478, 132] on icon at bounding box center [1477, 131] width 7 height 10
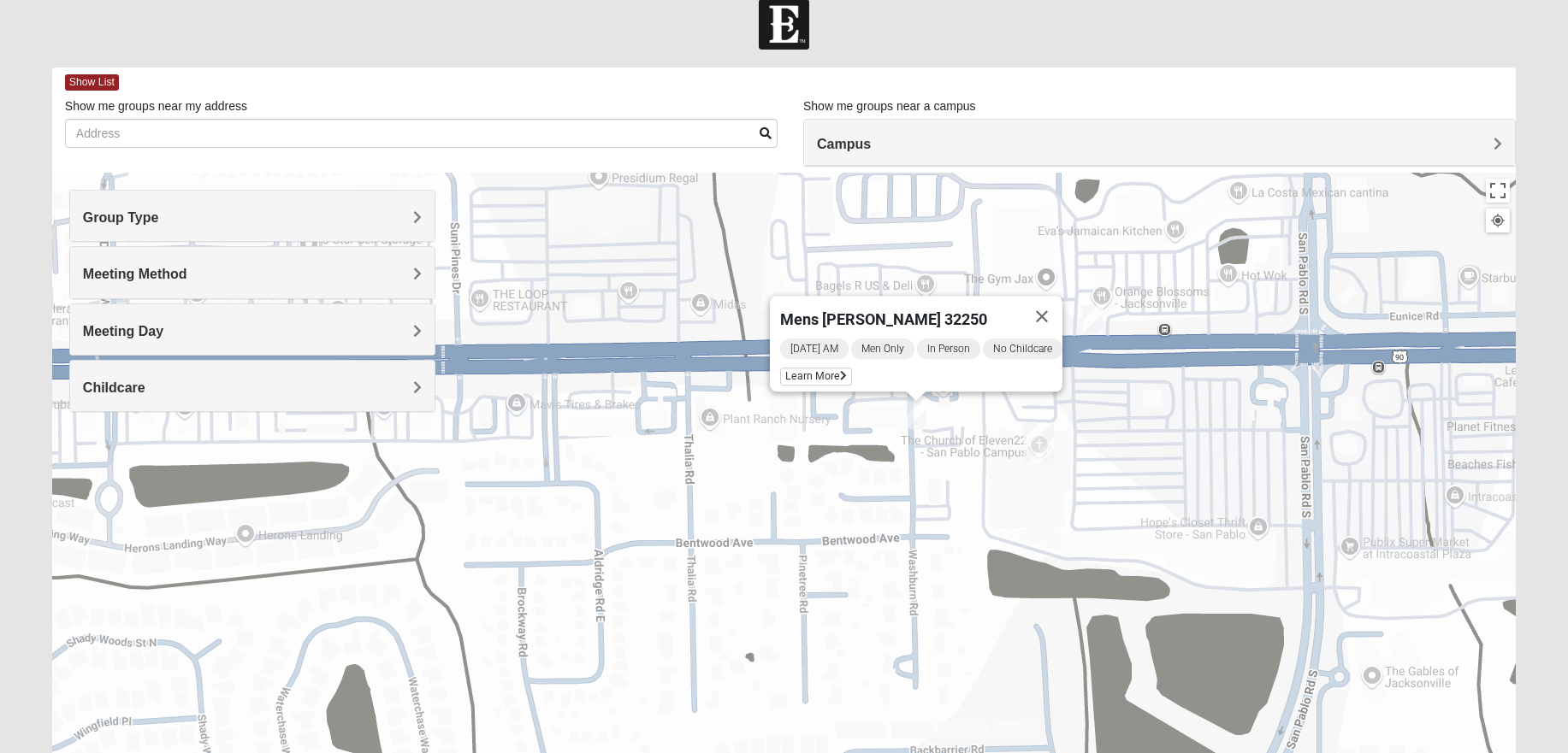
click at [1097, 318] on img "On Campus Men's Corning/Noel 32250" at bounding box center [1092, 319] width 21 height 28
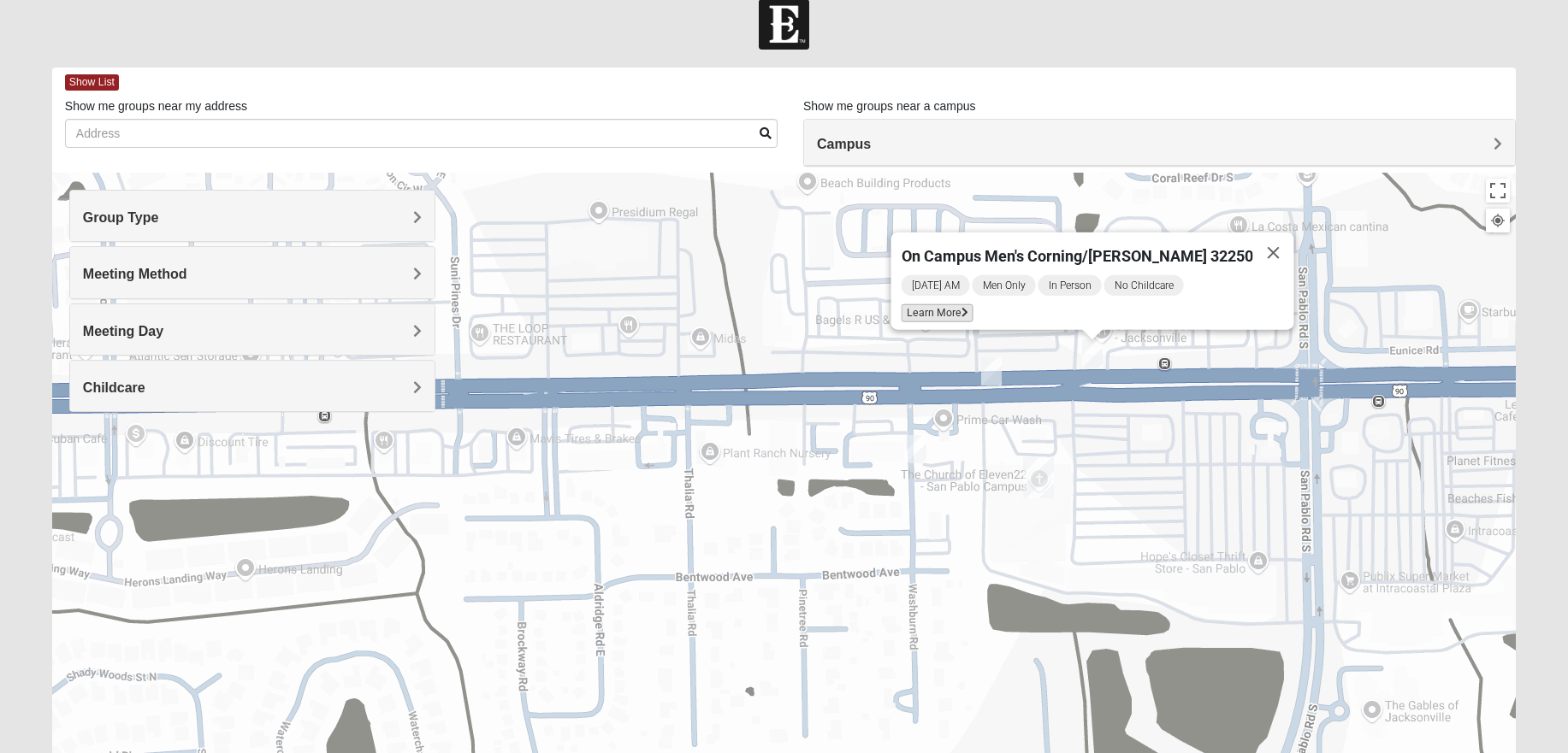
click at [972, 304] on span "Learn More" at bounding box center [936, 314] width 72 height 18
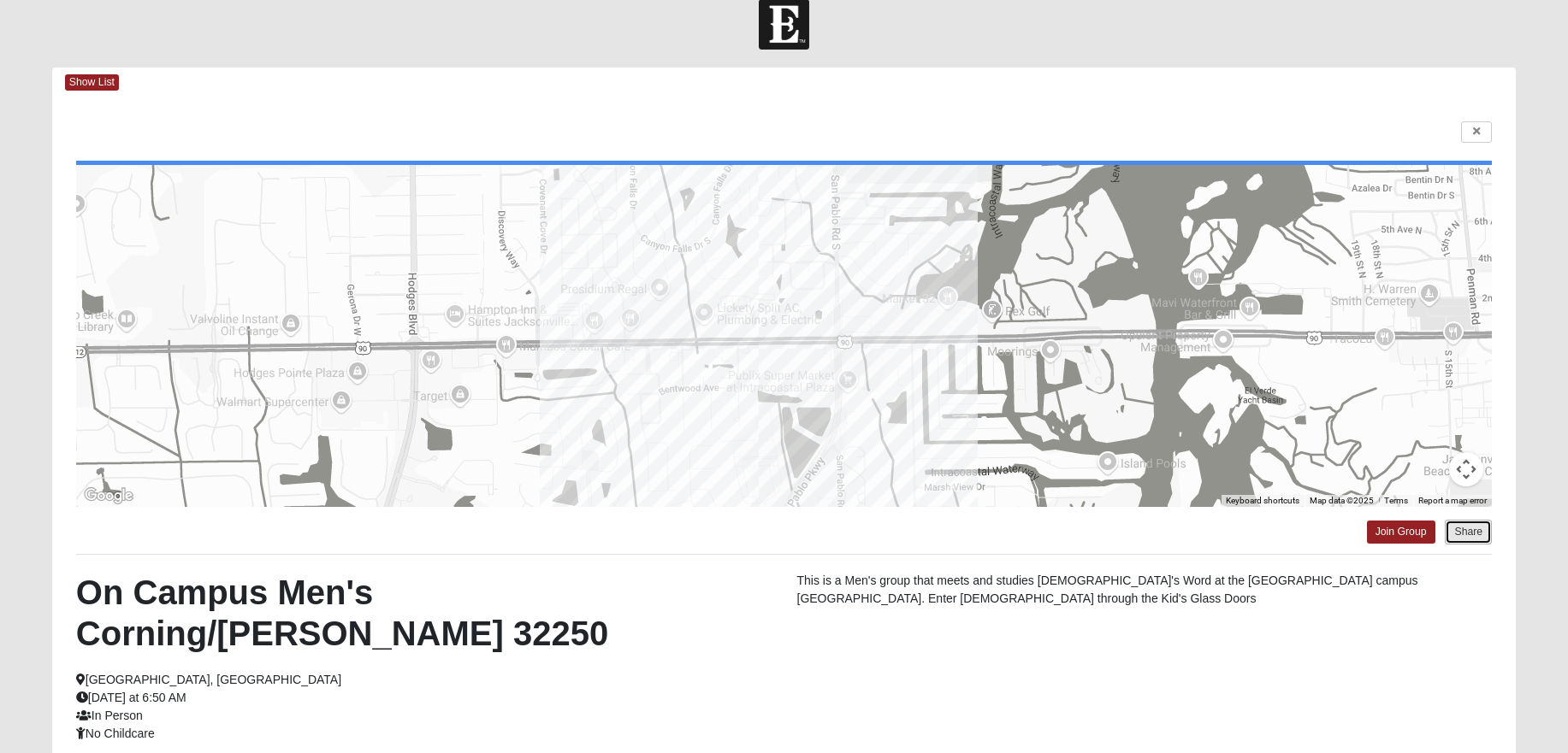
click at [1468, 534] on button "Share" at bounding box center [1469, 531] width 47 height 25
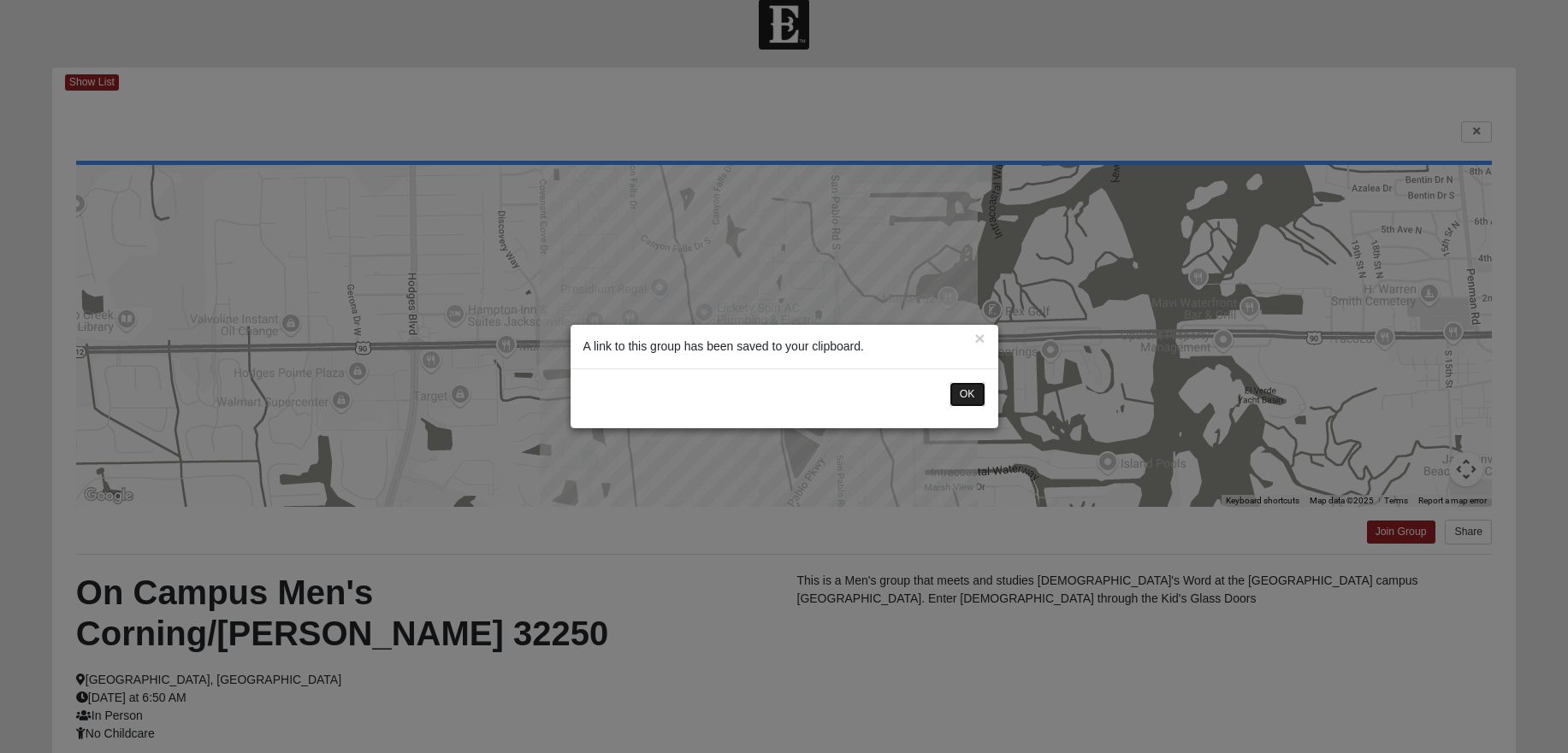
click at [967, 395] on button "OK" at bounding box center [967, 394] width 36 height 25
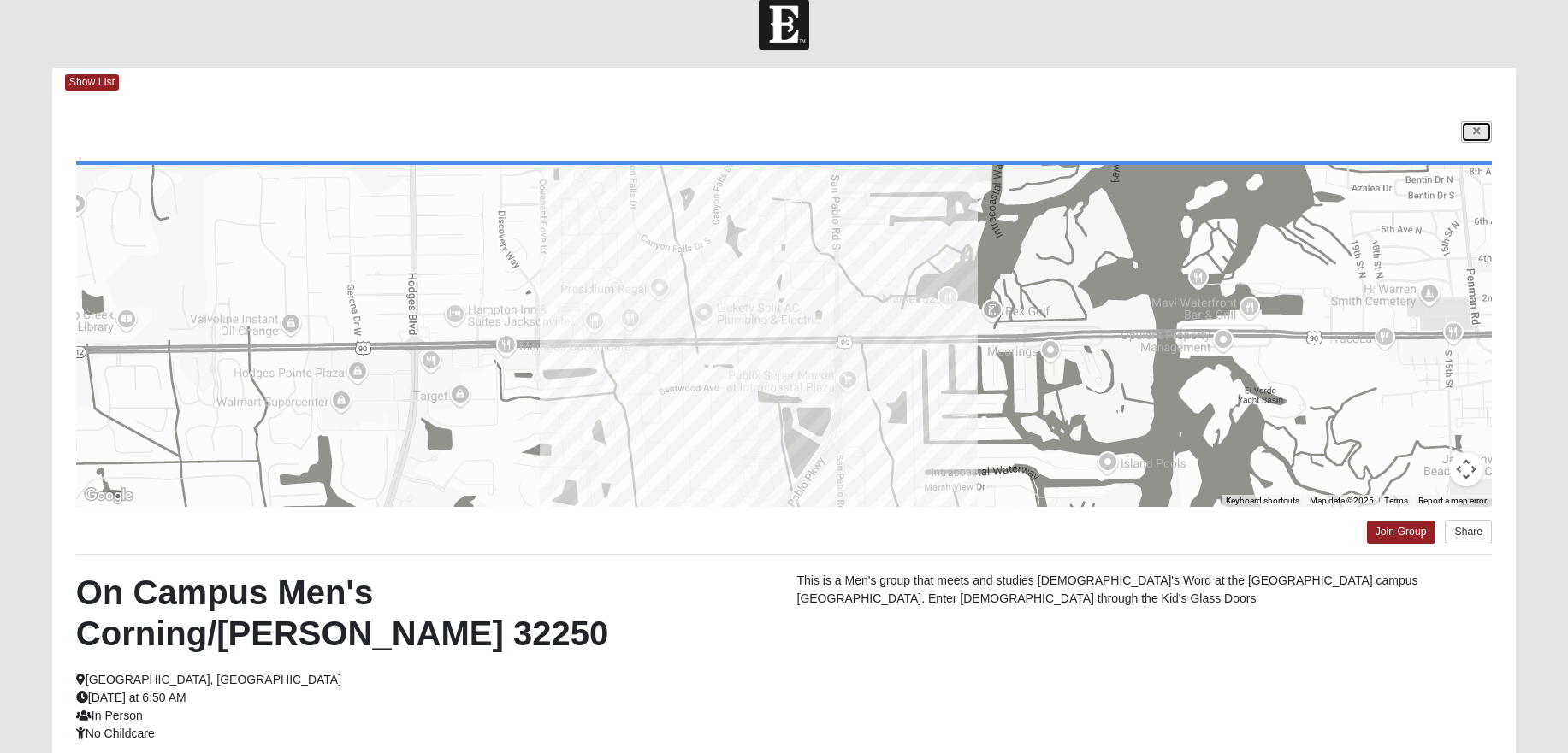
click at [1477, 127] on icon at bounding box center [1477, 131] width 7 height 10
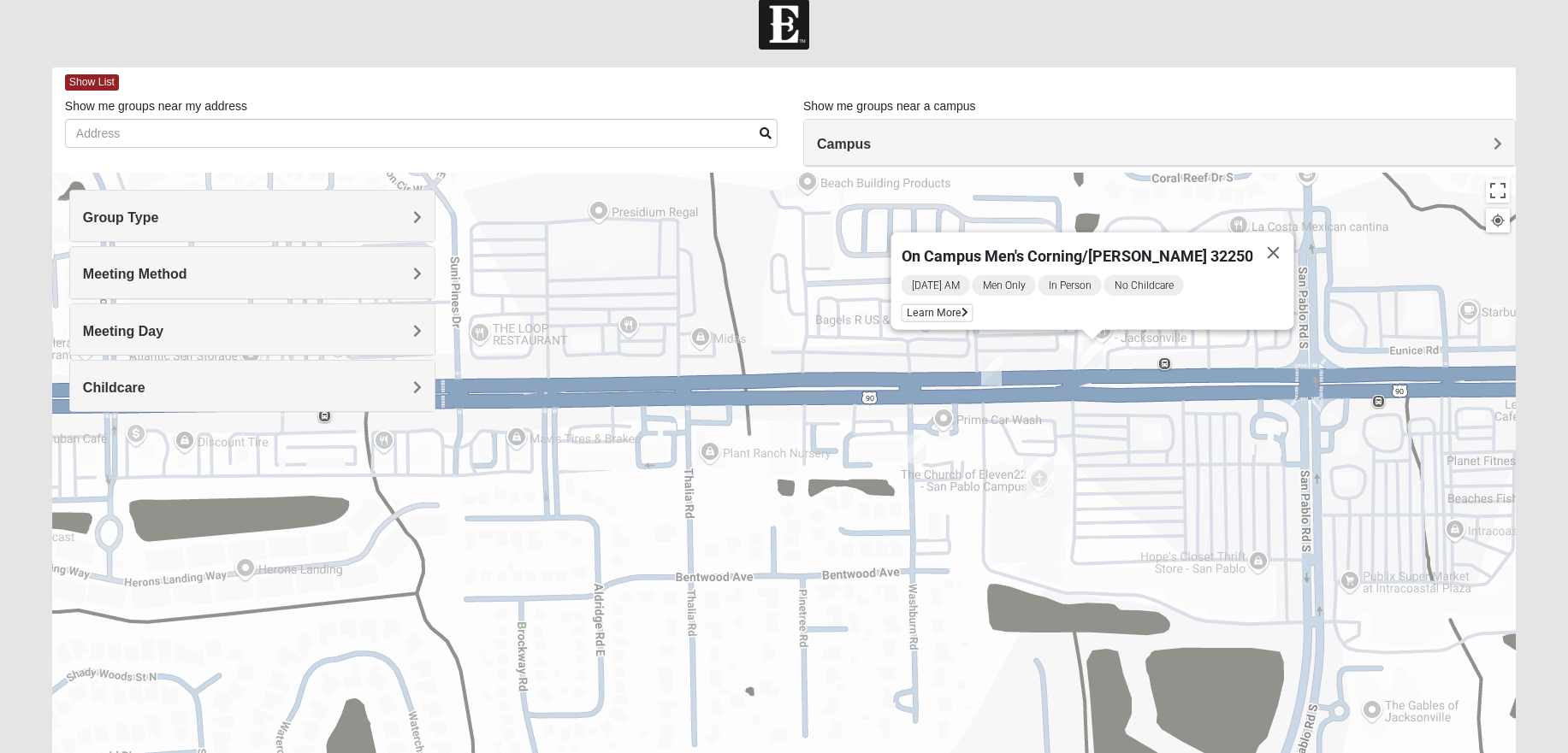
click at [995, 371] on img "On Campus Mens Smith 32250" at bounding box center [992, 371] width 21 height 28
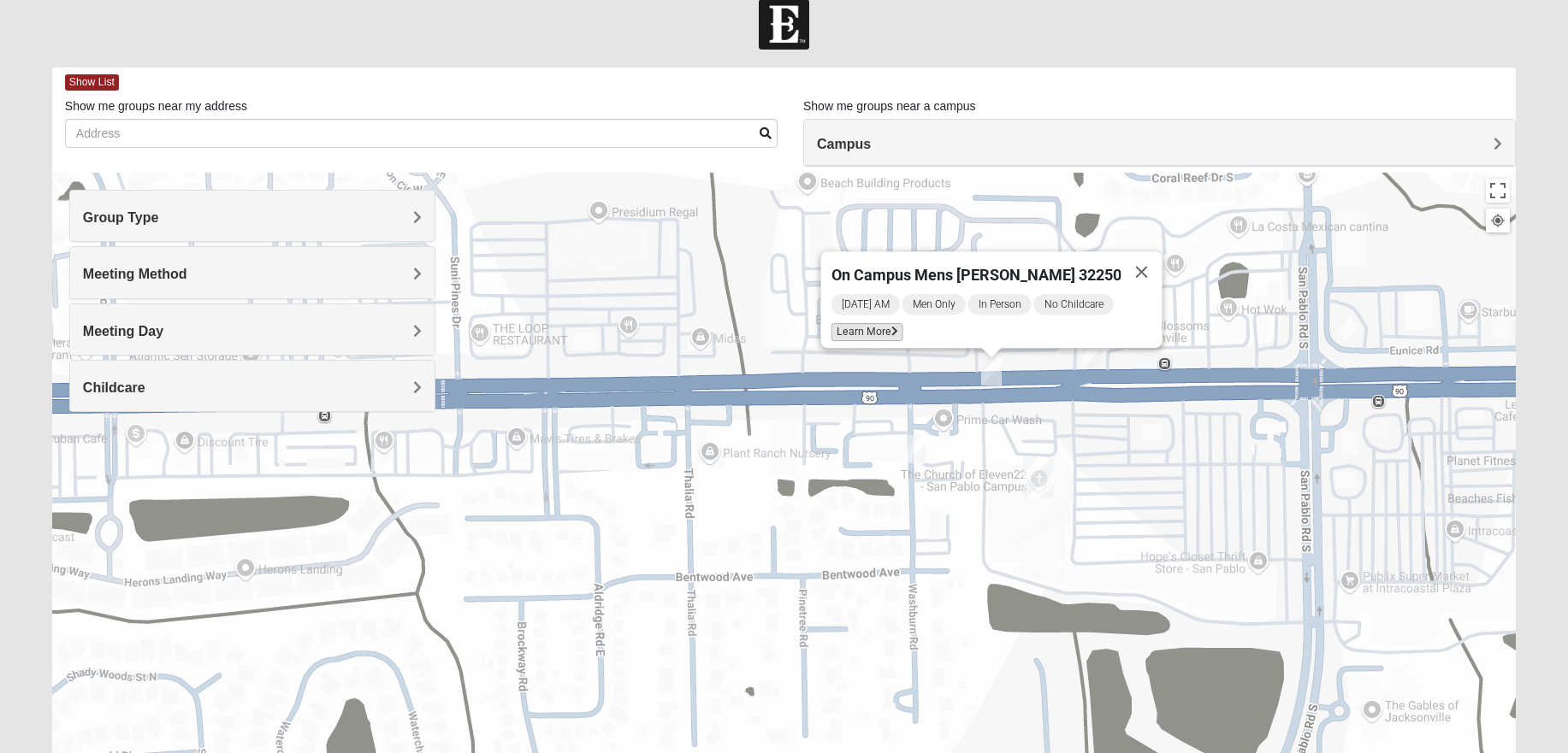
click at [900, 325] on span "Learn More" at bounding box center [867, 332] width 72 height 18
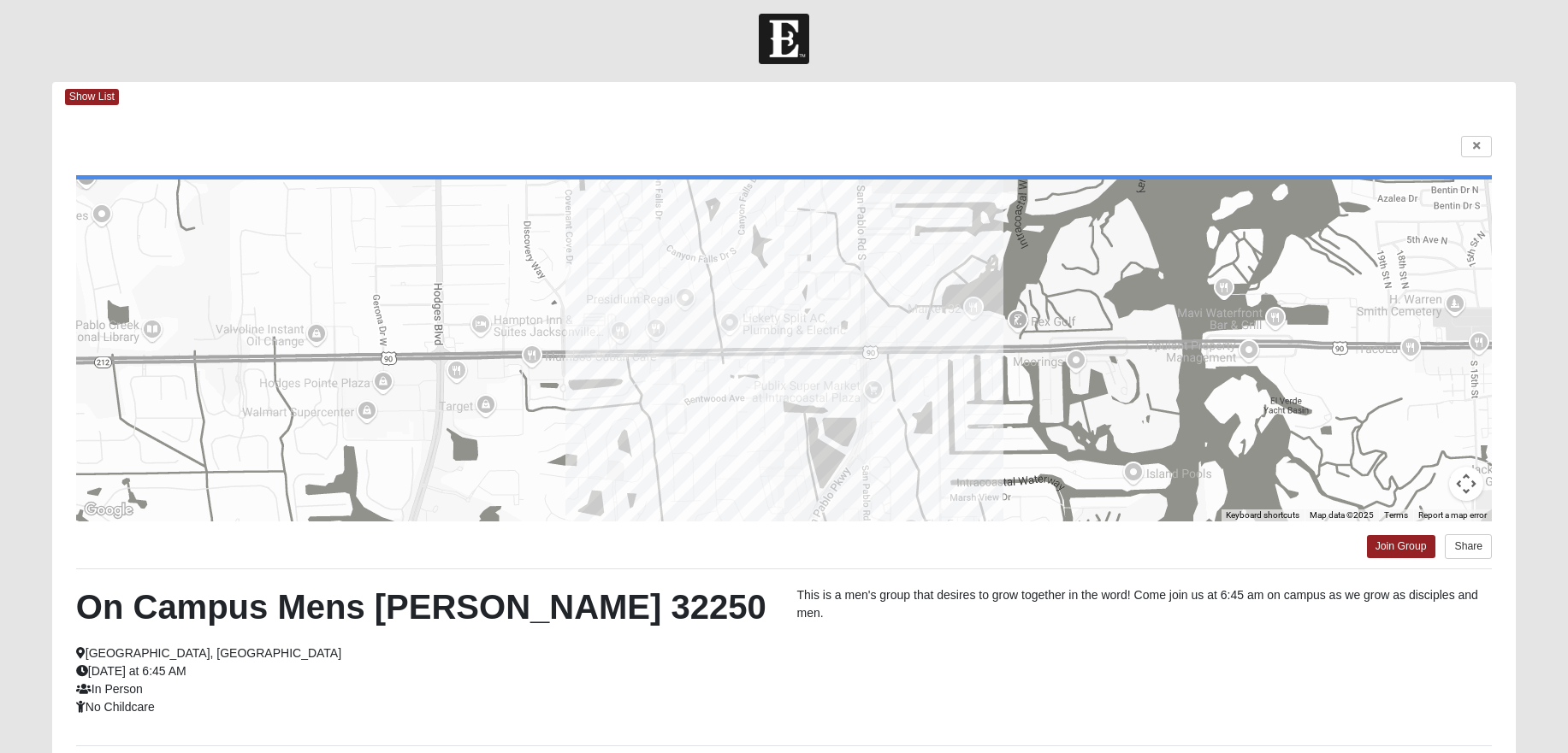
scroll to position [6, 0]
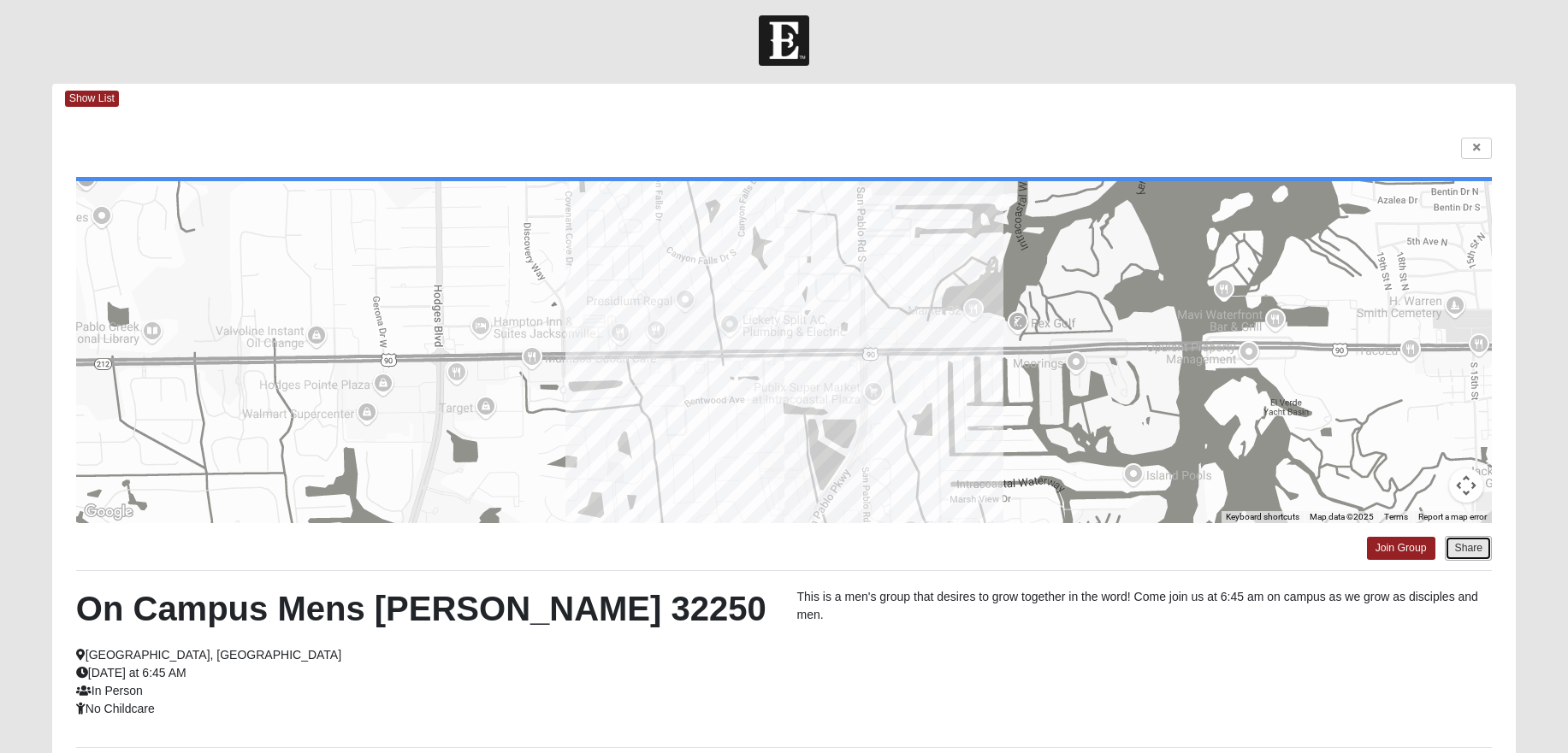
click at [1473, 550] on button "Share" at bounding box center [1469, 548] width 47 height 25
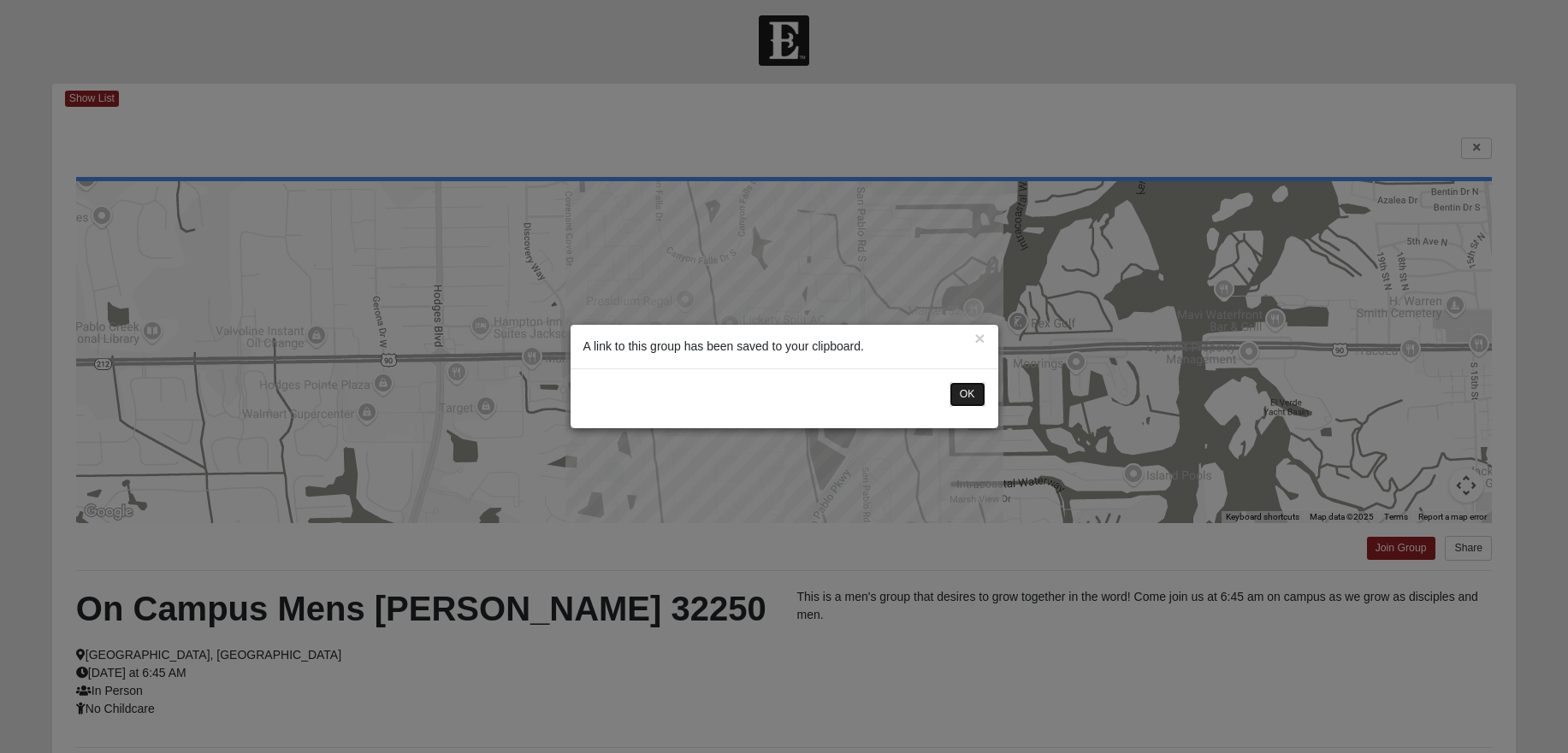
click at [973, 396] on button "OK" at bounding box center [967, 394] width 36 height 25
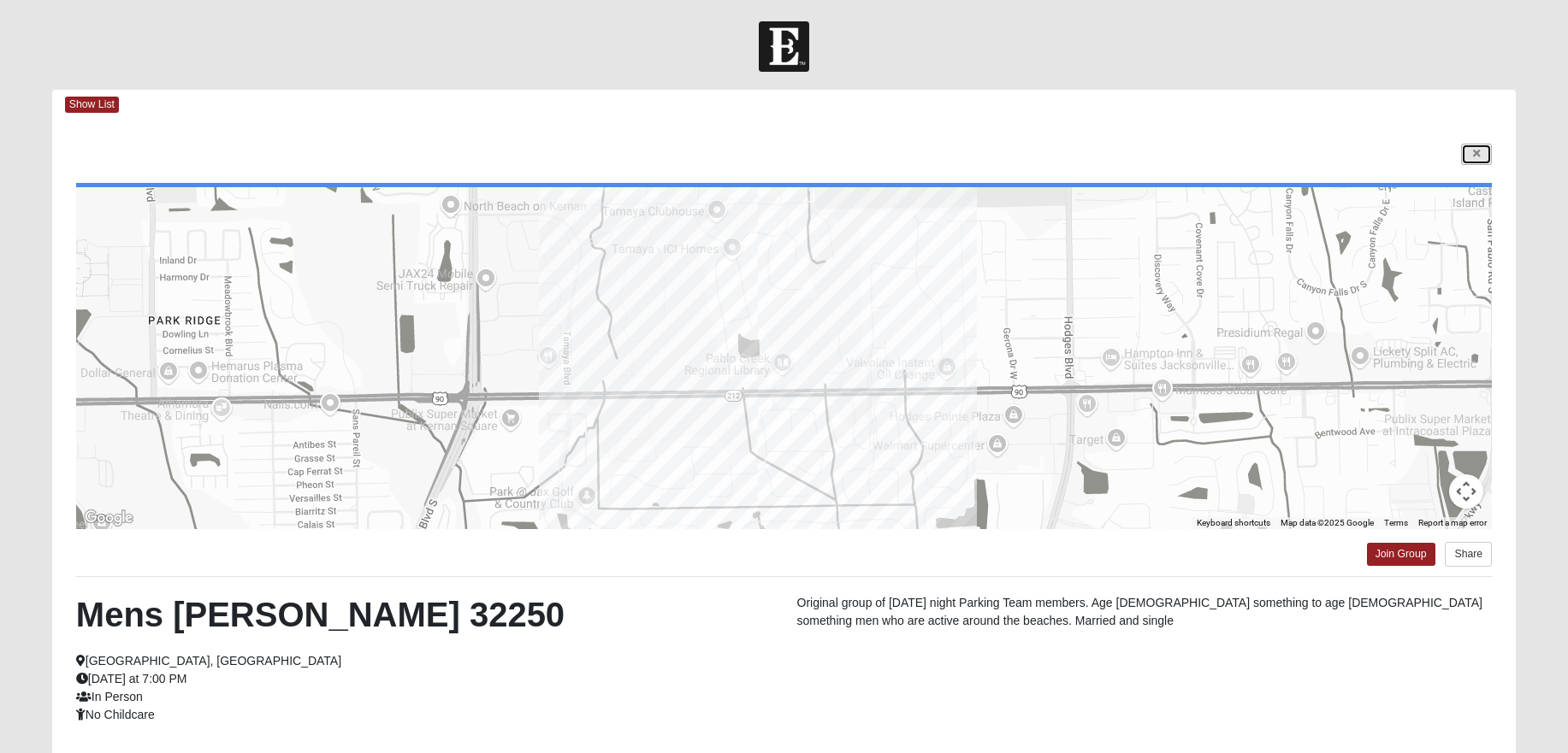
click at [1476, 158] on icon at bounding box center [1477, 153] width 7 height 10
